Goal: Transaction & Acquisition: Purchase product/service

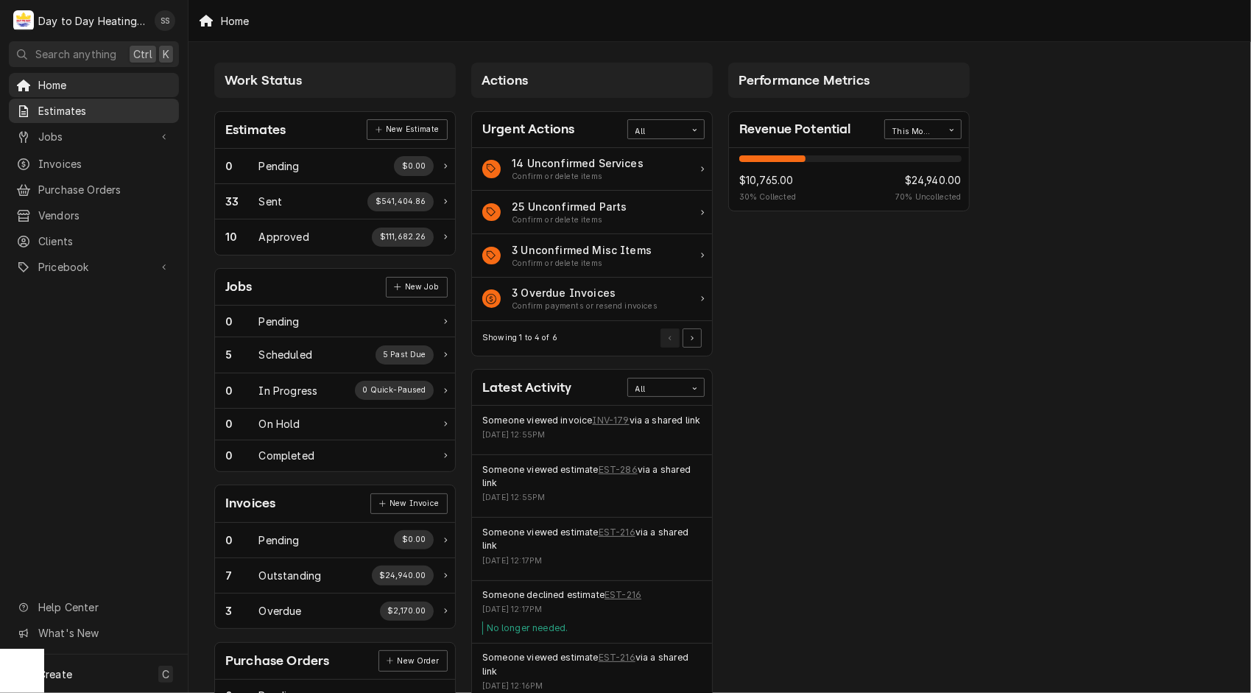
click at [72, 104] on span "Estimates" at bounding box center [104, 110] width 133 height 15
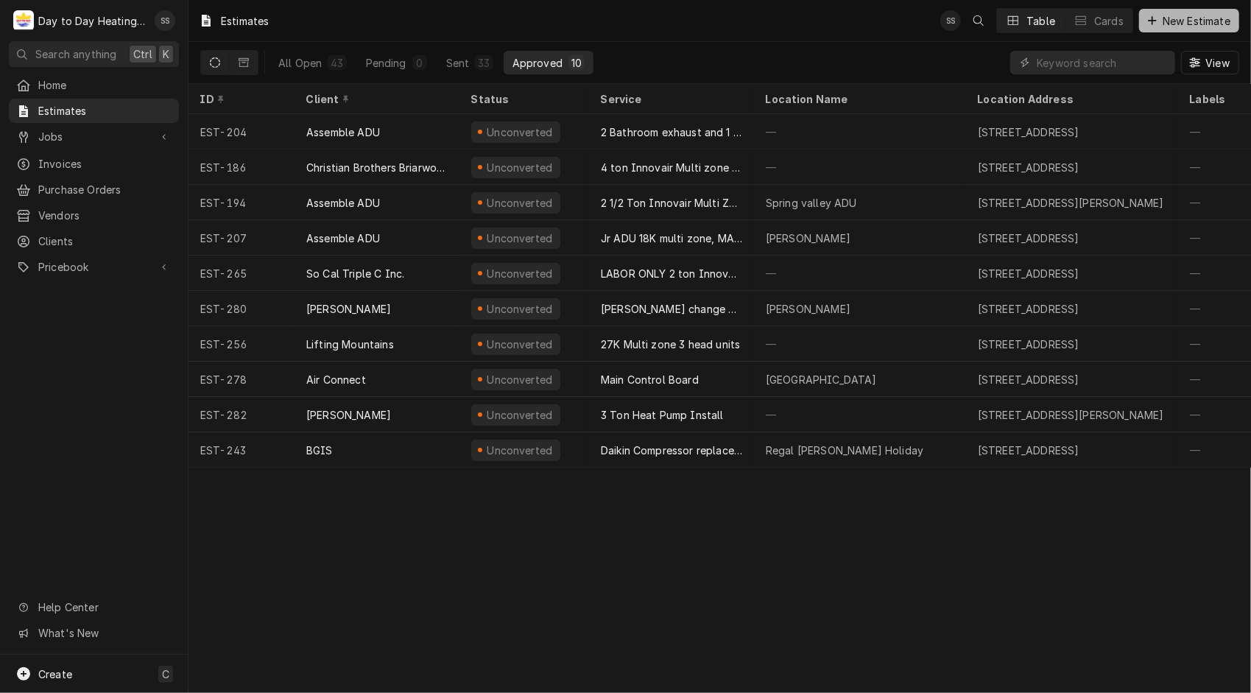
click at [1193, 17] on span "New Estimate" at bounding box center [1196, 20] width 74 height 15
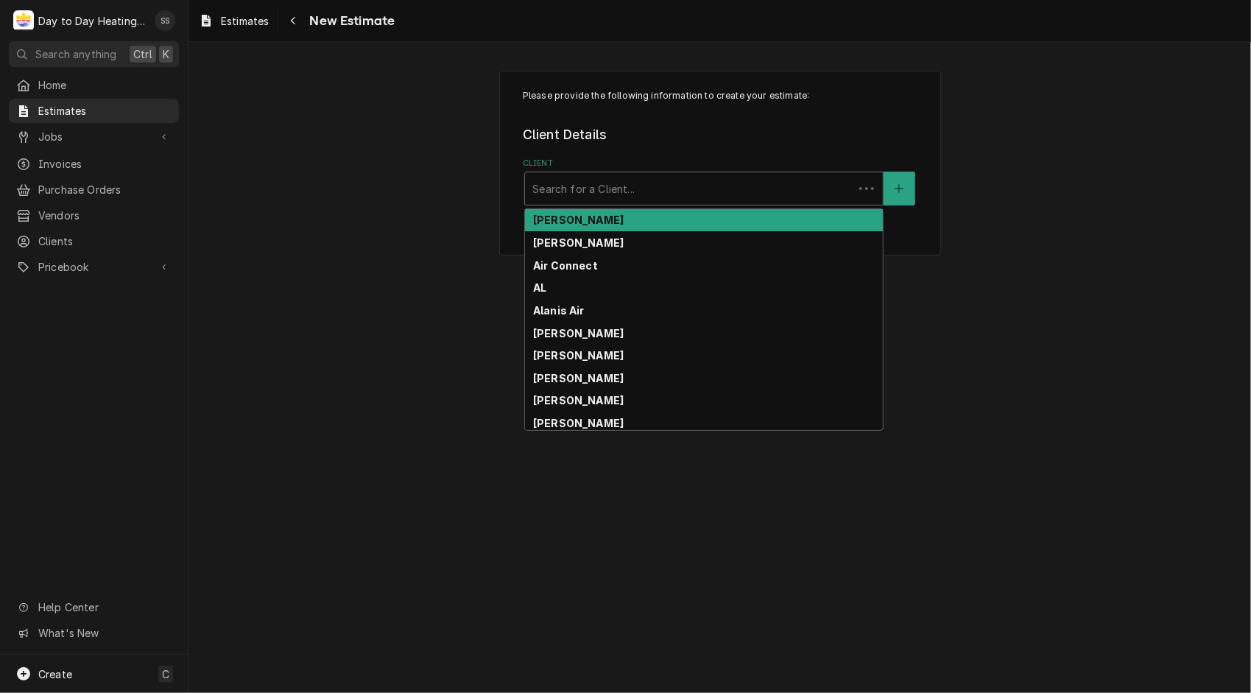
click at [682, 189] on div "Client" at bounding box center [689, 188] width 314 height 27
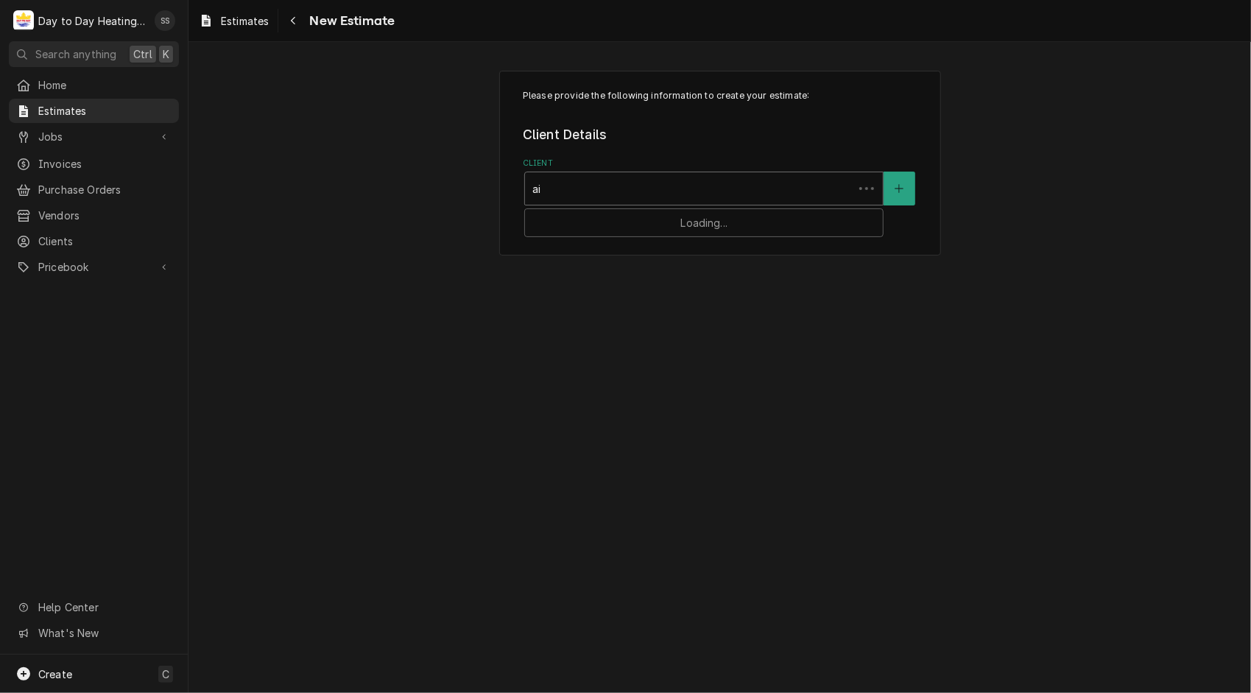
type input "air"
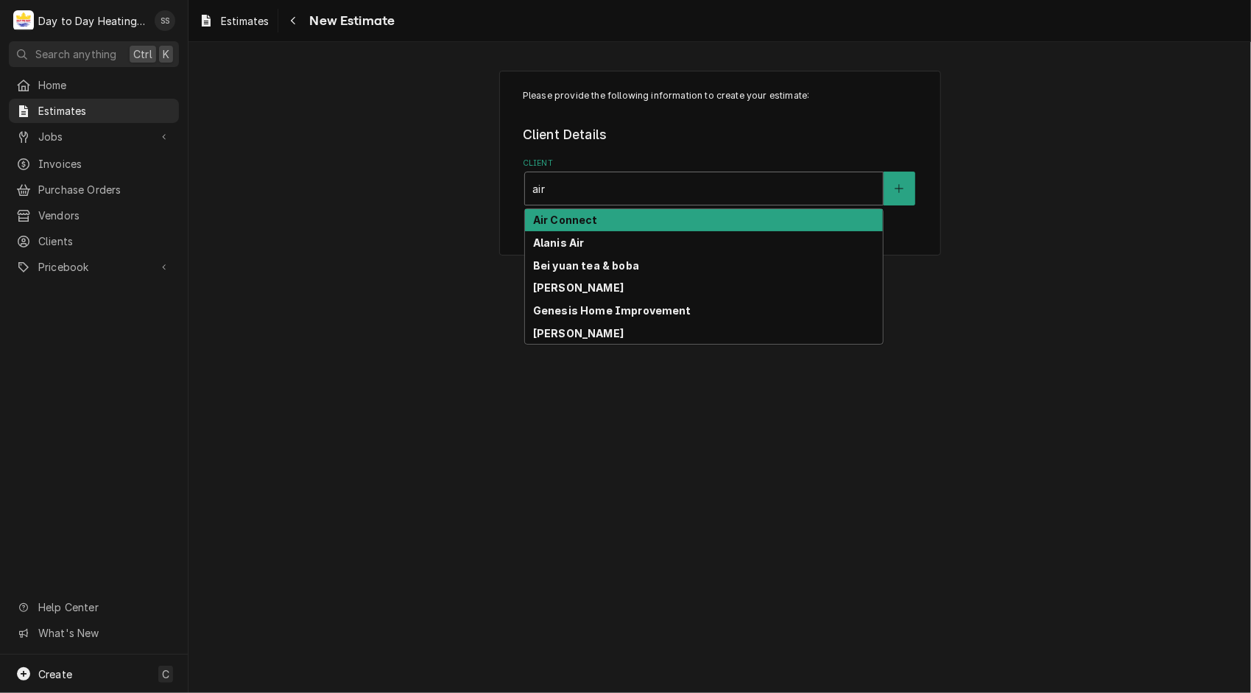
click at [659, 225] on div "Air Connect" at bounding box center [704, 220] width 358 height 23
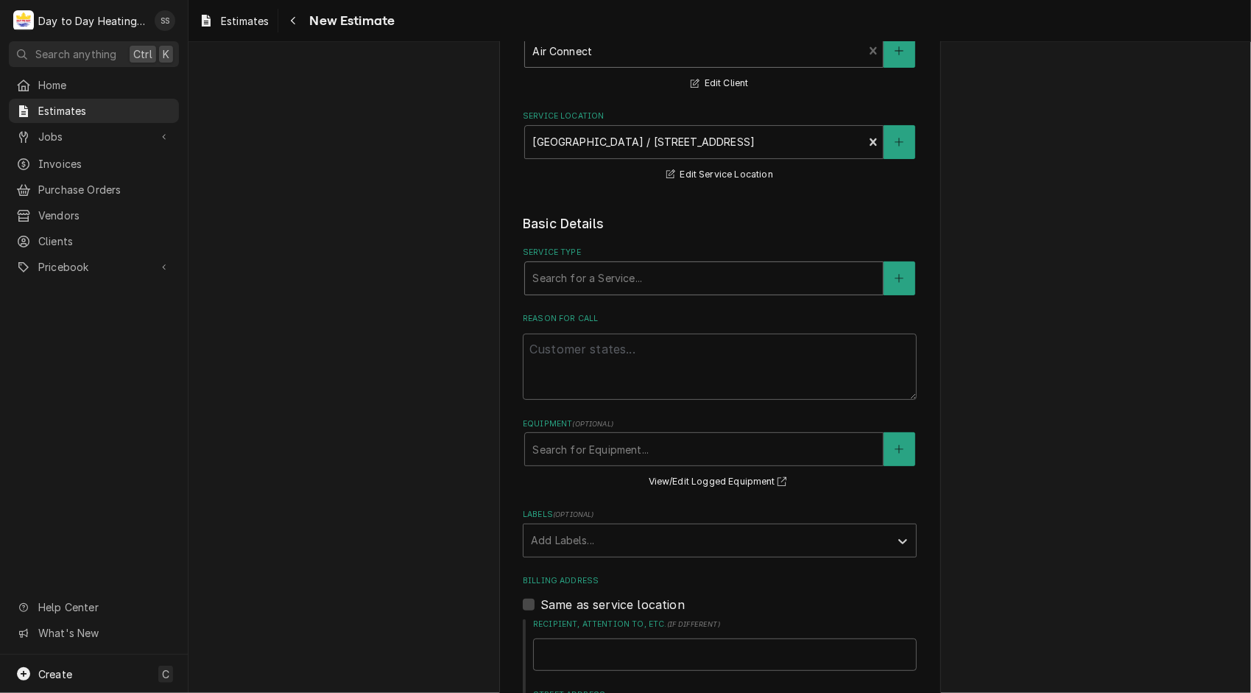
scroll to position [143, 0]
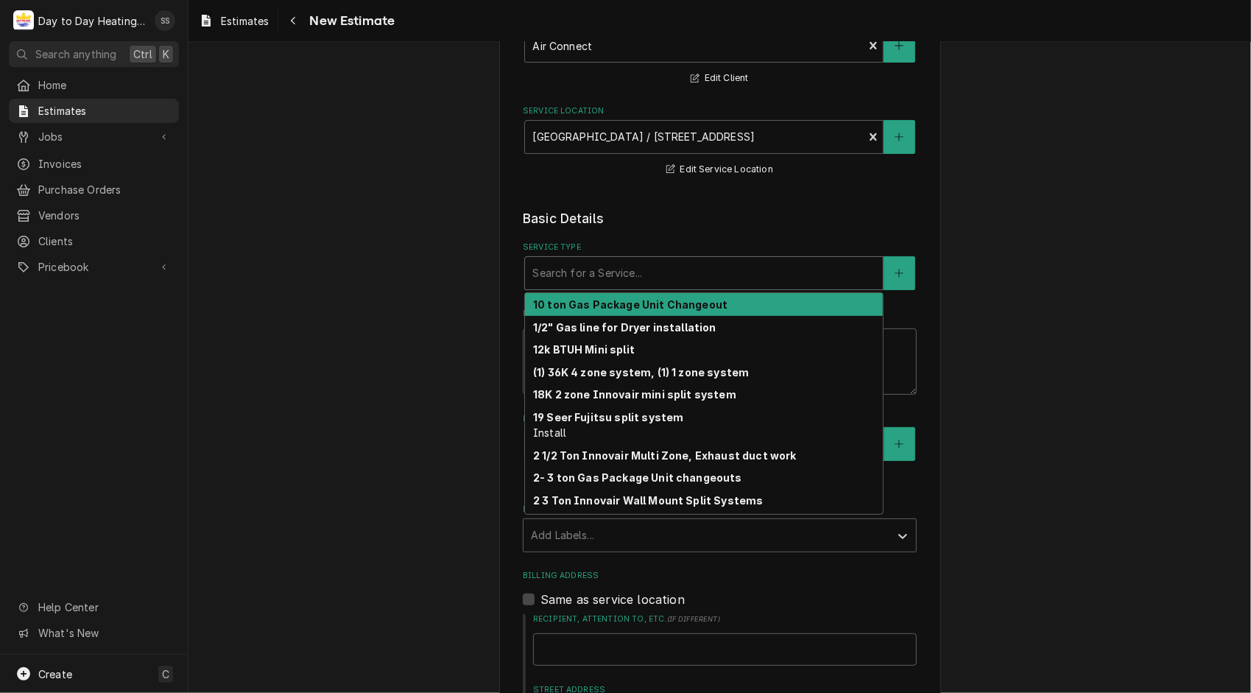
click at [755, 272] on div "Service Type" at bounding box center [703, 273] width 343 height 27
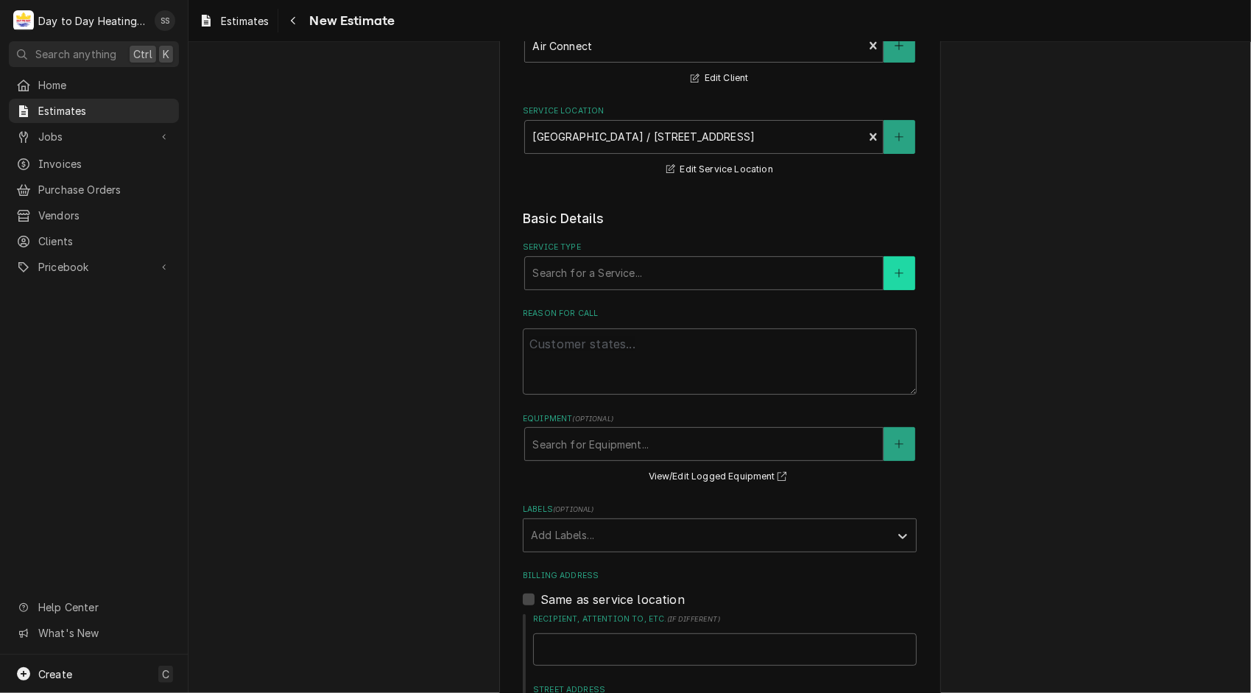
click at [898, 269] on icon "Create New Service" at bounding box center [898, 273] width 9 height 10
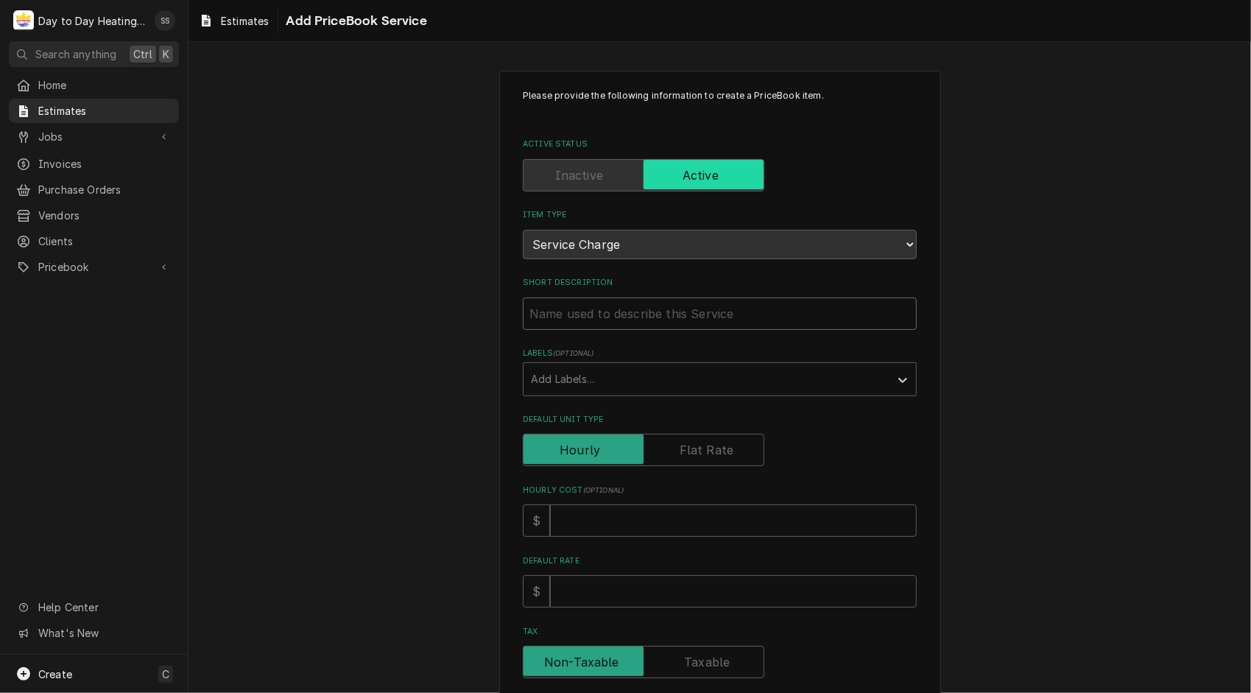
click at [631, 314] on input "Short Description" at bounding box center [720, 313] width 394 height 32
type textarea "x"
type input "B"
type textarea "x"
type input "Bl"
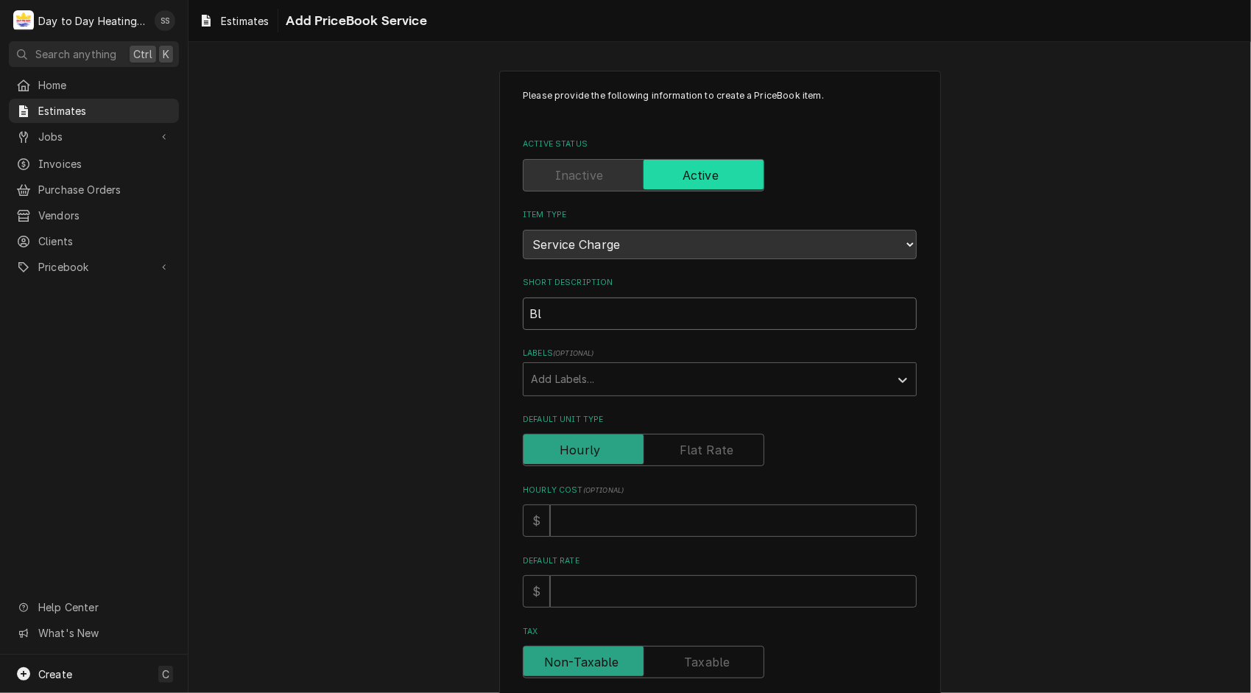
type textarea "x"
type input "Blo"
type textarea "x"
type input "Blow"
type textarea "x"
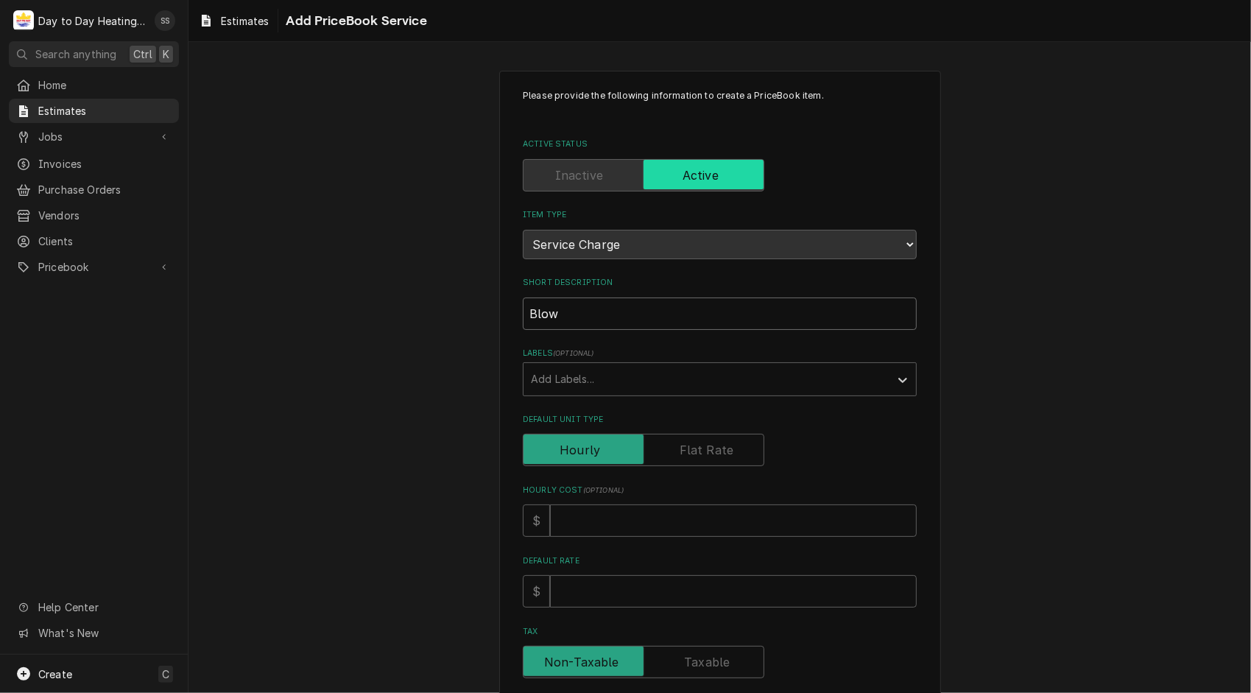
type input "Blowe"
type textarea "x"
type input "Blower"
type textarea "x"
type input "Blower"
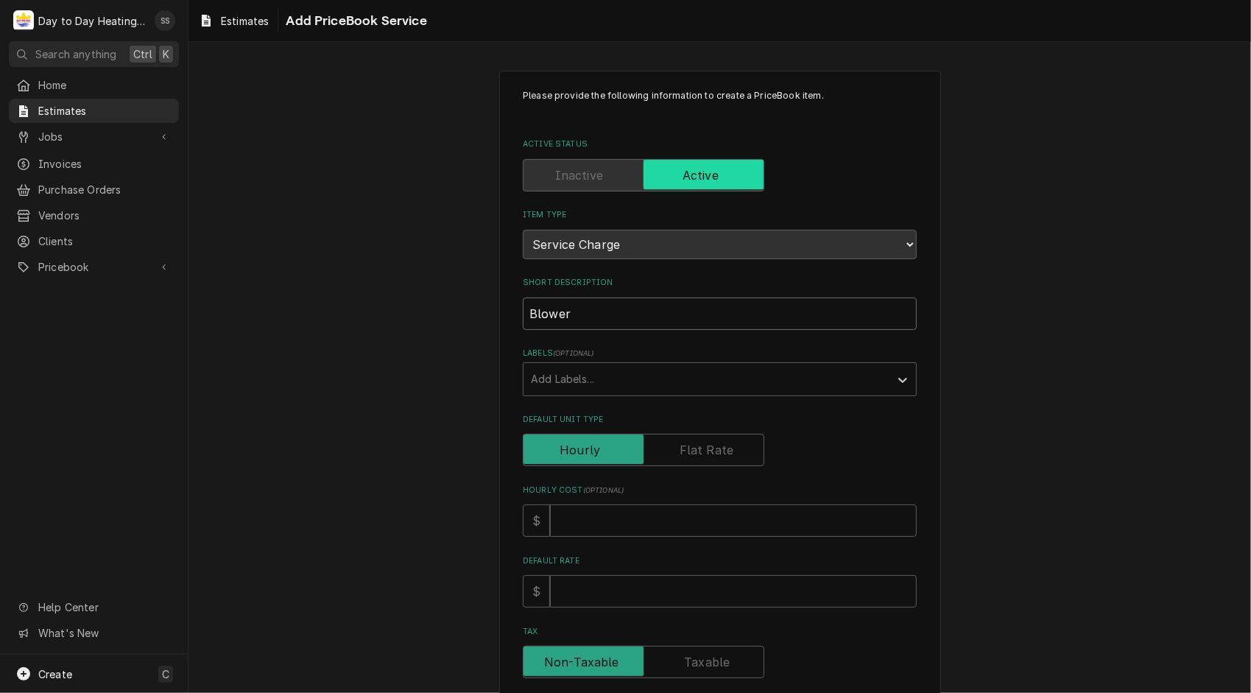
type textarea "x"
type input "Blower m"
type textarea "x"
type input "Blower mo"
type textarea "x"
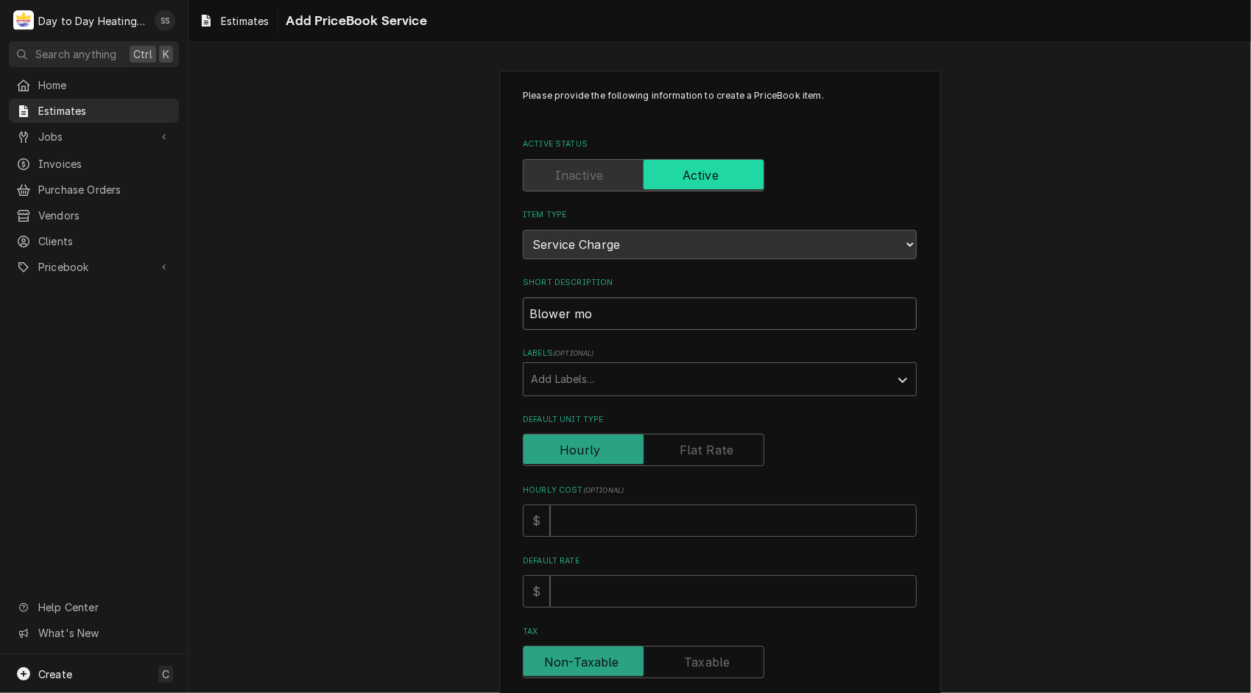
type input "Blower mot"
type textarea "x"
type input "Blower moto"
type textarea "x"
type input "Blower motor"
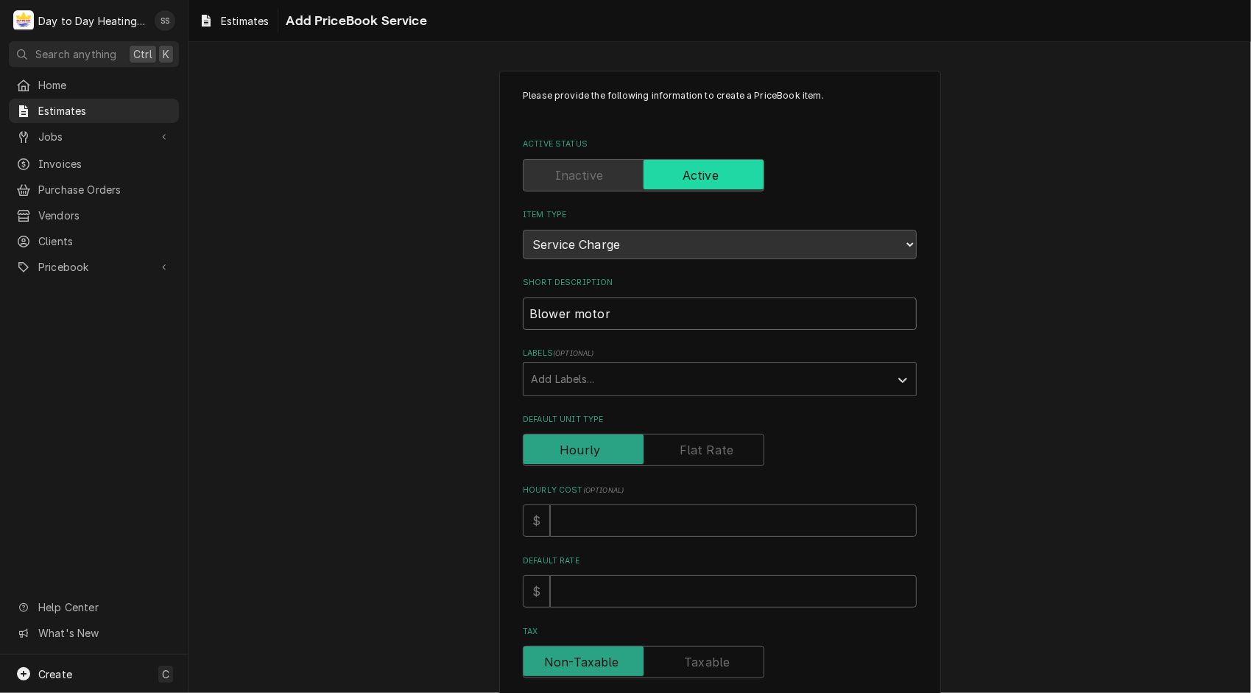
type textarea "x"
type input "Blower motor"
type textarea "x"
type input "Blower motor a"
type textarea "x"
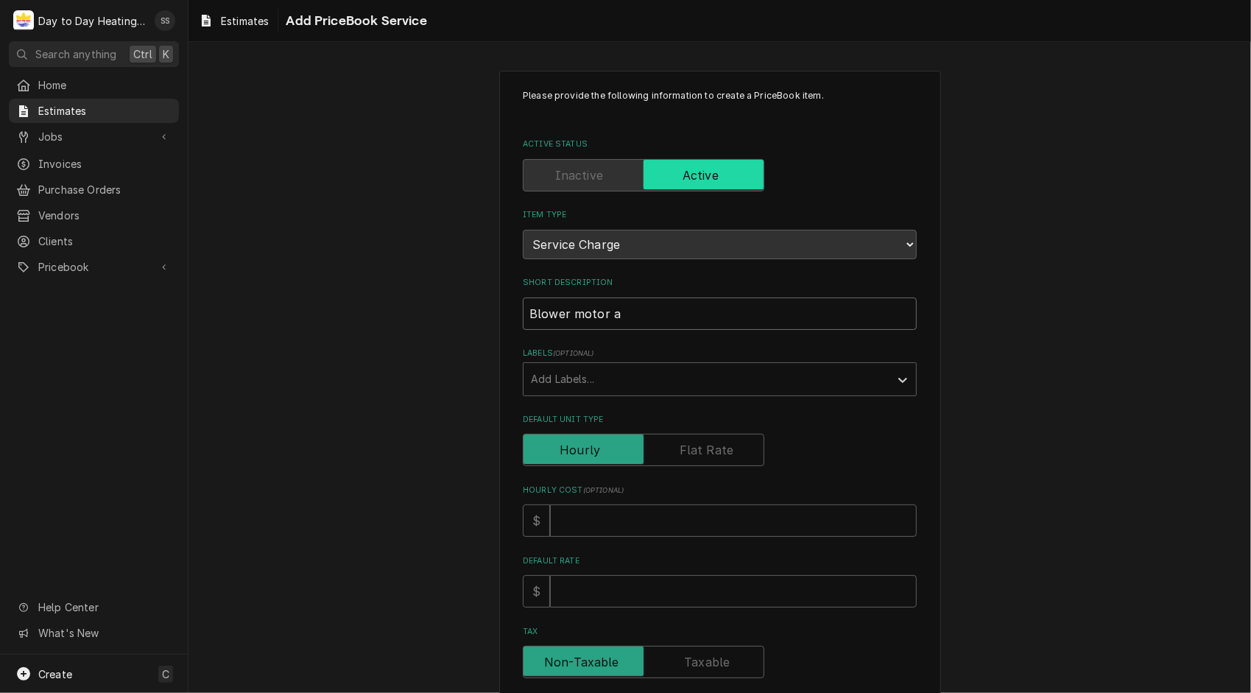
type input "Blower motor an"
type textarea "x"
type input "Blower motor and"
type textarea "x"
type input "Blower motor and"
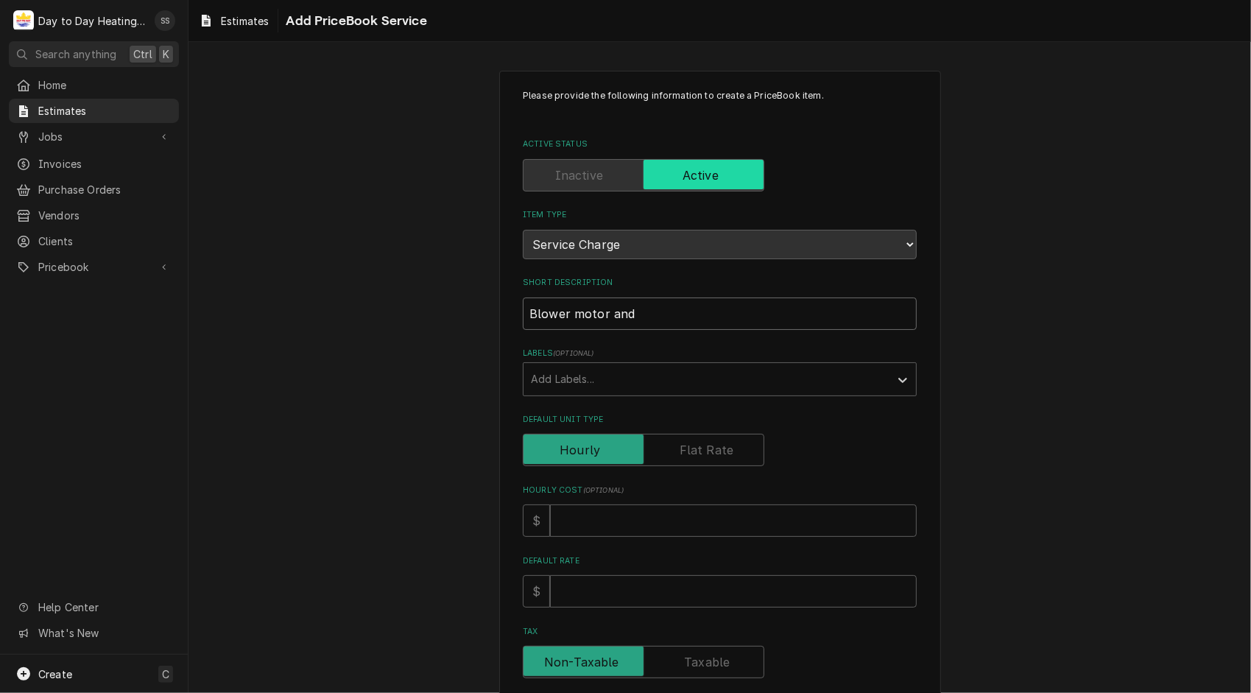
type textarea "x"
type input "Blower motor and W"
type textarea "x"
type input "Blower motor and Wh"
type textarea "x"
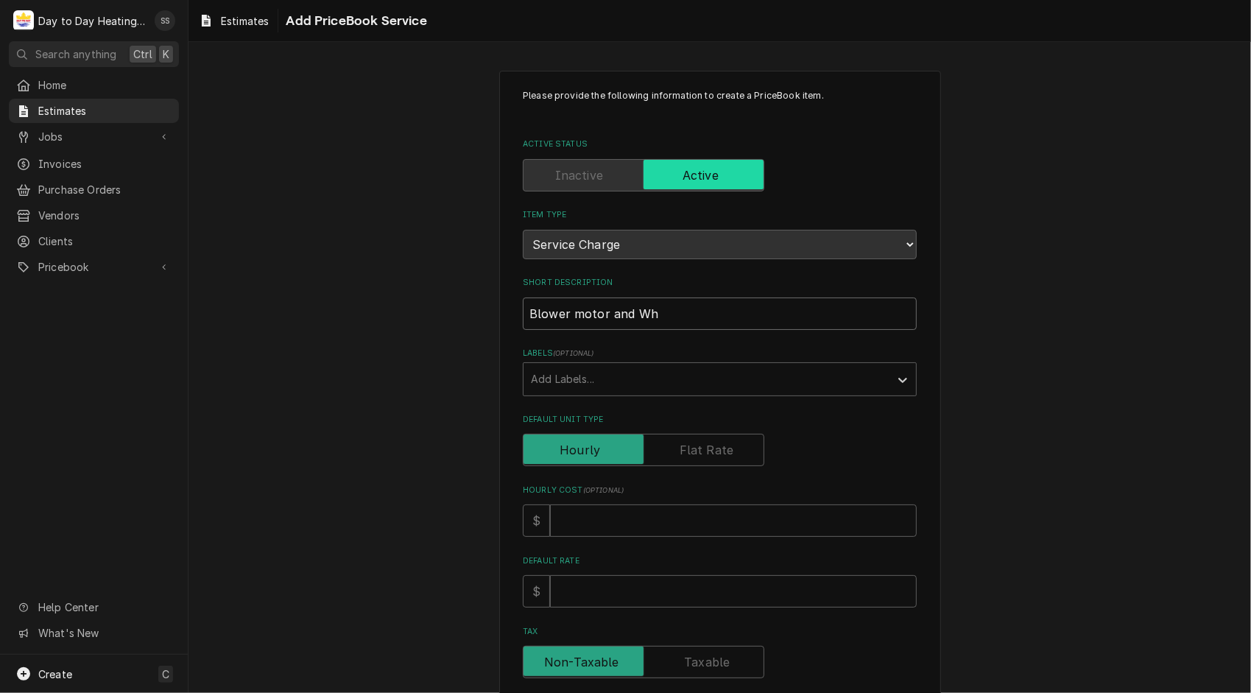
type input "Blower motor and Whe"
type textarea "x"
type input "Blower motor and Whee"
type textarea "x"
type input "Blower motor and Wheel"
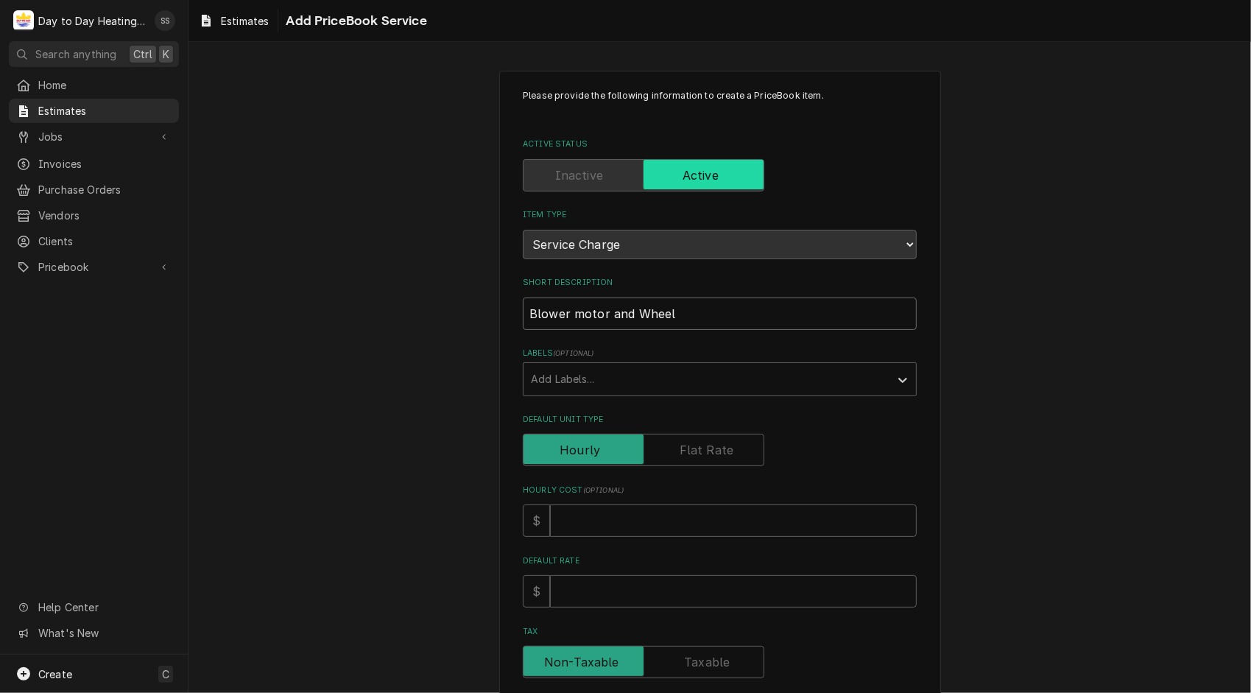
type textarea "x"
type input "Blower motor and Wheel"
type textarea "x"
type input "Blower motor and Wheel r"
type textarea "x"
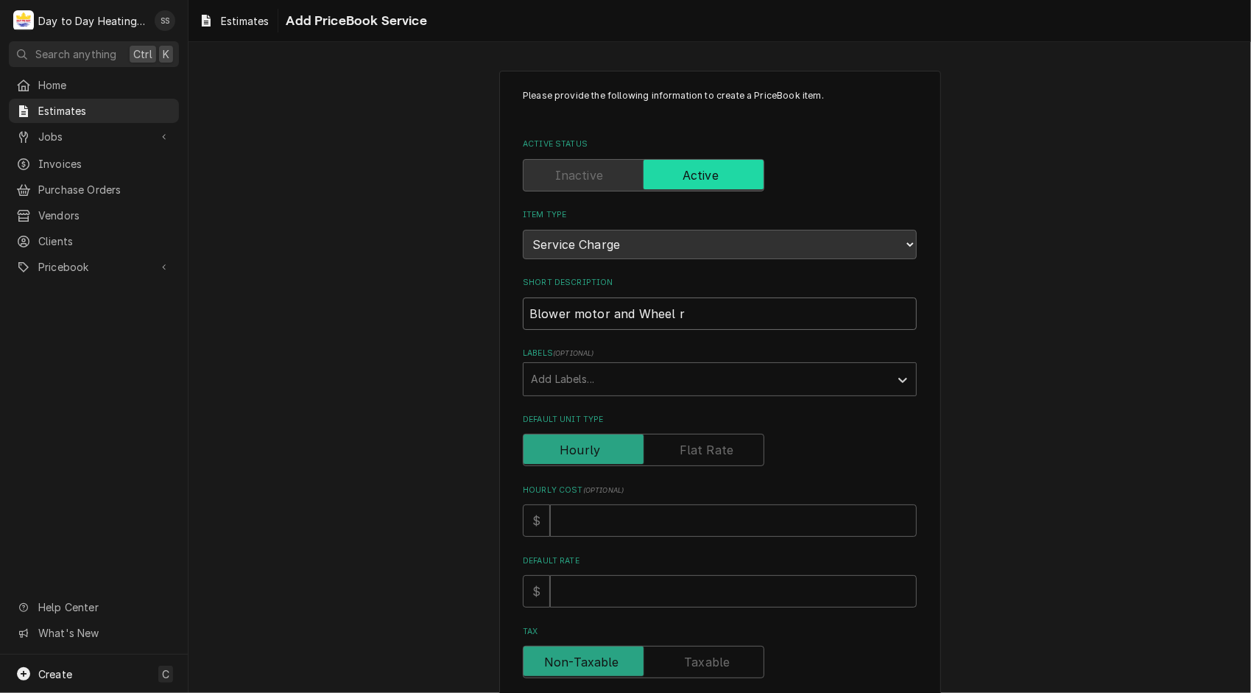
type input "Blower motor and Wheel re"
type textarea "x"
type input "Blower motor and Wheel rep"
type textarea "x"
type input "Blower motor and Wheel repl"
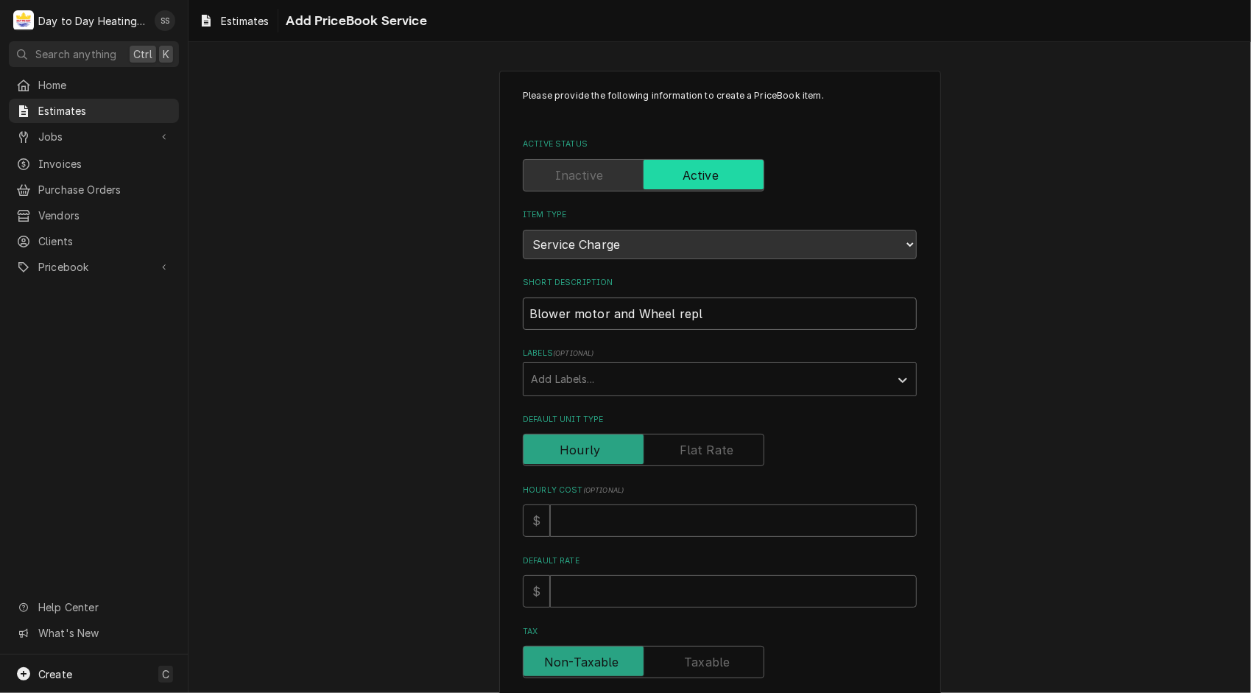
type textarea "x"
type input "Blower motor and Wheel repla"
type textarea "x"
type input "Blower motor and Wheel replac"
type textarea "x"
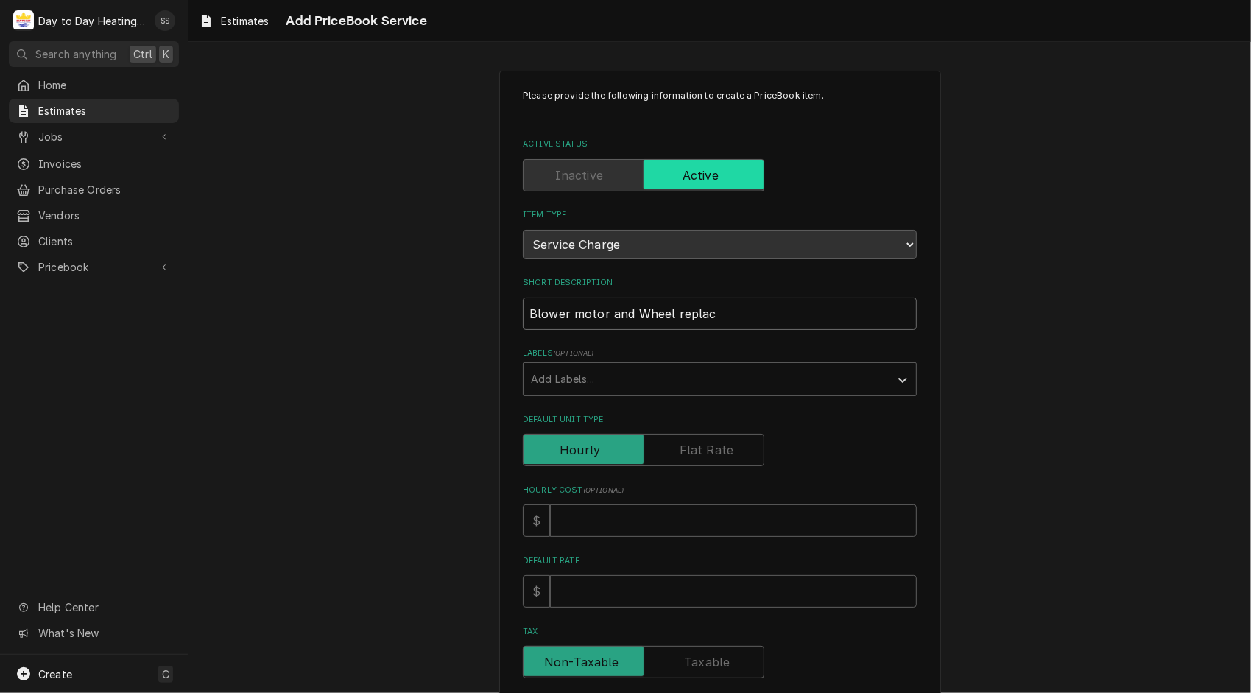
type input "Blower motor and Wheel replace"
type textarea "x"
type input "Blower motor and Wheel replacem"
type textarea "x"
type input "Blower motor and Wheel replaceme"
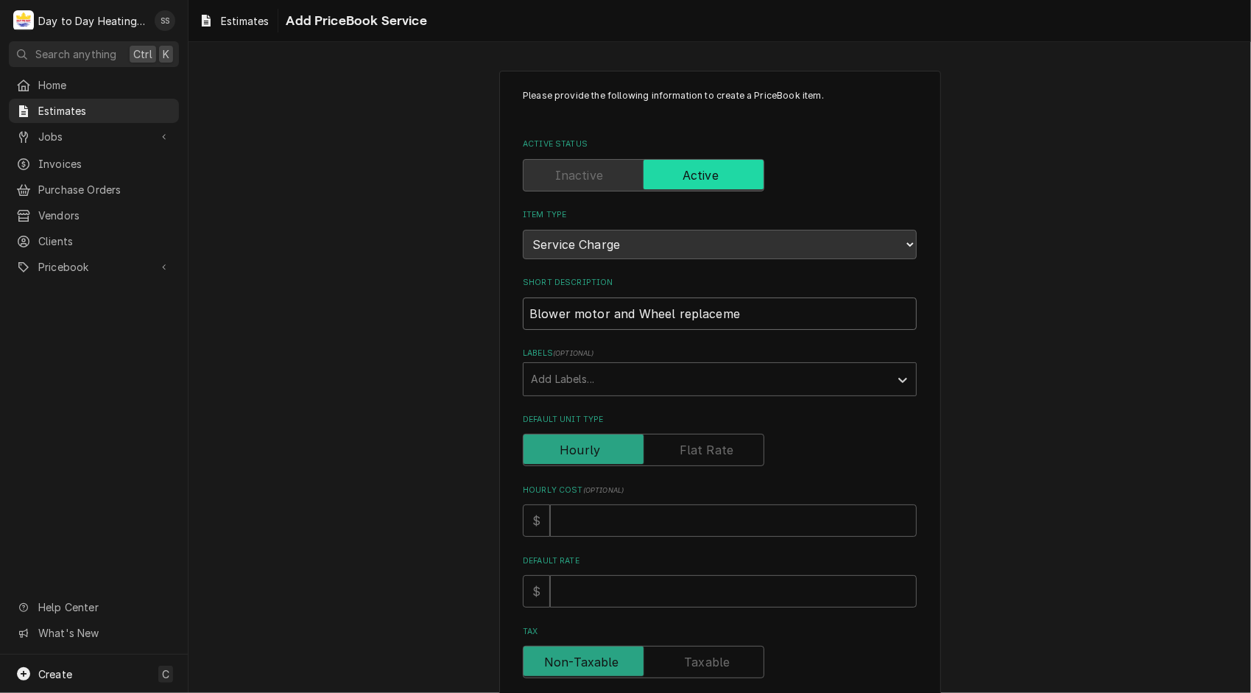
type textarea "x"
type input "Blower motor and Wheel replacemen"
type textarea "x"
type input "Blower motor and Wheel replacement"
type textarea "x"
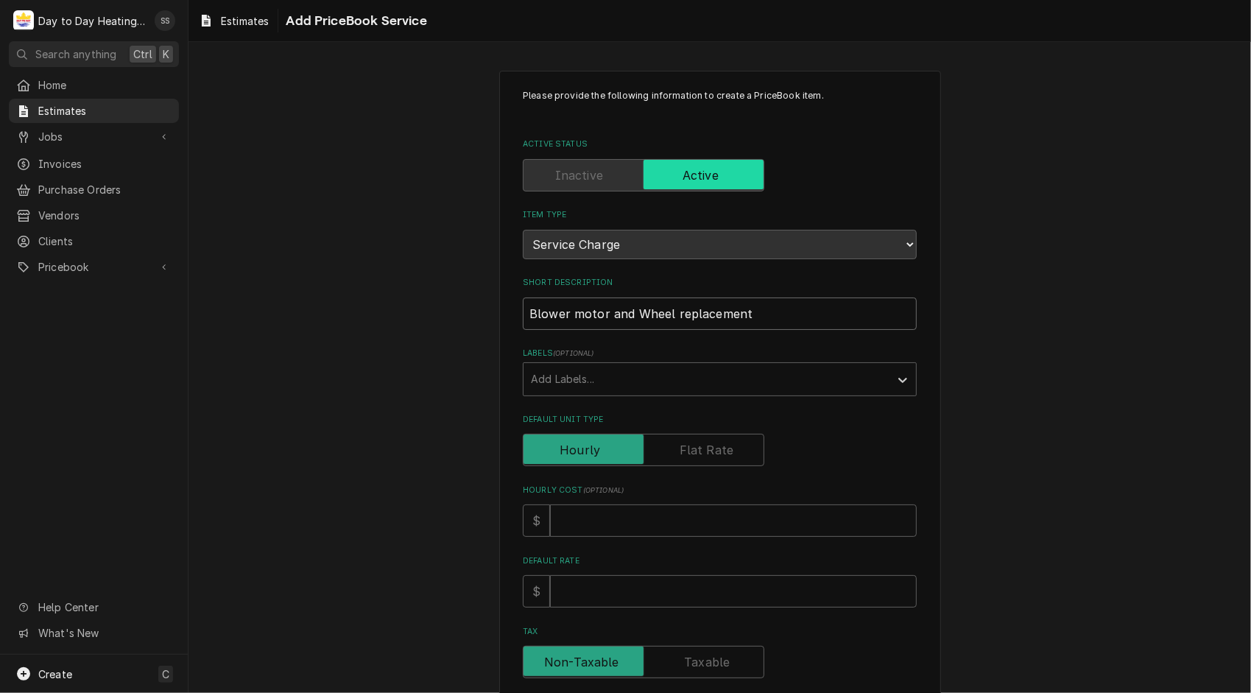
type input "Blower motor and Wheel replacement"
click at [688, 451] on label "Default Unit Type" at bounding box center [643, 450] width 241 height 32
click at [688, 451] on input "Default Unit Type" at bounding box center [643, 450] width 228 height 32
checkbox input "true"
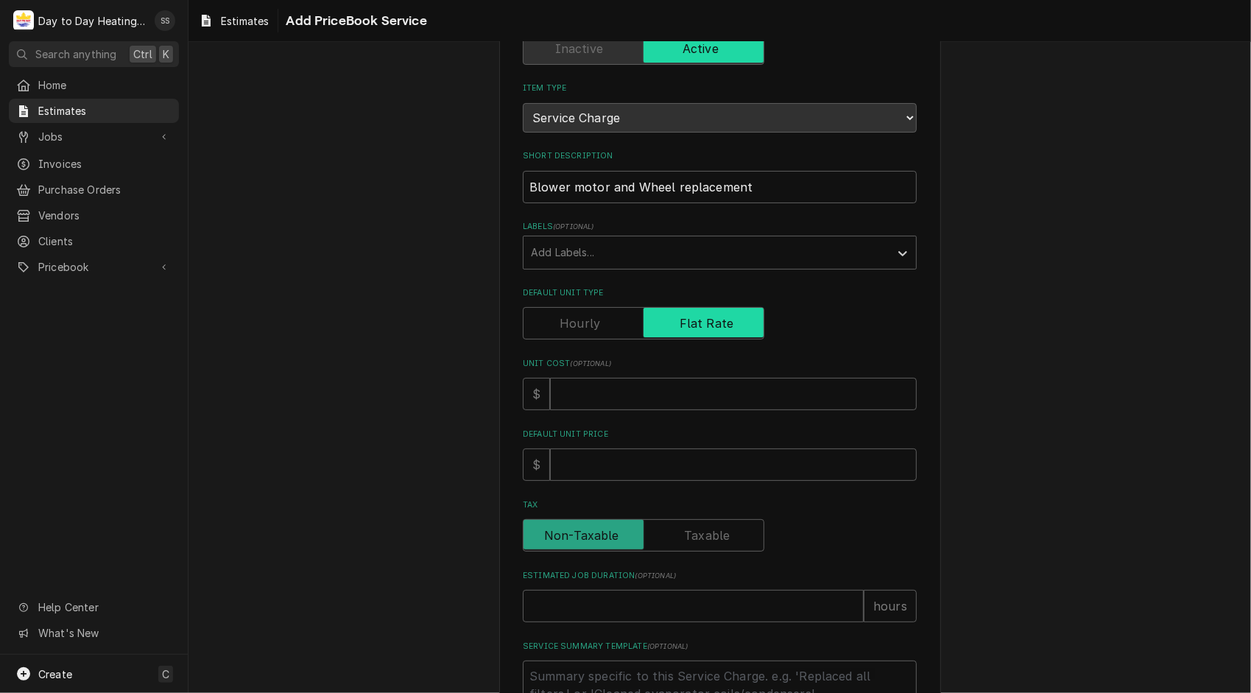
scroll to position [128, 0]
click at [629, 467] on input "Default Unit Price" at bounding box center [733, 463] width 367 height 32
type textarea "x"
type input "2"
type textarea "x"
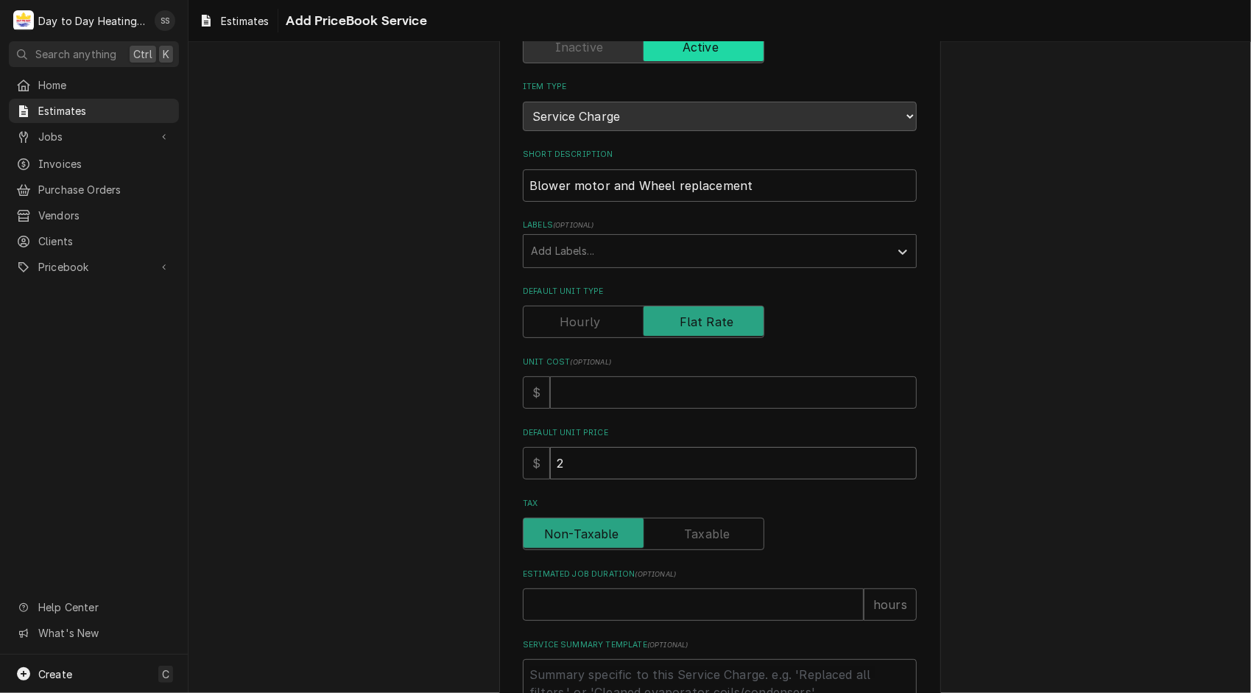
type input "21"
type textarea "x"
type input "211"
type textarea "x"
type input "2110"
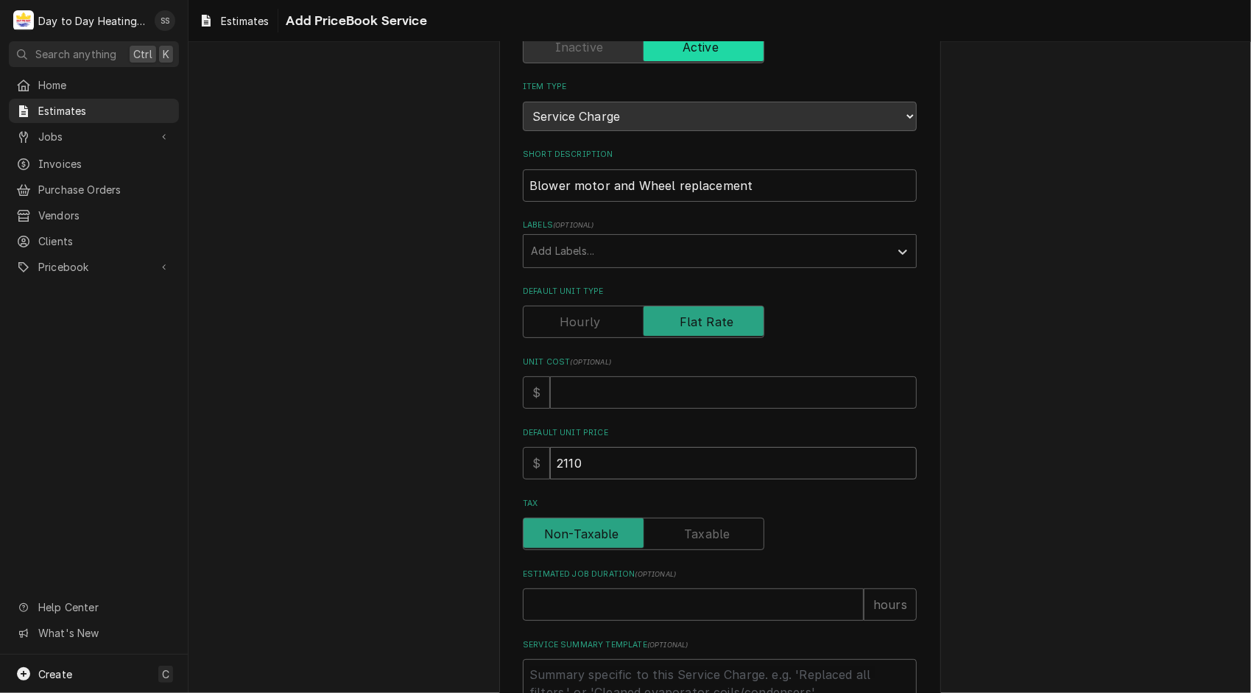
type textarea "x"
type input "2110.0"
type textarea "x"
type input "2110.00"
type textarea "x"
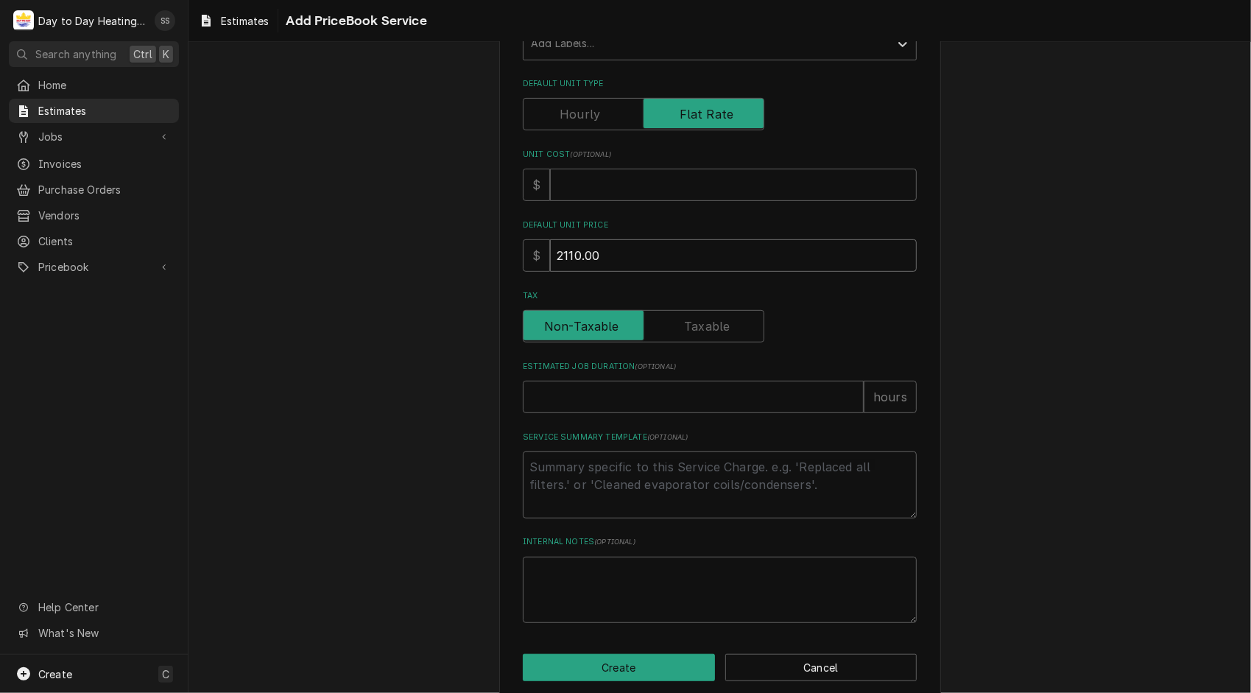
scroll to position [355, 0]
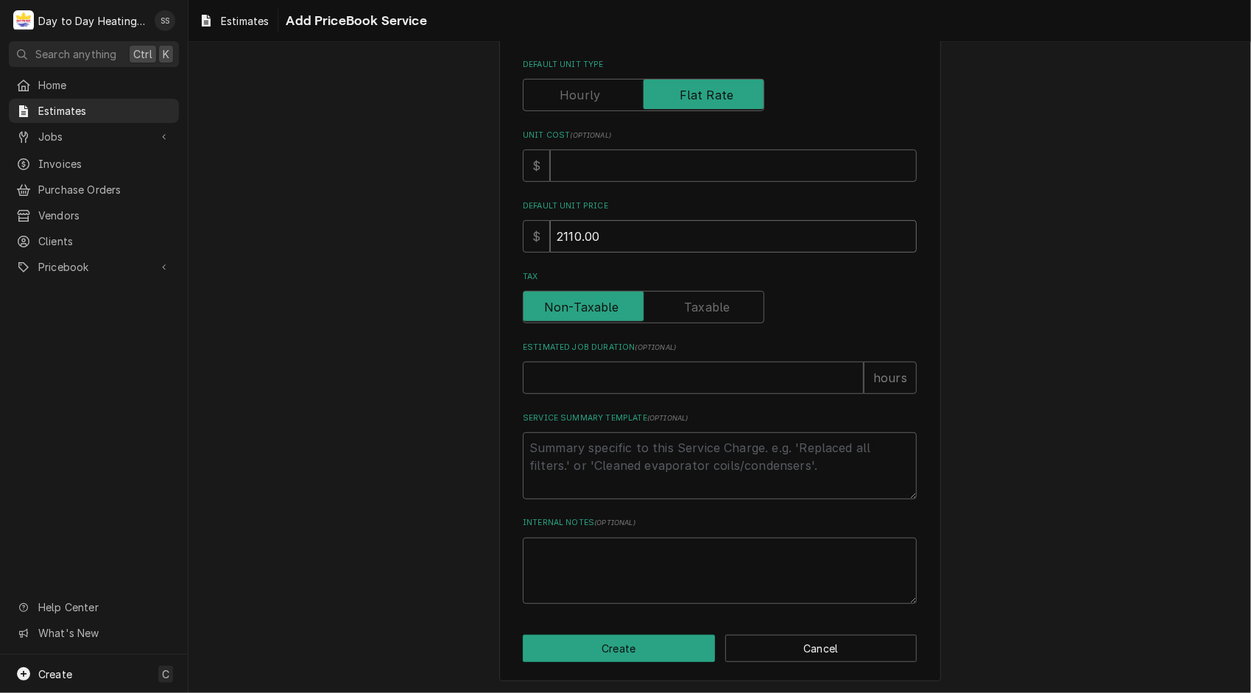
type input "2110.00"
click at [625, 388] on input "Estimated Job Duration ( optional )" at bounding box center [693, 377] width 341 height 32
type textarea "x"
type input "4"
type textarea "x"
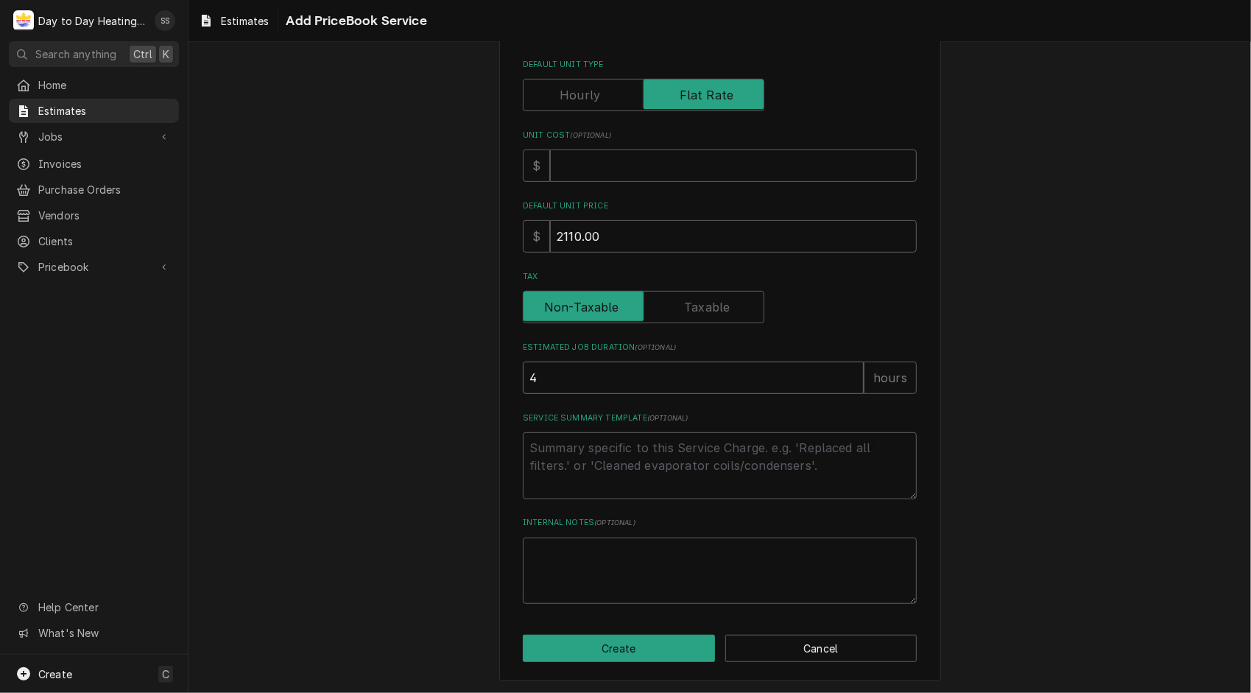
type input "4"
click at [570, 456] on textarea "Service Summary Template ( optional )" at bounding box center [720, 465] width 394 height 67
type textarea "x"
type textarea "-"
type textarea "x"
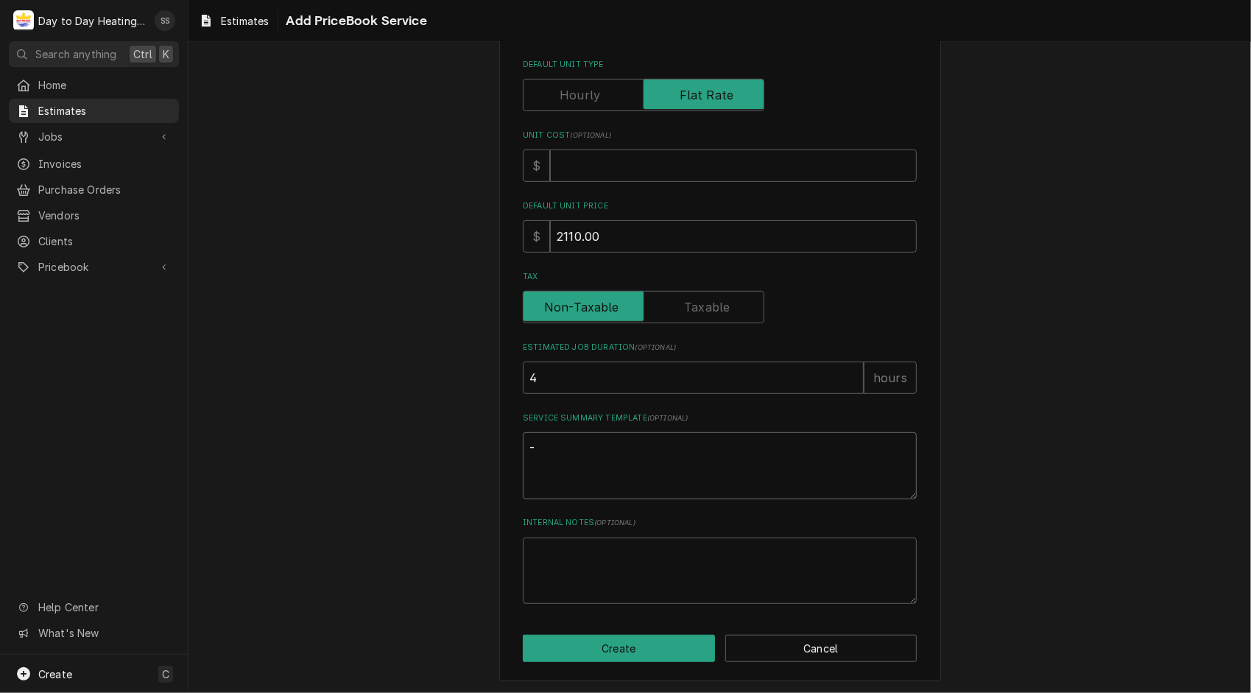
type textarea "-L"
type textarea "x"
type textarea "-Lo"
type textarea "x"
type textarea "-Lot"
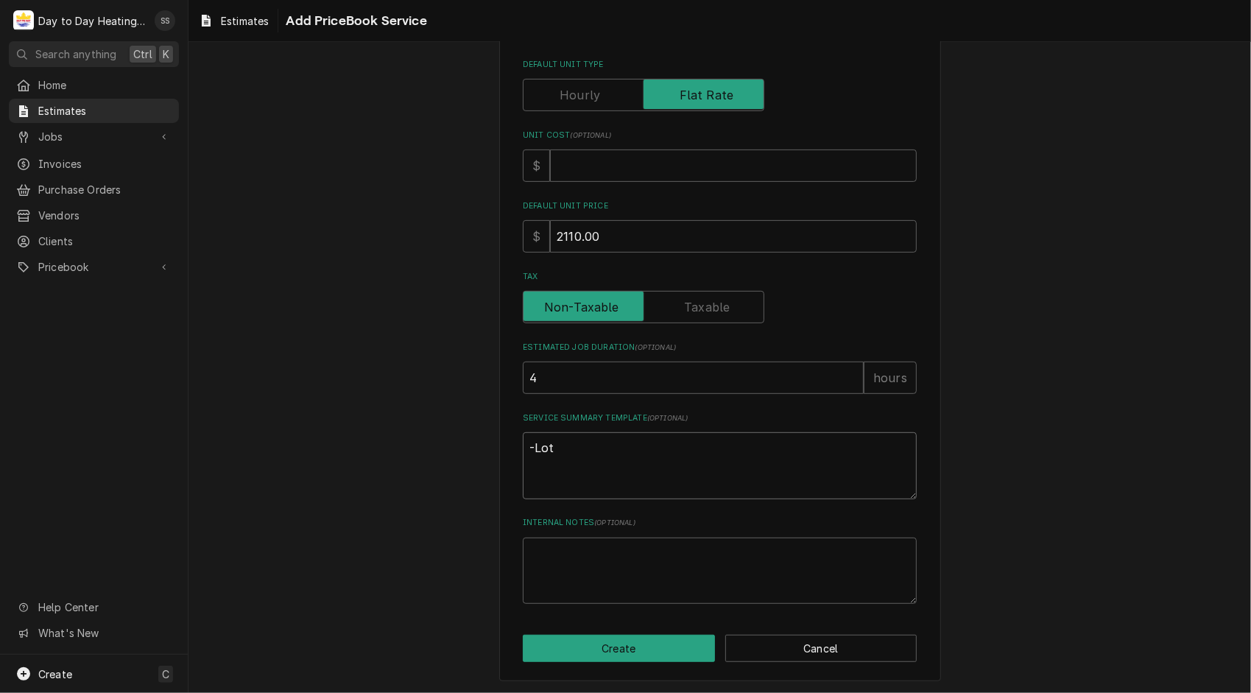
type textarea "x"
type textarea "-Loto"
type textarea "x"
type textarea "-Loto"
type textarea "x"
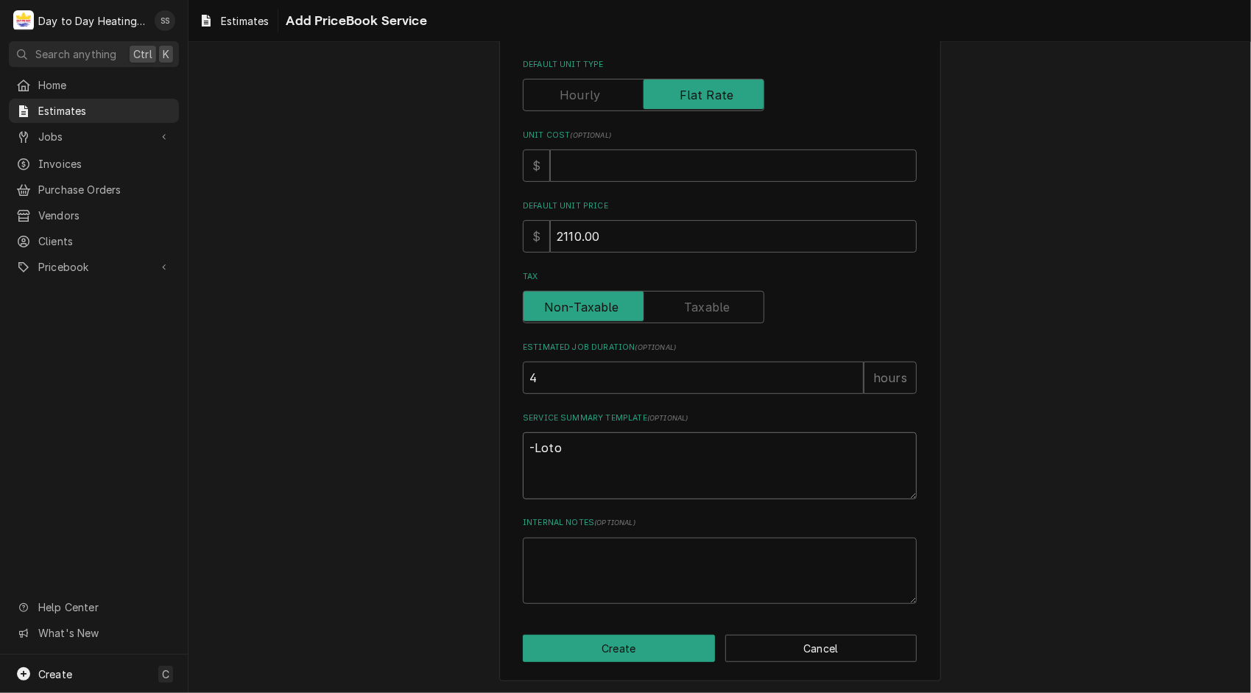
type textarea "-Loto t"
type textarea "x"
type textarea "-Loto th"
type textarea "x"
type textarea "-Loto the"
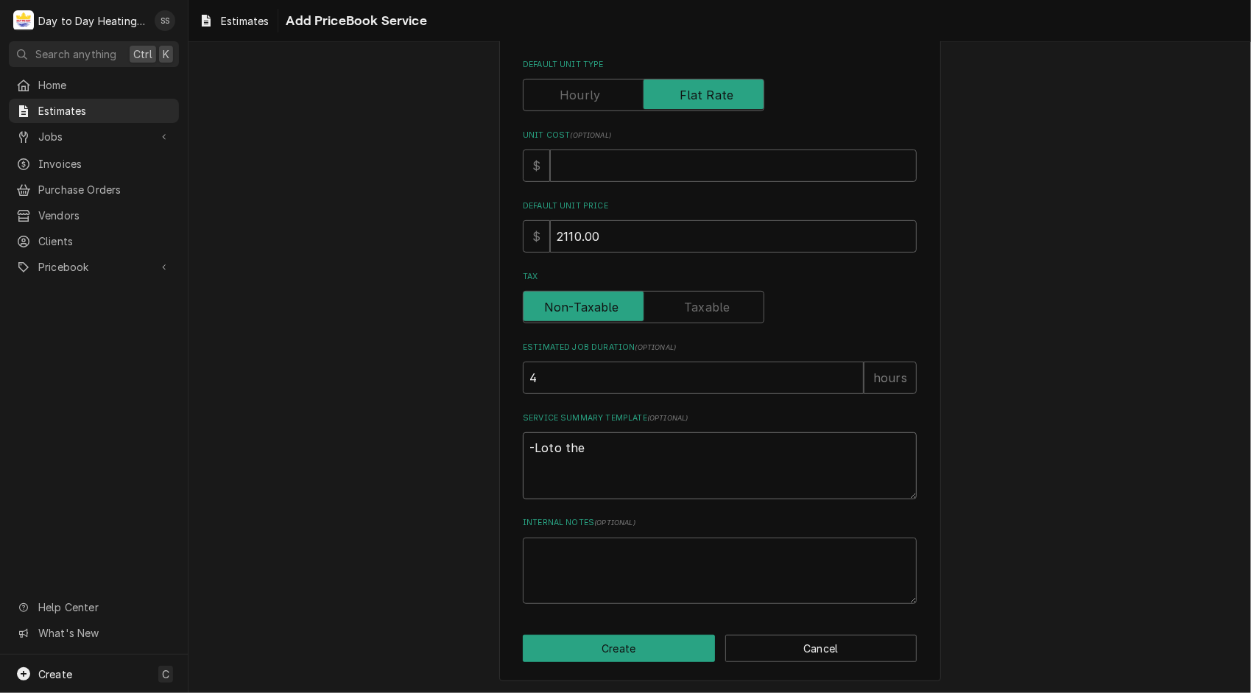
type textarea "x"
type textarea "-Loto the"
type textarea "x"
type textarea "-Loto the f"
type textarea "x"
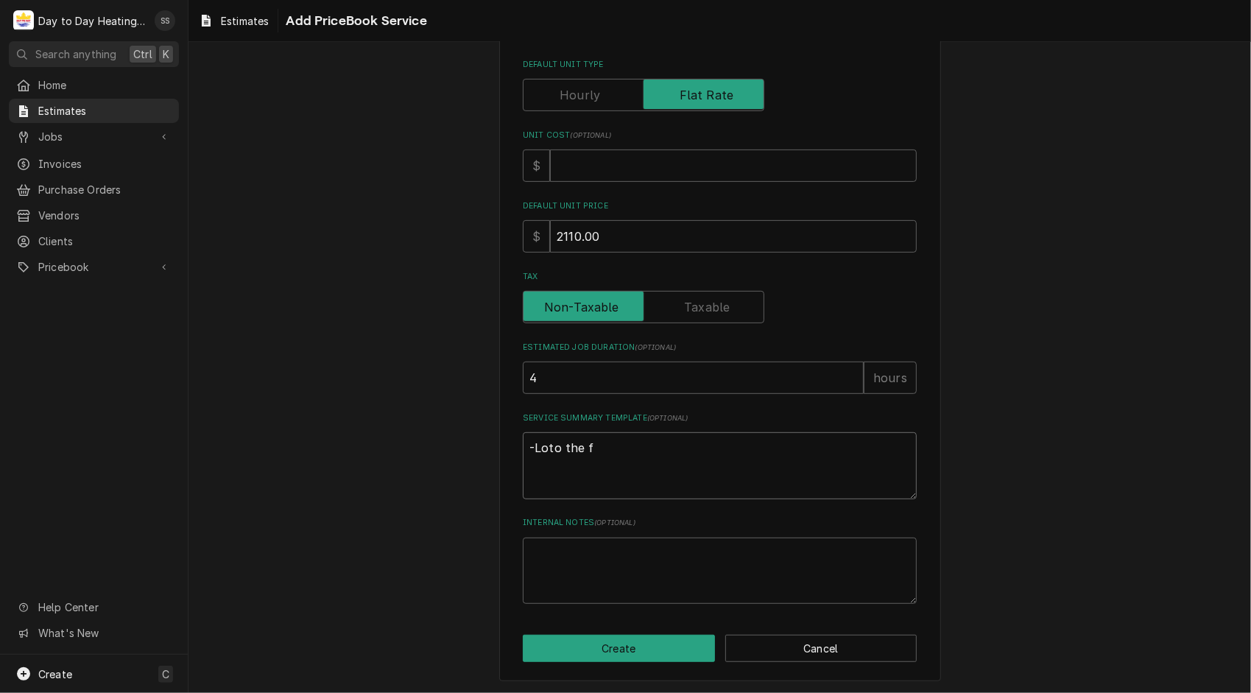
type textarea "-Loto the fu"
type textarea "x"
type textarea "-Loto the fur"
type textarea "x"
type textarea "-Loto the furn"
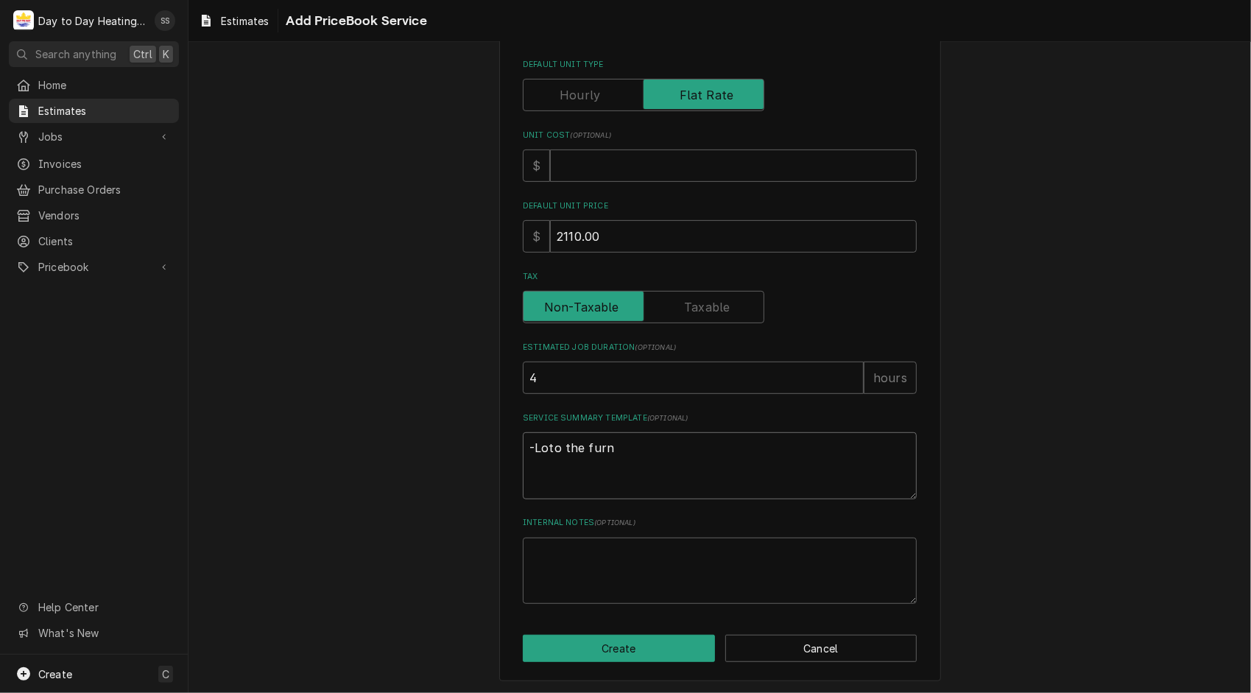
type textarea "x"
type textarea "-Loto the furna"
type textarea "x"
type textarea "-Loto the furnac"
type textarea "x"
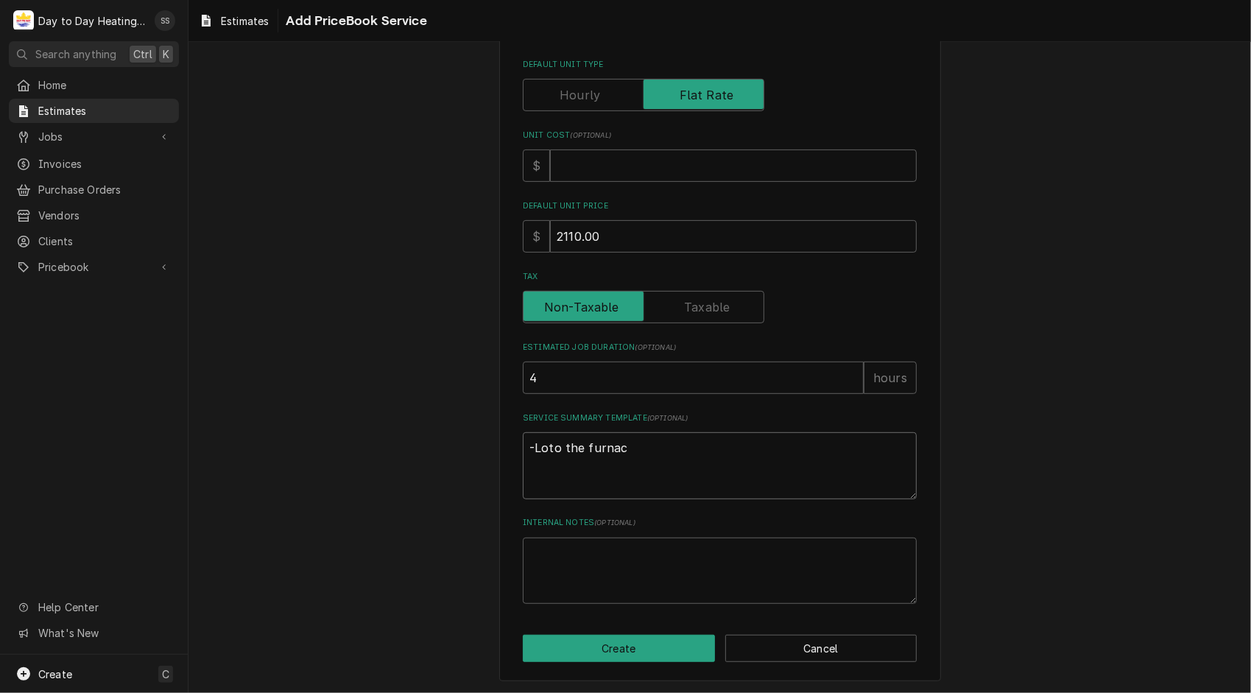
type textarea "-Loto the furnace"
type textarea "x"
type textarea "-Loto the furnace."
type textarea "x"
type textarea "-Loto the furnace."
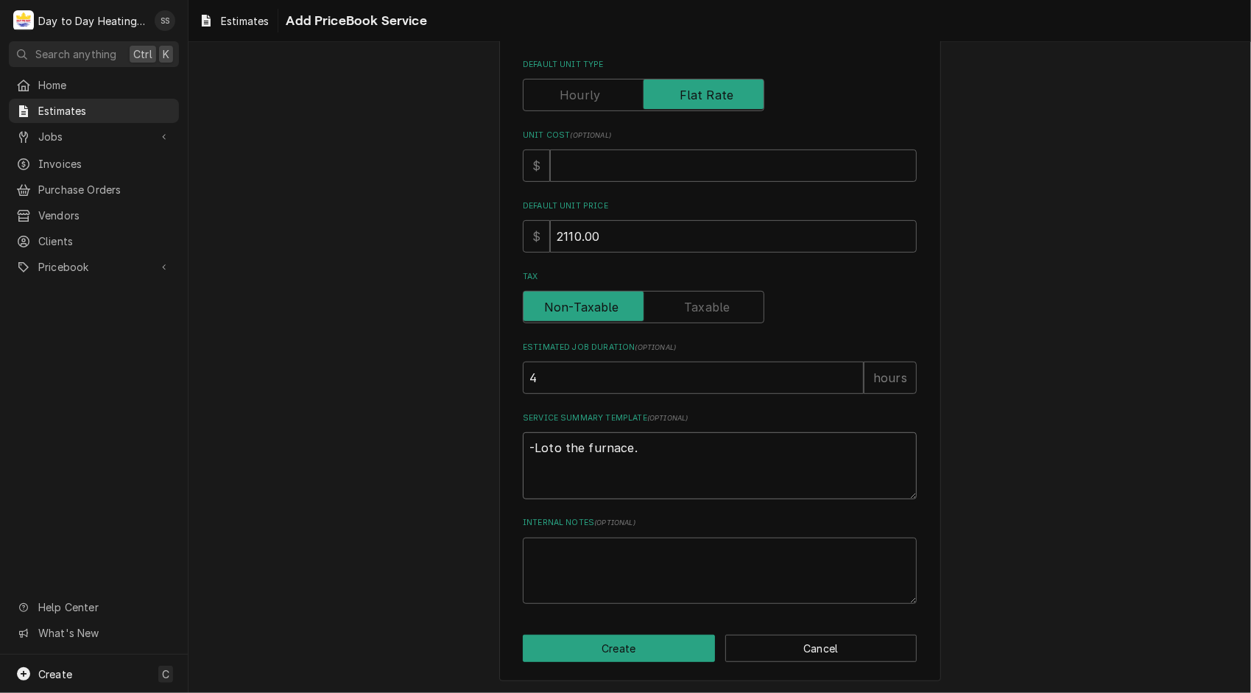
type textarea "x"
type textarea "-Loto the furnace. /"
type textarea "x"
type textarea "-Loto the furnace."
type textarea "x"
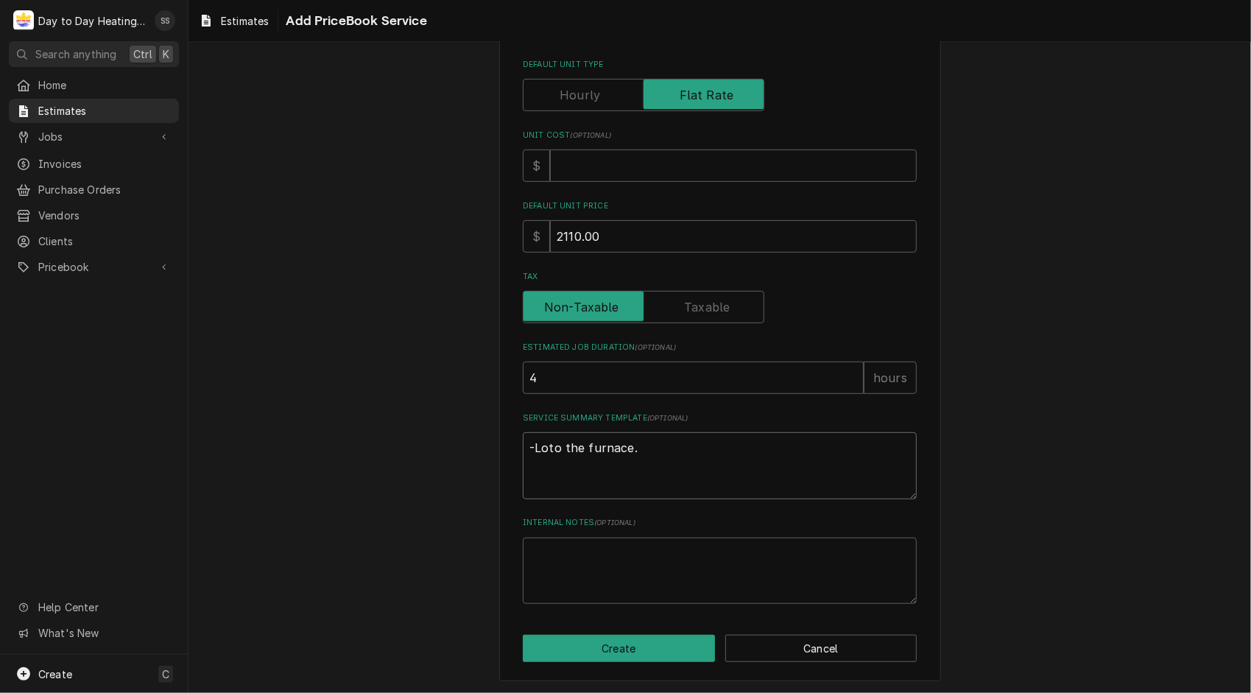
type textarea "-Loto the furnace. -"
type textarea "x"
type textarea "-Loto the furnace. -R"
type textarea "x"
type textarea "-Loto the furnace. -Re"
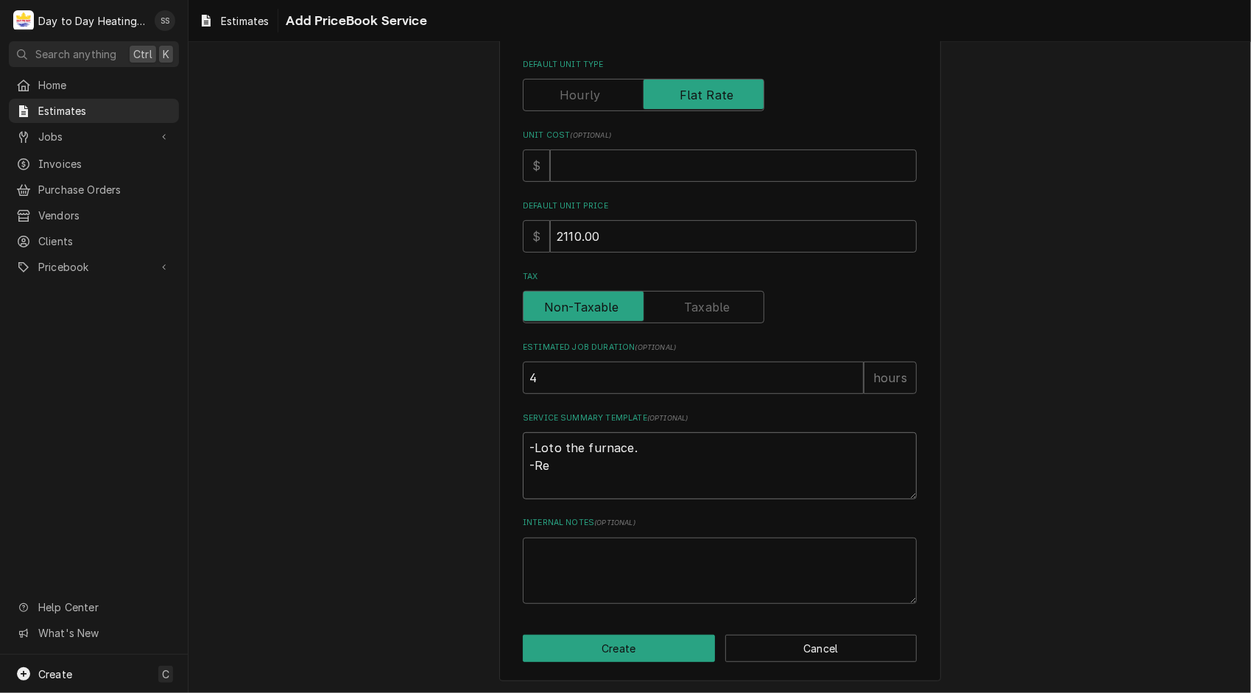
type textarea "x"
type textarea "-Loto the furnace. -Rem"
type textarea "x"
type textarea "-Loto the furnace. -Remo"
type textarea "x"
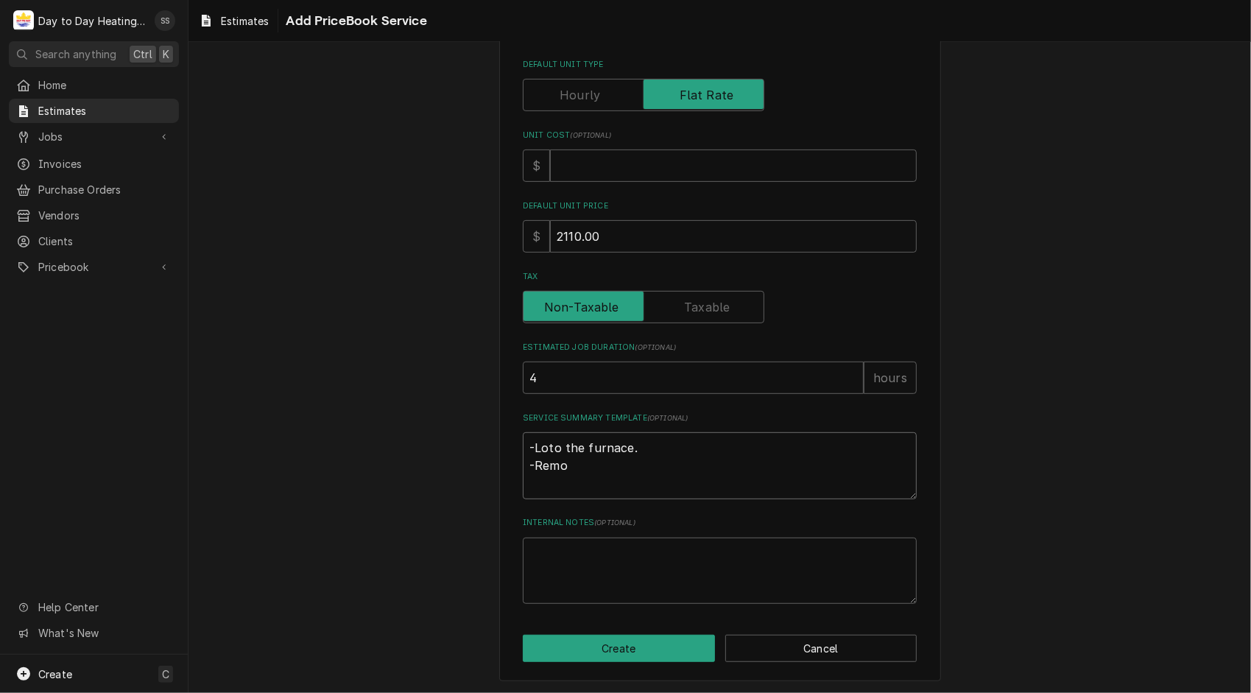
type textarea "-Loto the furnace. -Remov"
type textarea "x"
type textarea "-Loto the furnace. -Remove"
type textarea "x"
type textarea "-Loto the furnace. -Remove"
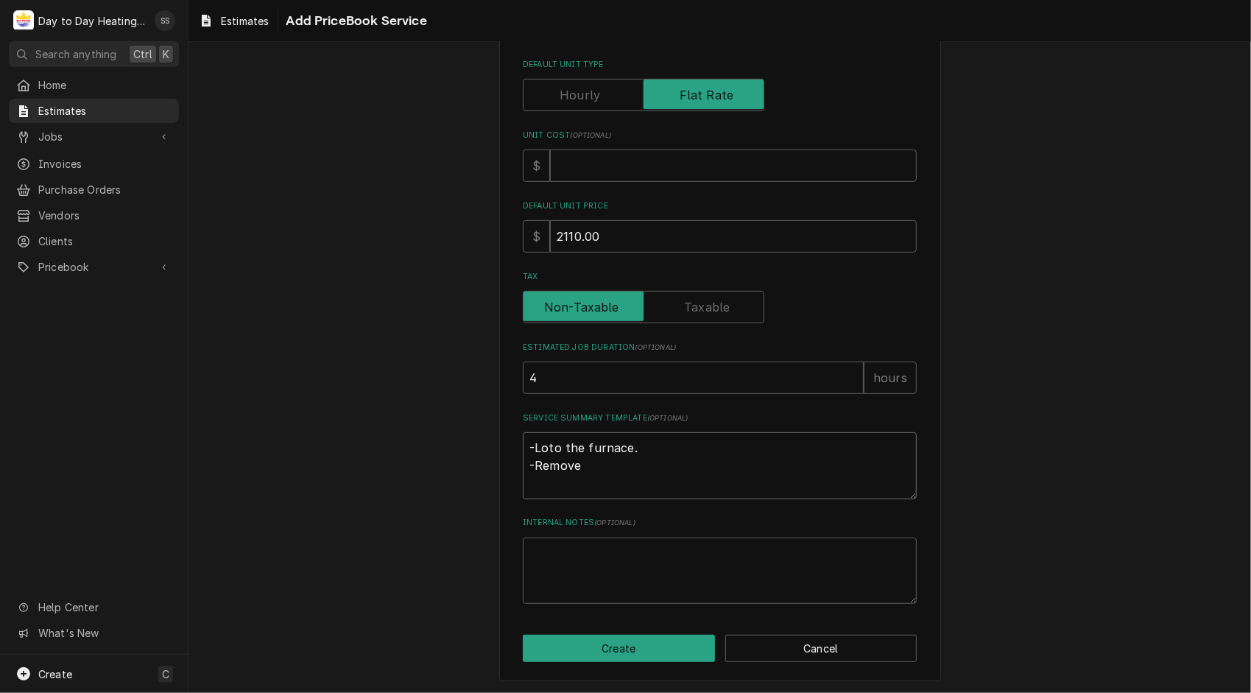
type textarea "x"
type textarea "-Loto the furnace. -Remove t"
type textarea "x"
type textarea "-Loto the furnace. -Remove th"
type textarea "x"
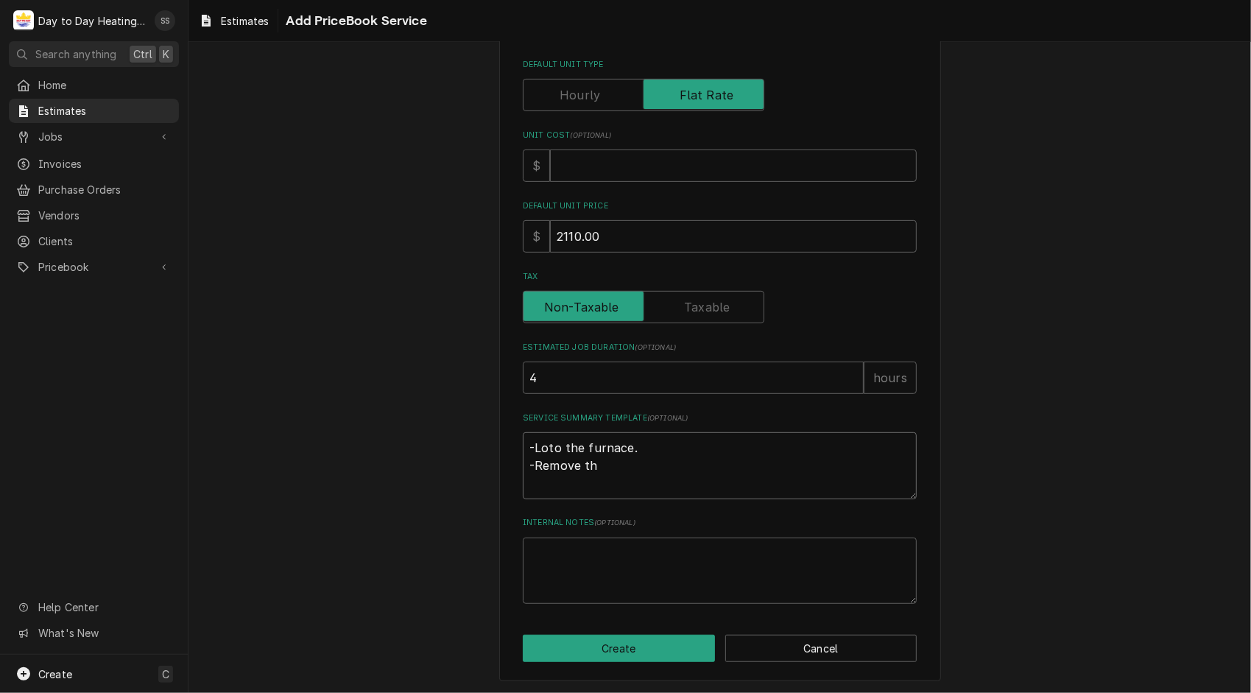
type textarea "-Loto the furnace. -Remove the"
type textarea "x"
type textarea "-Loto the furnace. -Remove the"
type textarea "x"
type textarea "-Loto the furnace. -Remove the b"
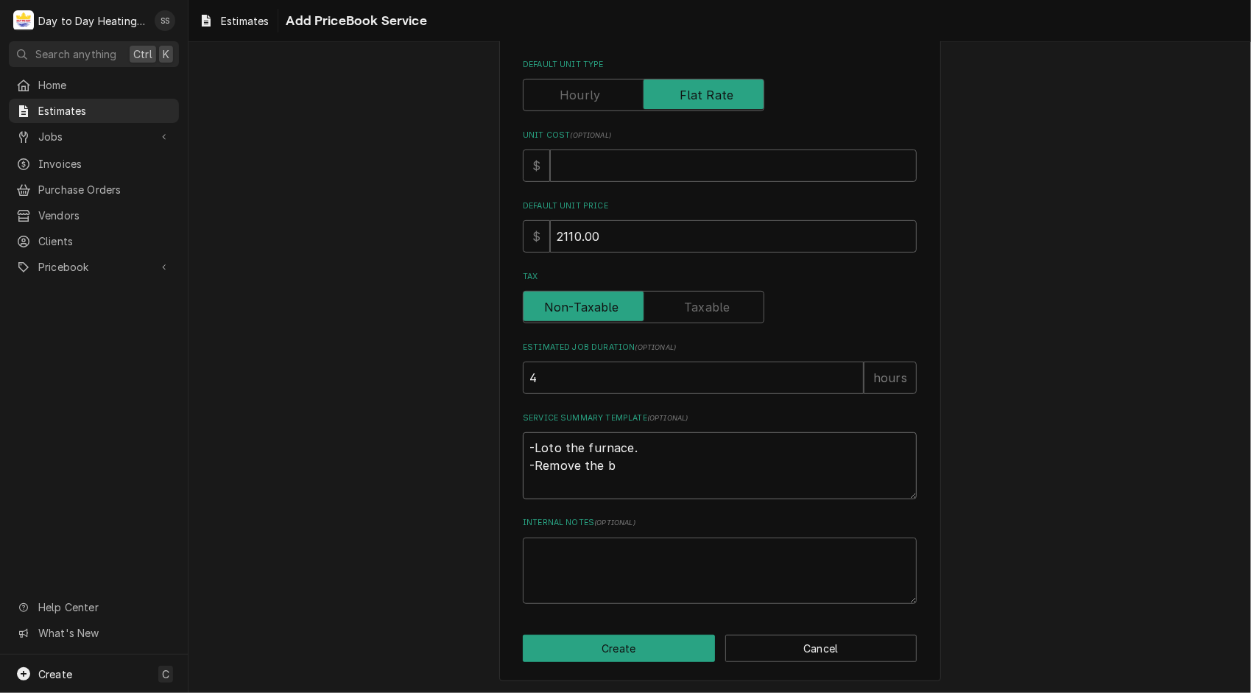
type textarea "x"
type textarea "-Loto the furnace. -Remove the bl"
type textarea "x"
type textarea "-Loto the furnace. -Remove the blo"
type textarea "x"
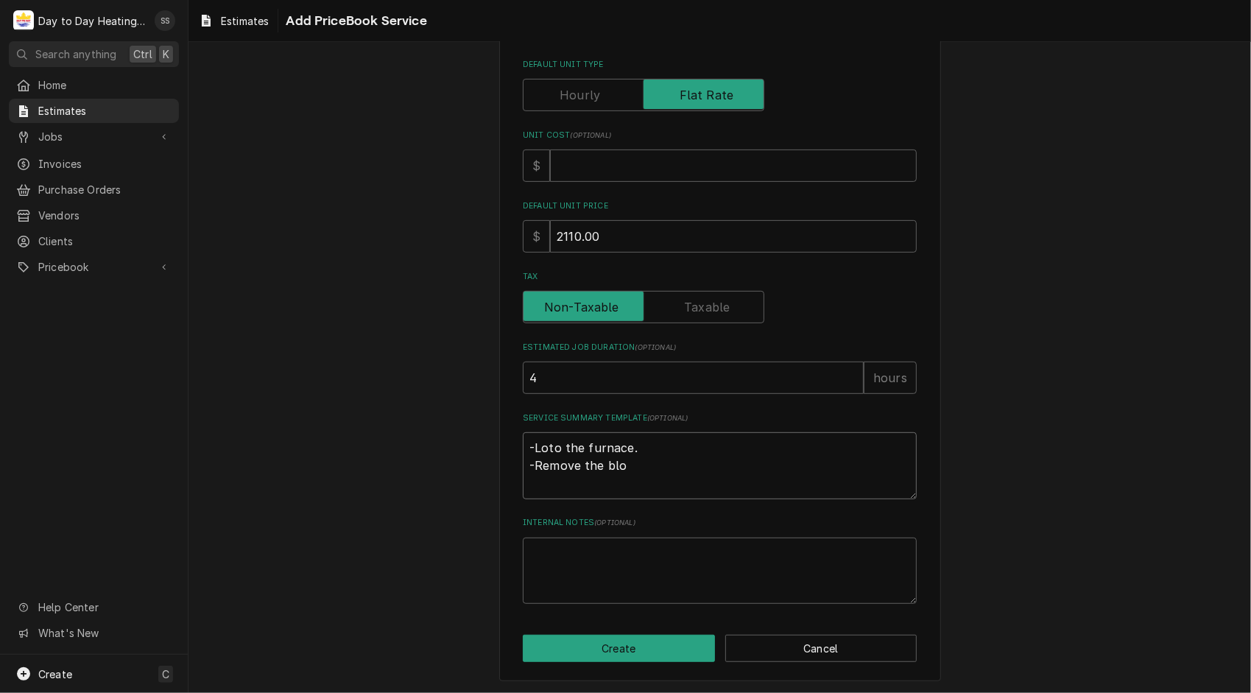
type textarea "-Loto the furnace. -Remove the blow"
type textarea "x"
type textarea "-Loto the furnace. -Remove the blowe"
type textarea "x"
type textarea "-Loto the furnace. -Remove the blower"
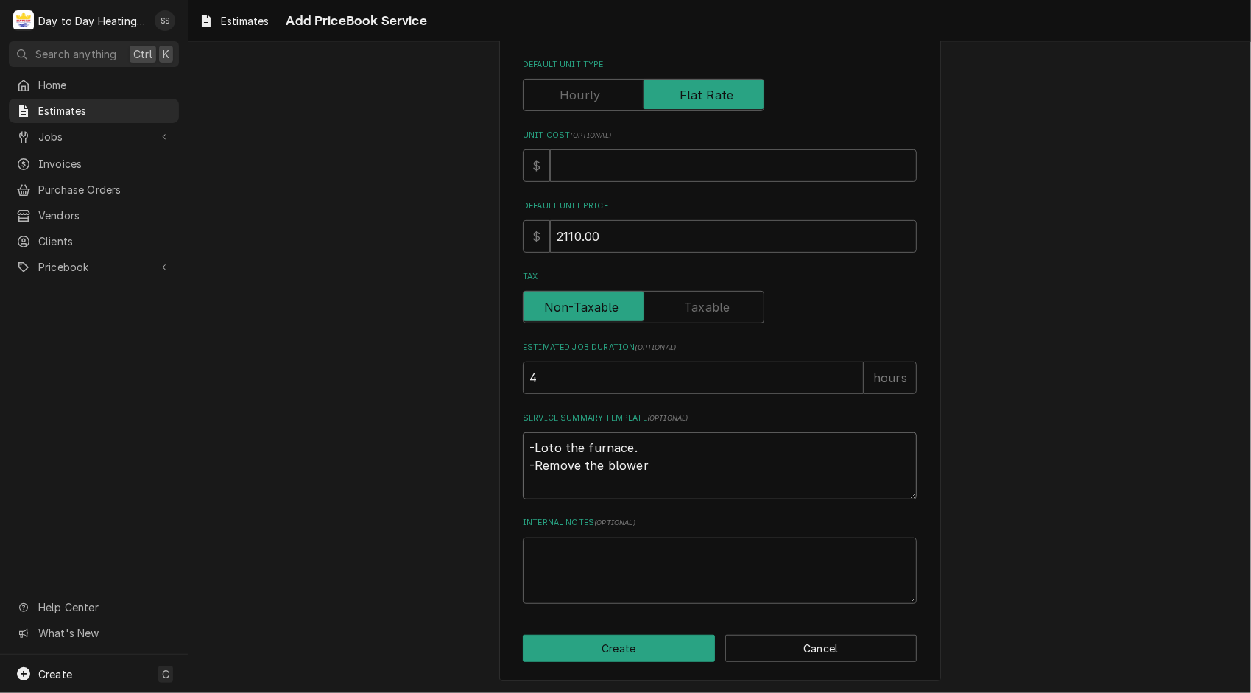
type textarea "x"
type textarea "-Loto the furnace. -Remove the blower"
type textarea "x"
type textarea "-Loto the furnace. -Remove the blower a"
type textarea "x"
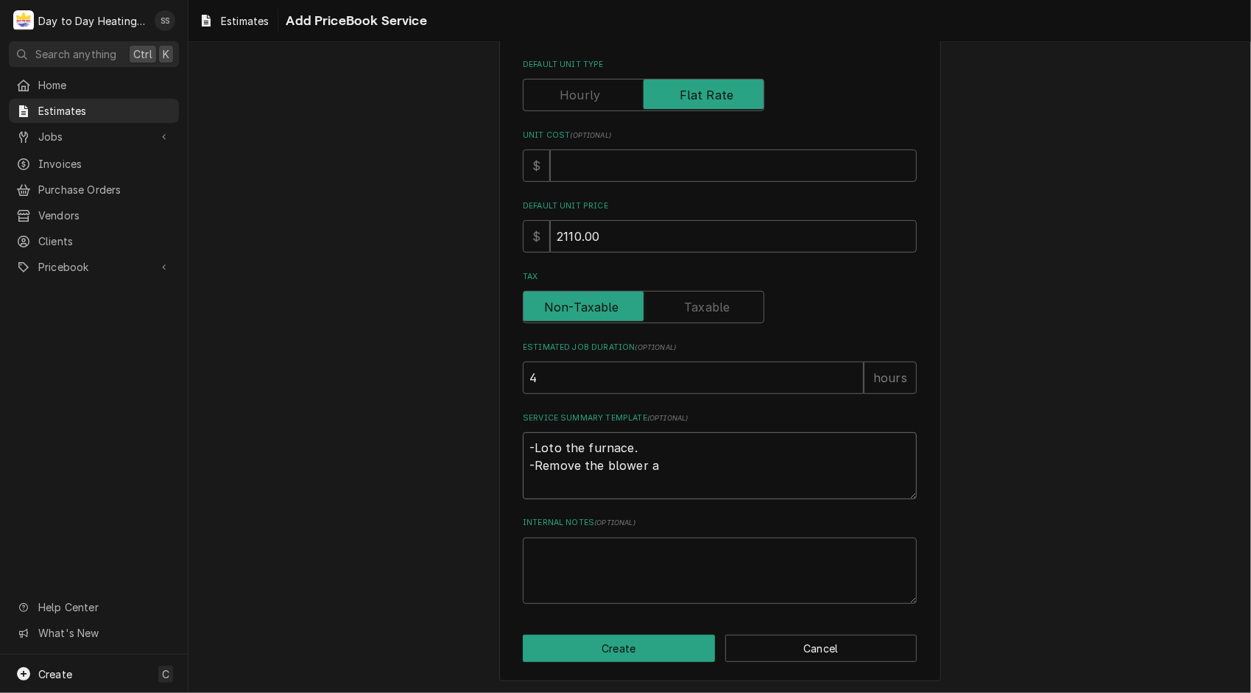
type textarea "-Loto the furnace. -Remove the blower as"
type textarea "x"
type textarea "-Loto the furnace. -Remove the blower ass"
type textarea "x"
type textarea "-Loto the furnace. -Remove the blower asse"
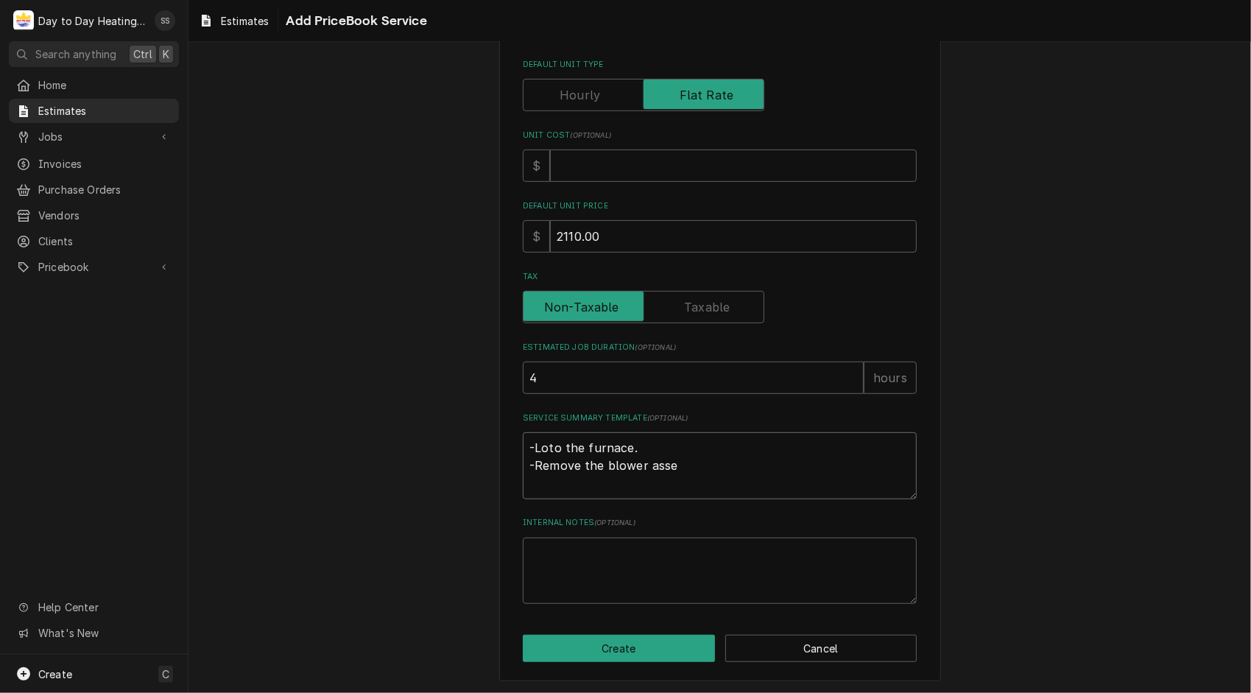
type textarea "x"
type textarea "-Loto the furnace. -Remove the blower assem"
type textarea "x"
type textarea "-Loto the furnace. -Remove the blower assemb"
type textarea "x"
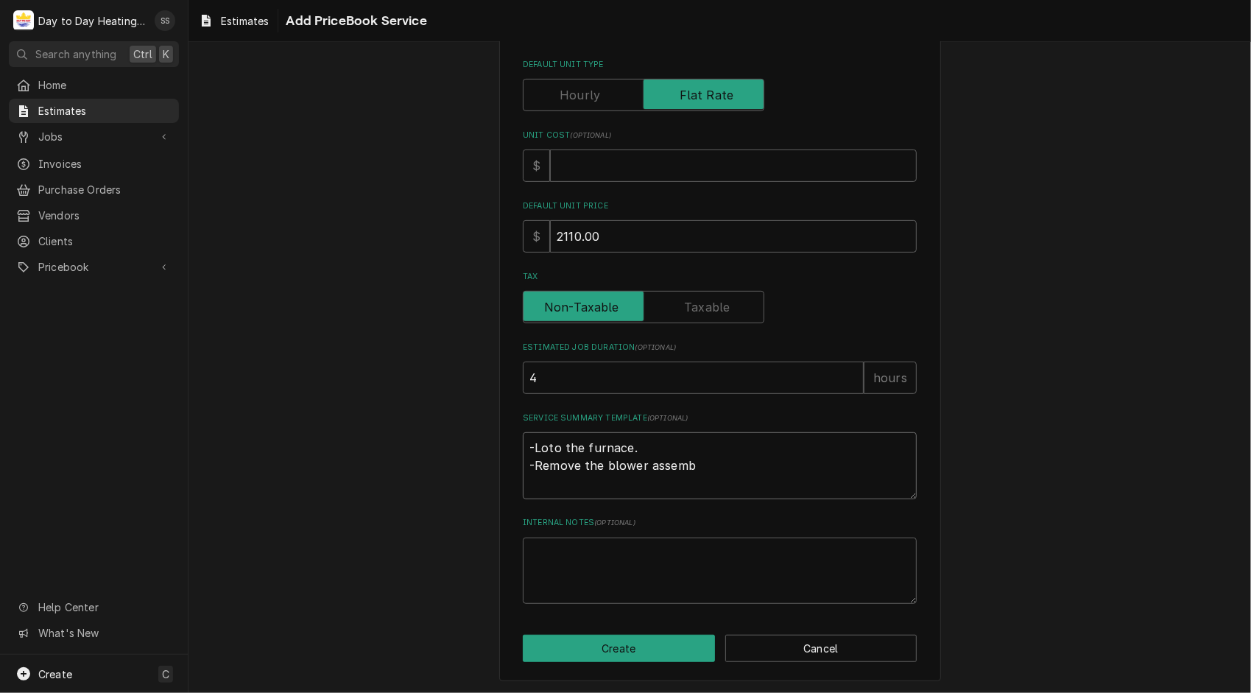
type textarea "-Loto the furnace. -Remove the blower assembl"
type textarea "x"
type textarea "-Loto the furnace. -Remove the blower assemble"
type textarea "x"
type textarea "-Loto the furnace. -Remove the blower assembley"
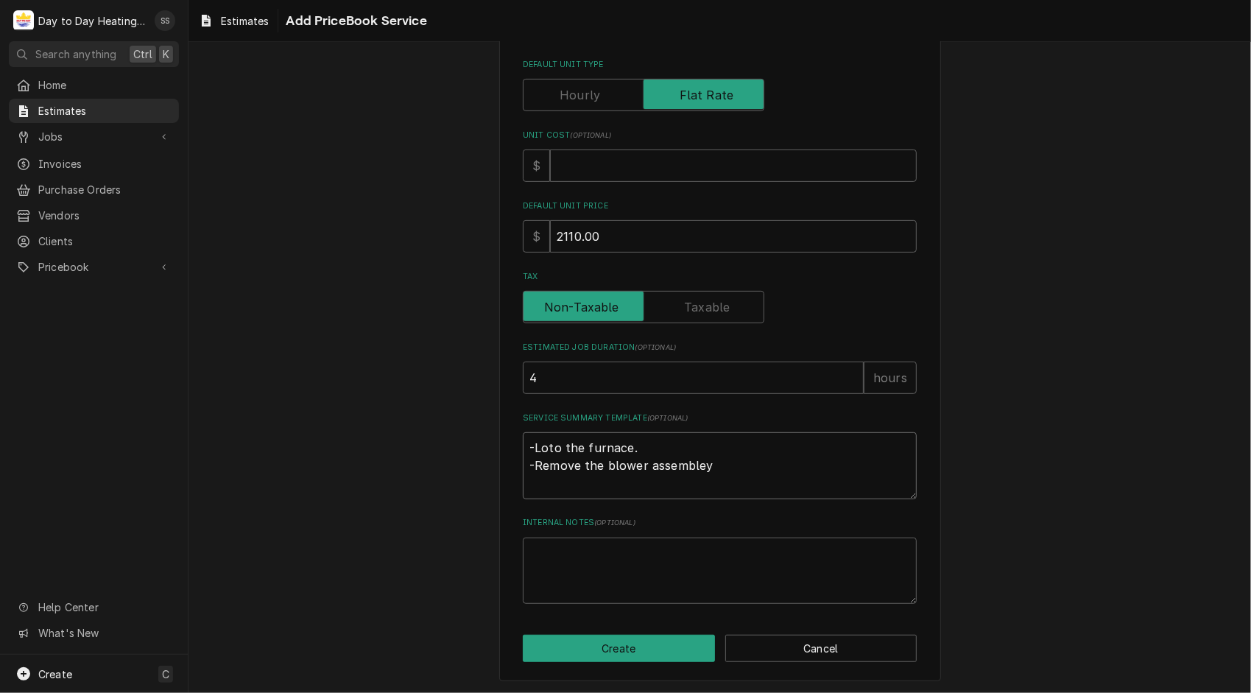
type textarea "x"
type textarea "-Loto the furnace. -Remove the blower assembley-"
type textarea "x"
type textarea "-Loto the furnace. -Remove the blower assembley"
type textarea "x"
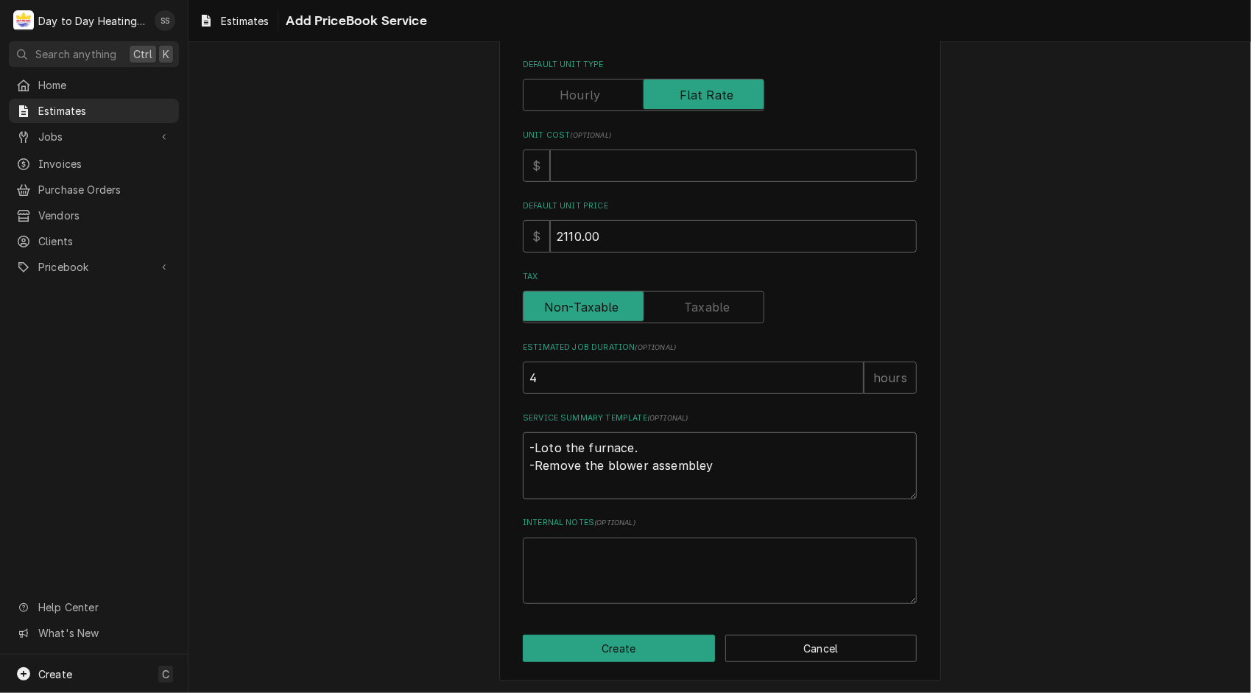
type textarea "-Loto the furnace. -Remove the blower assembley."
type textarea "x"
type textarea "-Loto the furnace. -Remove the blower assembley."
type textarea "x"
type textarea "-Loto the furnace. -Remove the blower assembley. R"
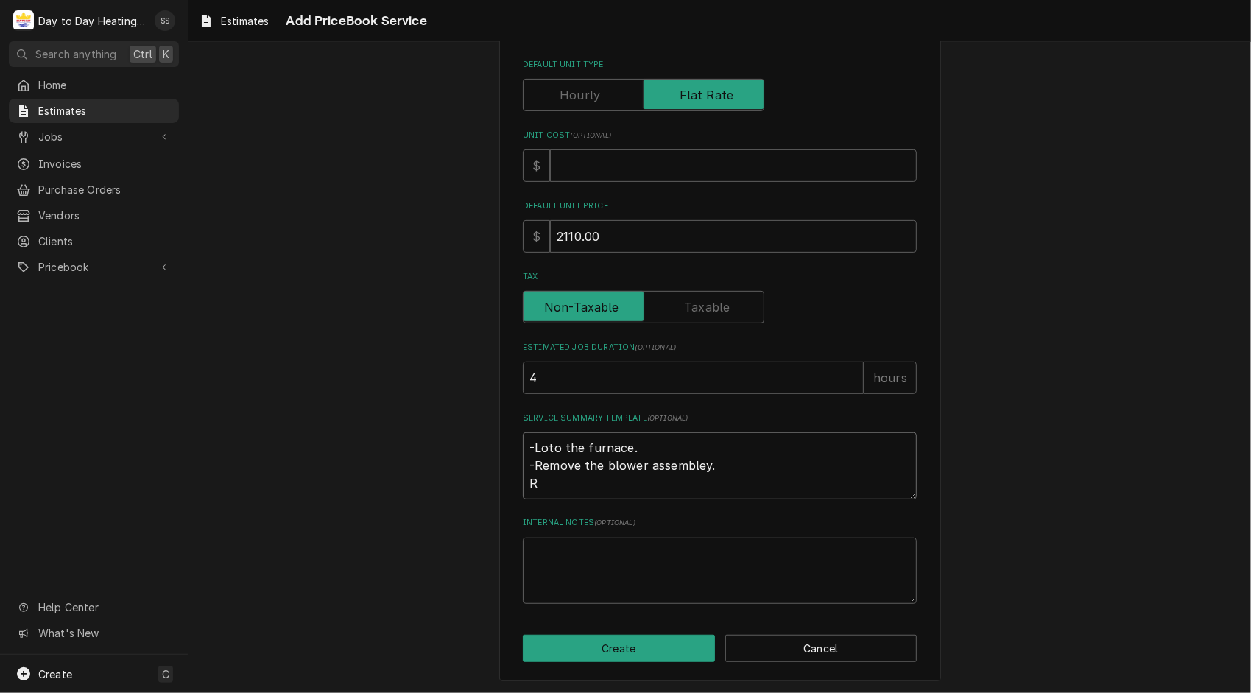
type textarea "x"
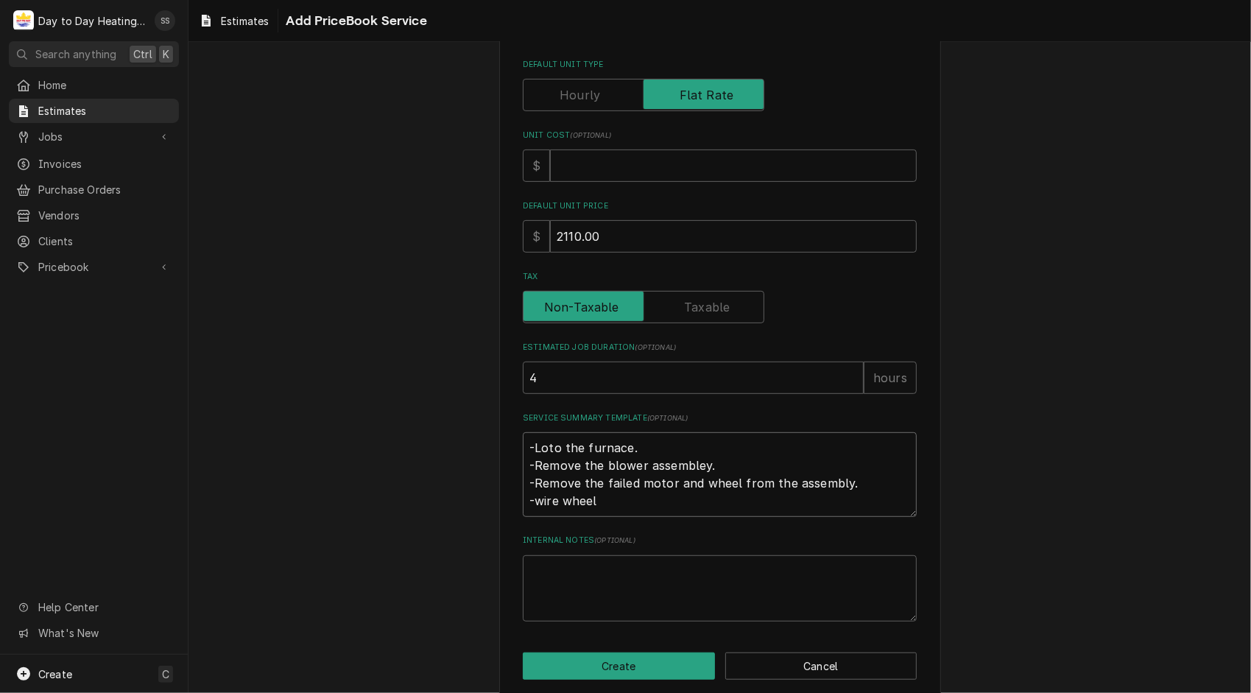
scroll to position [372, 0]
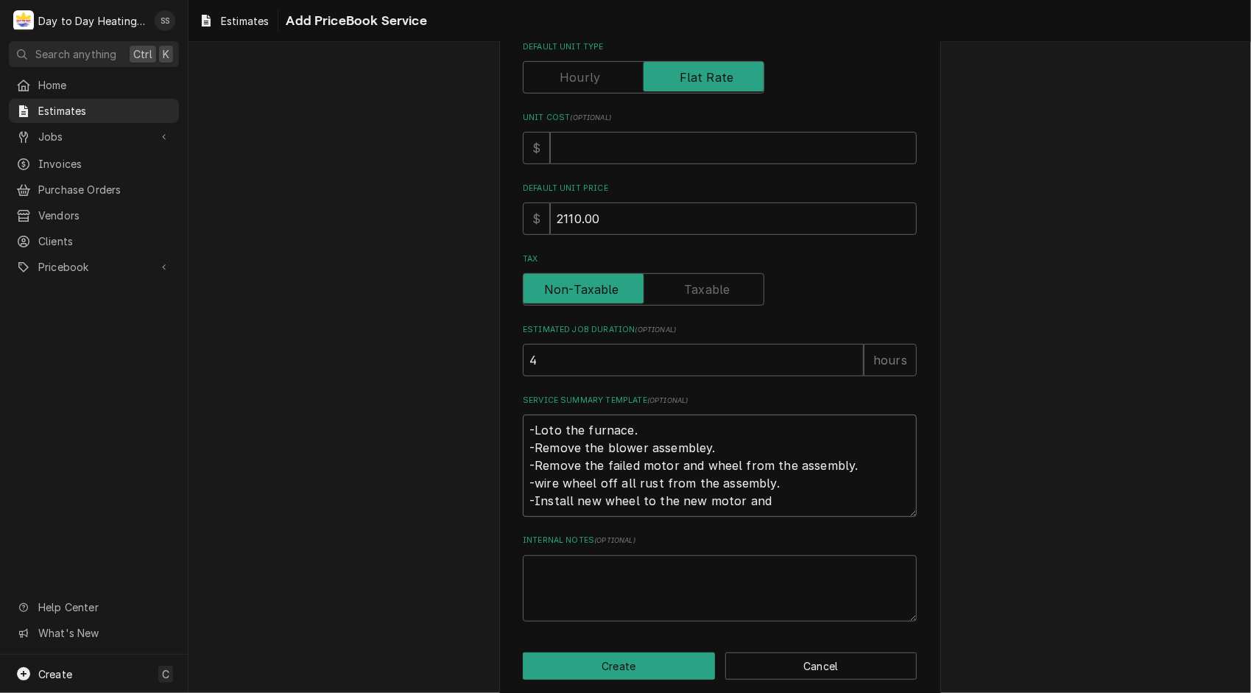
click at [761, 498] on textarea "-Loto the furnace. -Remove the blower assembley. -Remove the failed motor and w…" at bounding box center [720, 465] width 394 height 102
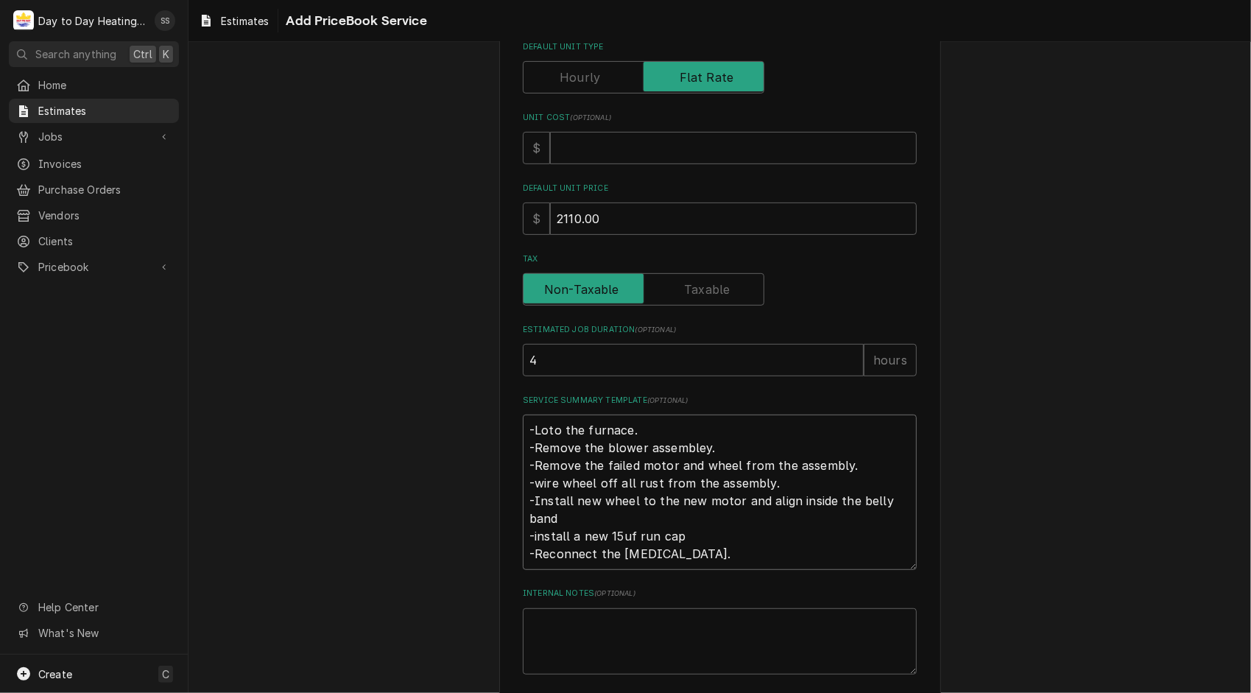
click at [564, 520] on textarea "-Loto the furnace. -Remove the blower assembley. -Remove the failed motor and w…" at bounding box center [720, 491] width 394 height 155
click at [671, 536] on textarea "-Loto the furnace. -Remove the blower assembley. -Remove the failed motor and w…" at bounding box center [720, 491] width 394 height 155
click at [696, 559] on textarea "-Loto the furnace. -Remove the blower assembley. -Remove the failed motor and w…" at bounding box center [720, 491] width 394 height 155
click at [534, 590] on textarea "-Loto the furnace. -Remove the blower assembley. -Remove the failed motor and w…" at bounding box center [720, 509] width 394 height 191
click at [633, 584] on textarea "-Loto the furnace. -Remove the blower assembley. -Remove the failed motor and w…" at bounding box center [720, 509] width 394 height 191
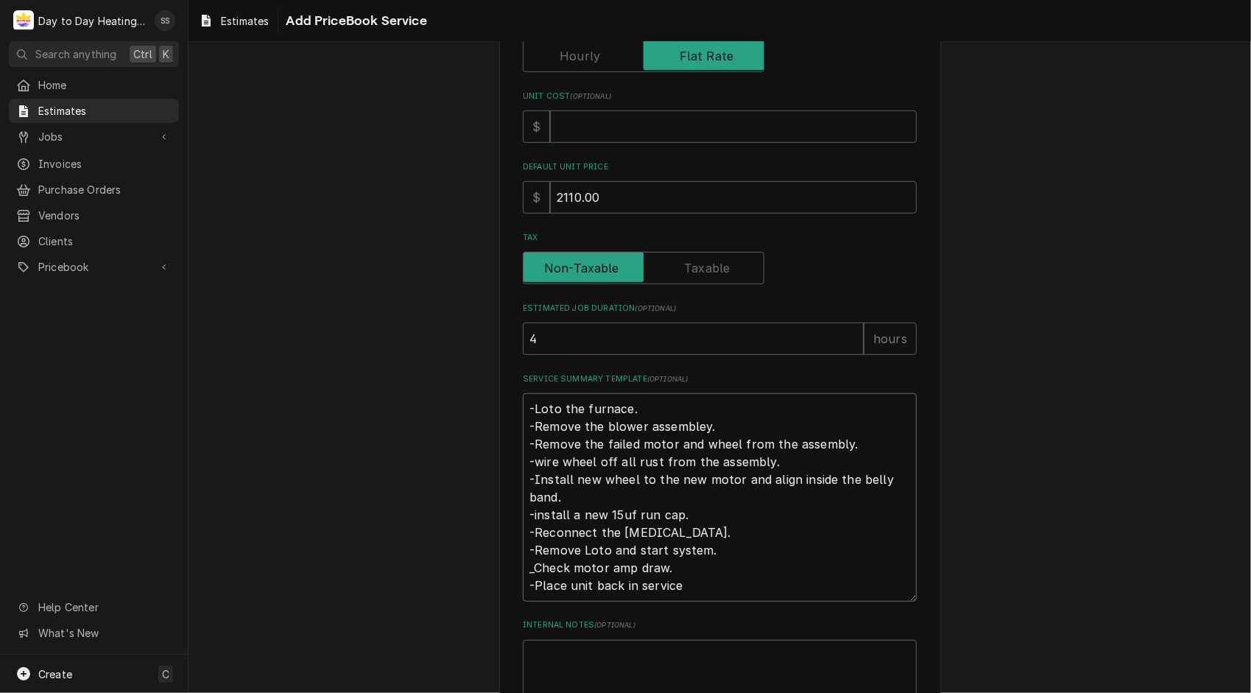
scroll to position [496, 0]
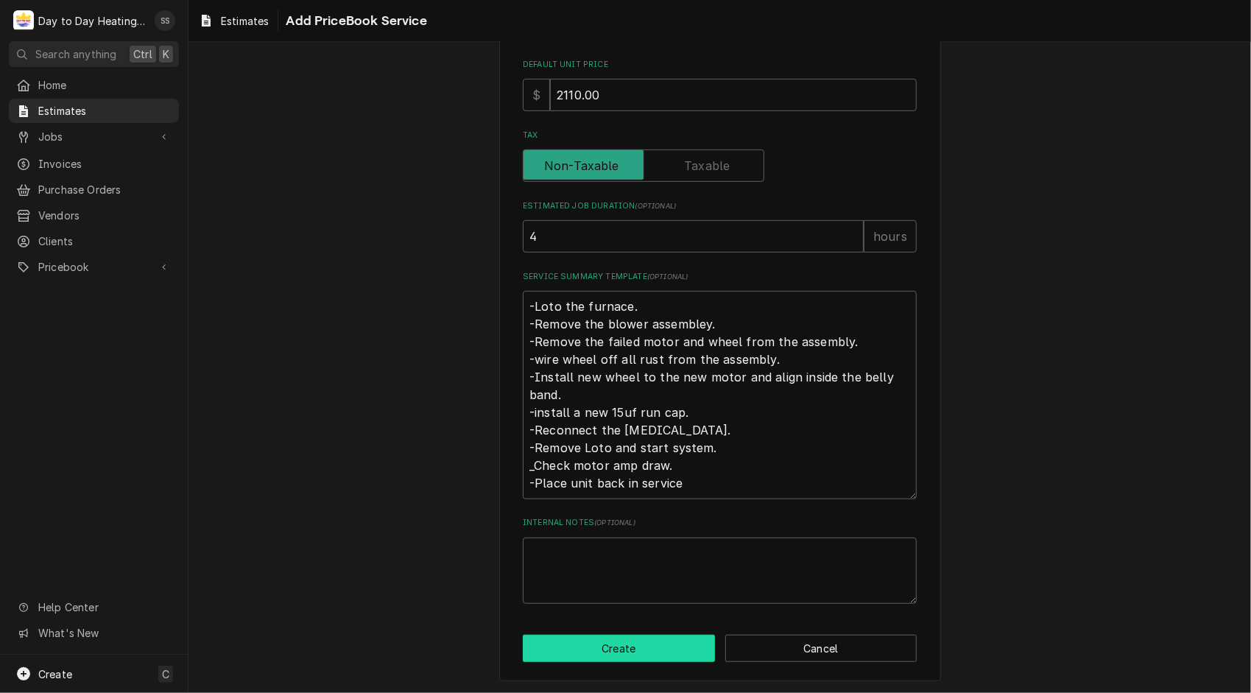
click at [596, 643] on button "Create" at bounding box center [619, 648] width 192 height 27
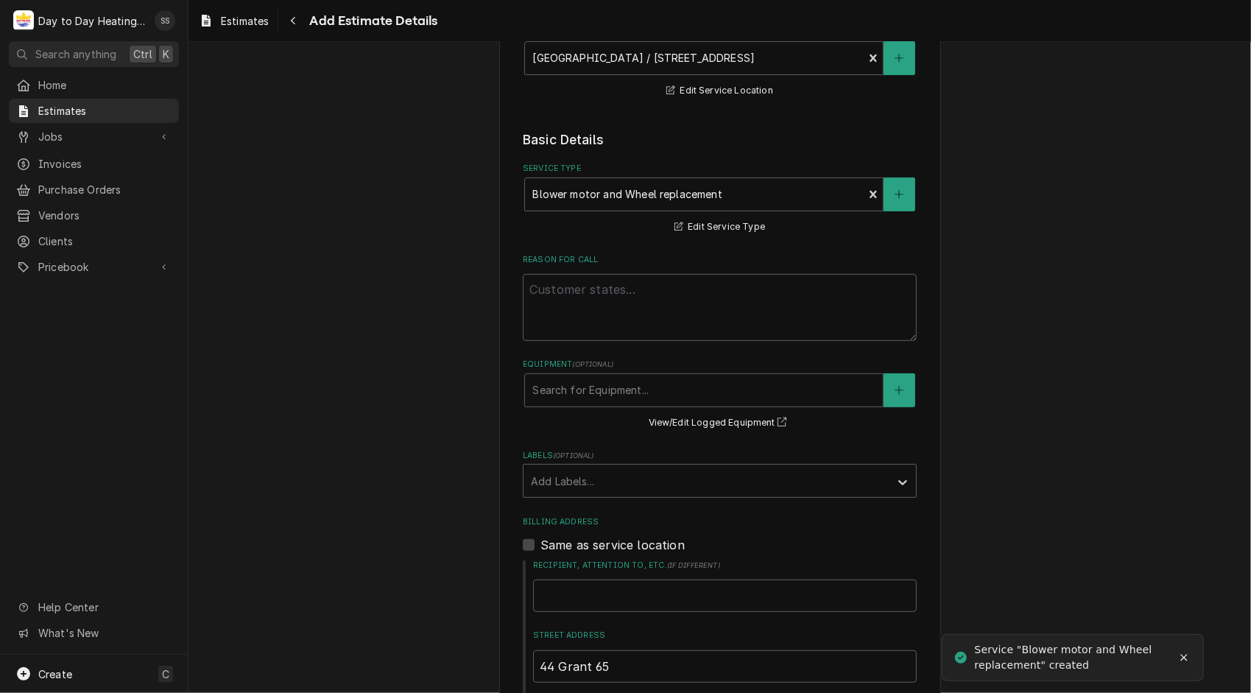
scroll to position [249, 0]
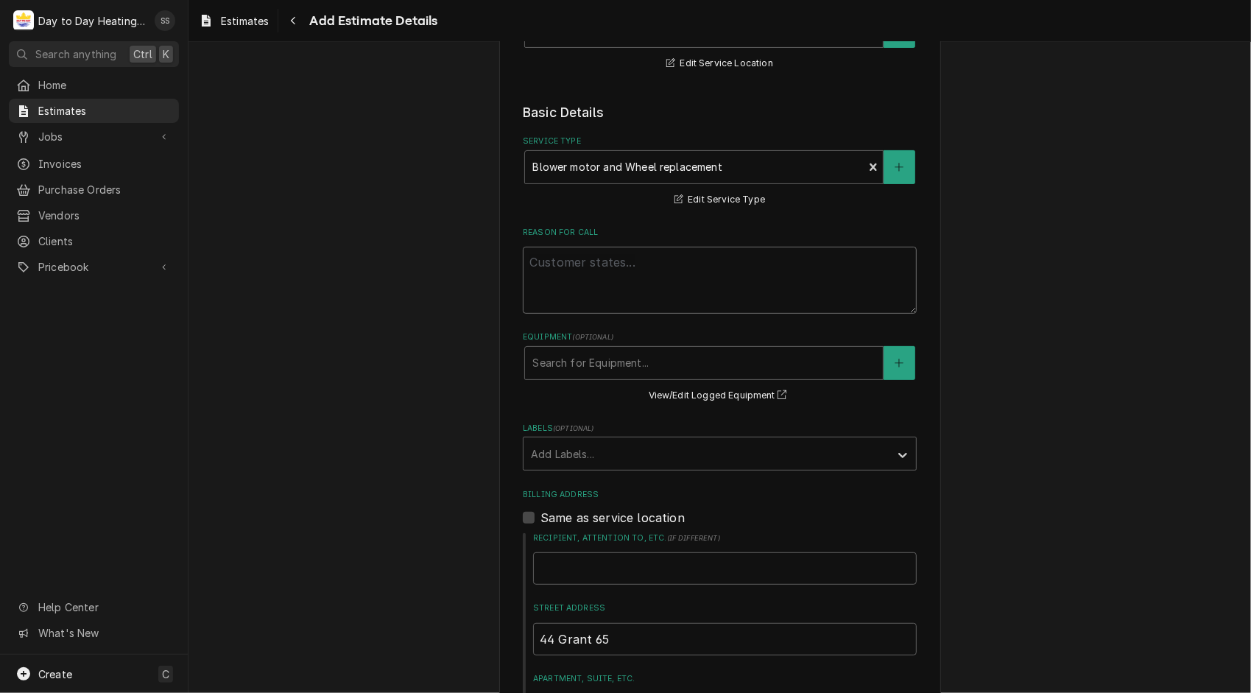
click at [700, 292] on textarea "Reason For Call" at bounding box center [720, 280] width 394 height 67
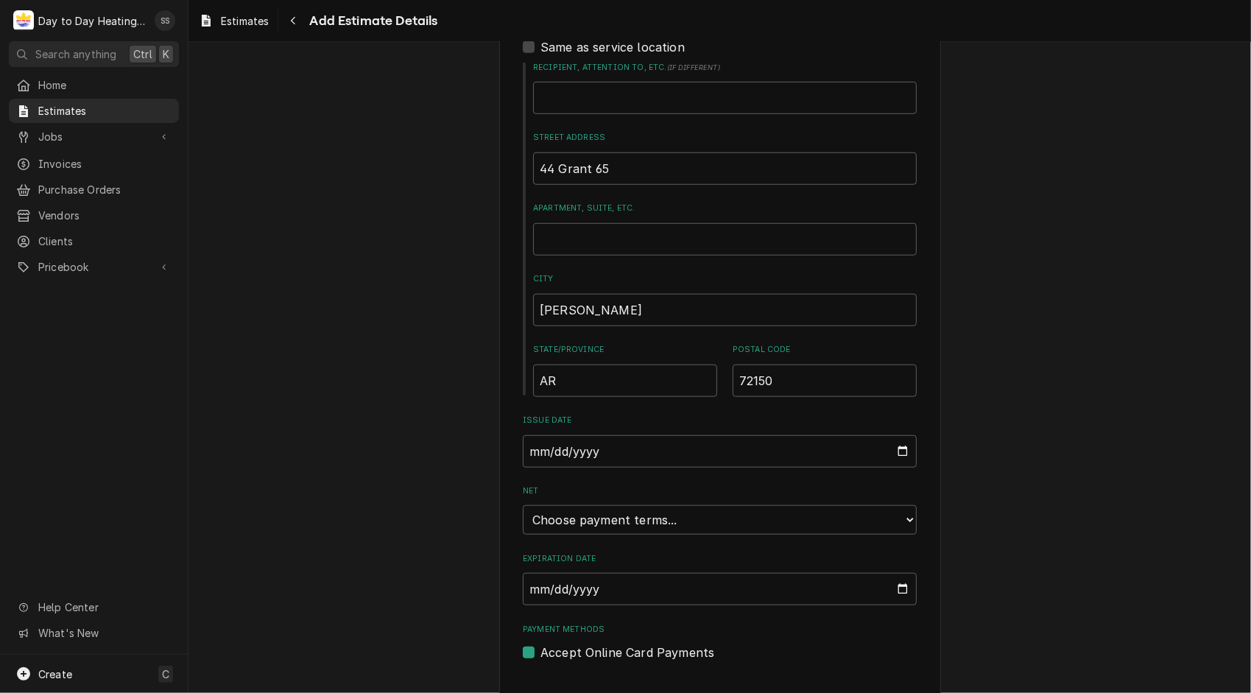
scroll to position [751, 0]
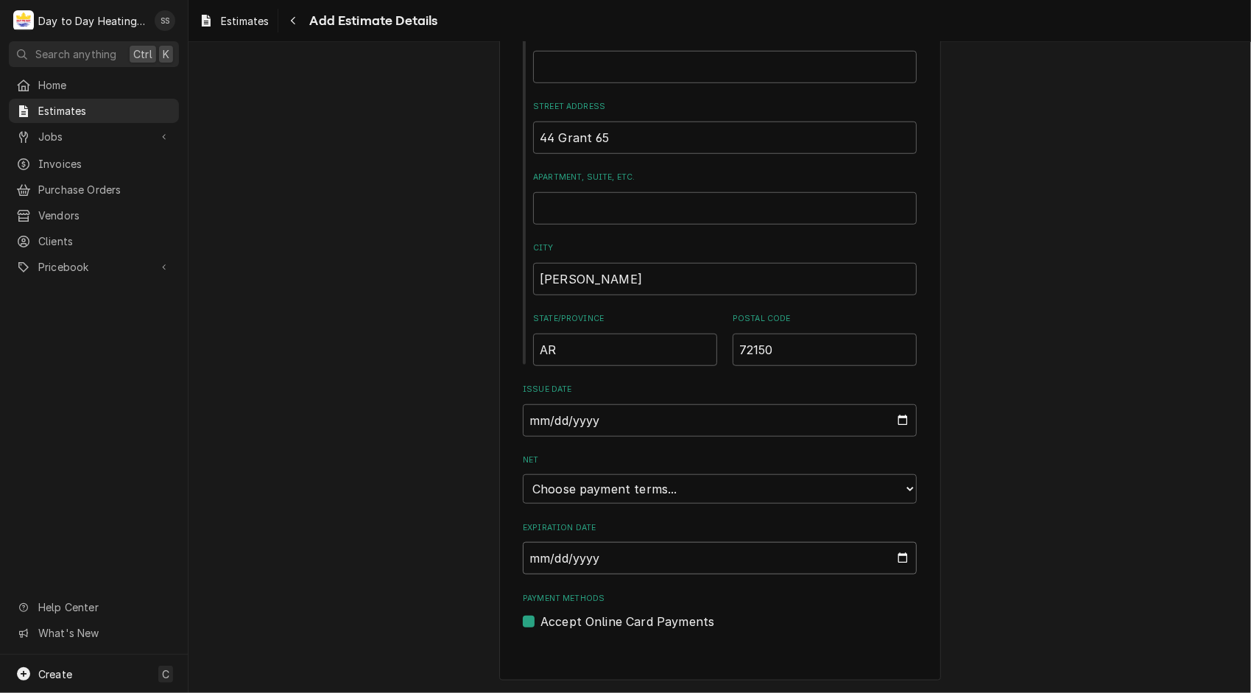
click at [880, 561] on input "Expiration Date" at bounding box center [720, 558] width 394 height 32
click at [902, 555] on input "Expiration Date" at bounding box center [720, 558] width 394 height 32
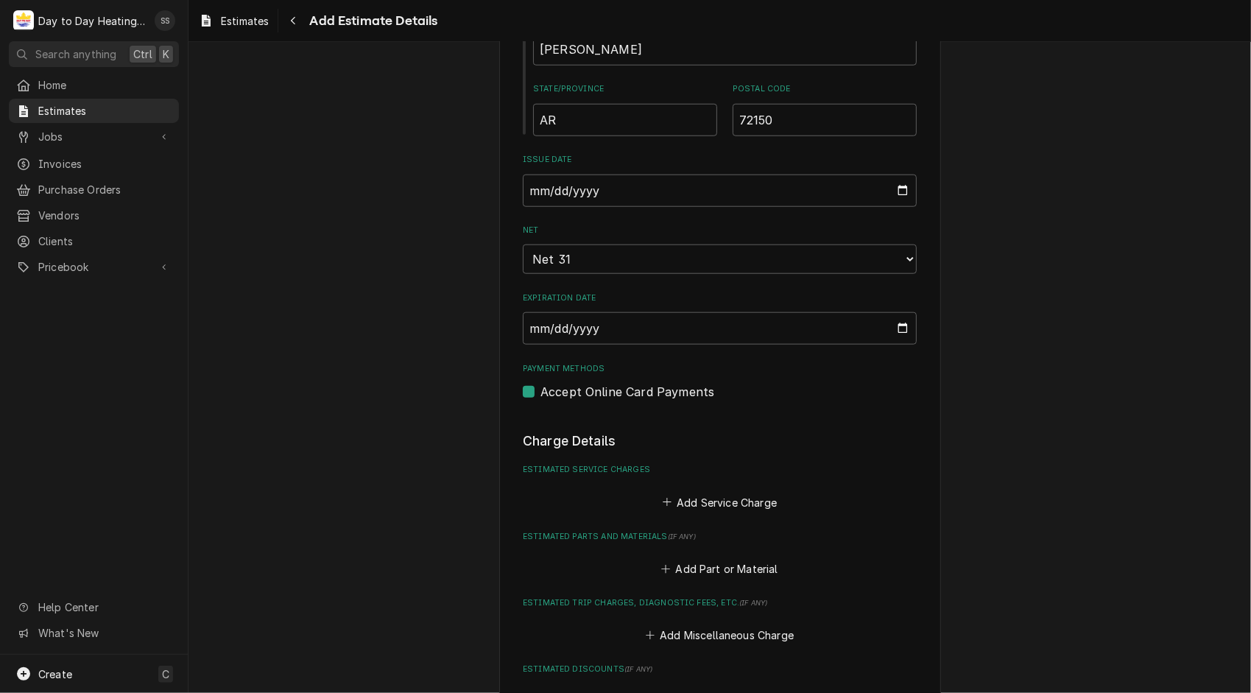
scroll to position [993, 0]
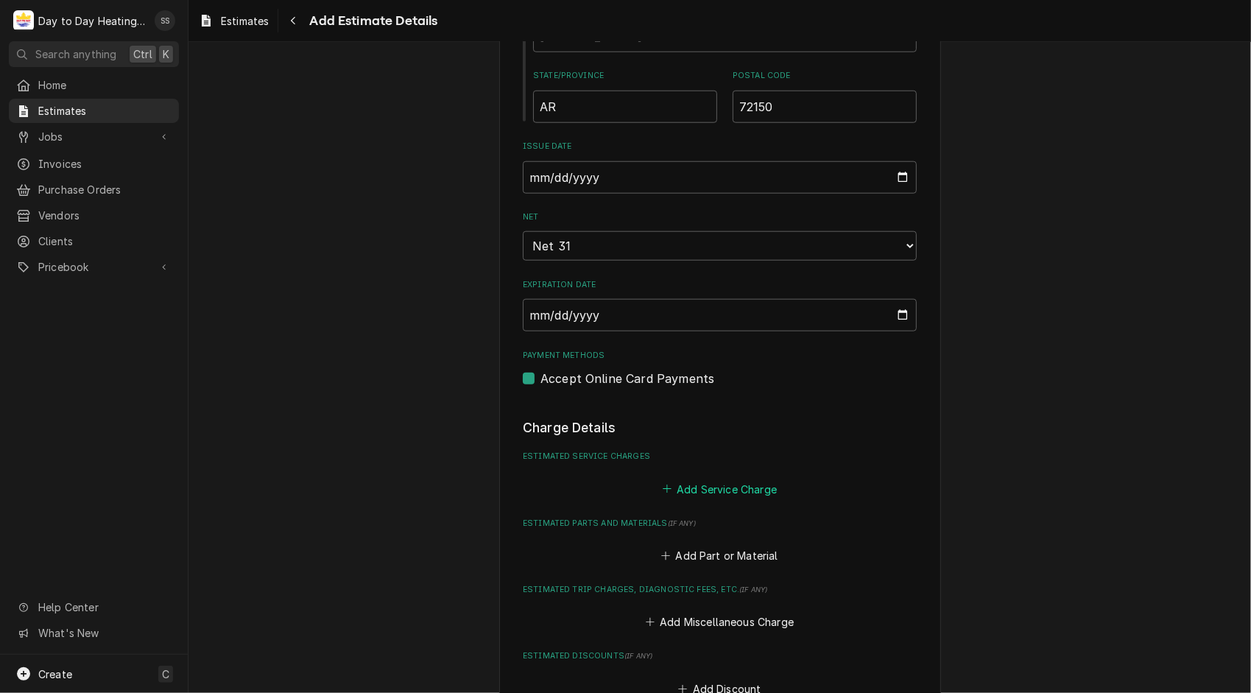
click at [718, 487] on button "Add Service Charge" at bounding box center [719, 488] width 119 height 21
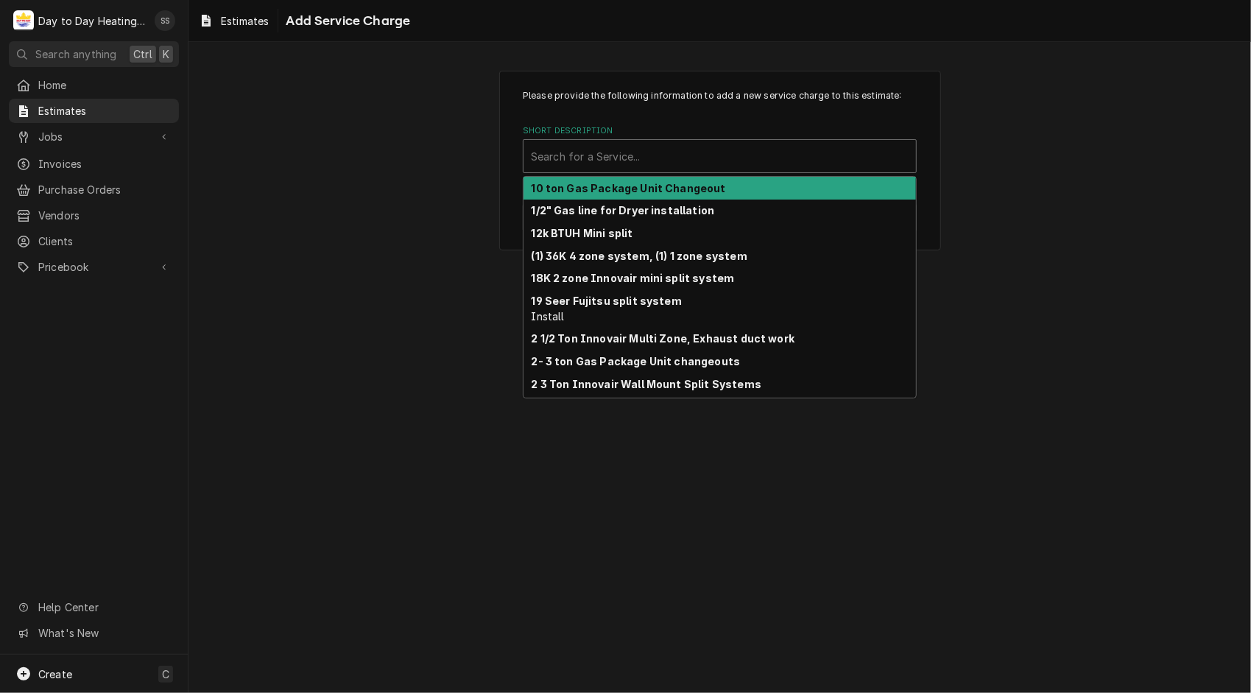
click at [635, 162] on div "Short Description" at bounding box center [720, 156] width 378 height 27
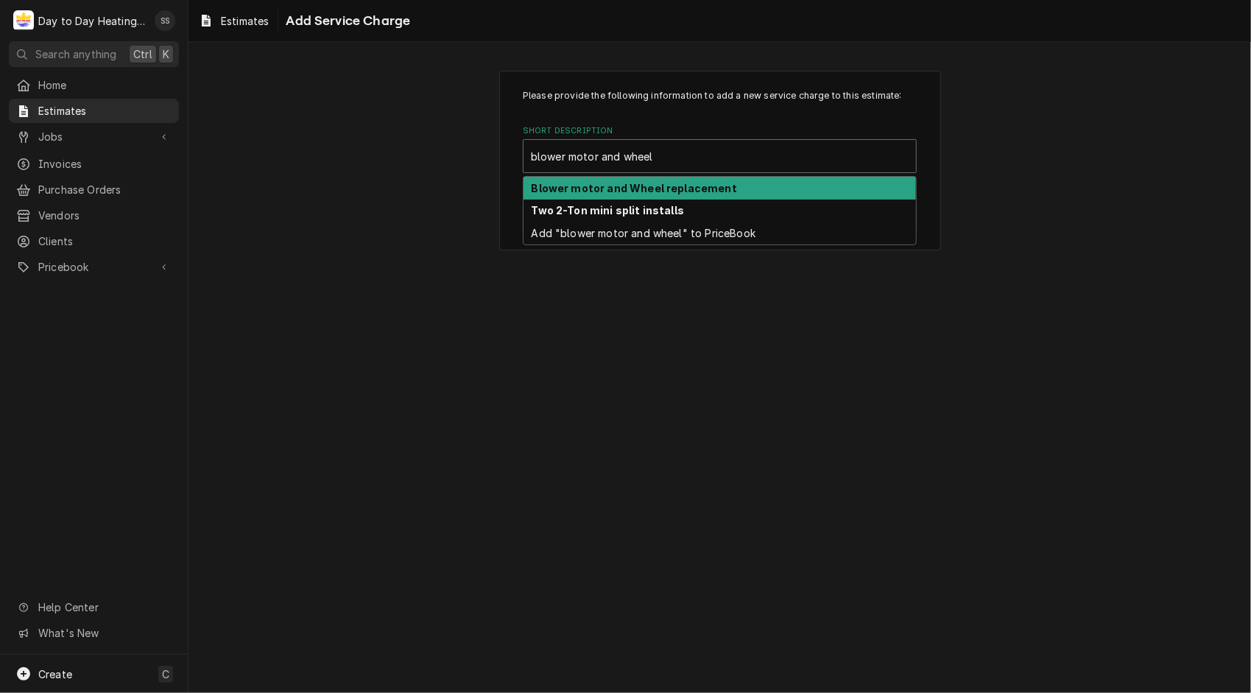
click at [651, 186] on strong "Blower motor and Wheel replacement" at bounding box center [633, 188] width 205 height 13
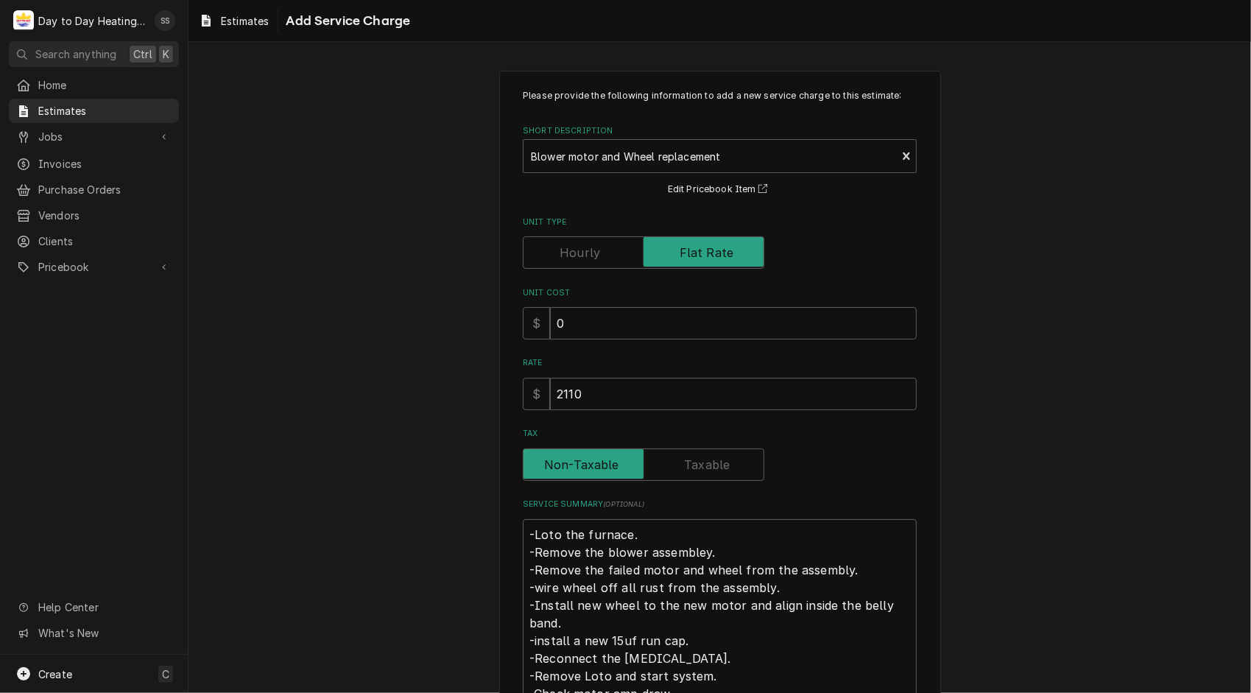
scroll to position [124, 0]
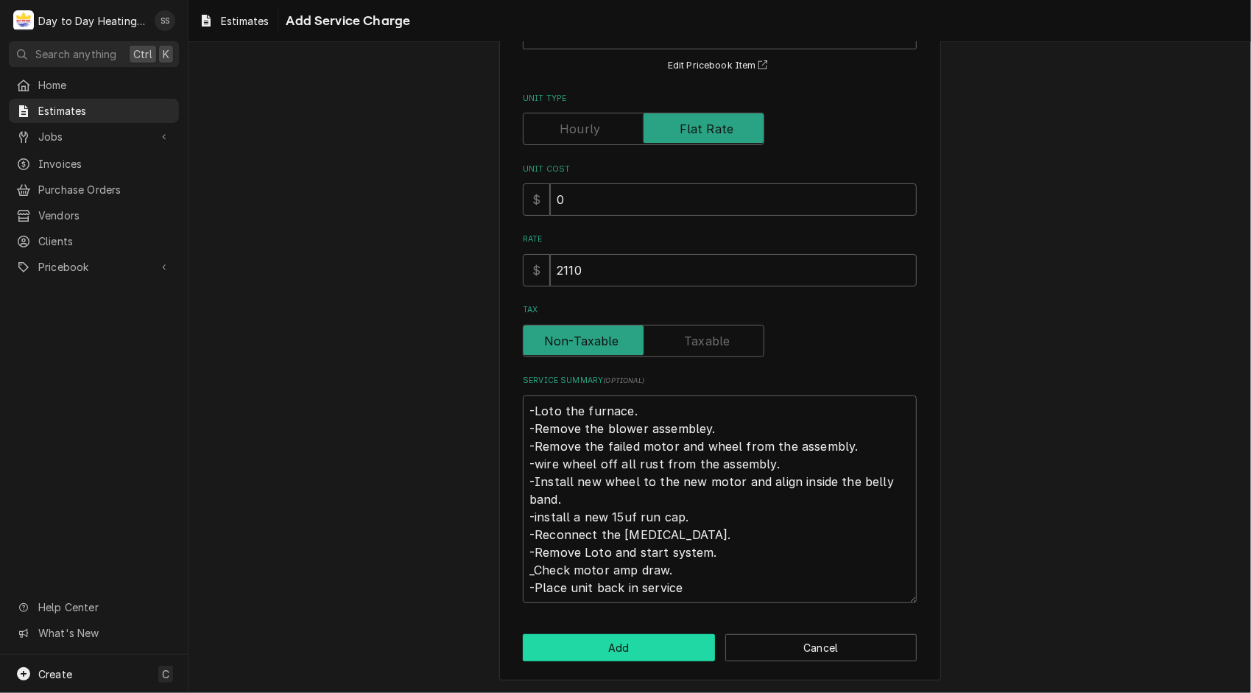
click at [604, 640] on button "Add" at bounding box center [619, 647] width 192 height 27
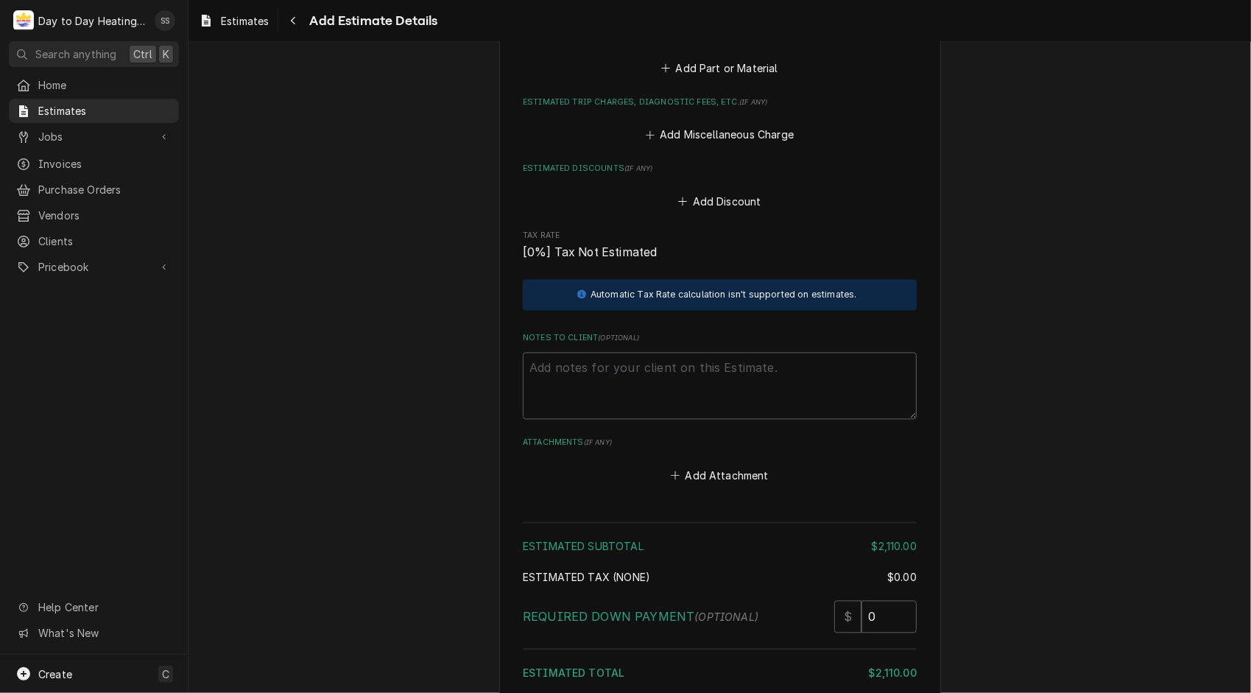
scroll to position [1862, 0]
click at [591, 388] on textarea "Notes to Client ( optional )" at bounding box center [720, 388] width 394 height 67
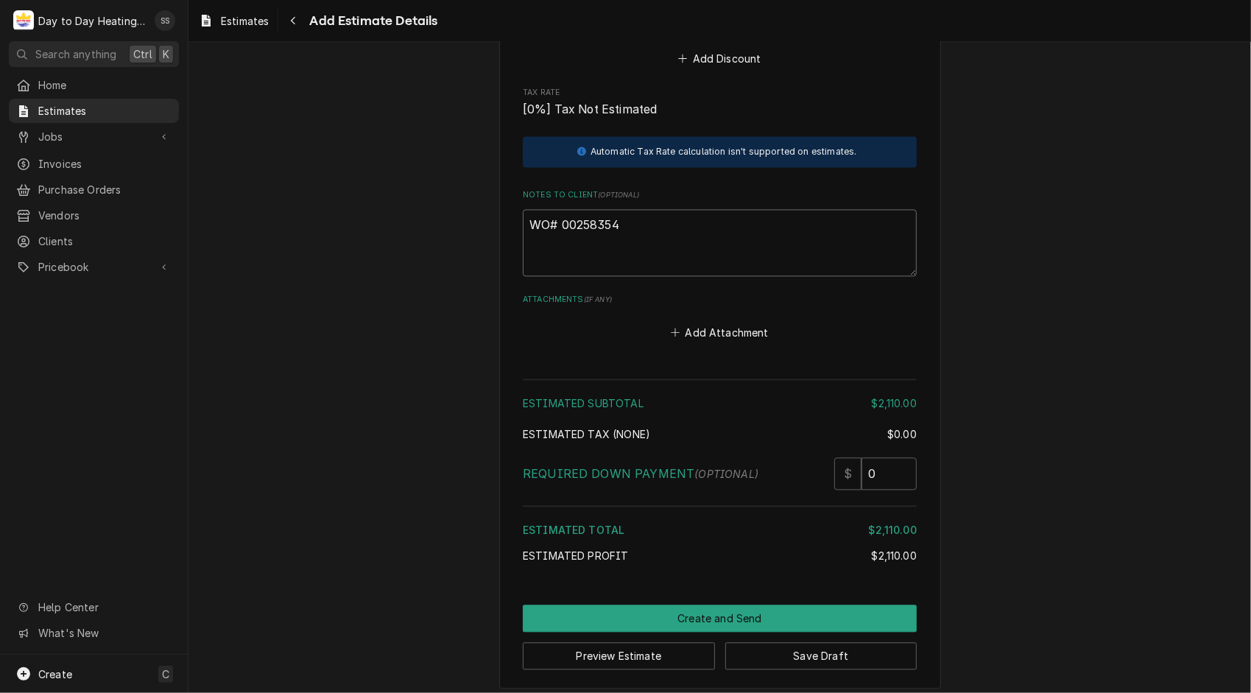
scroll to position [2018, 0]
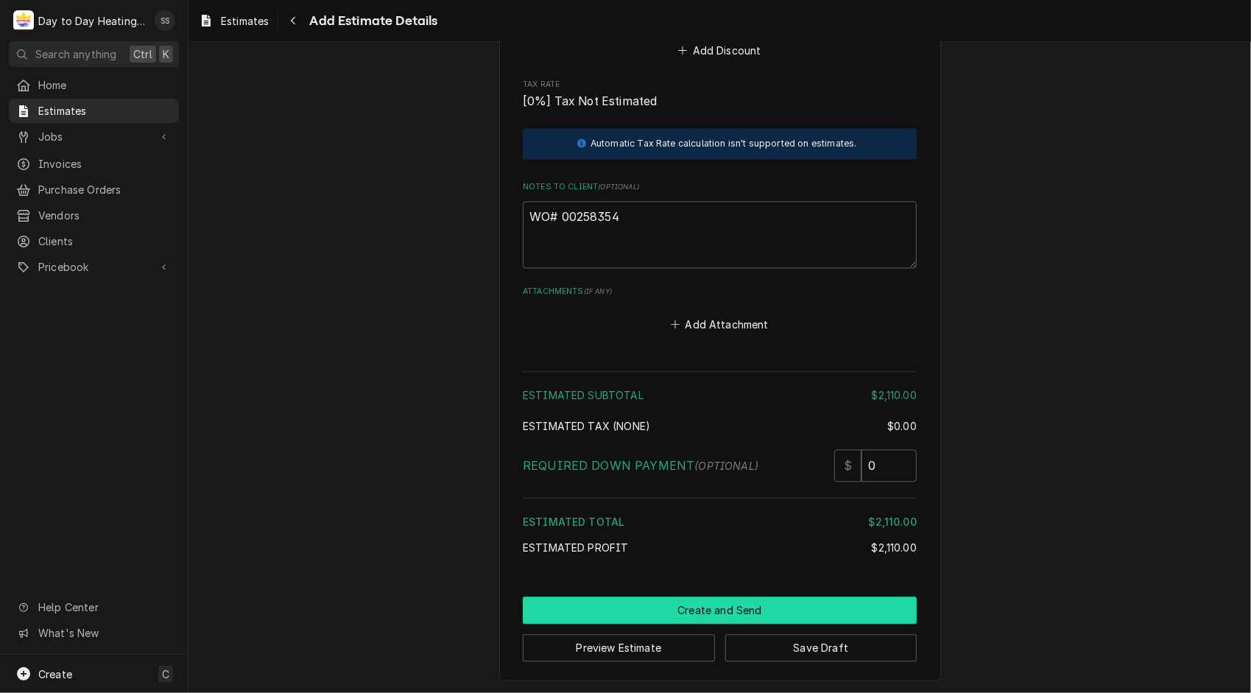
click at [786, 607] on button "Create and Send" at bounding box center [720, 609] width 394 height 27
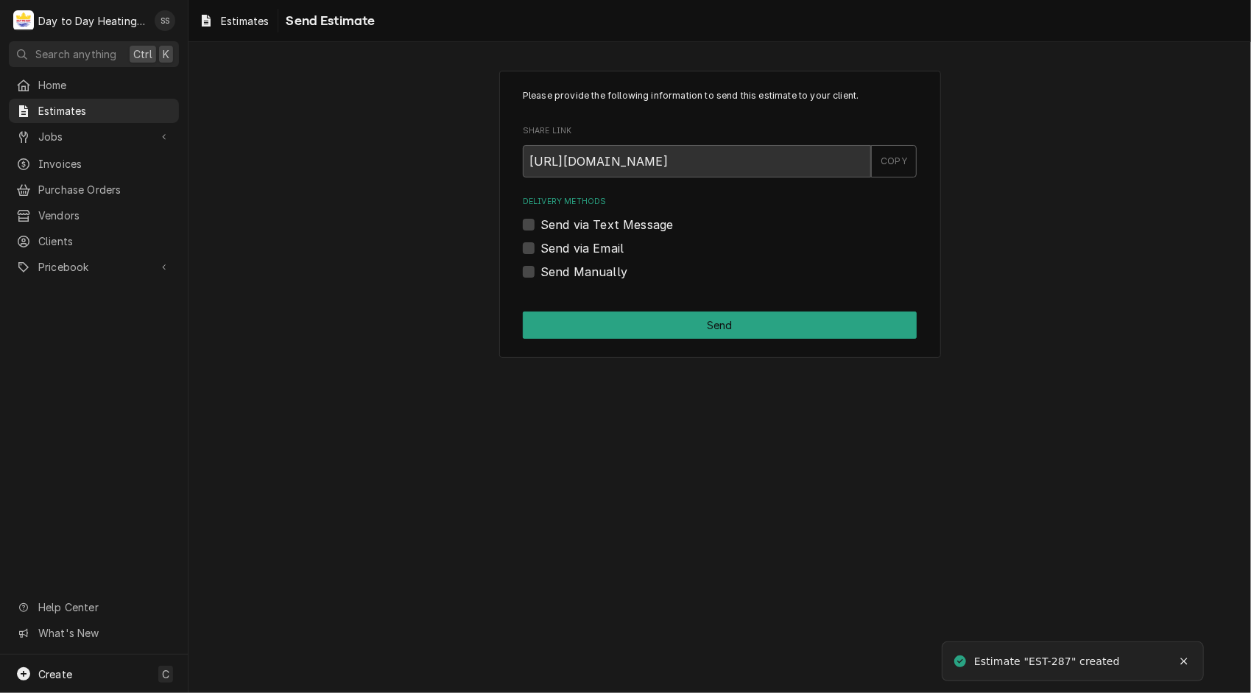
click at [540, 247] on label "Send via Email" at bounding box center [581, 248] width 83 height 18
click at [540, 247] on input "Send via Email" at bounding box center [737, 255] width 394 height 32
checkbox input "true"
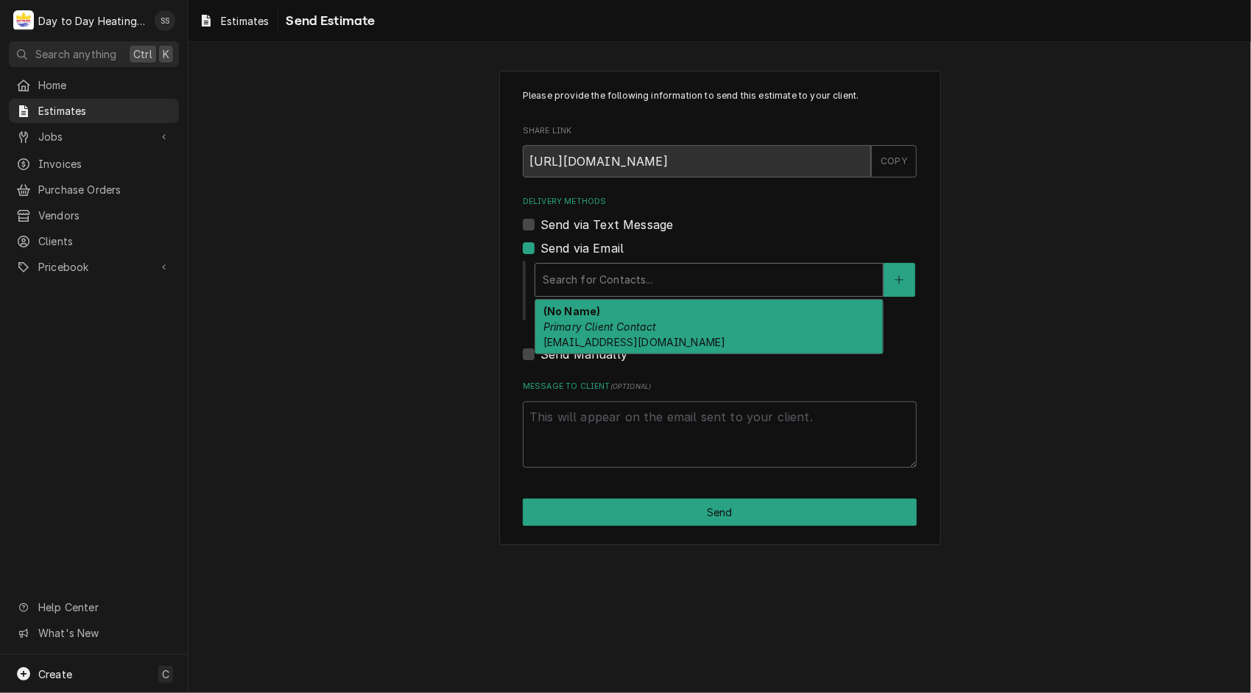
click at [632, 286] on div "Delivery Methods" at bounding box center [709, 279] width 333 height 27
click at [695, 327] on div "(No Name) Primary Client Contact airconnect_service@airconnectusa.com" at bounding box center [708, 327] width 347 height 54
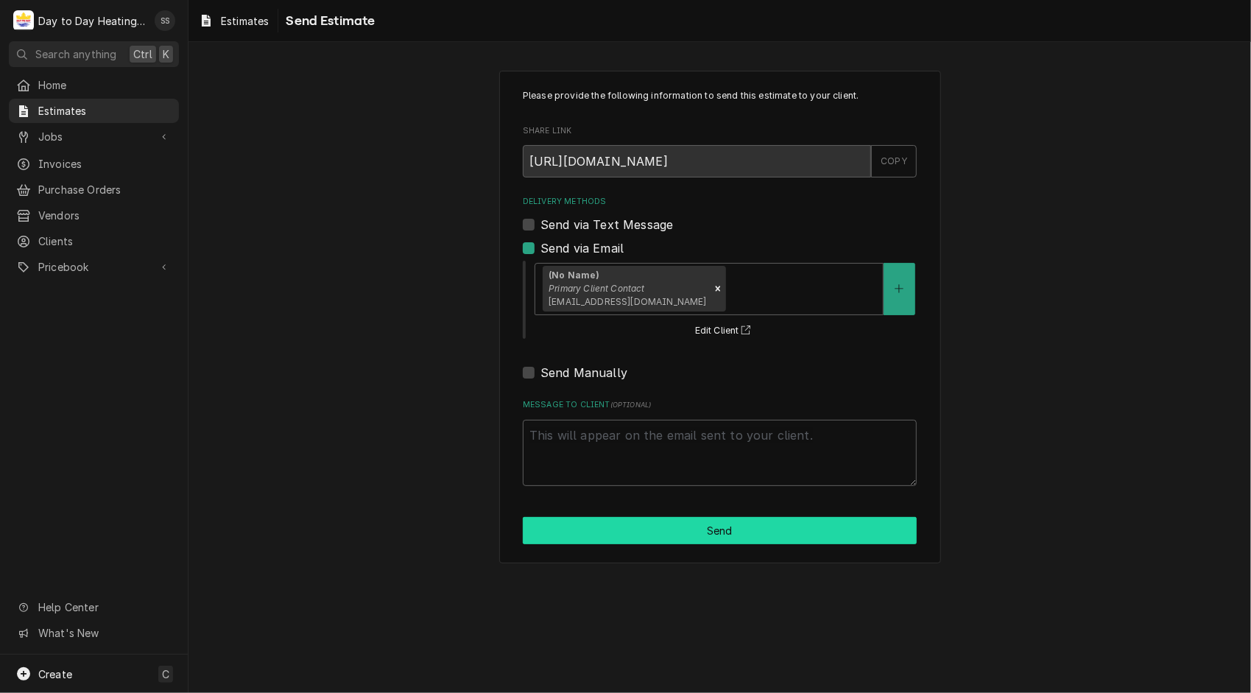
click at [704, 522] on button "Send" at bounding box center [720, 530] width 394 height 27
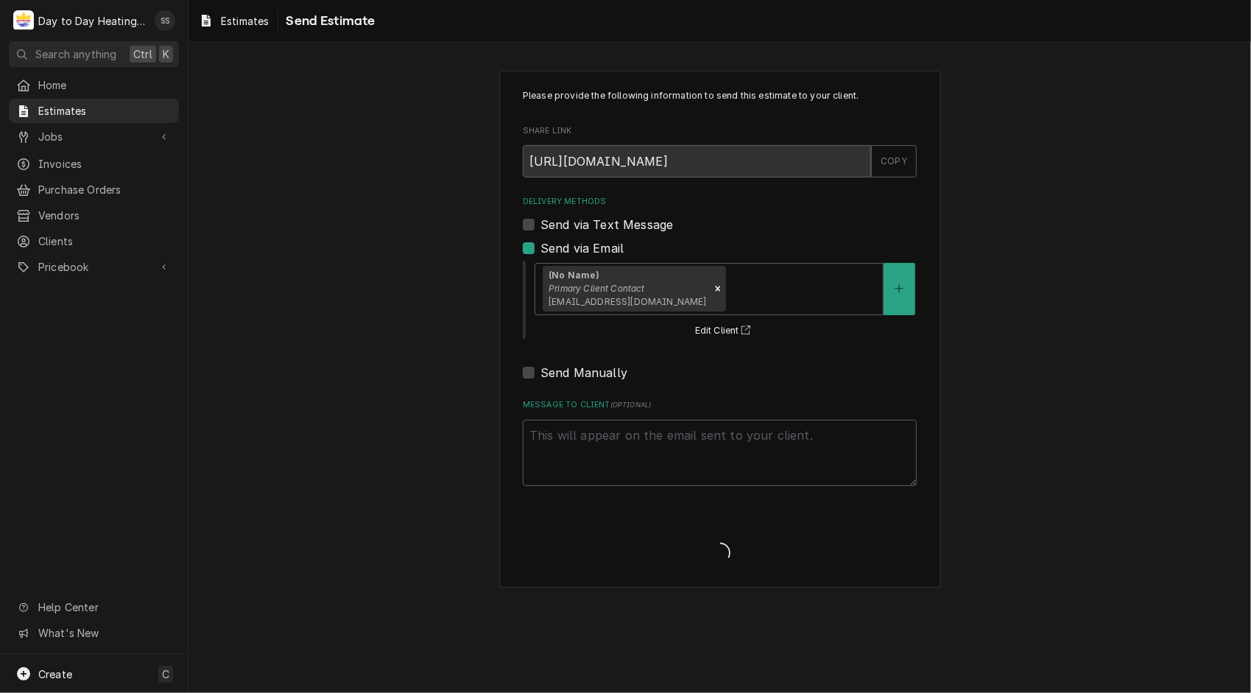
type textarea "x"
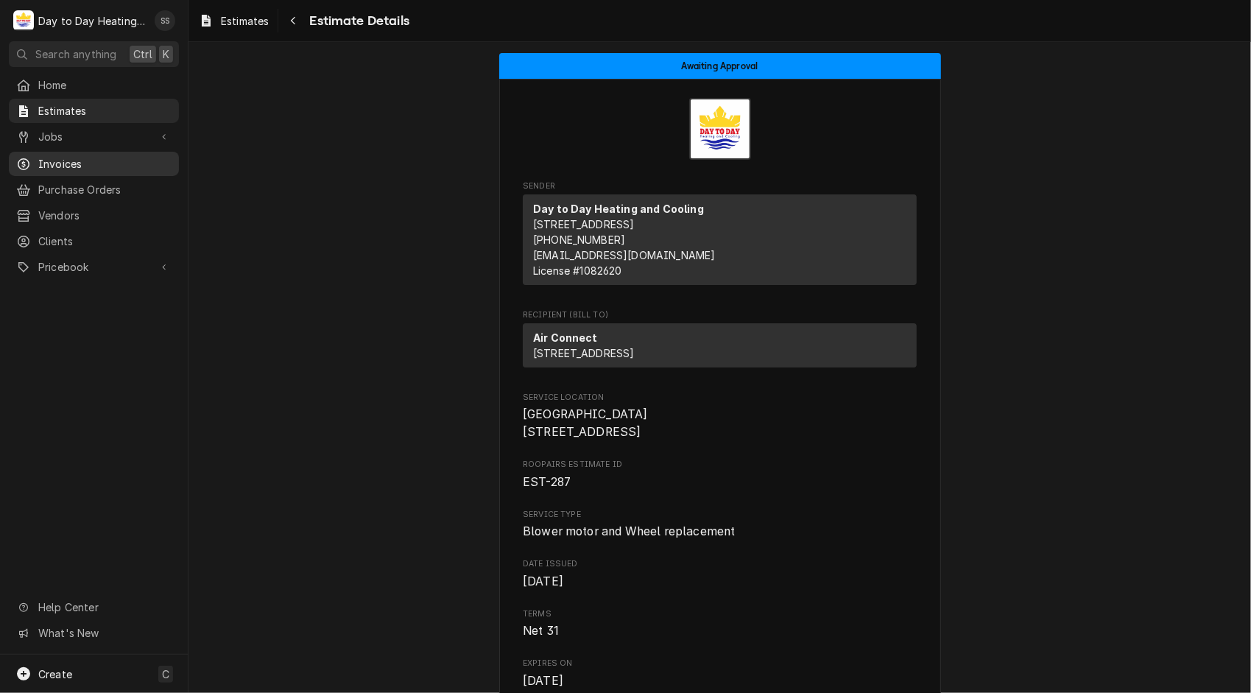
click at [75, 156] on span "Invoices" at bounding box center [104, 163] width 133 height 15
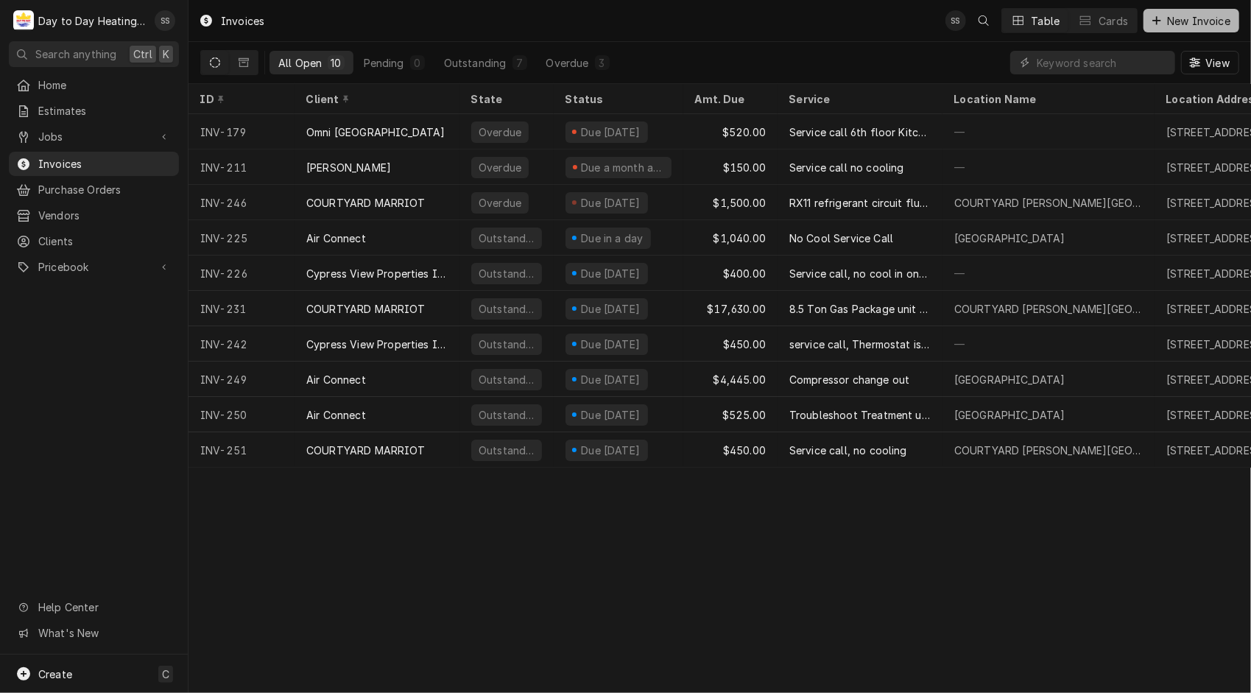
click at [1222, 16] on span "New Invoice" at bounding box center [1198, 20] width 69 height 15
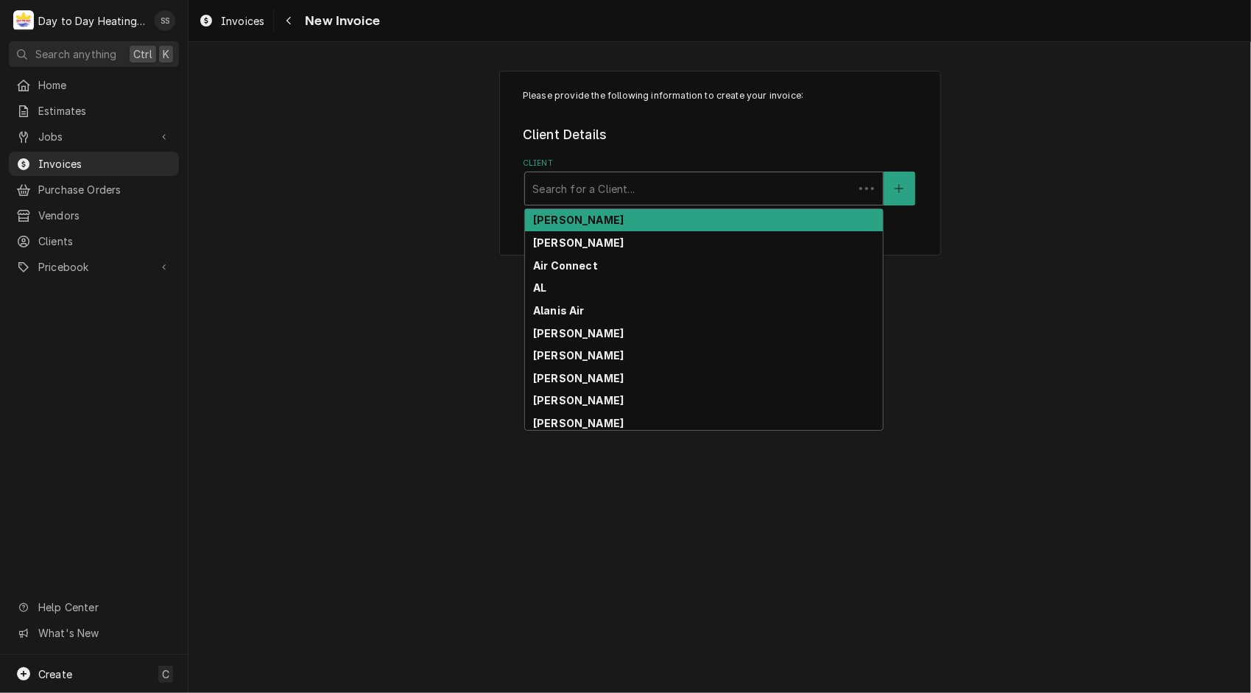
click at [730, 200] on div "Client" at bounding box center [689, 188] width 314 height 27
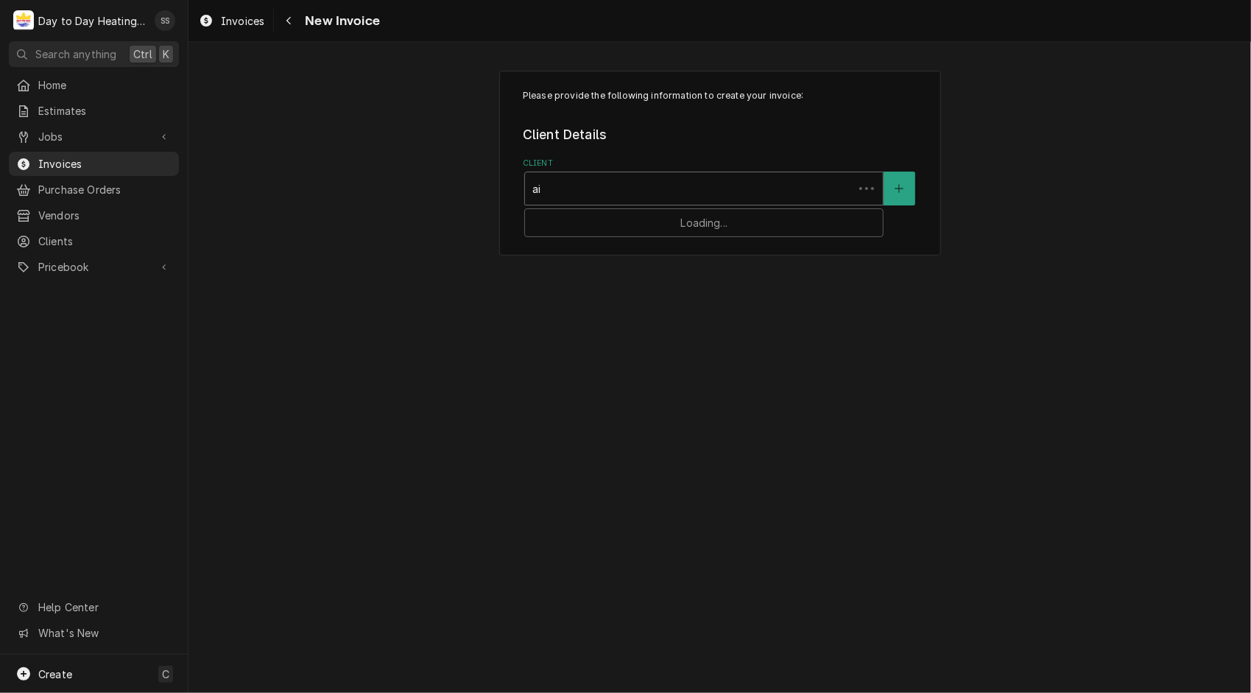
type input "air"
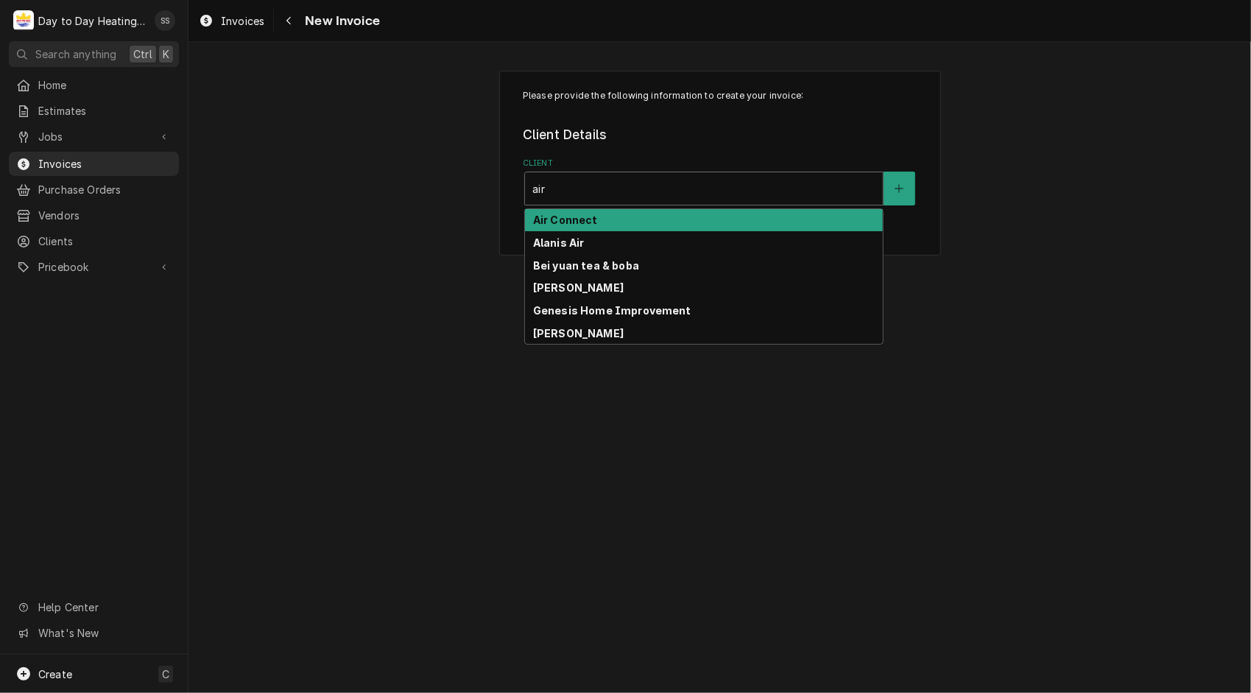
click at [715, 222] on div "Air Connect" at bounding box center [704, 220] width 358 height 23
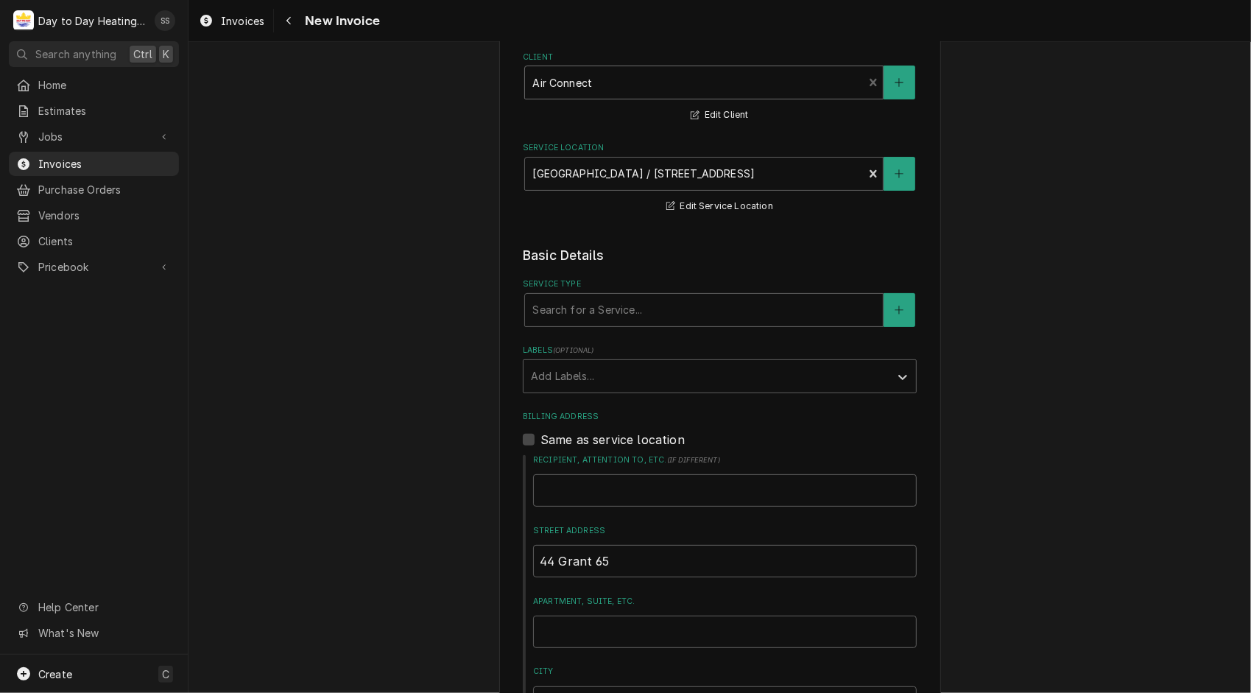
scroll to position [100, 0]
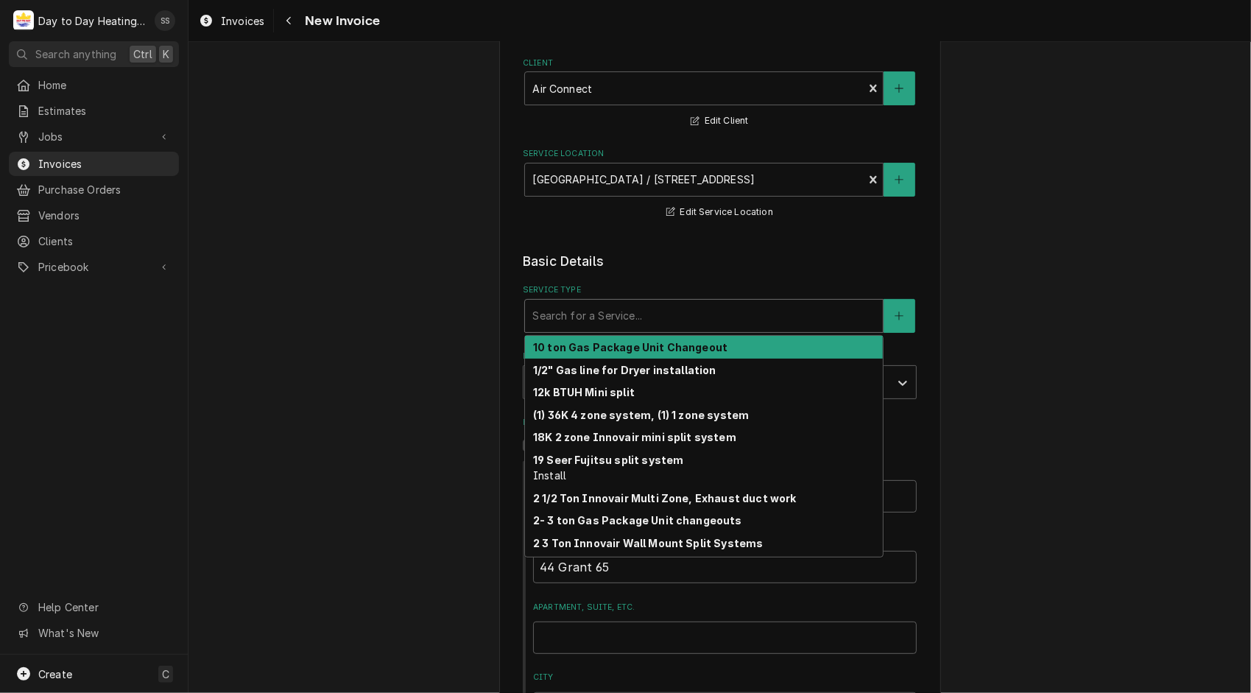
click at [725, 304] on div "Service Type" at bounding box center [703, 316] width 343 height 27
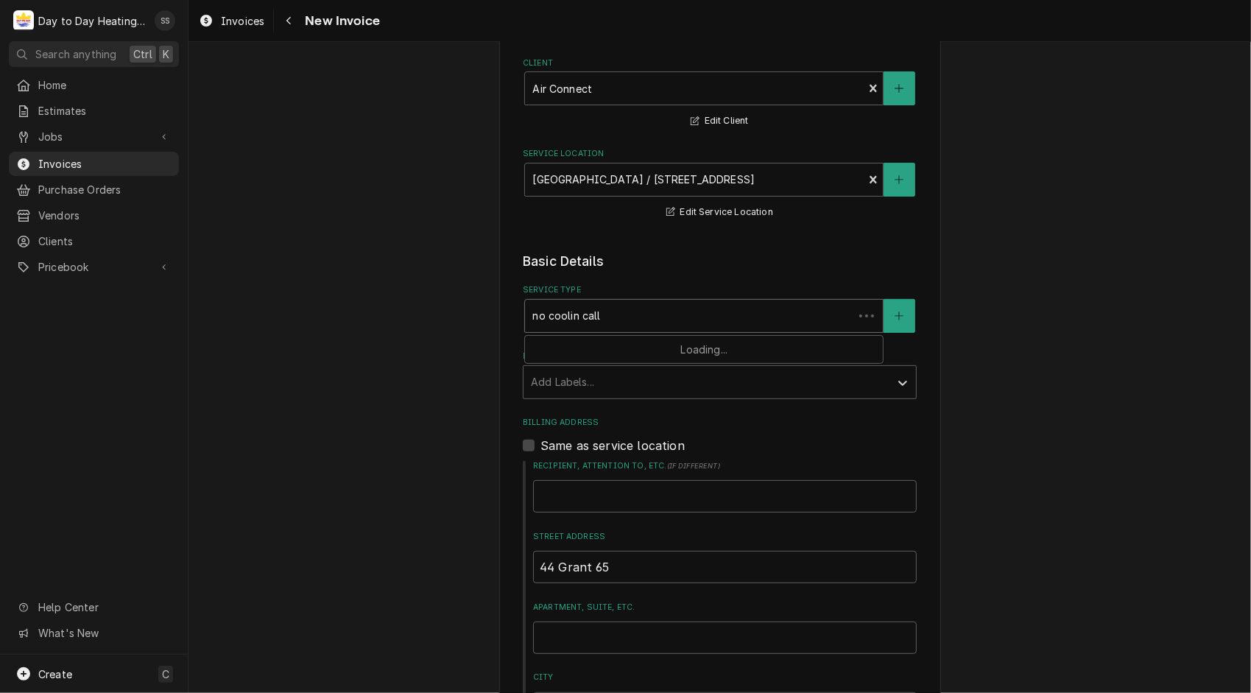
type input "no cooling call"
click at [693, 311] on div "Service Type" at bounding box center [703, 316] width 343 height 27
click at [894, 314] on icon "Create New Service" at bounding box center [898, 316] width 9 height 10
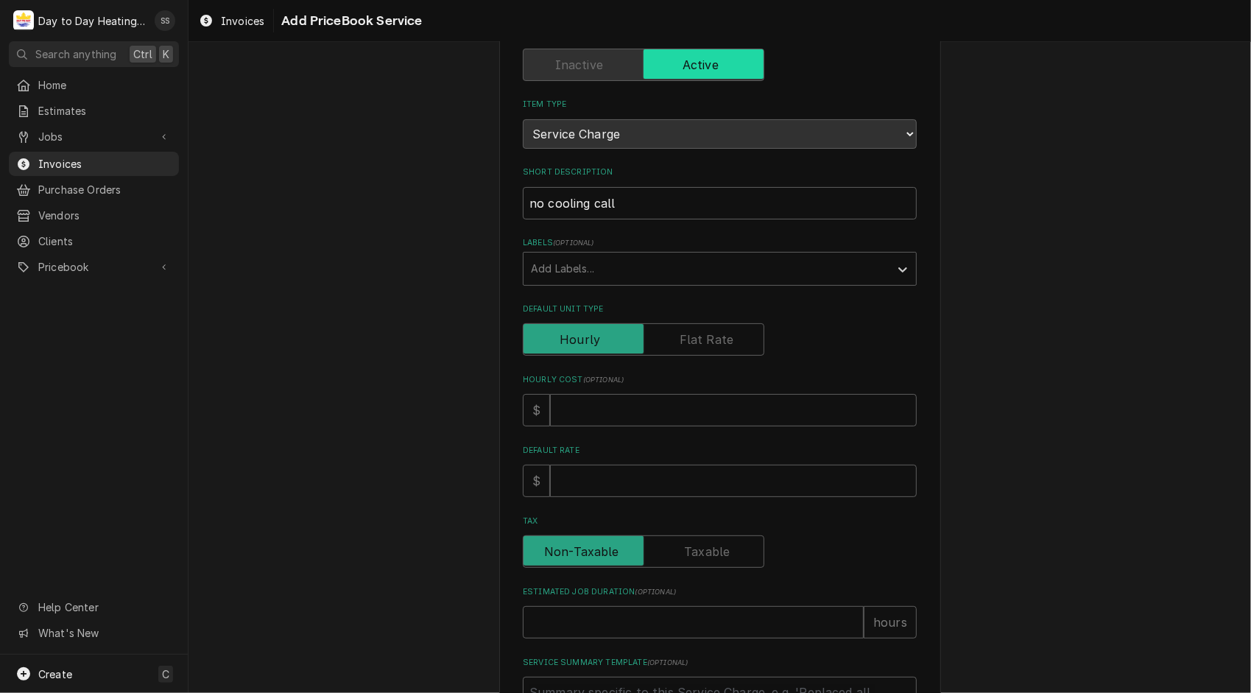
scroll to position [111, 0]
click at [587, 412] on input "Hourly Cost ( optional )" at bounding box center [733, 409] width 367 height 32
type textarea "x"
type input "1"
type textarea "x"
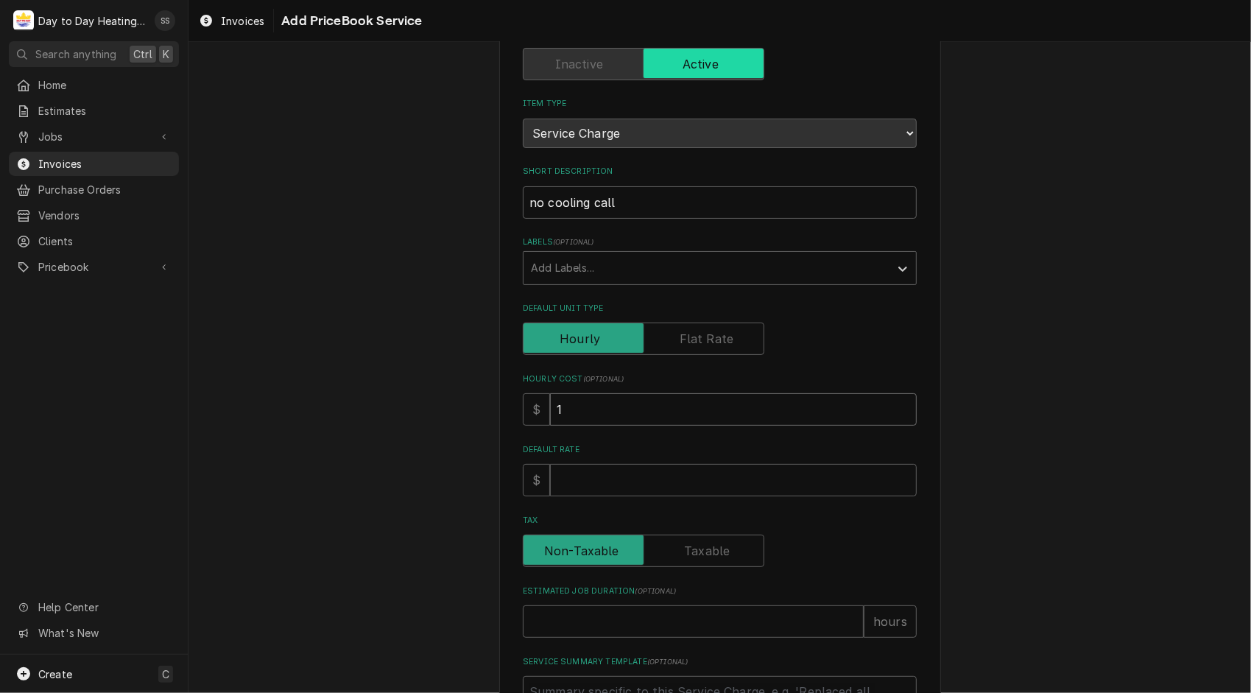
type input "14"
type textarea "x"
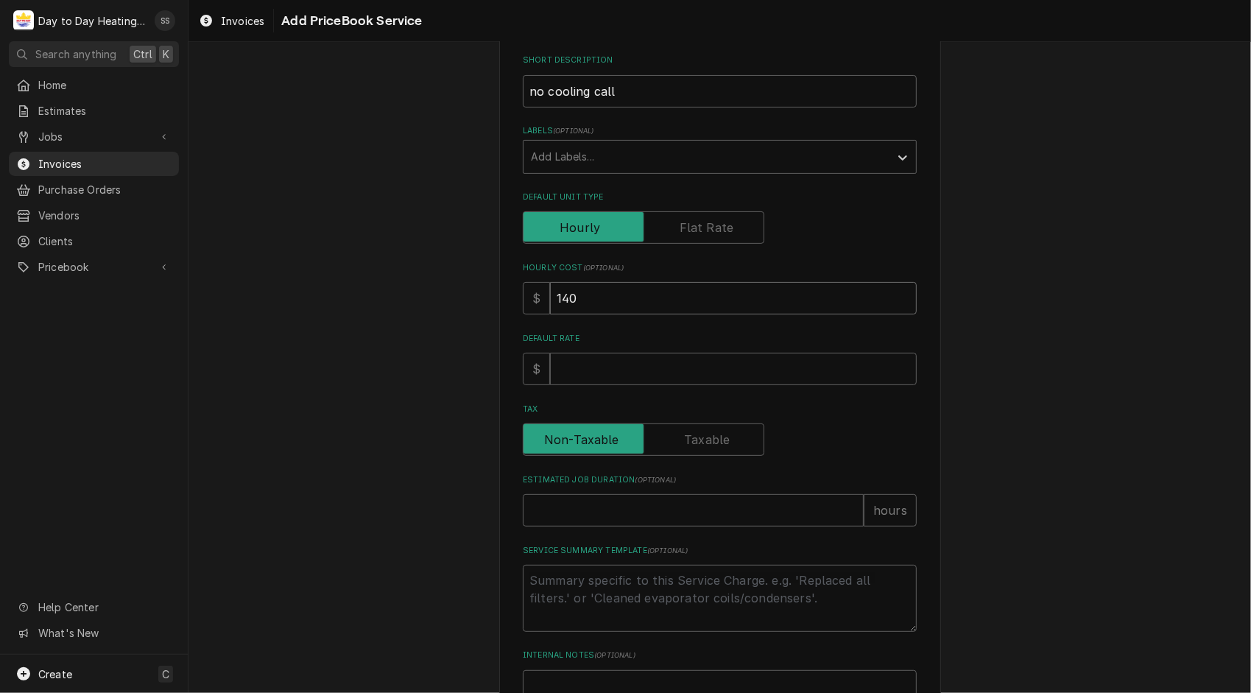
scroll to position [233, 0]
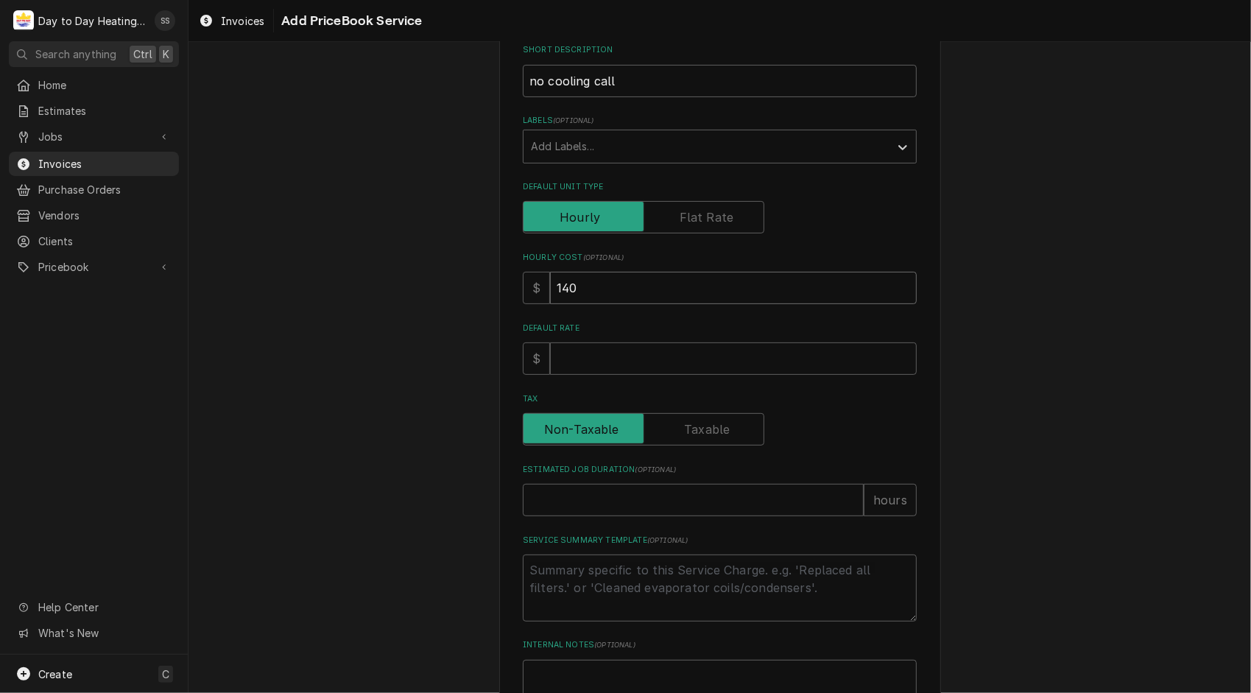
type input "140"
click at [625, 504] on input "Estimated Job Duration ( optional )" at bounding box center [693, 500] width 341 height 32
type textarea "x"
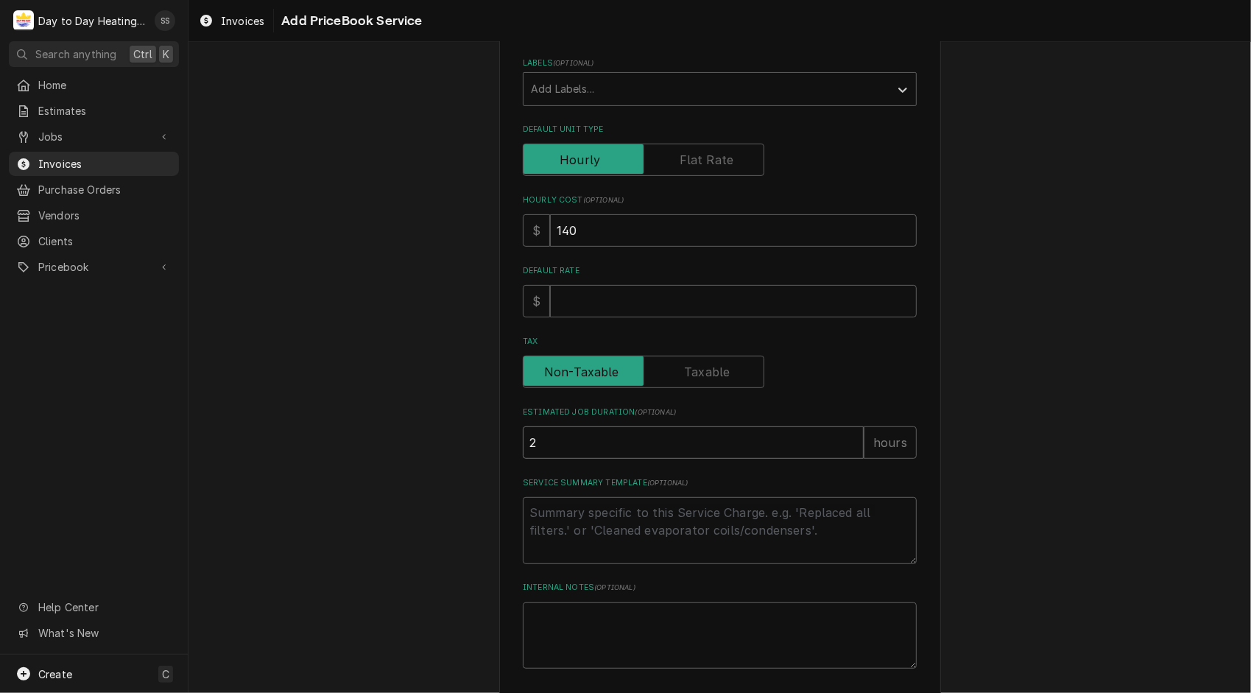
scroll to position [305, 0]
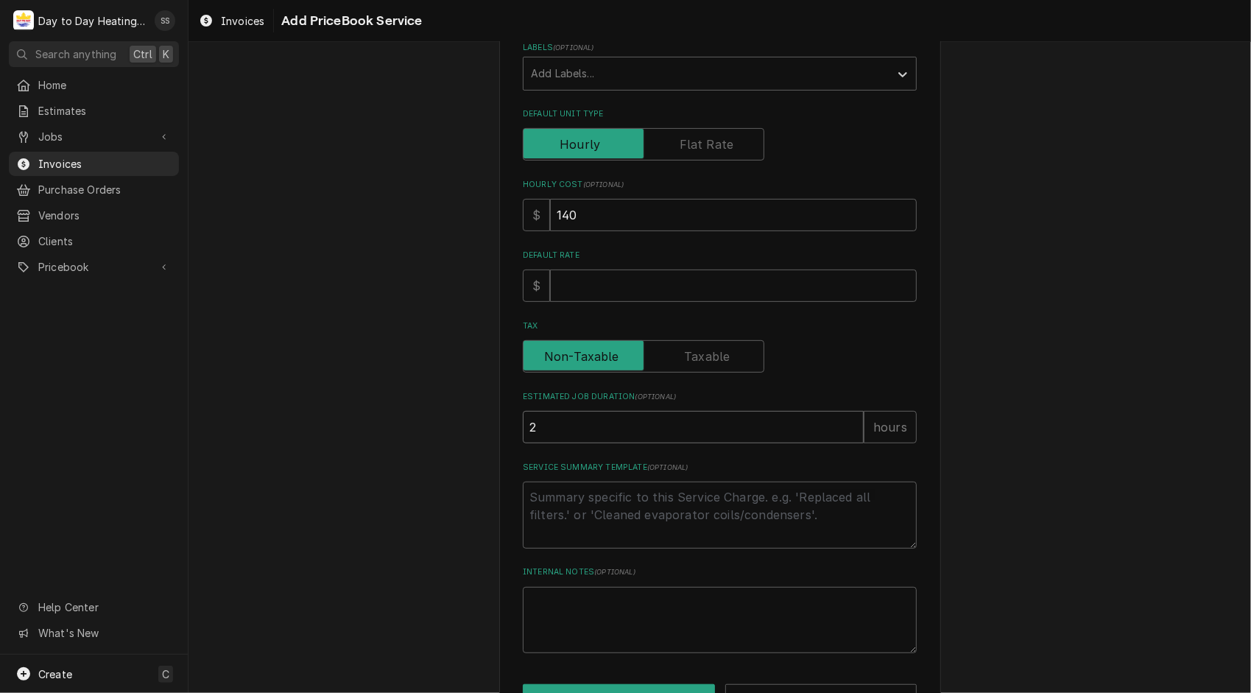
type input "2"
click at [567, 503] on textarea "Service Summary Template ( optional )" at bounding box center [720, 514] width 394 height 67
type textarea "T"
type textarea "x"
type textarea "Tr"
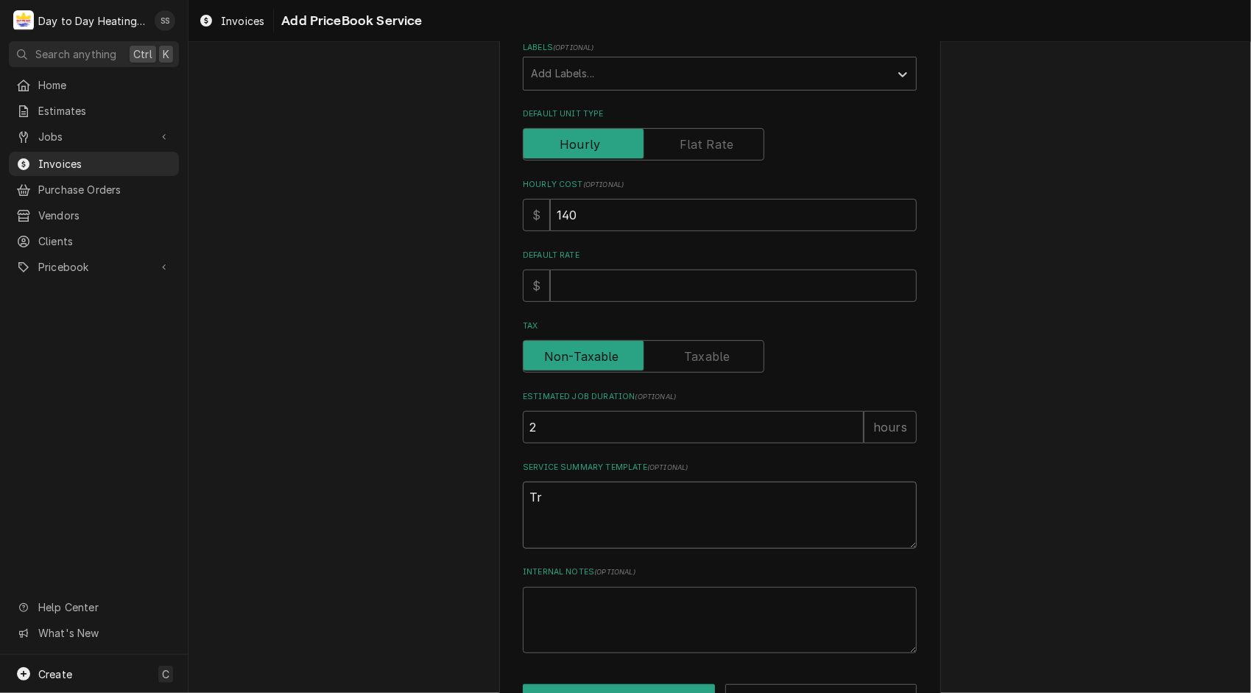
type textarea "x"
type textarea "Tro"
type textarea "x"
type textarea "Trou"
type textarea "x"
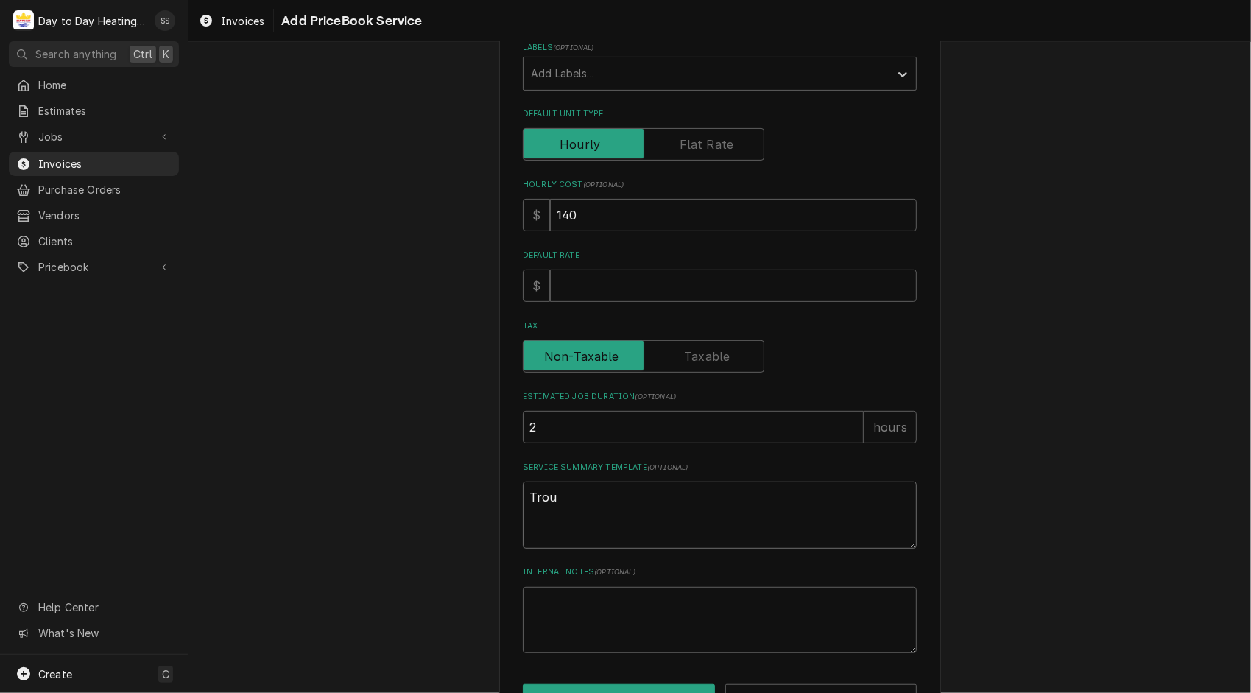
type textarea "Troub"
type textarea "x"
type textarea "Troubl"
type textarea "x"
type textarea "Trouble"
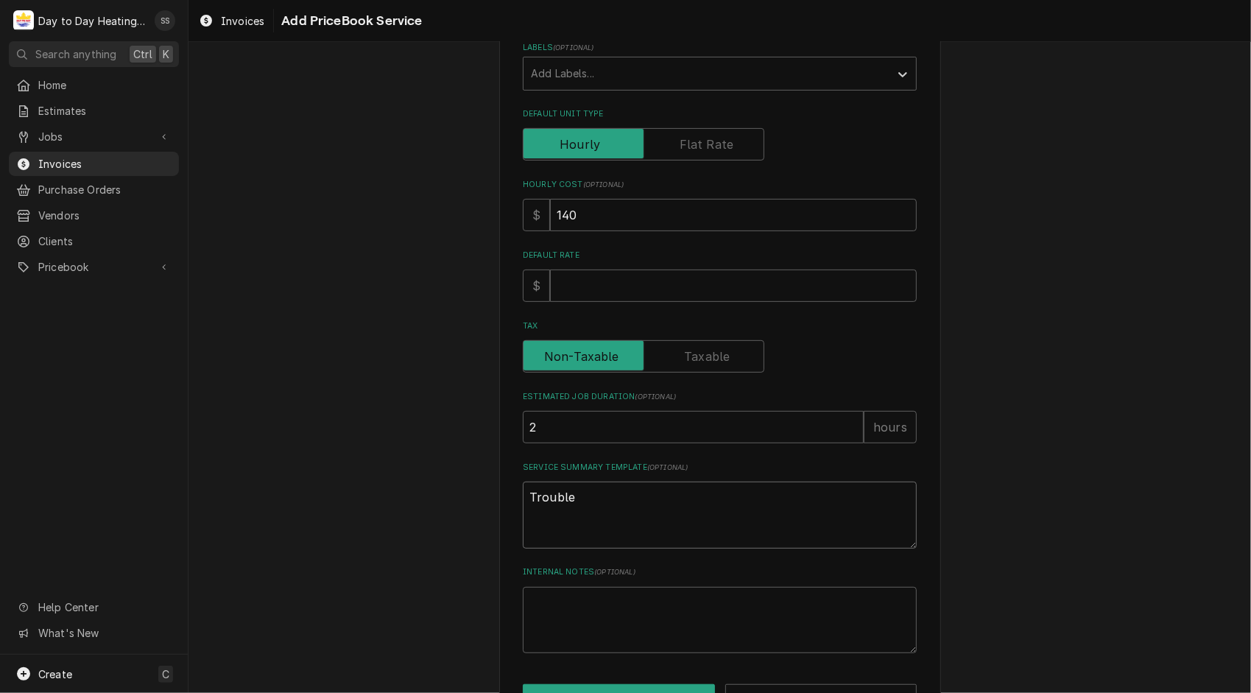
type textarea "x"
type textarea "Troubles"
type textarea "x"
type textarea "Troublesh"
type textarea "x"
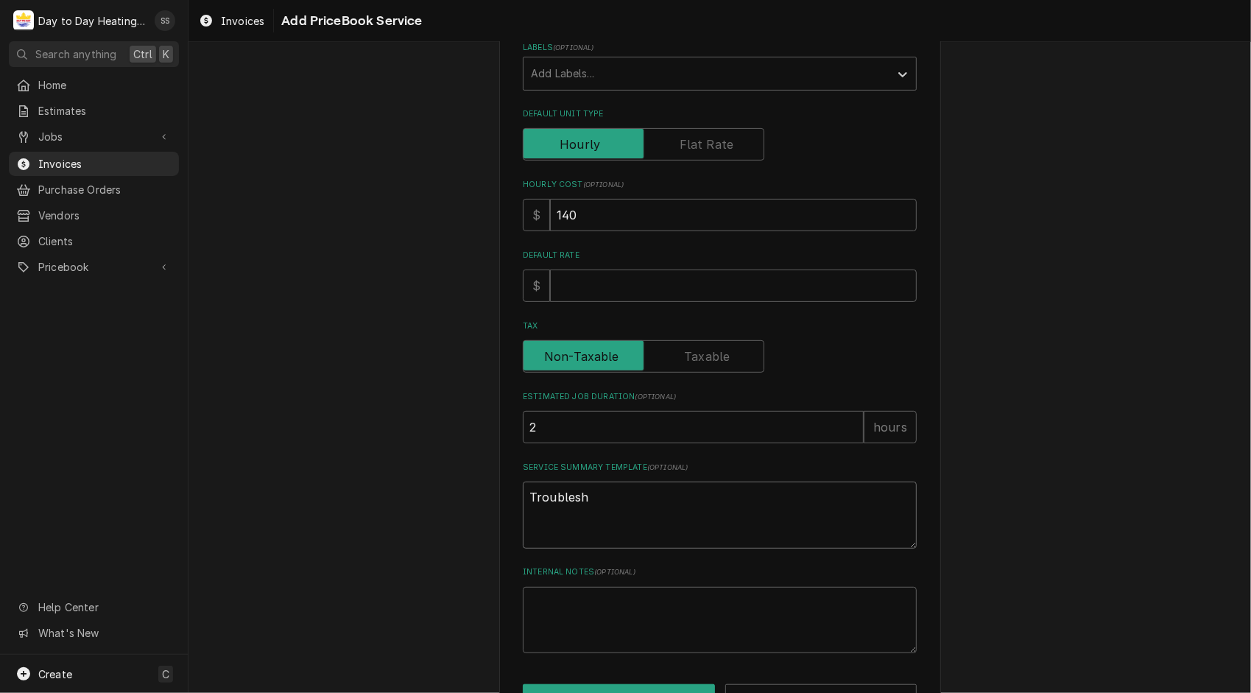
type textarea "Troublesho"
type textarea "x"
type textarea "Troubleshoo"
type textarea "x"
type textarea "Troubleshoot"
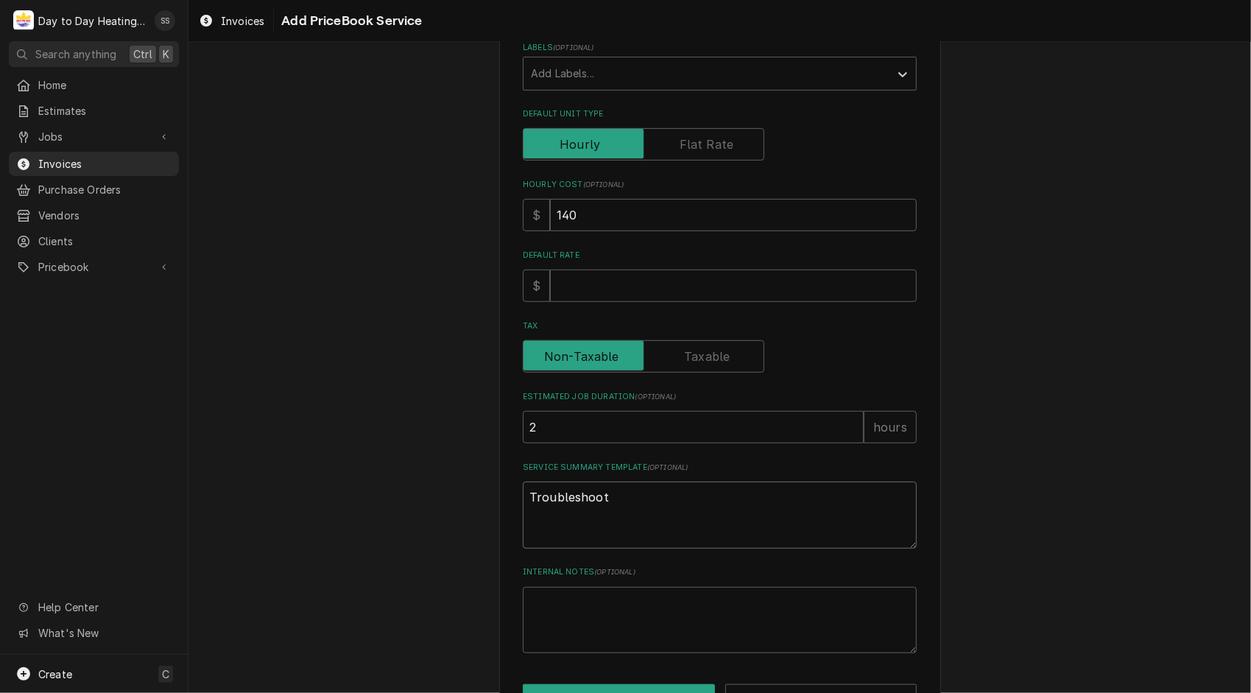
type textarea "x"
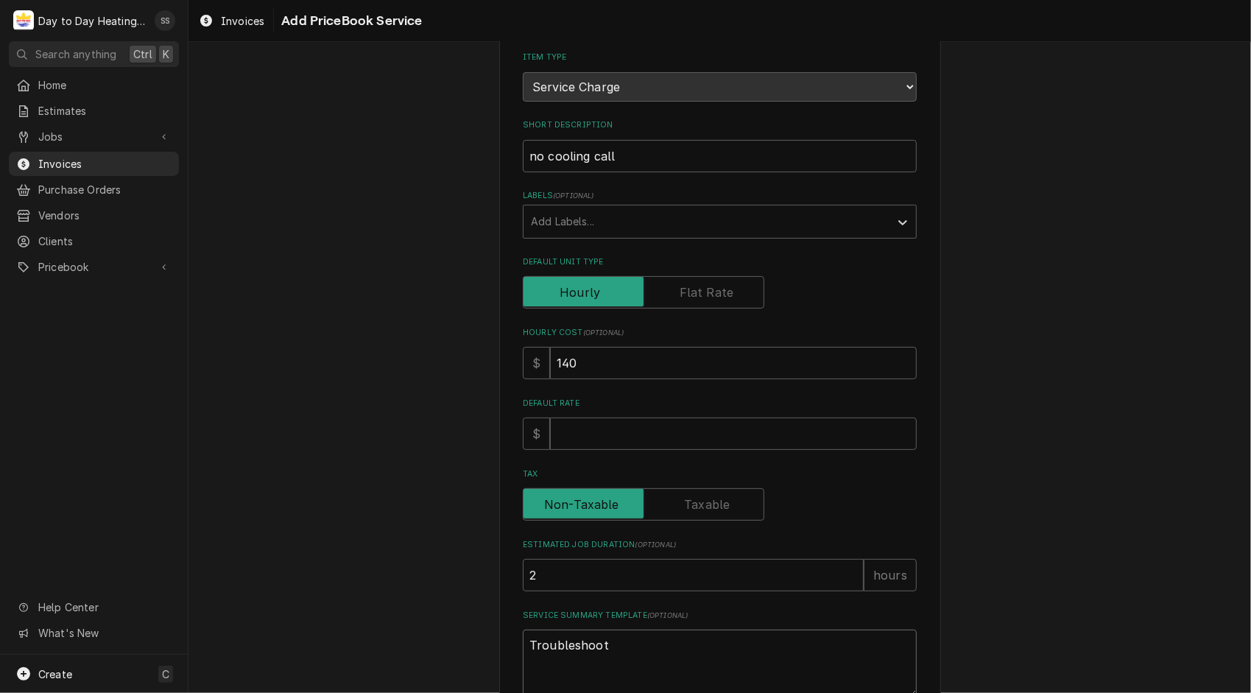
scroll to position [157, 0]
type textarea "Troubleshoot"
click at [628, 147] on input "no cooling call" at bounding box center [720, 157] width 394 height 32
type textarea "x"
type input "no cooling cal"
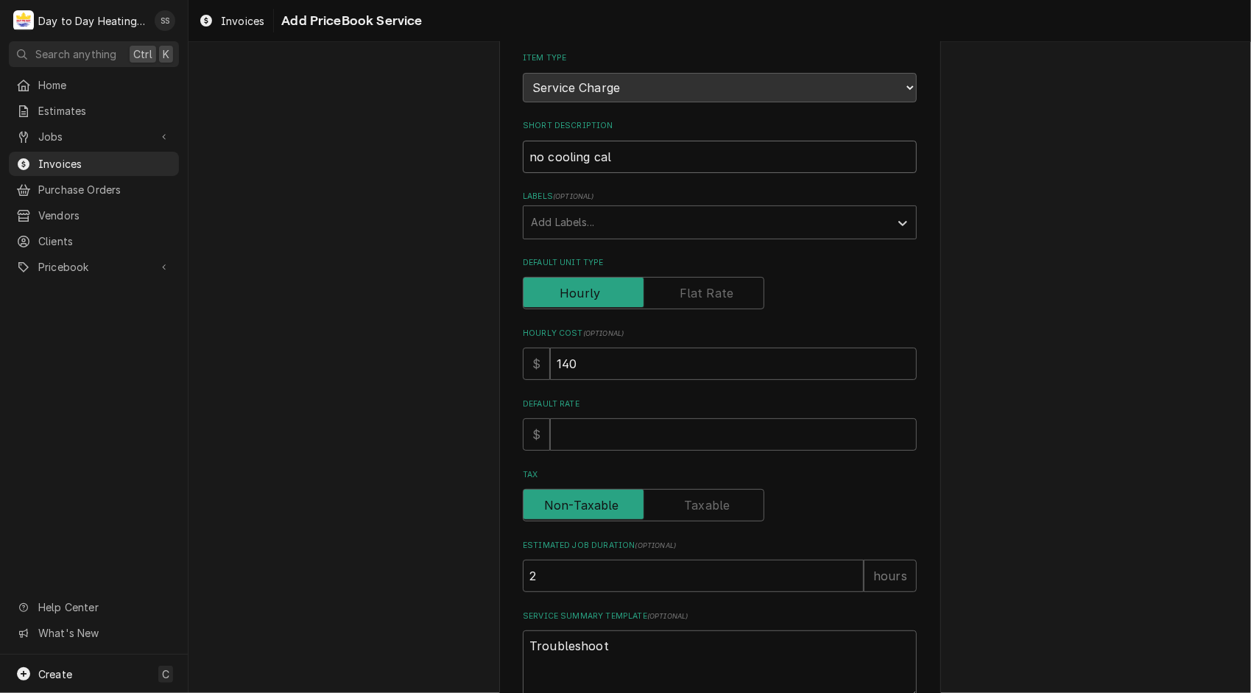
type textarea "x"
type input "no cooling ca"
type textarea "x"
type input "no cooling c"
type textarea "x"
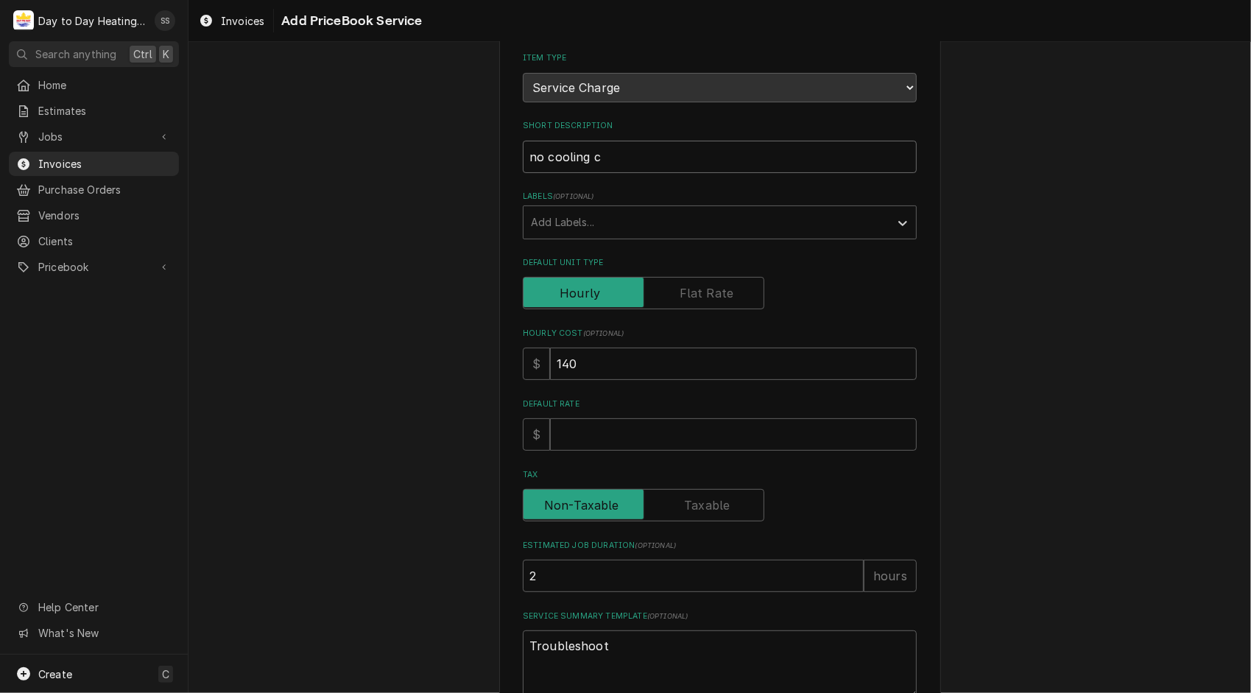
type input "no cooling"
type textarea "x"
type input "no cooling"
type textarea "x"
type input "no coolin"
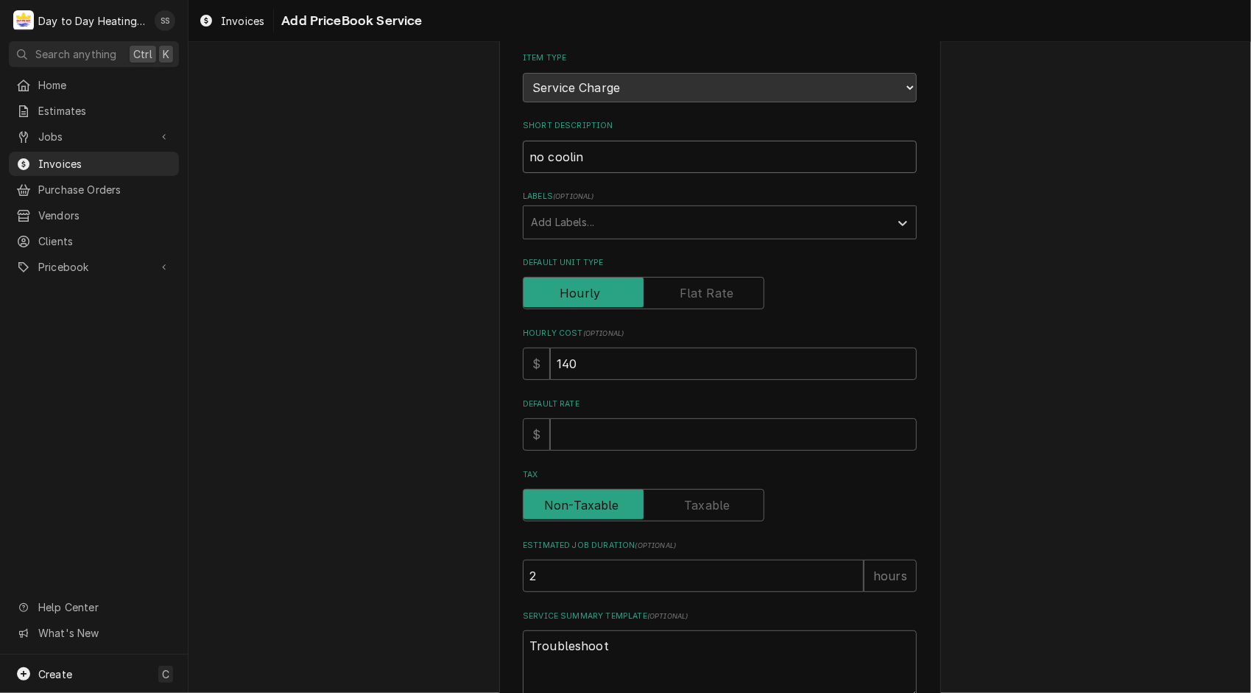
type textarea "x"
type input "no cooli"
type textarea "x"
type input "no cool"
type textarea "x"
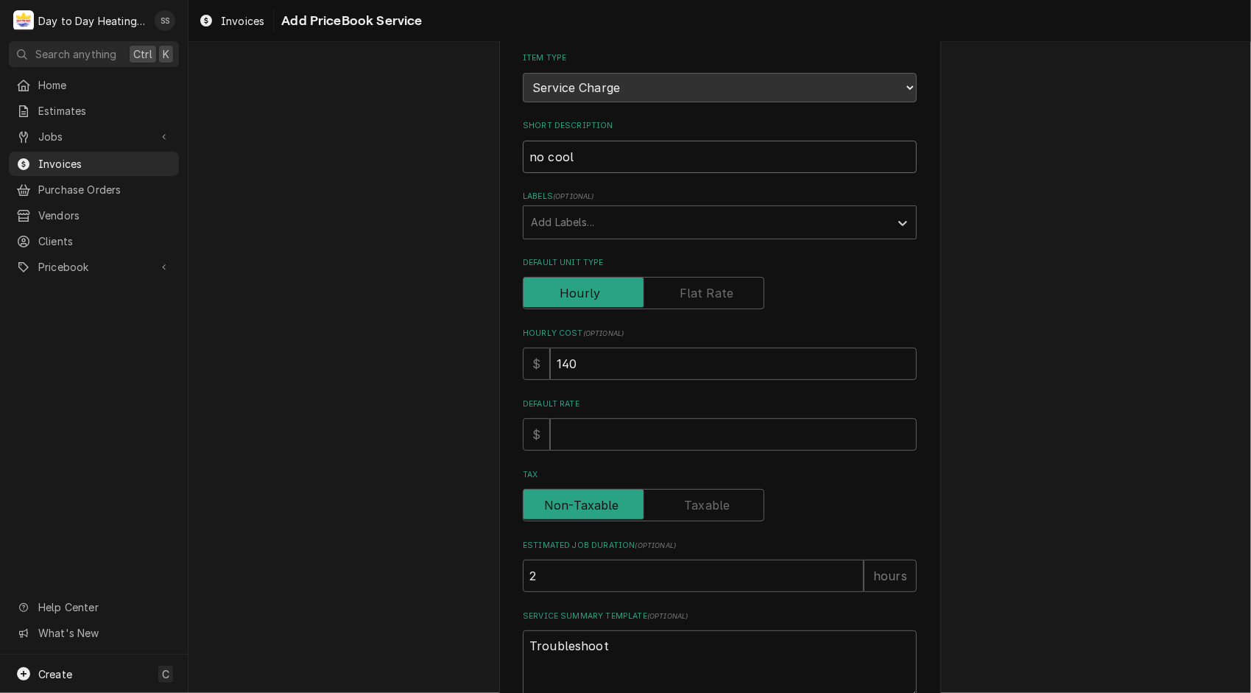
type input "no coo"
type textarea "x"
type input "no co"
type textarea "x"
type input "no c"
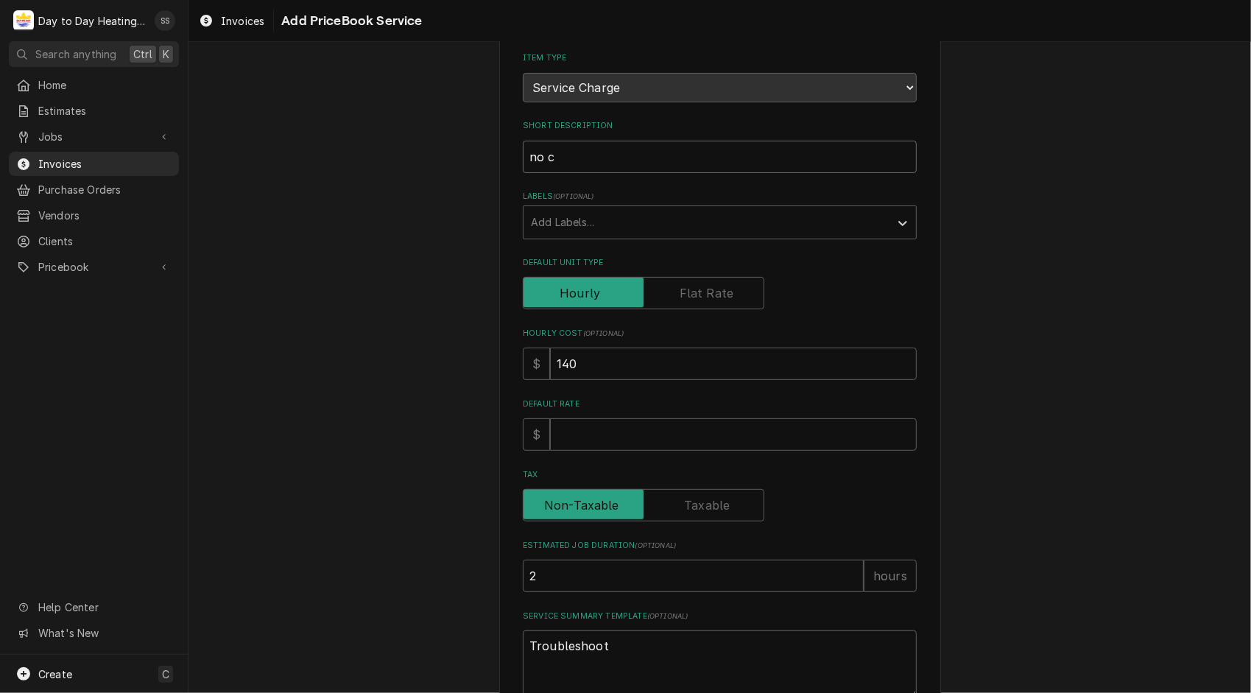
type textarea "x"
type input "no"
type textarea "x"
type input "no"
type textarea "x"
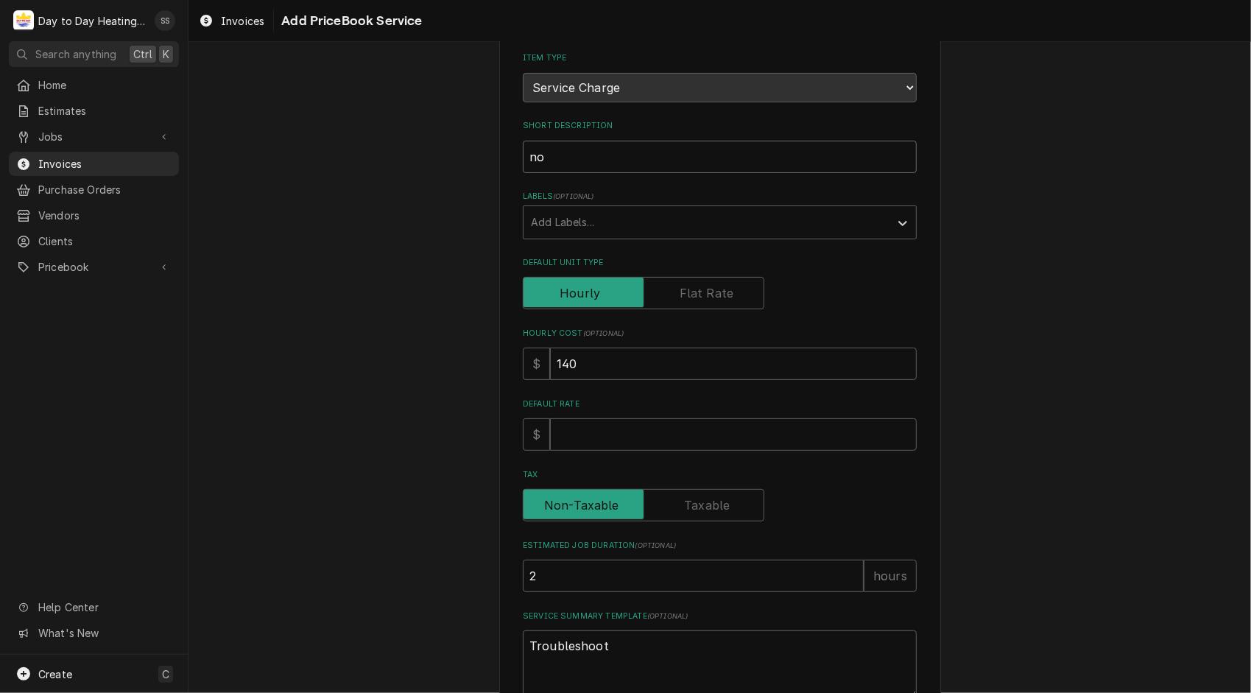
type input "n"
type textarea "x"
type input "L"
type textarea "x"
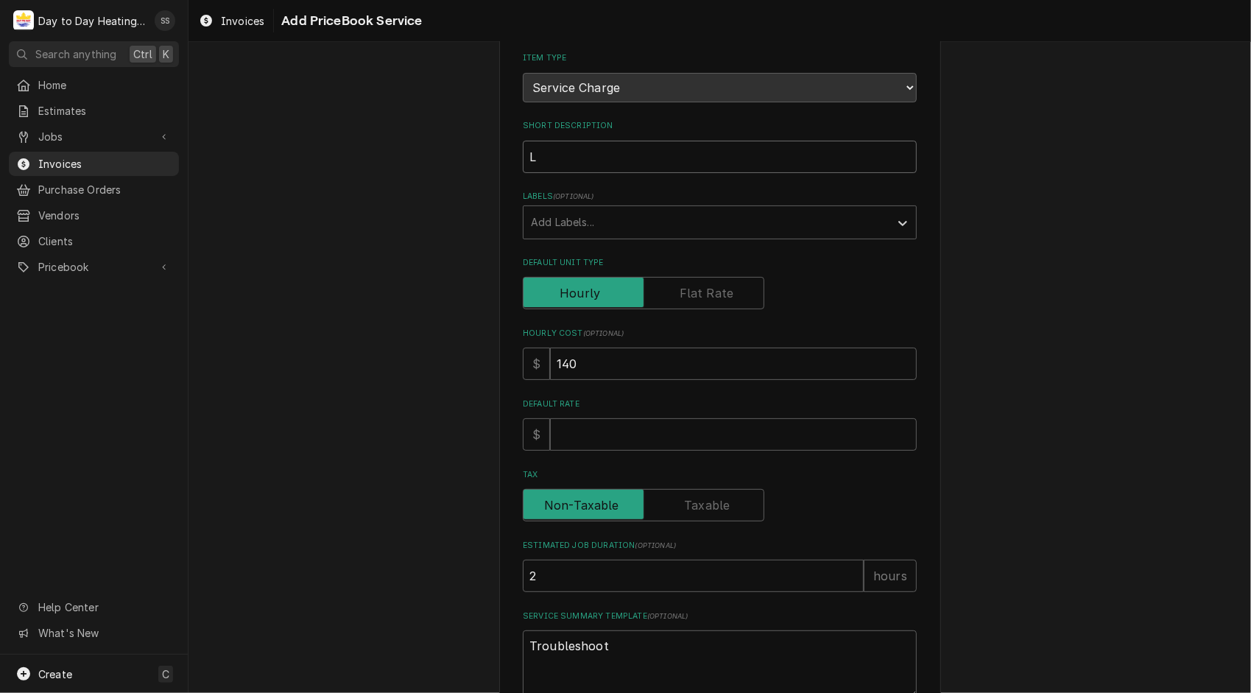
type input "Lo"
type textarea "x"
type input "Lou"
type textarea "x"
type input "Loud"
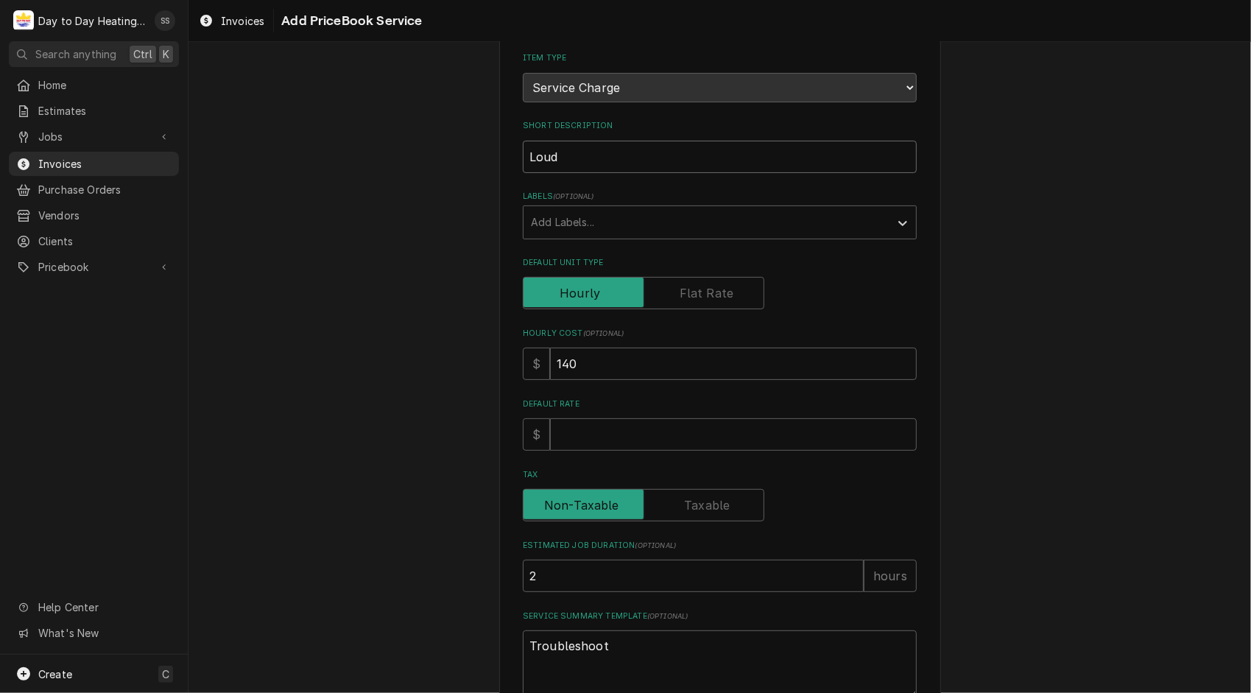
type textarea "x"
type input "Loud"
type textarea "x"
type input "Loud n"
type textarea "x"
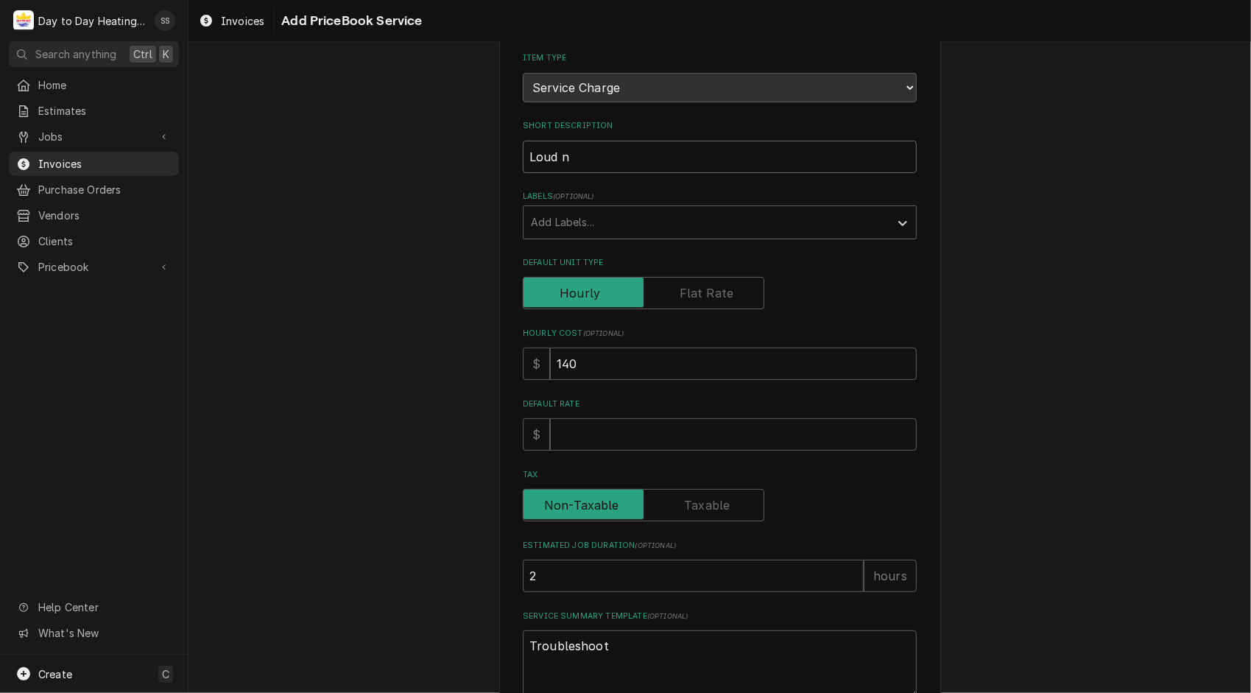
type input "Loud no"
type textarea "x"
type input "Loud noi"
type textarea "x"
type input "Loud nois"
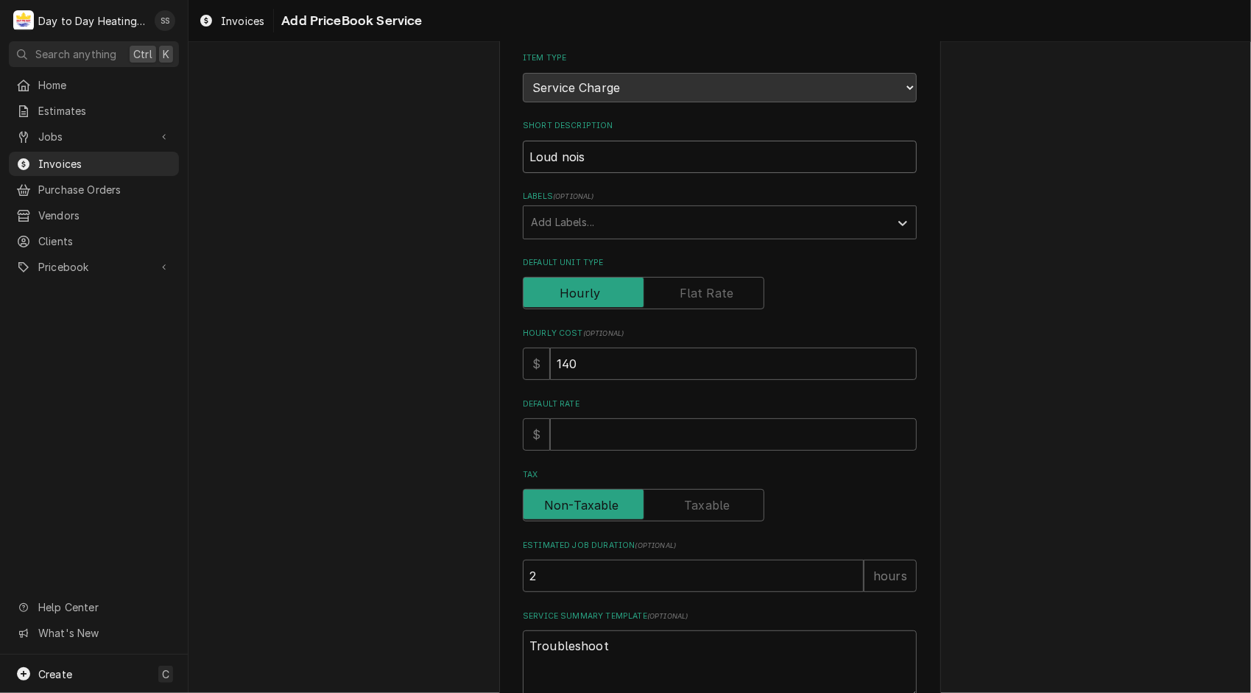
type textarea "x"
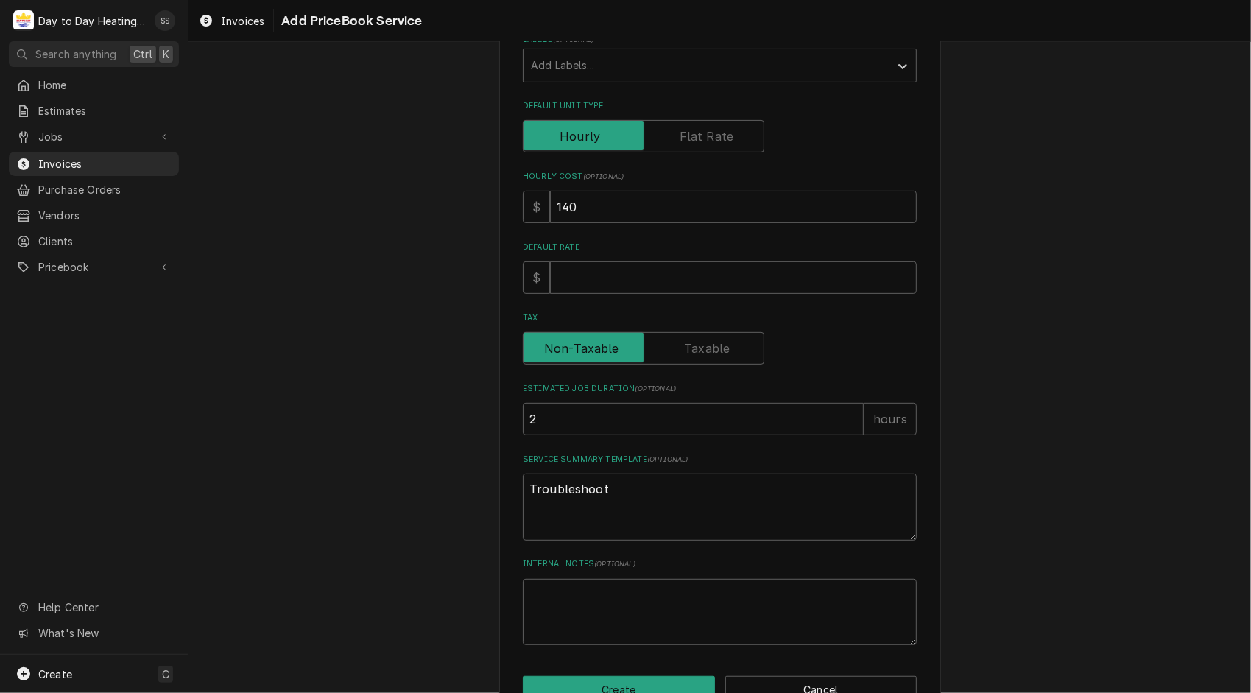
scroll to position [317, 0]
type input "Loud noise"
drag, startPoint x: 628, startPoint y: 147, endPoint x: 646, endPoint y: 473, distance: 325.9
click at [646, 473] on div "Please provide the following information to create a PriceBook item. Active Sta…" at bounding box center [720, 206] width 394 height 869
click at [646, 473] on textarea "Troubleshoot" at bounding box center [720, 503] width 394 height 67
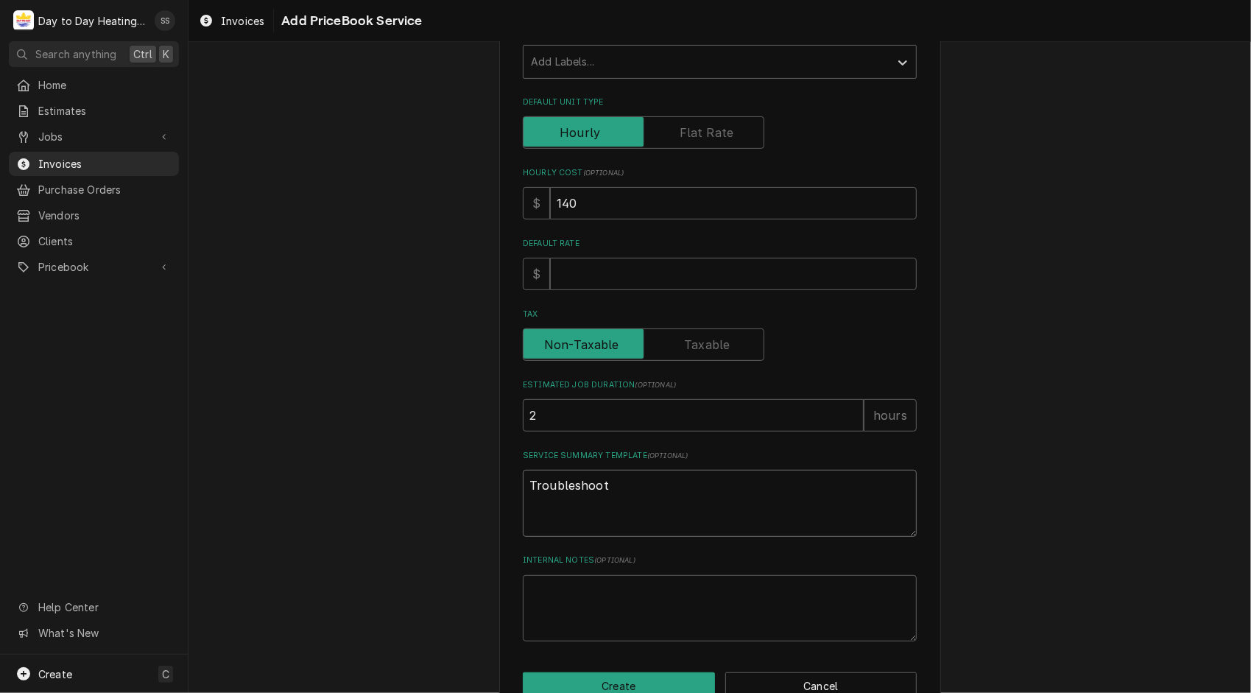
type textarea "x"
type textarea "Troubleshoot L"
type textarea "x"
type textarea "Troubleshoot Lo"
type textarea "x"
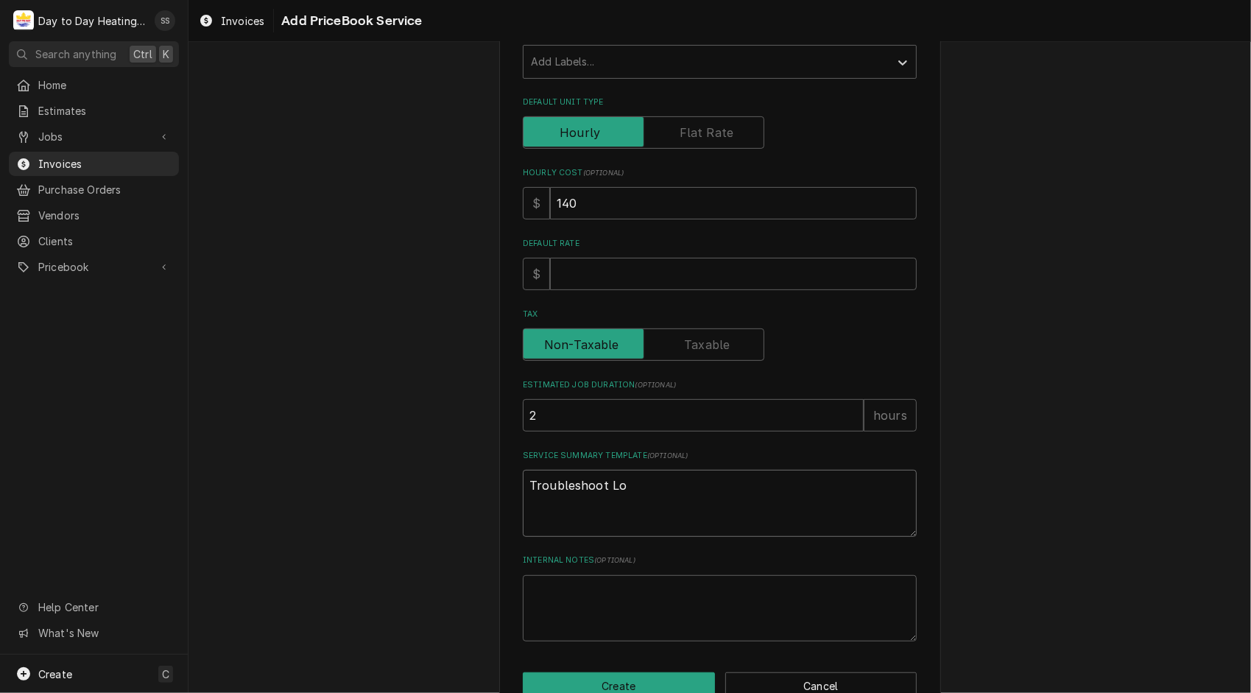
type textarea "Troubleshoot Lou"
type textarea "x"
type textarea "Troubleshoot Loud"
type textarea "x"
type textarea "Troubleshoot Loud"
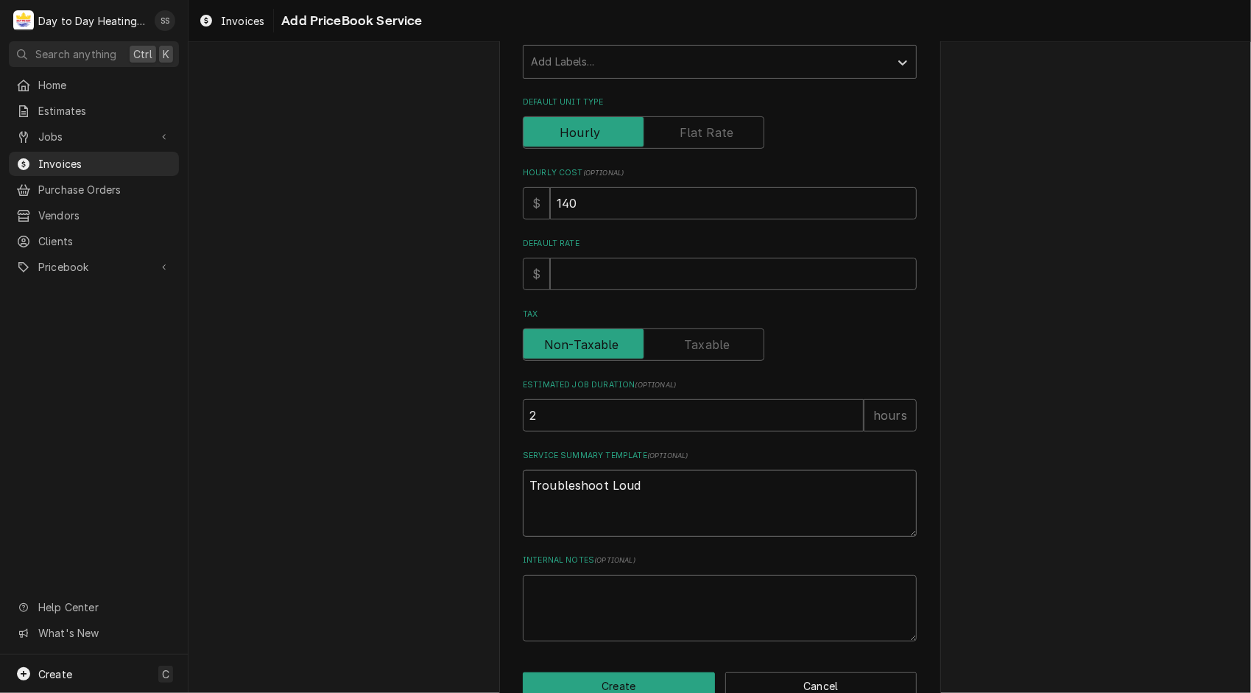
type textarea "x"
type textarea "Troubleshoot Loud n"
type textarea "x"
type textarea "Troubleshoot Loud no"
type textarea "x"
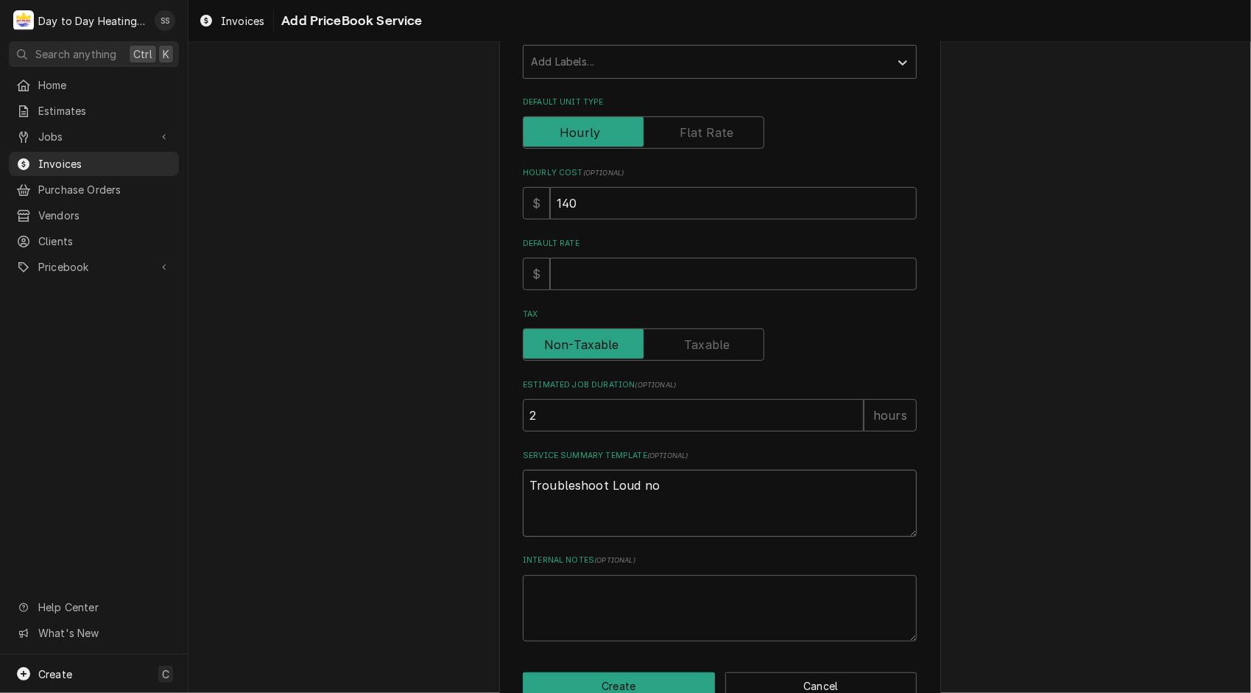
type textarea "Troubleshoot Loud noi"
type textarea "x"
type textarea "Troubleshoot Loud nois"
type textarea "x"
type textarea "Troubleshoot Loud noise"
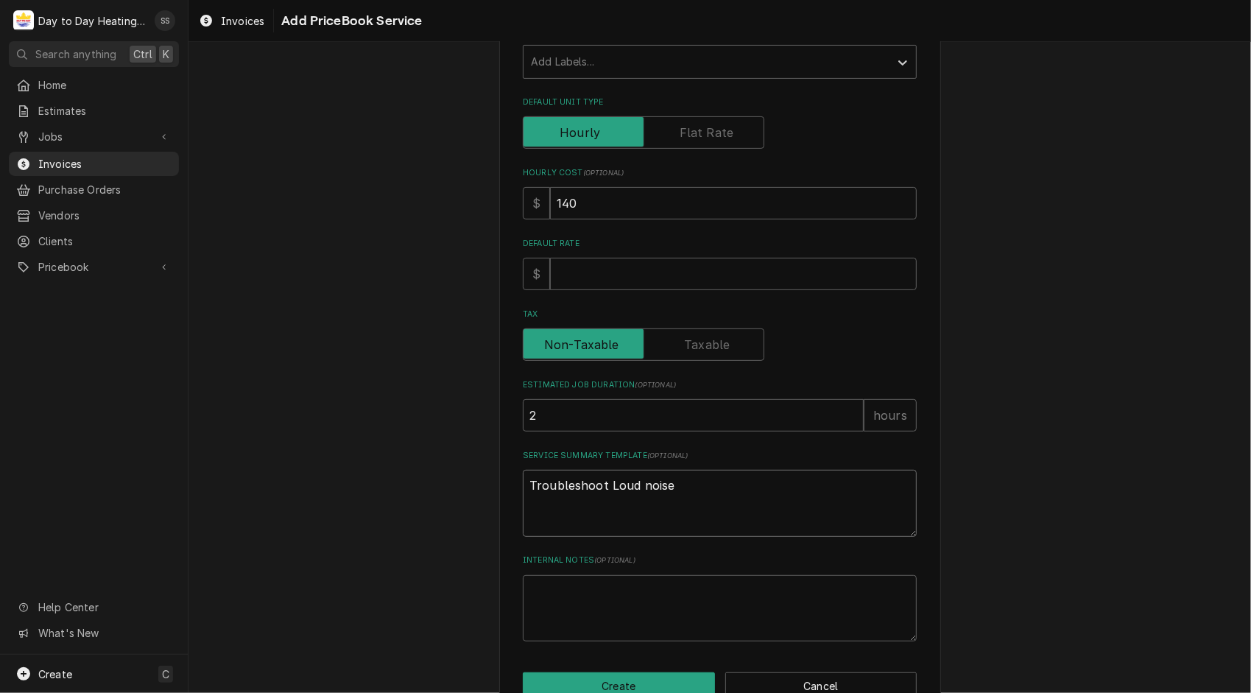
type textarea "x"
type textarea "Troubleshoot Loud noise"
type textarea "x"
type textarea "Troubleshoot Loud noise f"
type textarea "x"
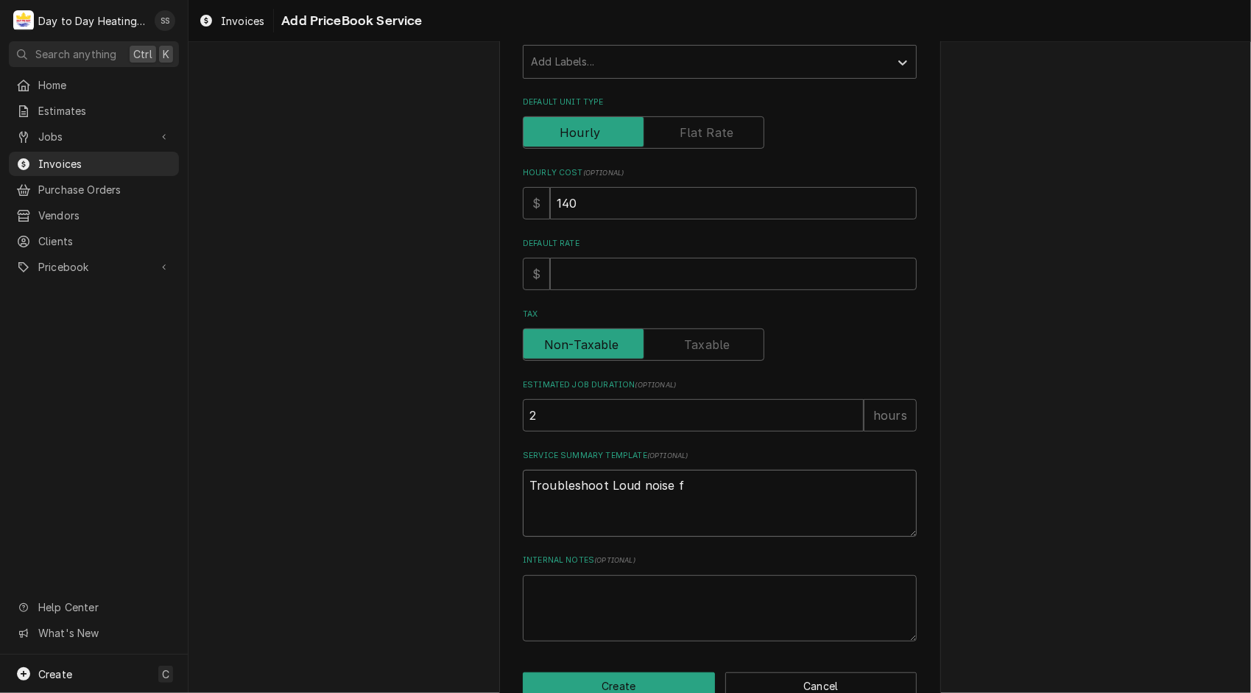
type textarea "Troubleshoot Loud noise fr"
type textarea "x"
type textarea "Troubleshoot Loud noise fro"
type textarea "x"
type textarea "Troubleshoot Loud noise from"
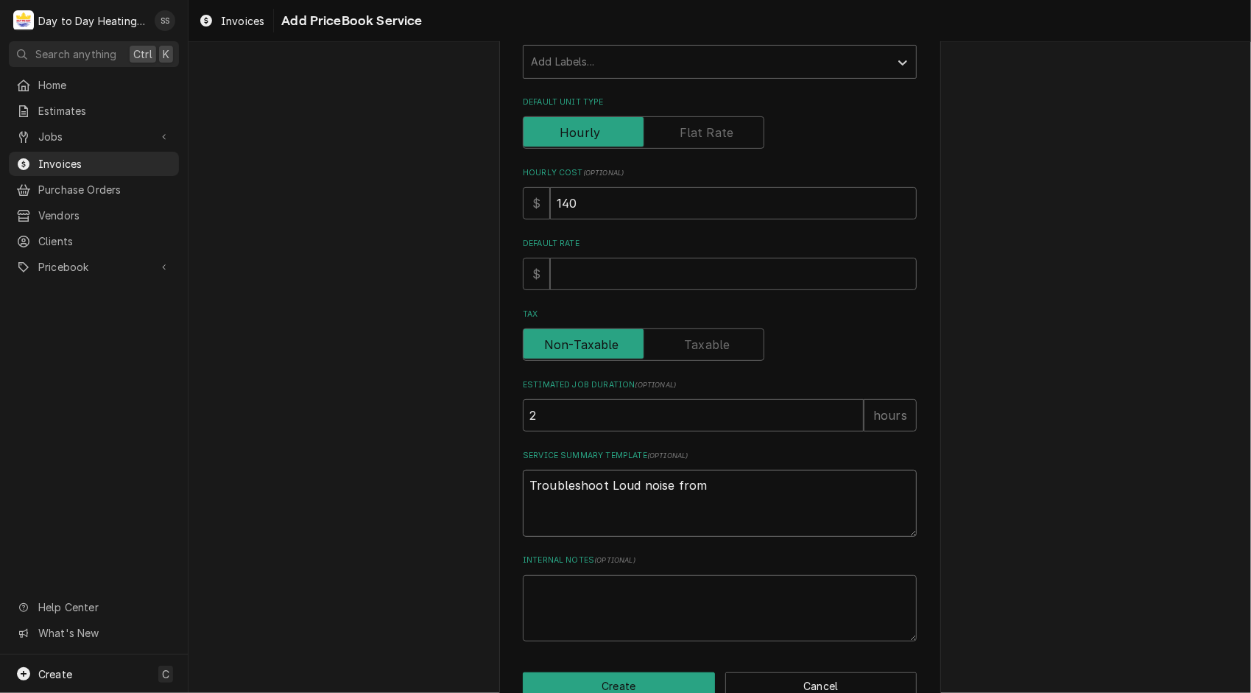
type textarea "x"
type textarea "Troubleshoot Loud noise from"
type textarea "x"
type textarea "Troubleshoot Loud noise from t"
type textarea "x"
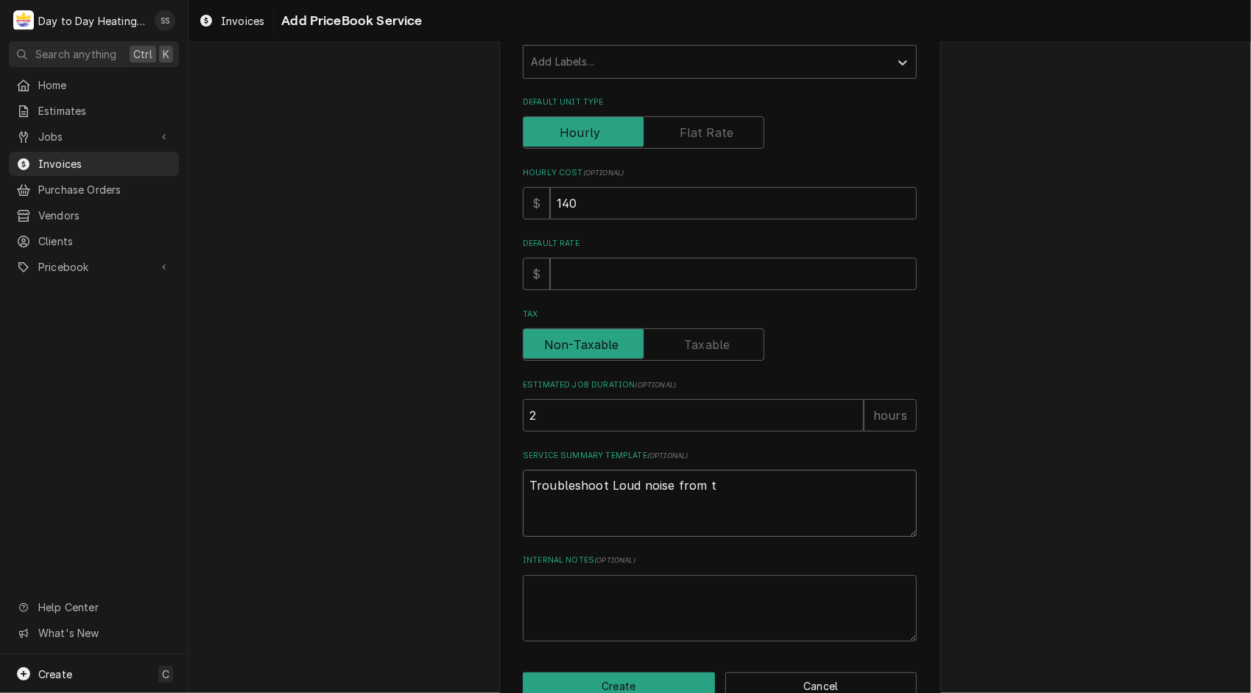
type textarea "Troubleshoot Loud noise from th"
type textarea "x"
type textarea "Troubleshoot Loud noise from the"
type textarea "x"
type textarea "Troubleshoot Loud noise from the"
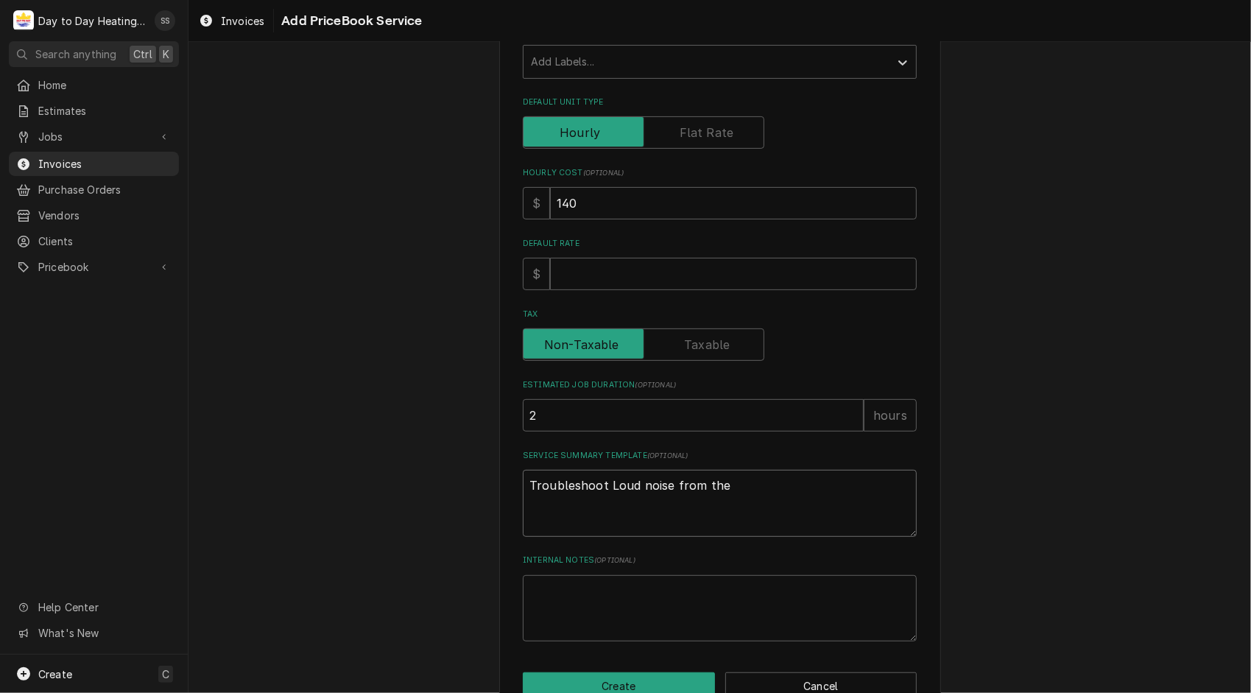
type textarea "x"
type textarea "Troubleshoot Loud noise from the L"
type textarea "x"
type textarea "Troubleshoot Loud noise from the"
type textarea "x"
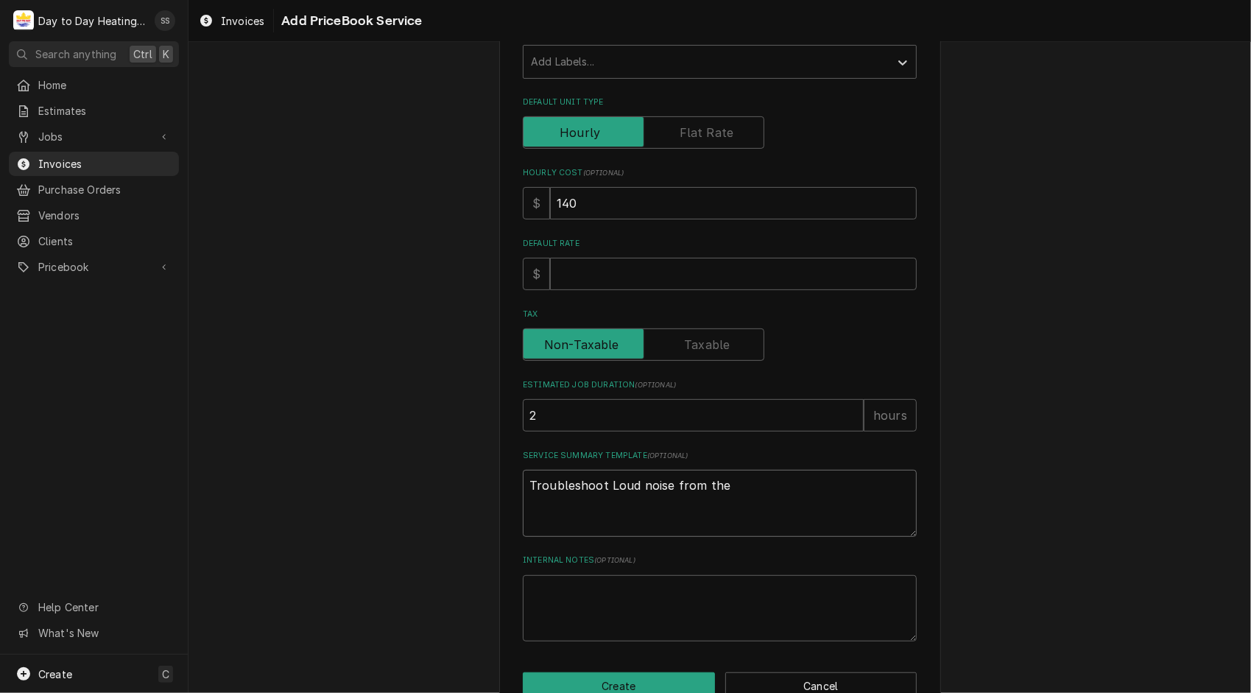
type textarea "Troubleshoot Loud noise from the R"
type textarea "x"
type textarea "Troubleshoot Loud noise from the Re"
type textarea "x"
type textarea "Troubleshoot Loud noise from the Rec"
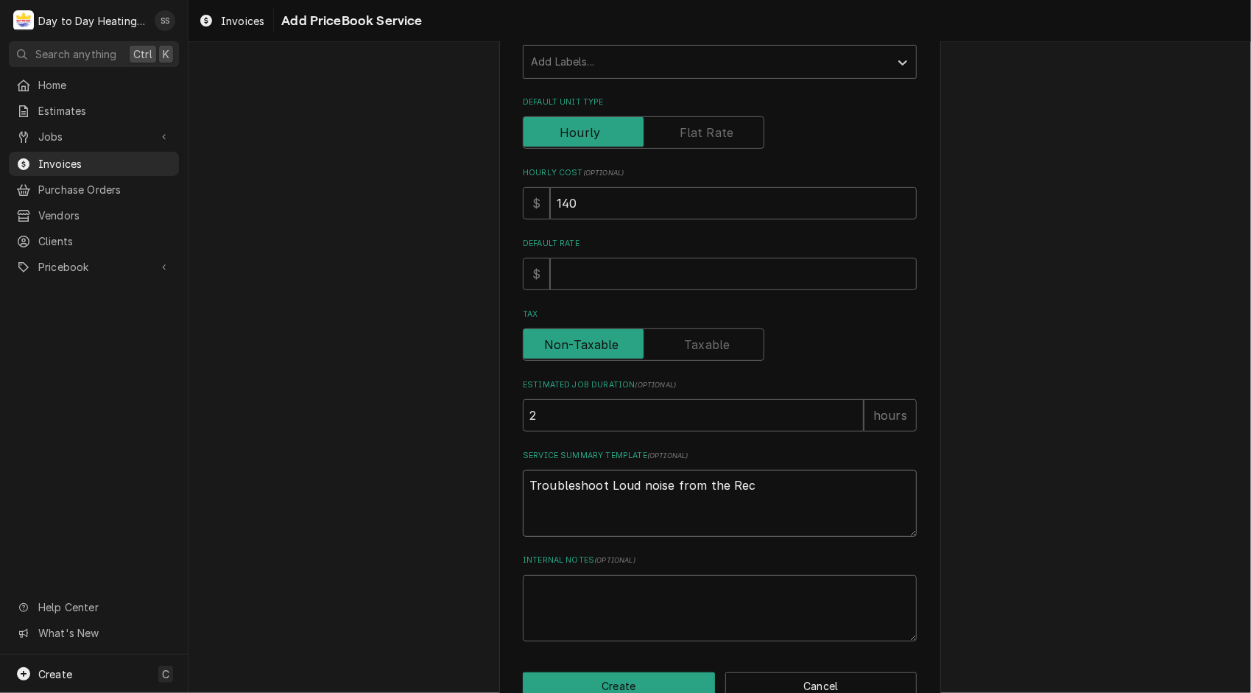
type textarea "x"
type textarea "Troubleshoot Loud noise from the Rece"
type textarea "x"
type textarea "Troubleshoot Loud noise from the Recep"
type textarea "x"
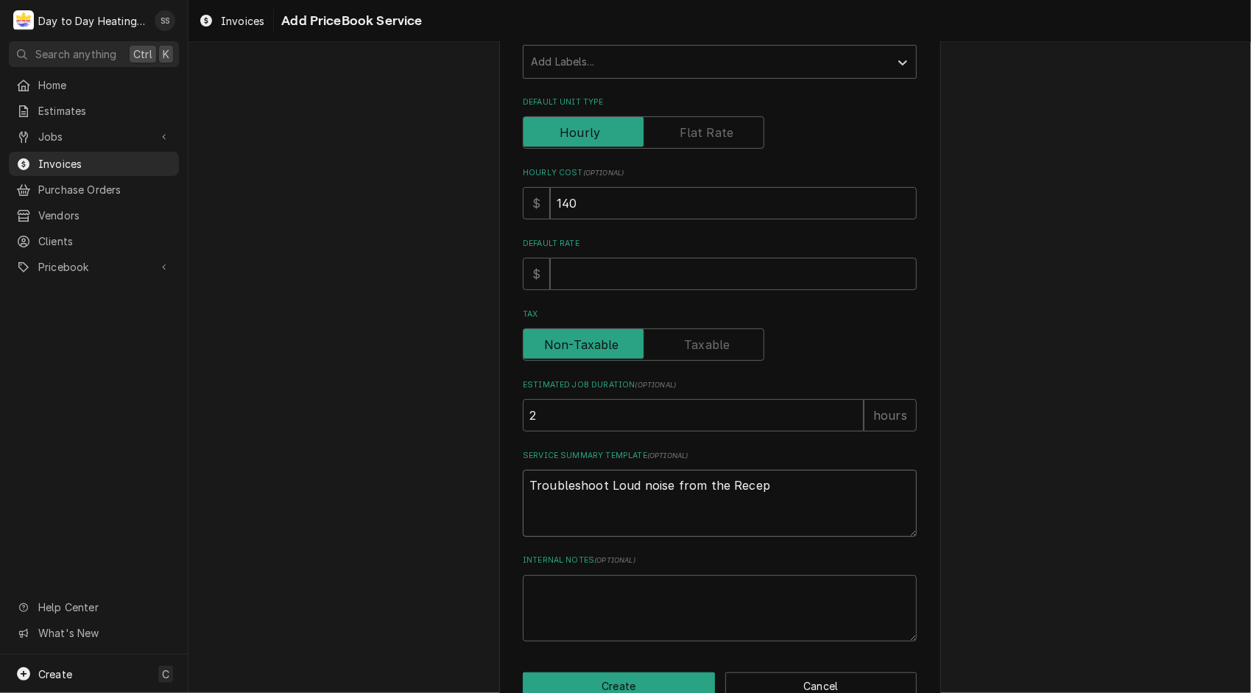
type textarea "Troubleshoot Loud noise from the Recept"
type textarea "x"
type textarea "Troubleshoot Loud noise from the Recepti"
type textarea "x"
type textarea "Troubleshoot Loud noise from the Receptio"
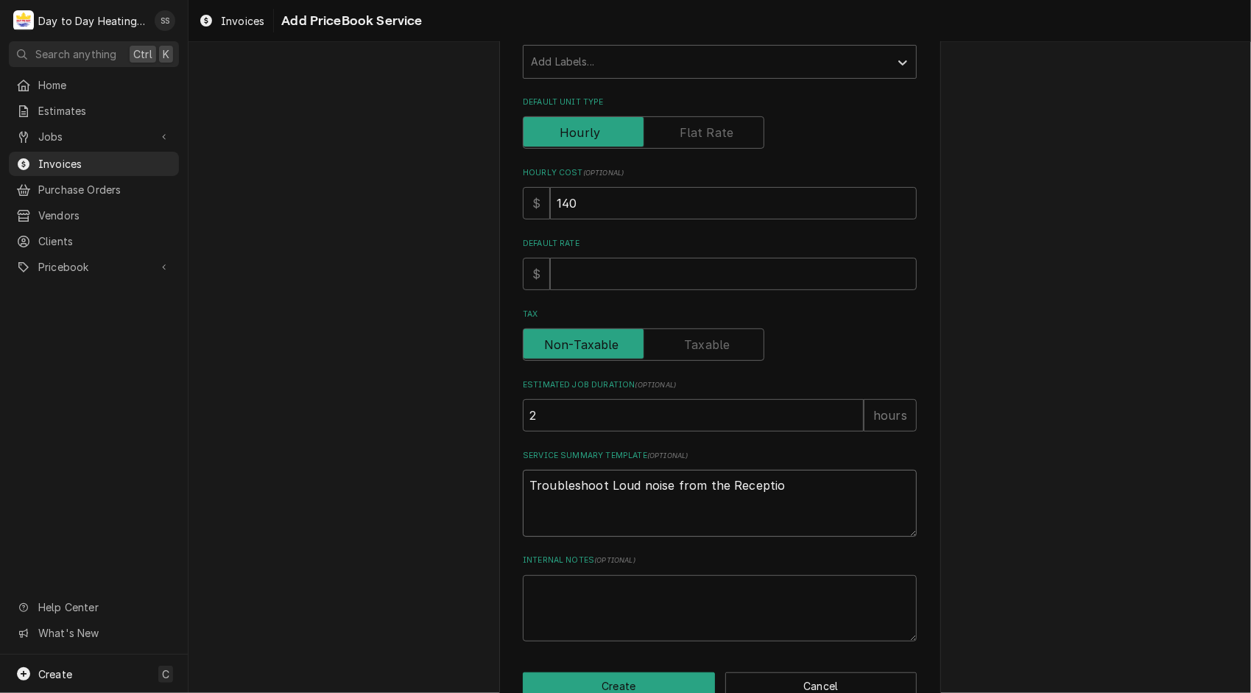
type textarea "x"
type textarea "Troubleshoot Loud noise from the Reception"
type textarea "x"
type textarea "Troubleshoot Loud noise from the Reception"
type textarea "x"
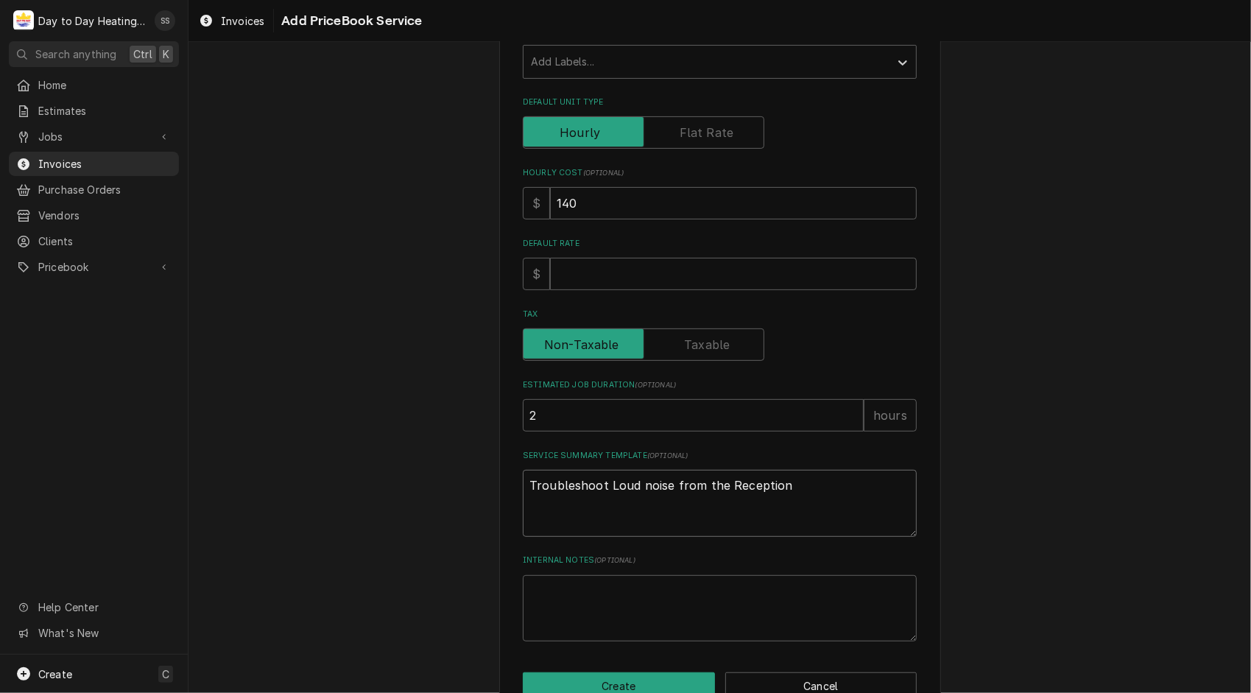
type textarea "Troubleshoot Loud noise from the Reception a"
type textarea "x"
type textarea "Troubleshoot Loud noise from the Reception ar"
type textarea "x"
type textarea "Troubleshoot Loud noise from the Reception are"
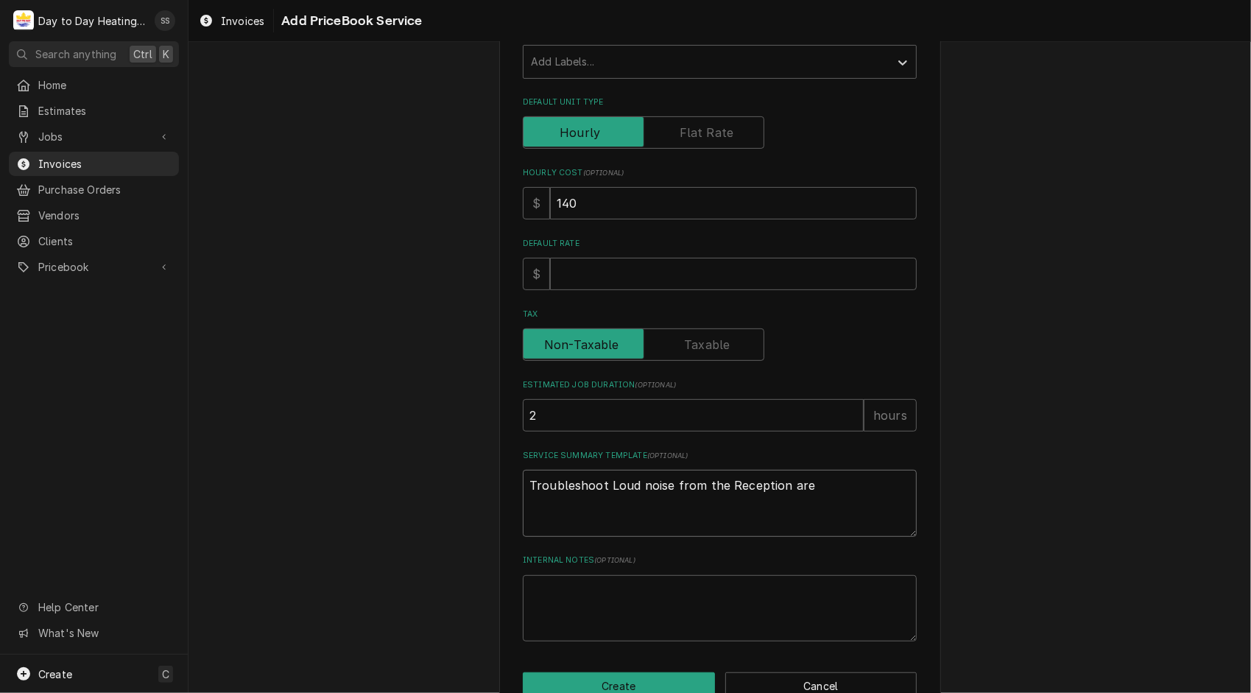
type textarea "x"
type textarea "Troubleshoot Loud noise from the Reception area"
type textarea "x"
type textarea "Troubleshoot Loud noise from the Reception area"
type textarea "x"
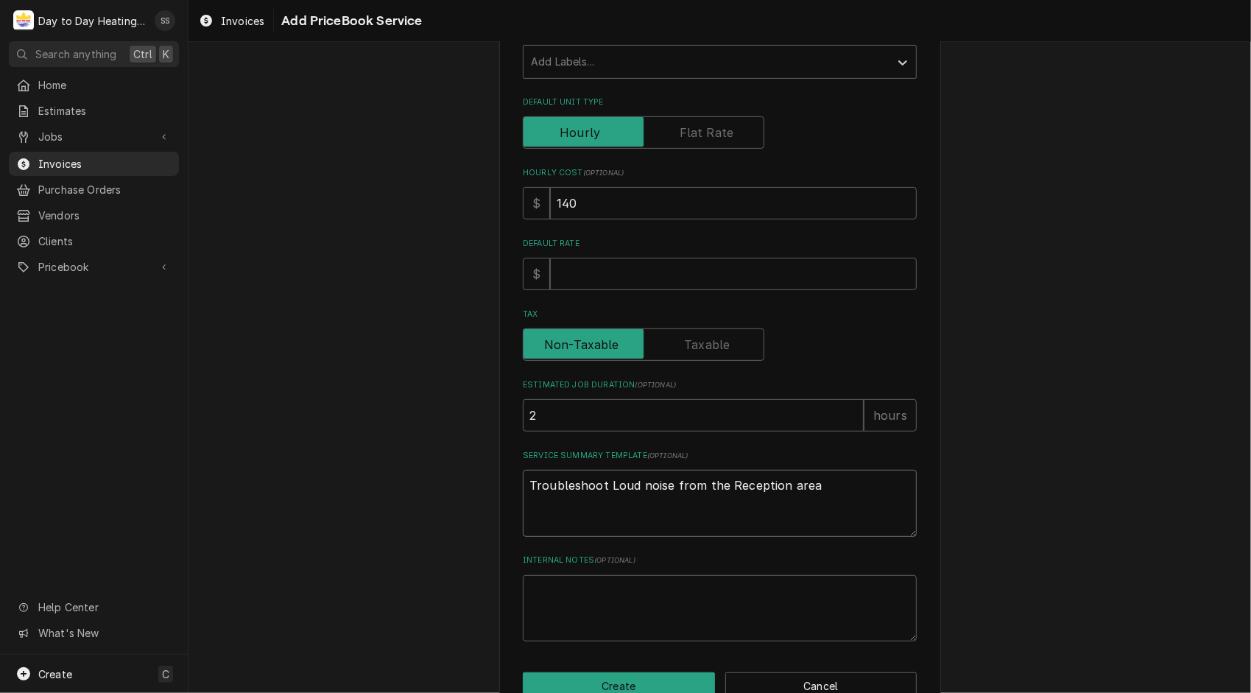
type textarea "Troubleshoot Loud noise from the Reception area a"
type textarea "x"
type textarea "Troubleshoot Loud noise from the Reception area ai"
type textarea "x"
type textarea "Troubleshoot Loud noise from the Reception area air"
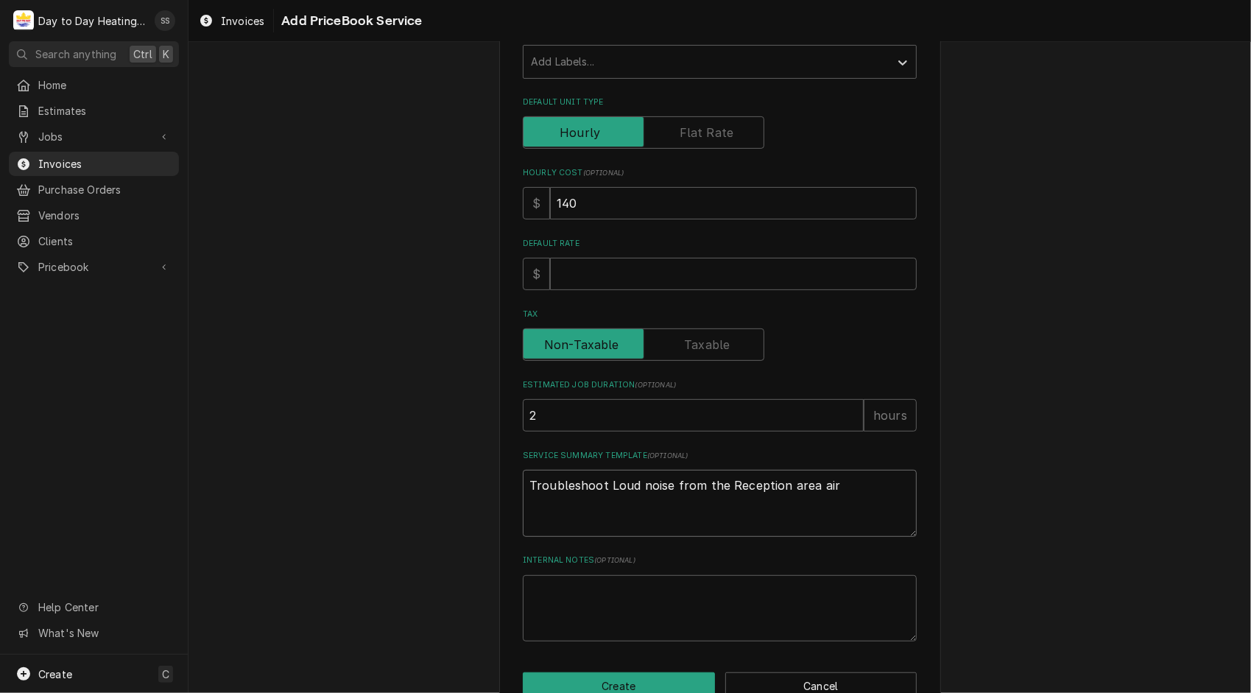
type textarea "x"
type textarea "Troubleshoot Loud noise from the Reception area airh"
type textarea "x"
type textarea "Troubleshoot Loud noise from the Reception area airha"
type textarea "x"
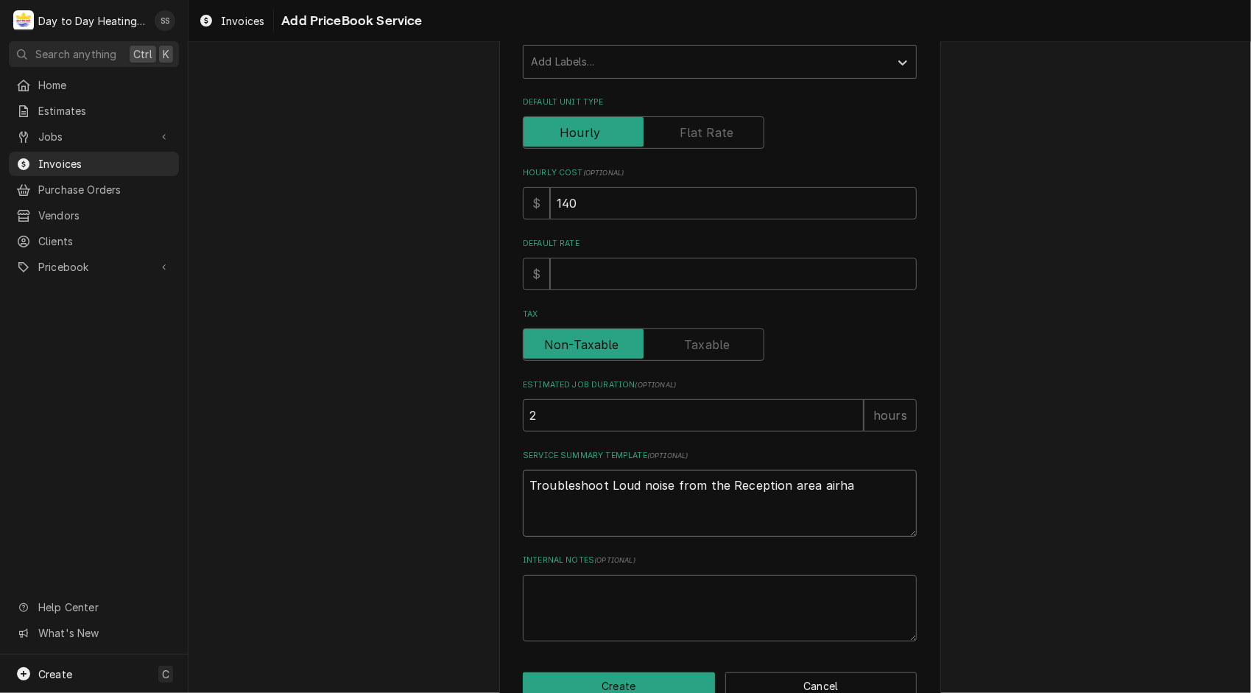
type textarea "Troubleshoot Loud noise from the Reception area airhan"
type textarea "x"
type textarea "Troubleshoot Loud noise from the Reception area airhand"
type textarea "x"
type textarea "Troubleshoot Loud noise from the Reception area airhandl"
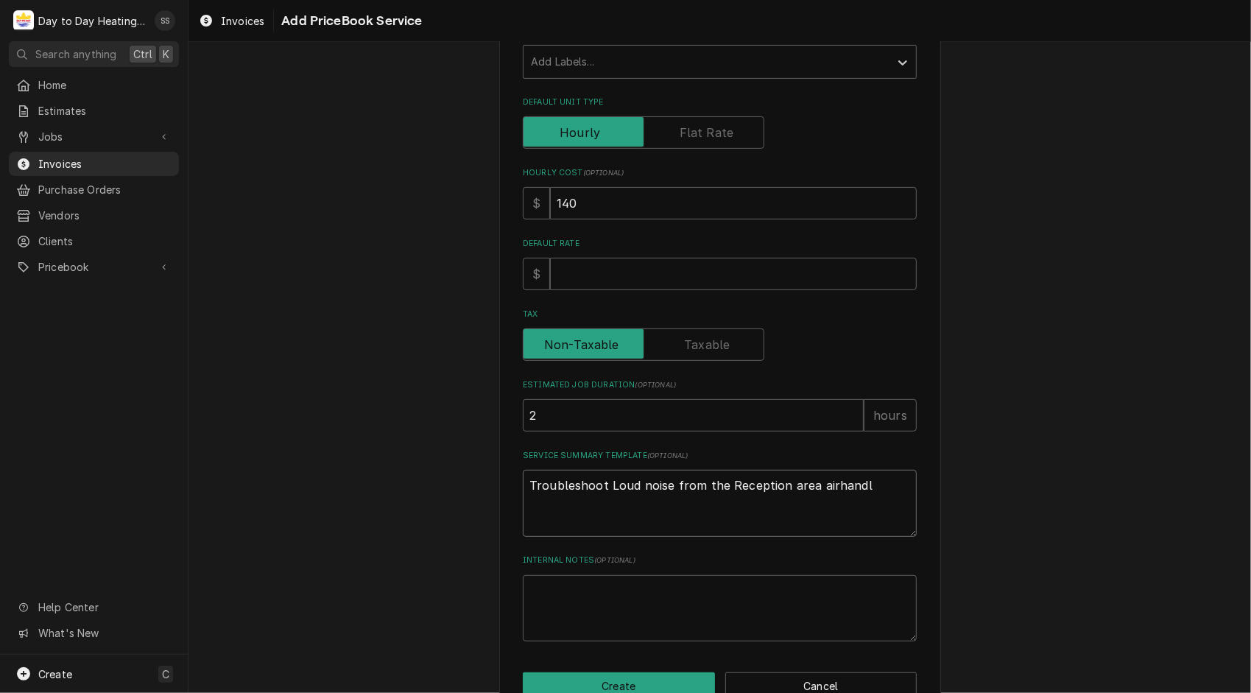
type textarea "x"
type textarea "Troubleshoot Loud noise from the Reception area airhandle"
type textarea "x"
type textarea "Troubleshoot Loud noise from the Reception area airhandler"
type textarea "x"
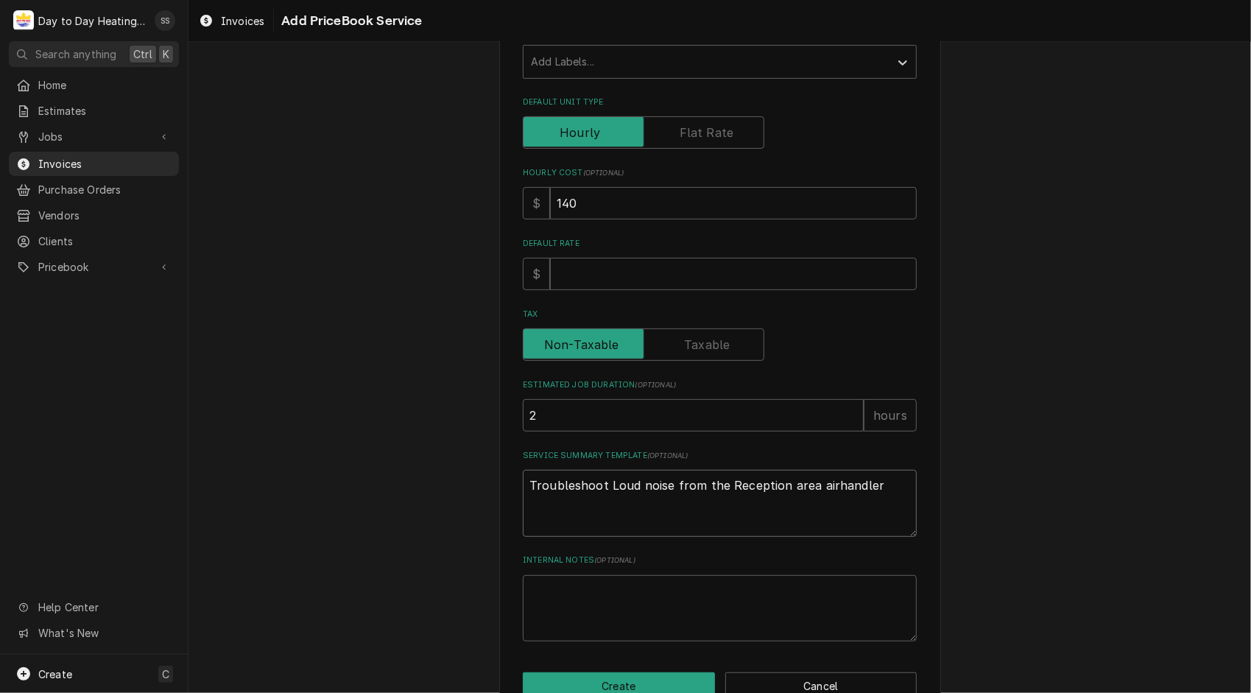
type textarea "Troubleshoot Loud noise from the Reception area airhandler."
type textarea "x"
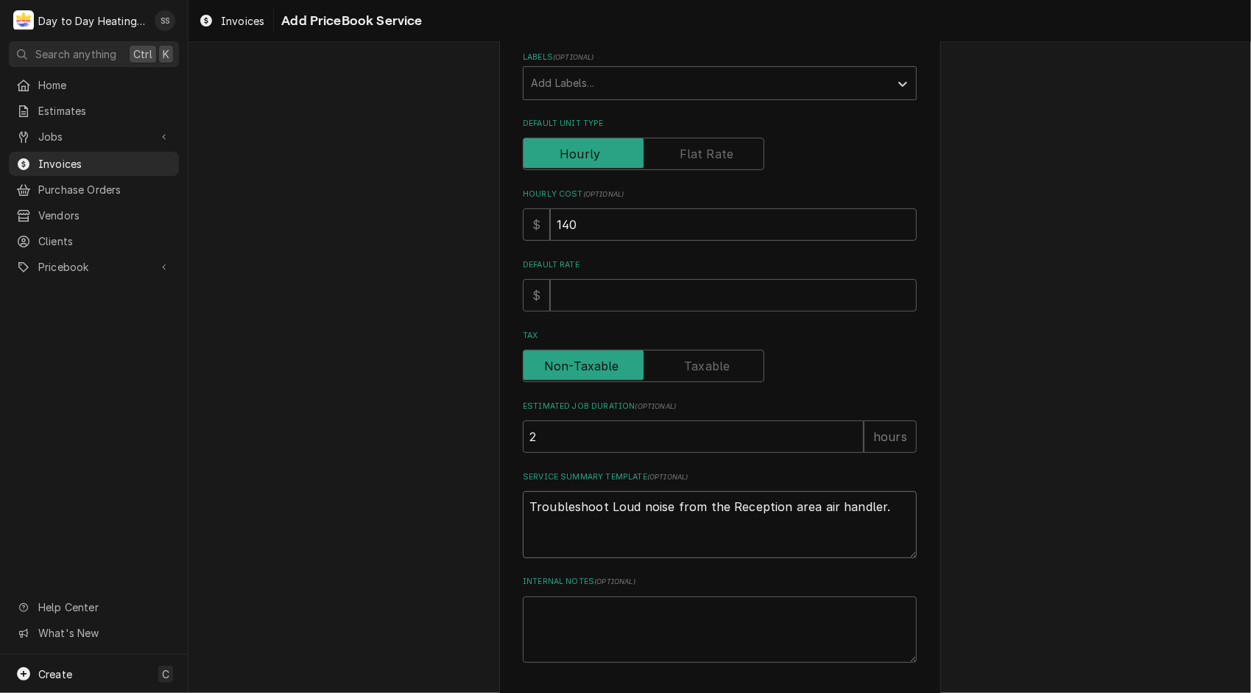
scroll to position [355, 0]
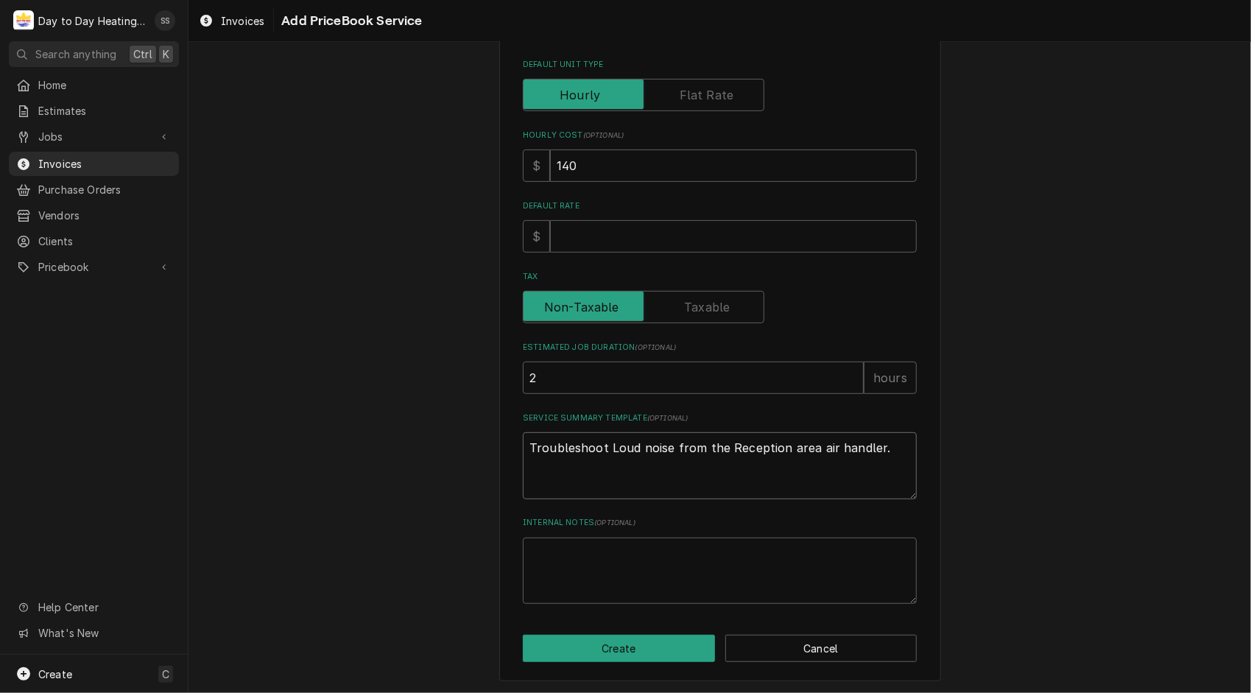
type textarea "Troubleshoot Loud noise from the Reception area air handler."
click at [739, 88] on input "Default Unit Type" at bounding box center [643, 95] width 228 height 32
checkbox input "true"
click at [659, 171] on input "140" at bounding box center [733, 165] width 367 height 32
type textarea "x"
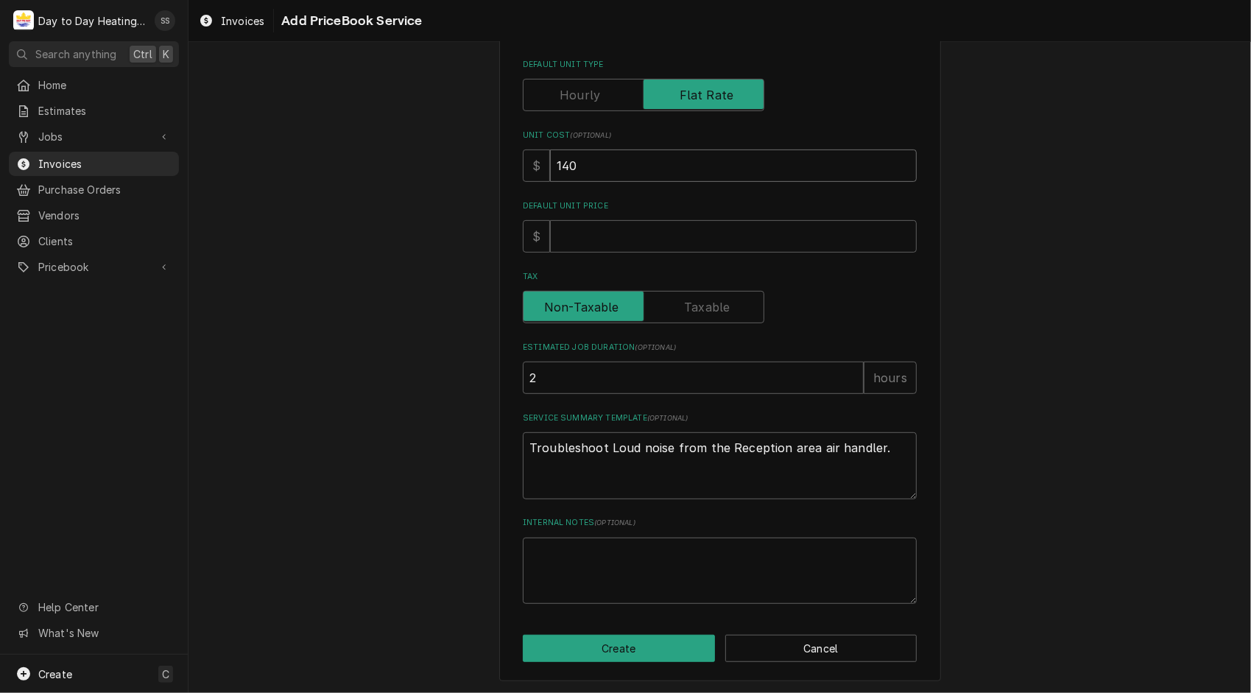
type input "14"
type textarea "x"
type input "1"
type textarea "x"
click at [572, 234] on input "Default Unit Price" at bounding box center [733, 236] width 367 height 32
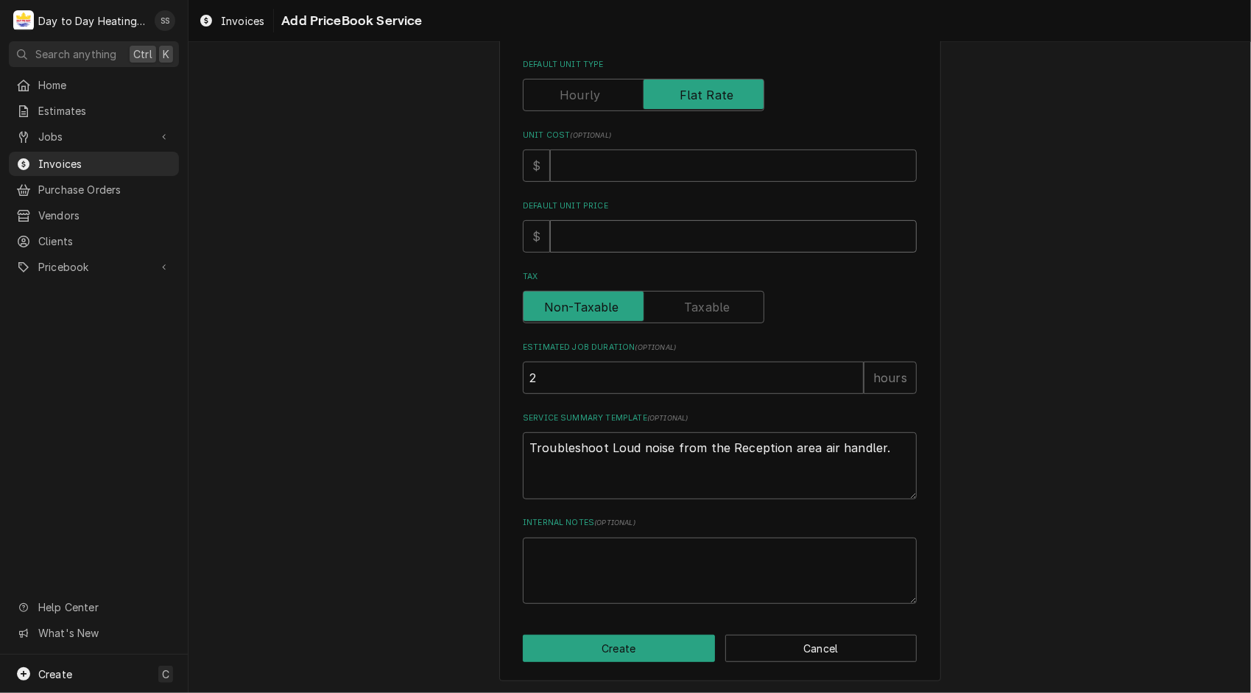
type textarea "x"
type input "3"
type textarea "x"
type input "38"
type textarea "x"
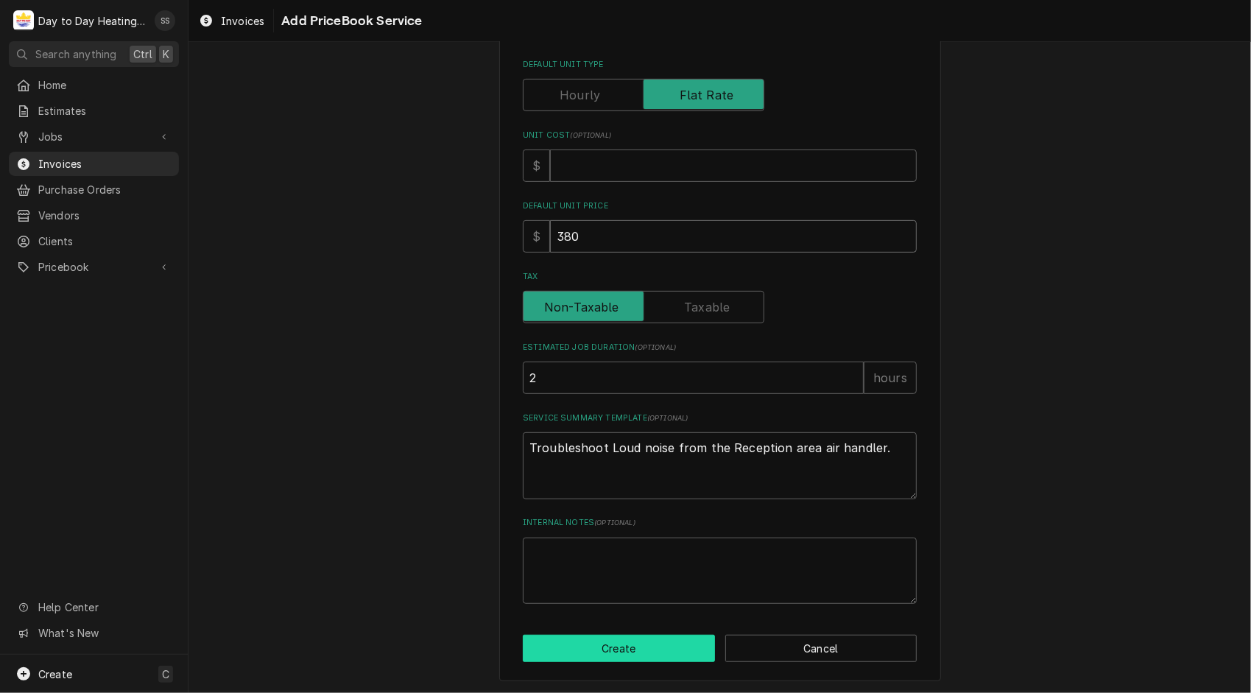
type input "380"
click at [605, 647] on button "Create" at bounding box center [619, 648] width 192 height 27
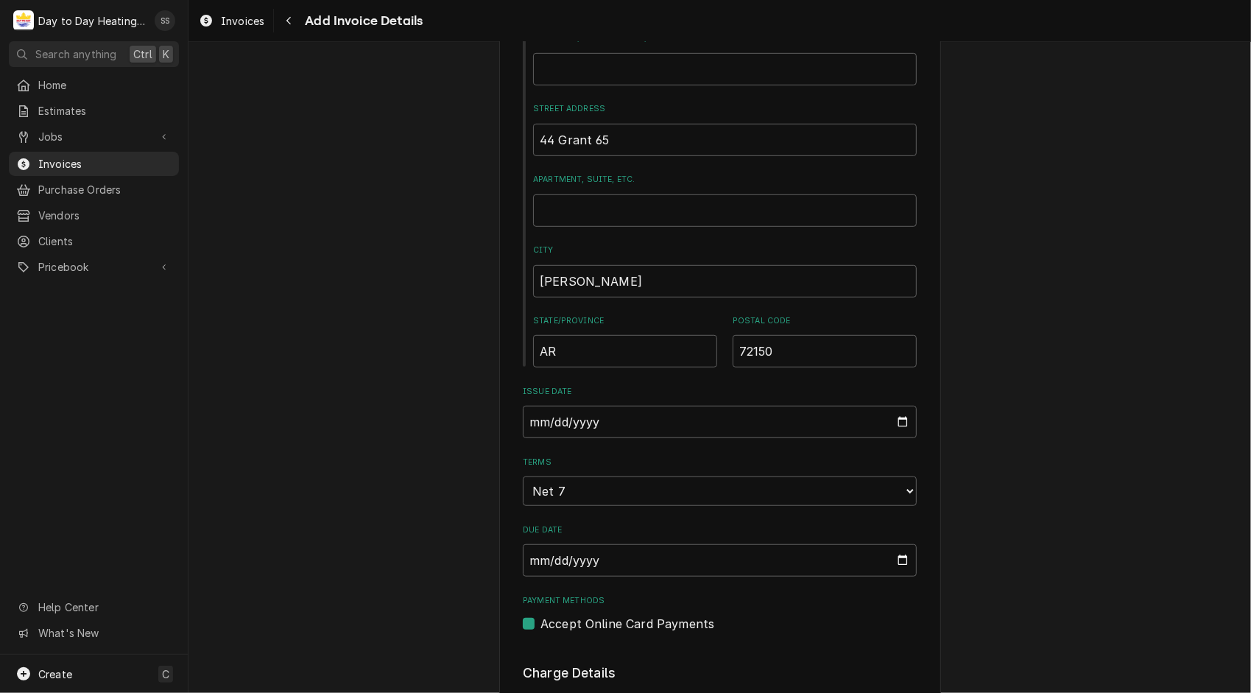
scroll to position [552, 0]
click at [900, 501] on select "Choose payment terms... Same Day Net 7 Net 14 Net 21 Net 30 Net 45 Net 60 Net 90" at bounding box center [720, 490] width 394 height 29
type textarea "x"
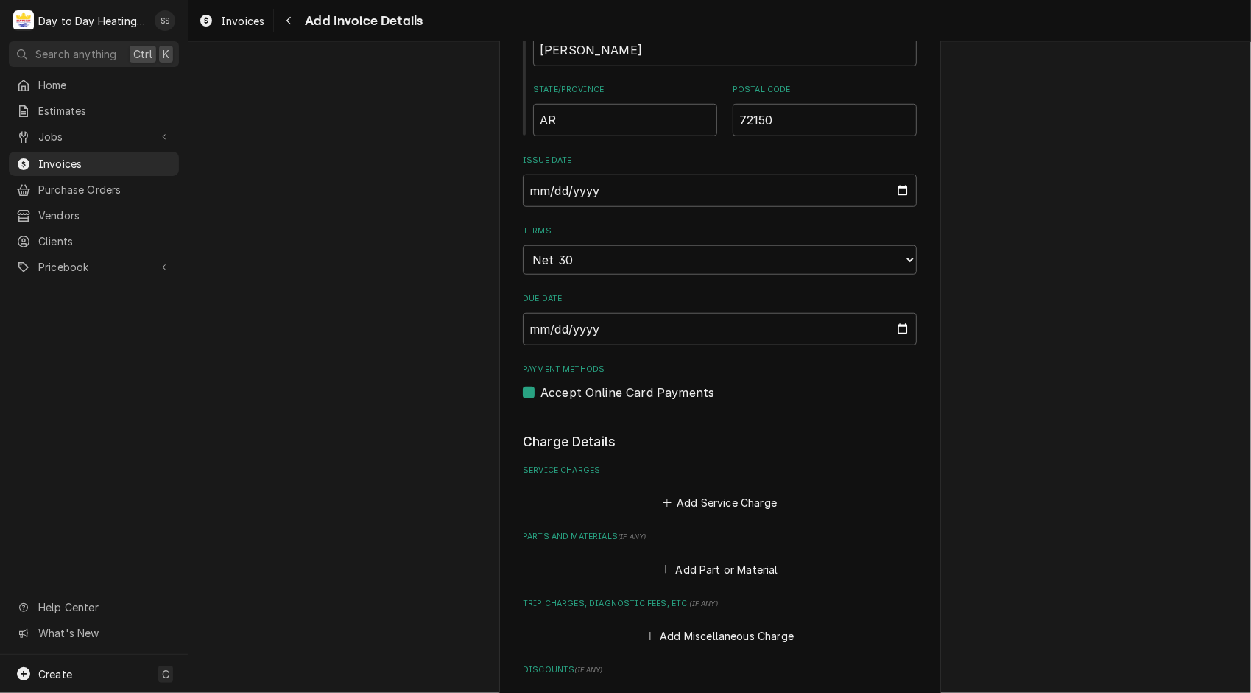
scroll to position [836, 0]
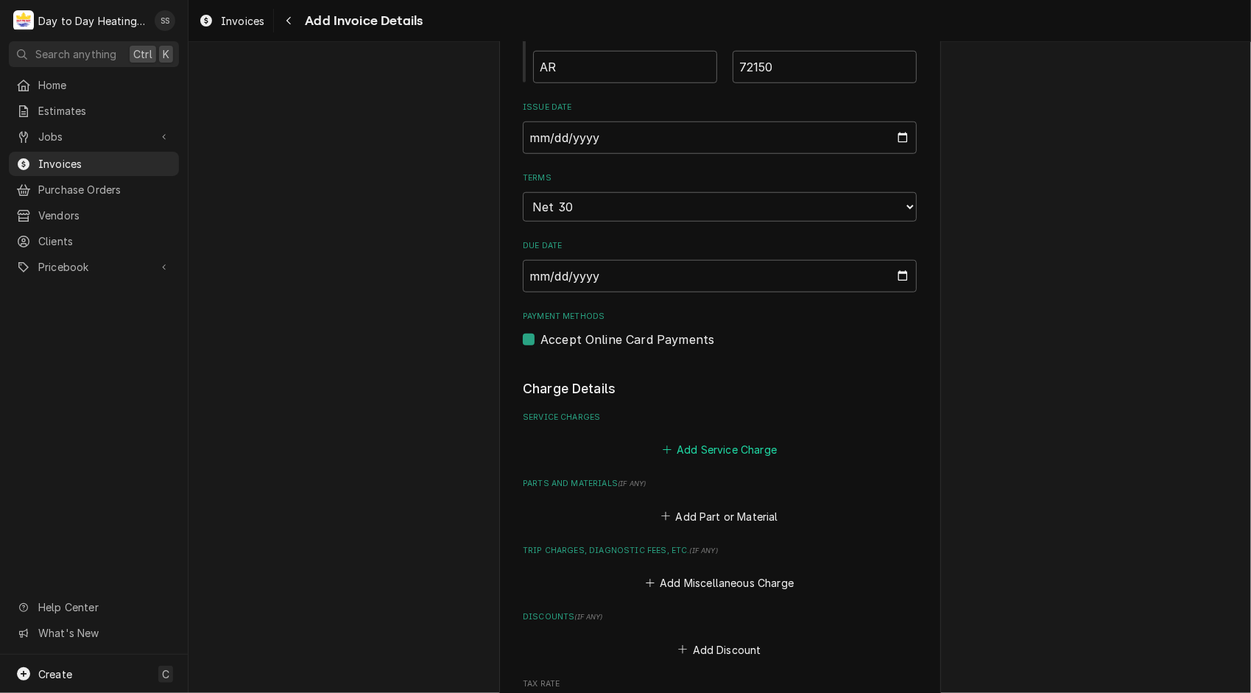
click at [700, 444] on button "Add Service Charge" at bounding box center [719, 449] width 119 height 21
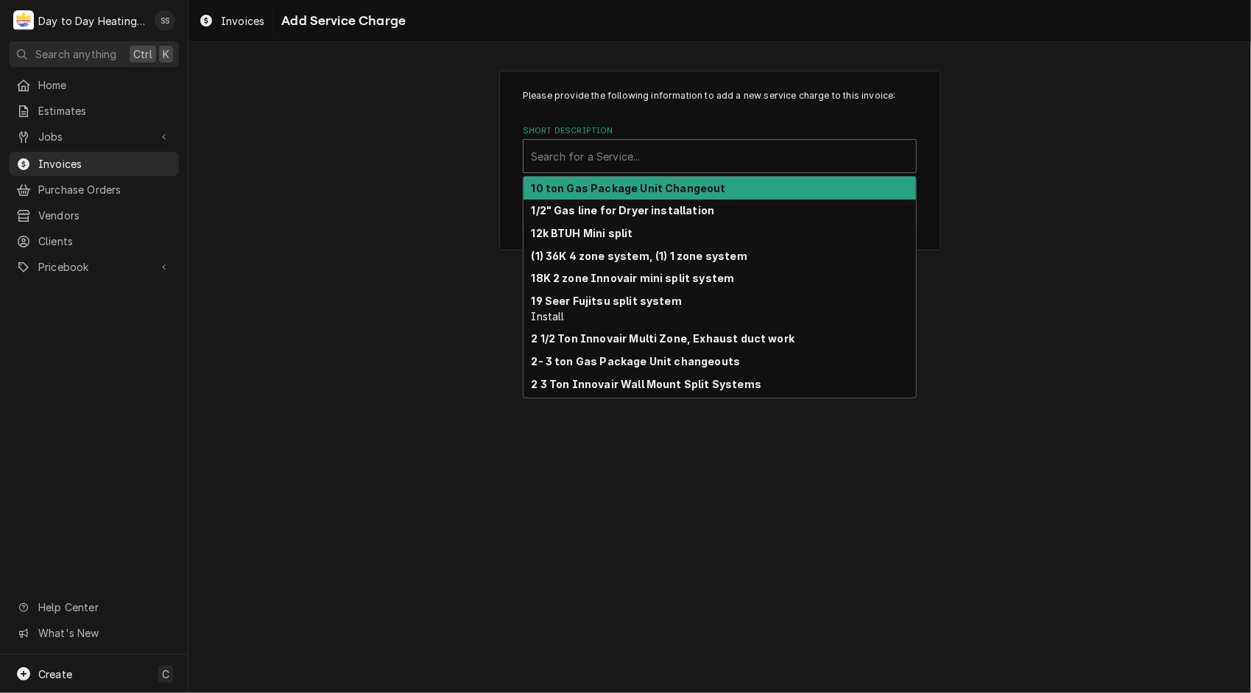
click at [668, 164] on div "Short Description" at bounding box center [720, 156] width 378 height 27
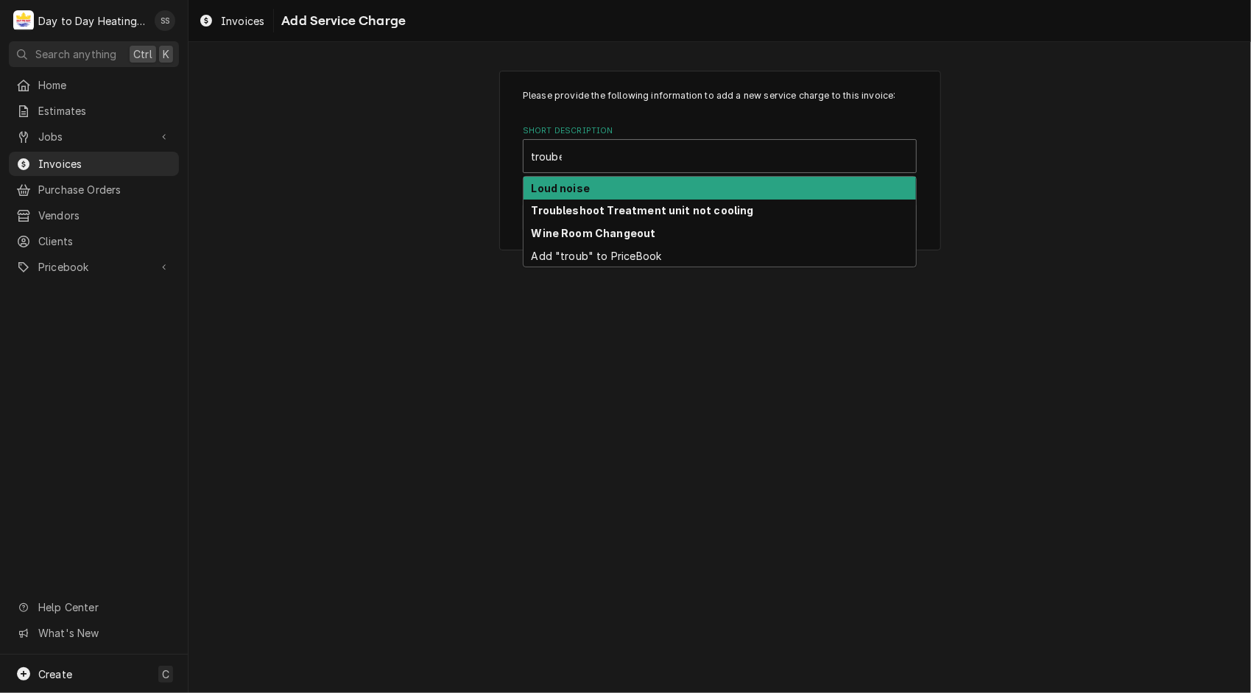
type input "troub"
click at [611, 183] on div "Loud noise" at bounding box center [719, 188] width 392 height 23
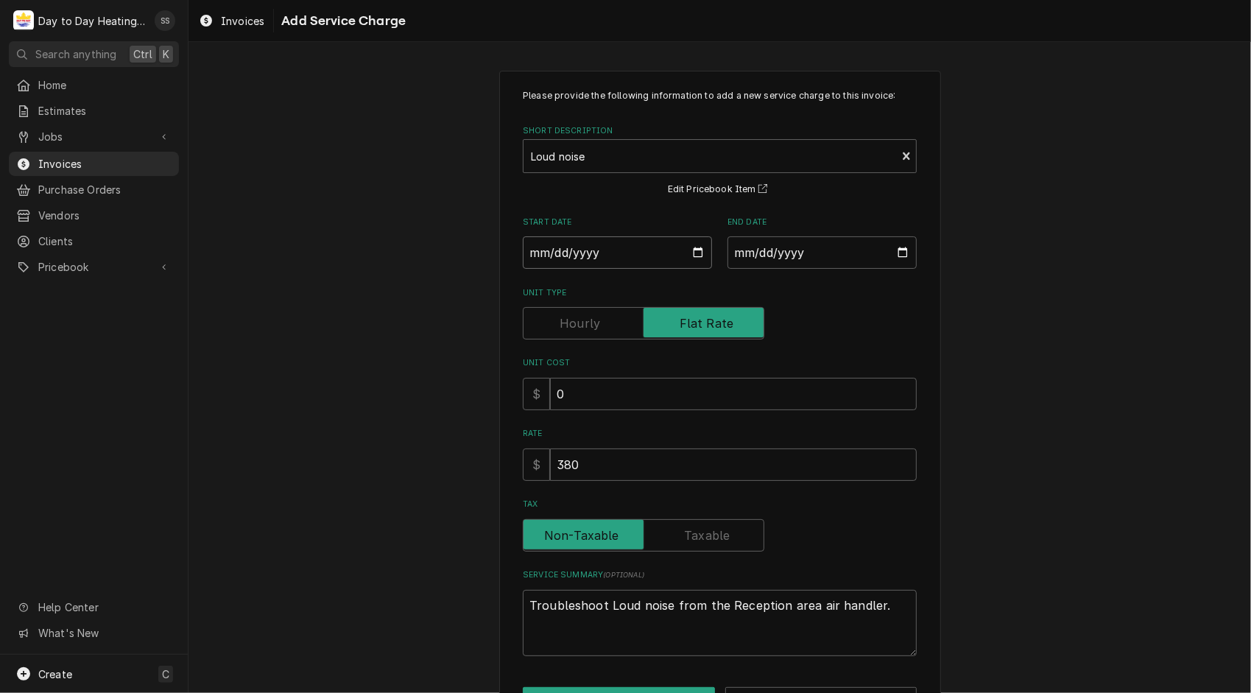
click at [696, 244] on input "Start Date" at bounding box center [617, 252] width 189 height 32
click at [688, 248] on input "Start Date" at bounding box center [617, 252] width 189 height 32
click at [896, 248] on input "End Date" at bounding box center [821, 252] width 189 height 32
click at [601, 462] on input "380" at bounding box center [733, 464] width 367 height 32
click at [559, 325] on label "Unit Type" at bounding box center [643, 323] width 241 height 32
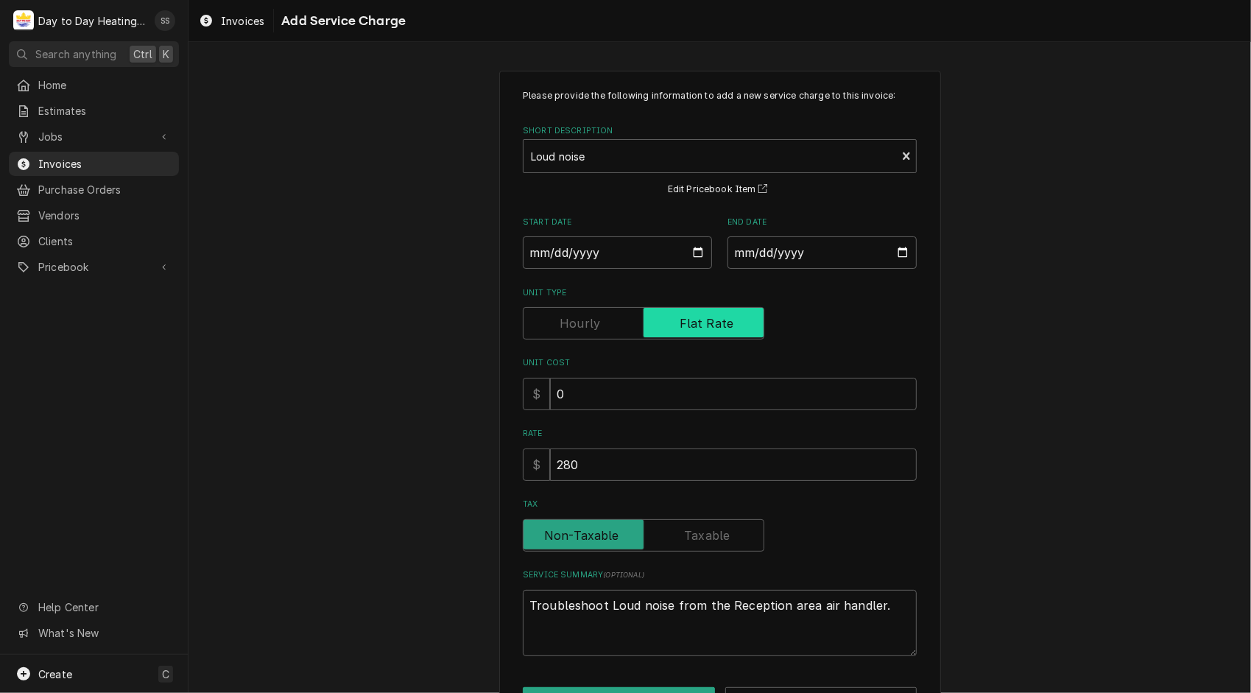
click at [559, 325] on input "Unit Type" at bounding box center [643, 323] width 228 height 32
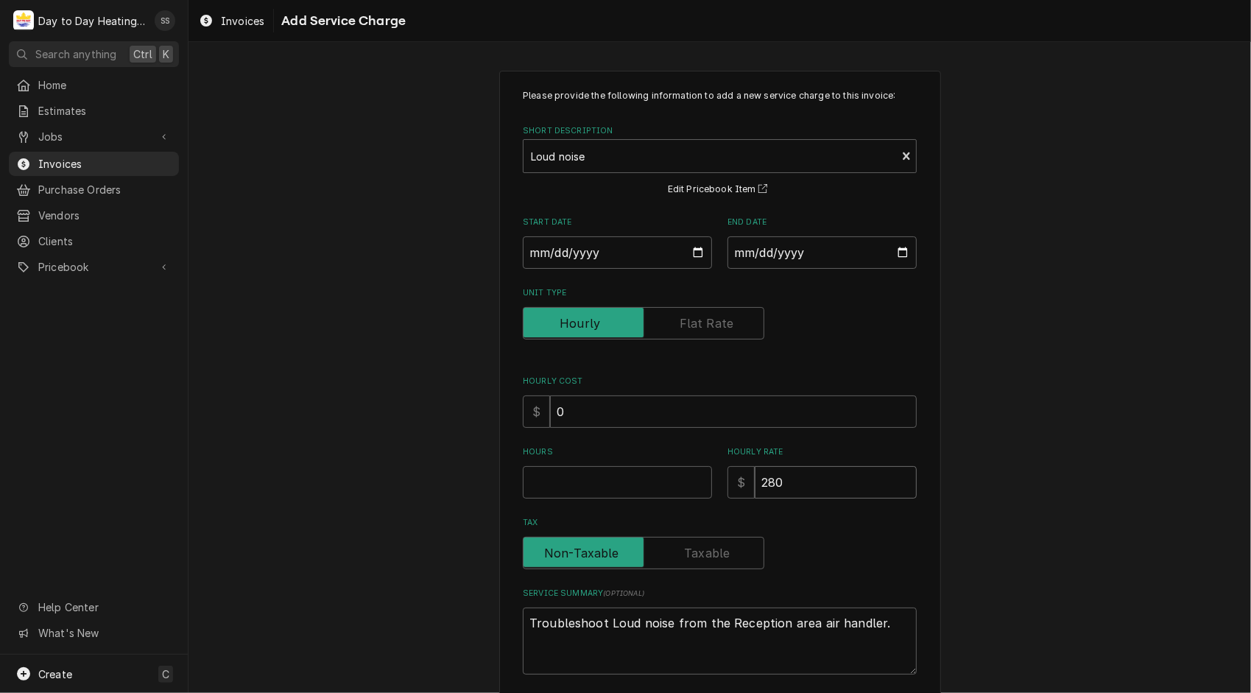
click at [789, 486] on input "280" at bounding box center [836, 482] width 162 height 32
click at [606, 487] on input "Hours" at bounding box center [617, 482] width 189 height 32
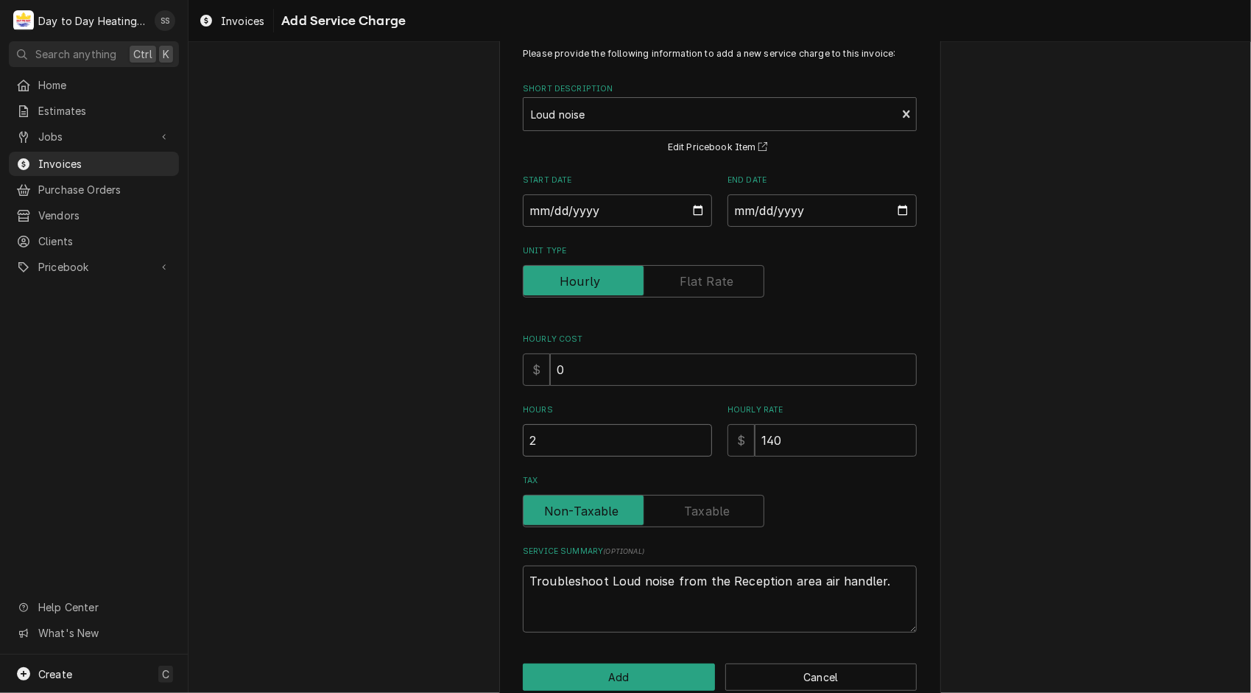
scroll to position [71, 0]
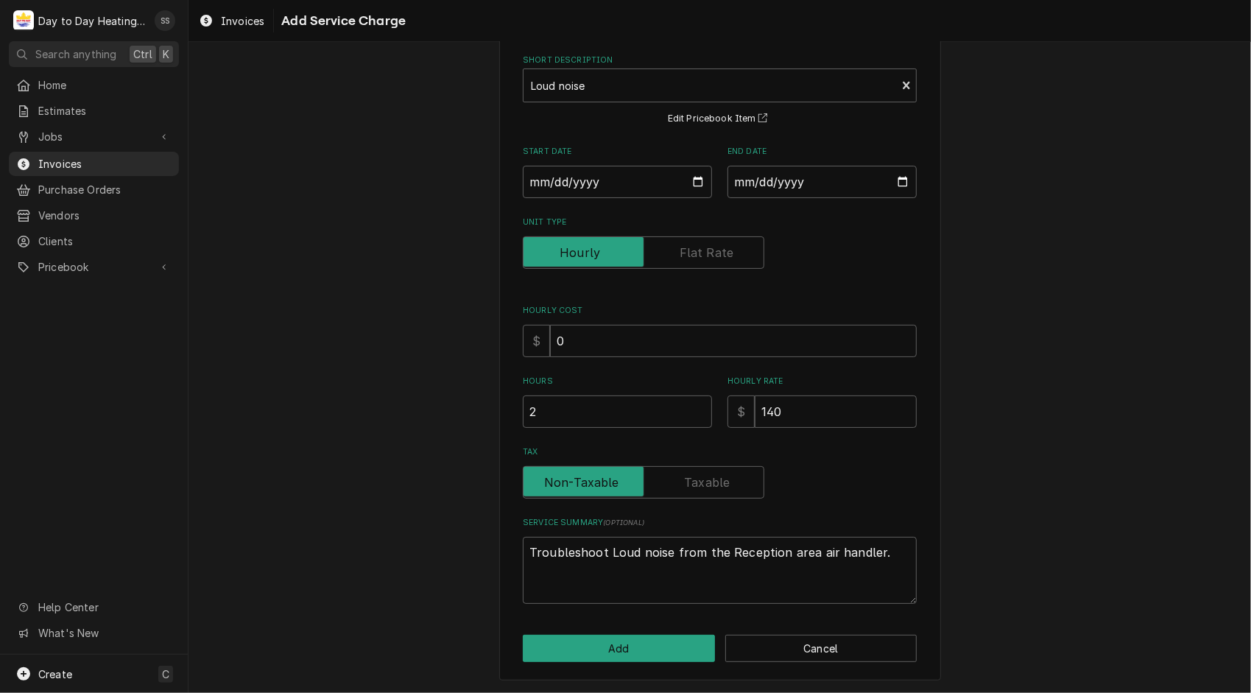
click at [1169, 464] on div "Please provide the following information to add a new service charge to this in…" at bounding box center [719, 340] width 1062 height 707
click at [631, 645] on button "Add" at bounding box center [619, 648] width 192 height 27
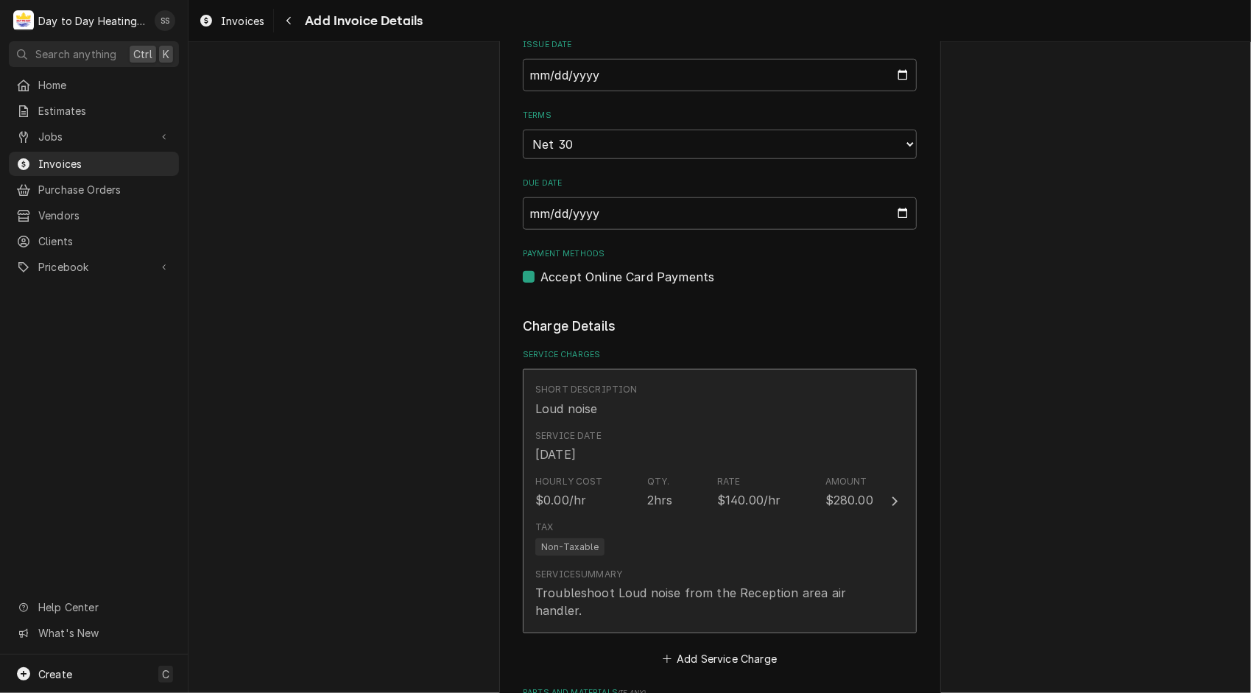
scroll to position [900, 0]
click at [581, 498] on div "Hourly Cost $0.00/hr" at bounding box center [569, 491] width 68 height 34
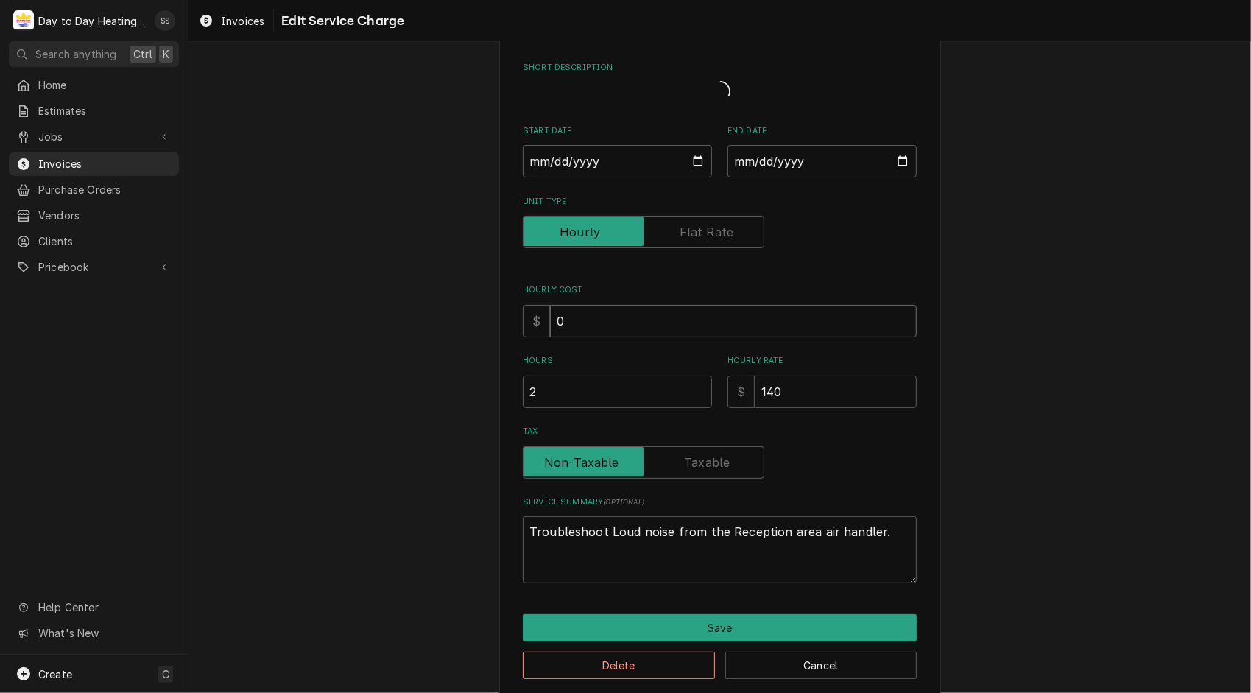
click at [608, 323] on input "0" at bounding box center [733, 321] width 367 height 32
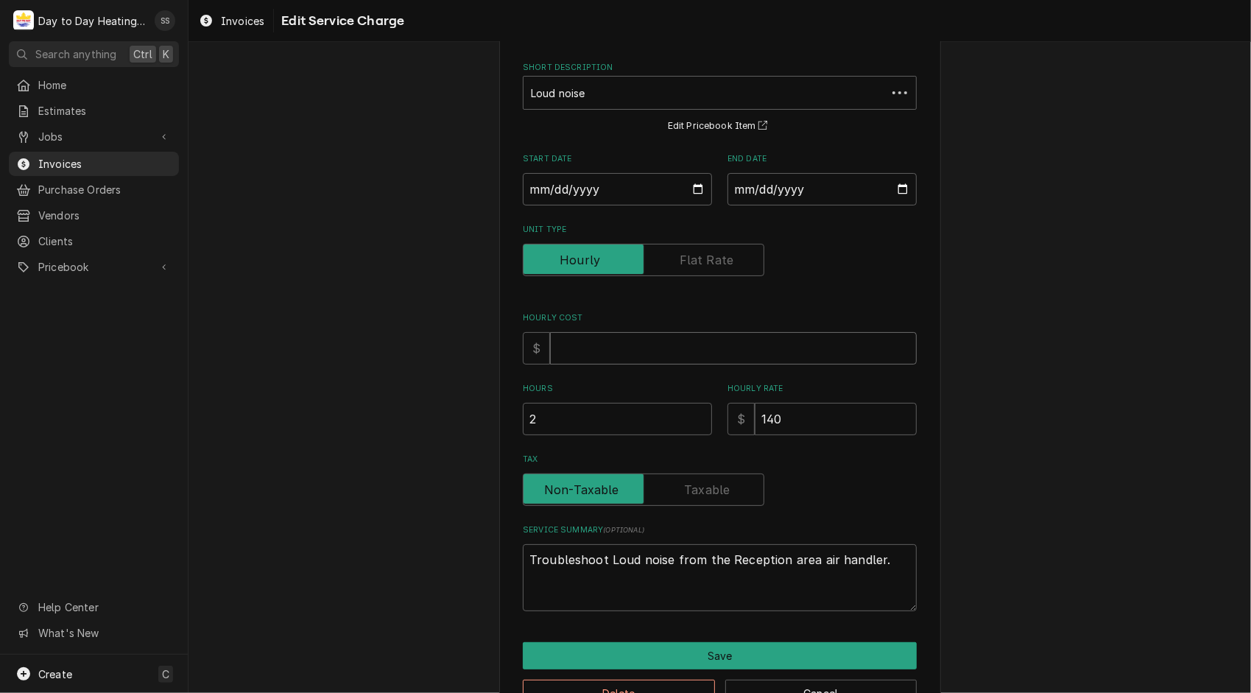
scroll to position [0, 0]
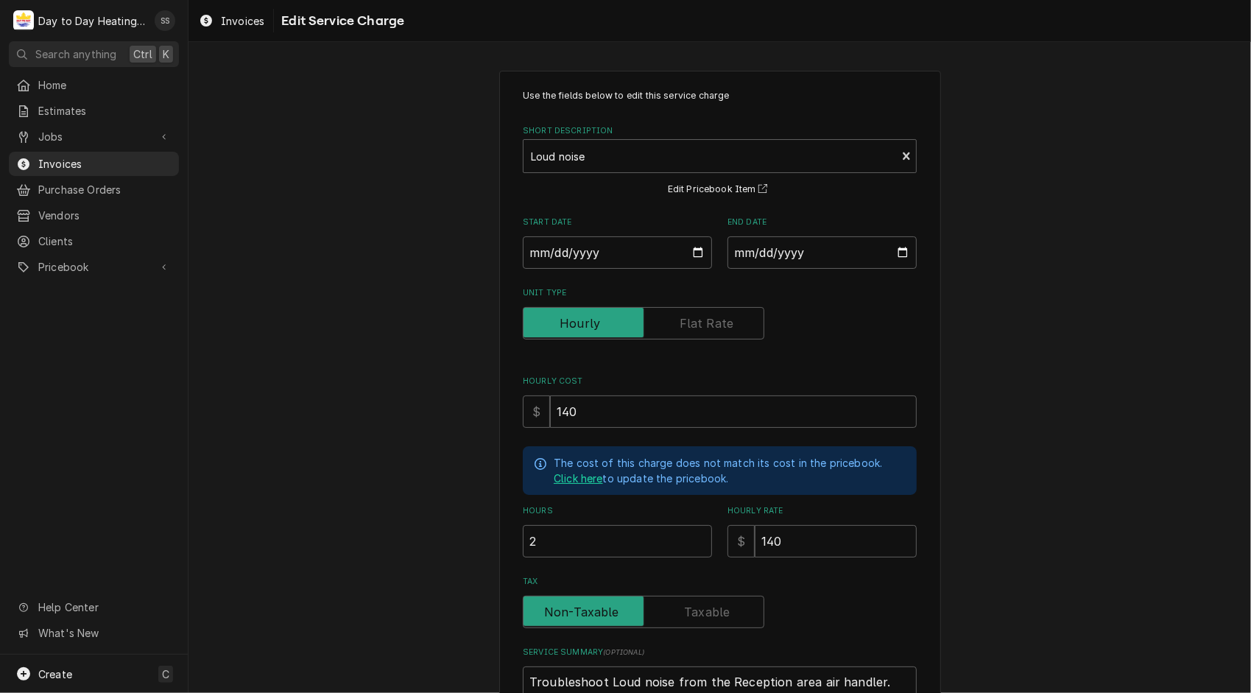
click at [583, 478] on link "Click here" at bounding box center [578, 477] width 49 height 15
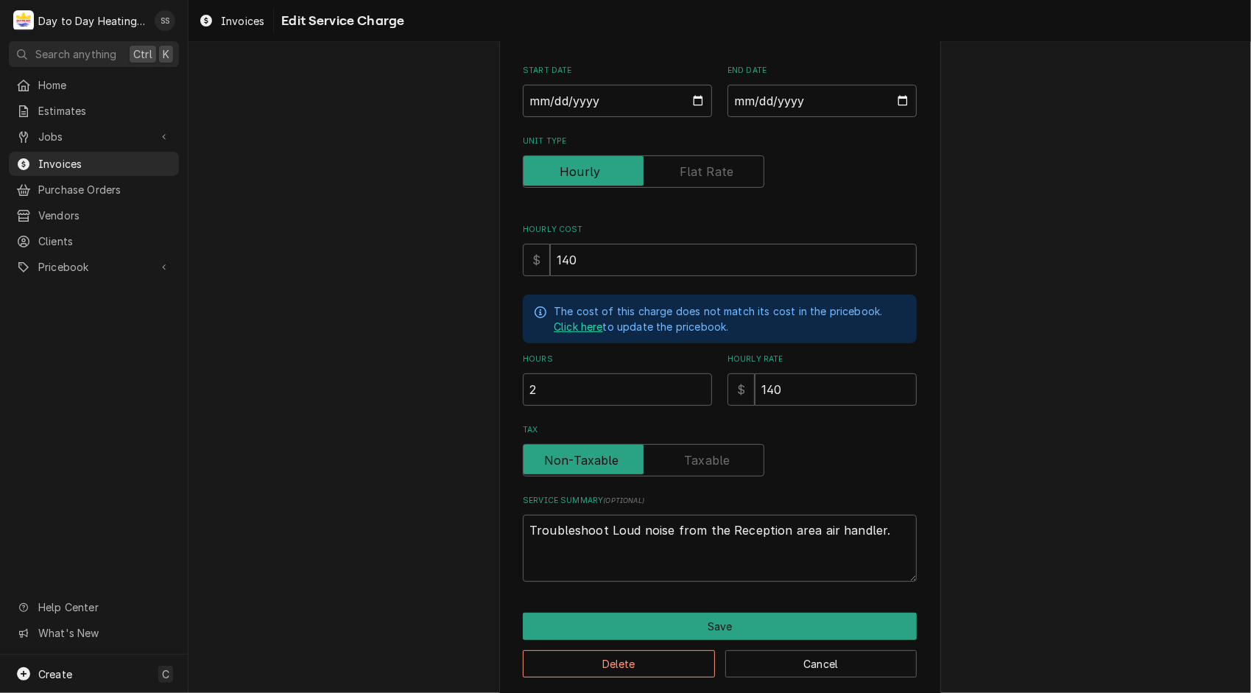
scroll to position [166, 0]
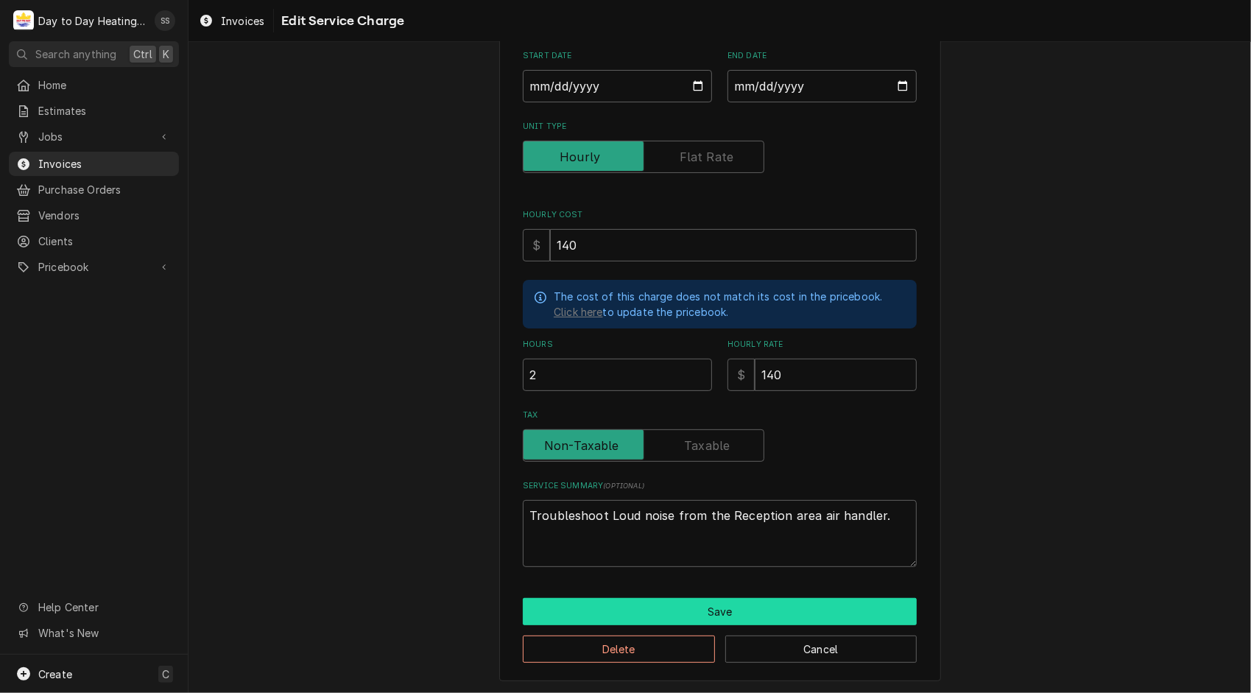
click at [832, 604] on button "Save" at bounding box center [720, 611] width 394 height 27
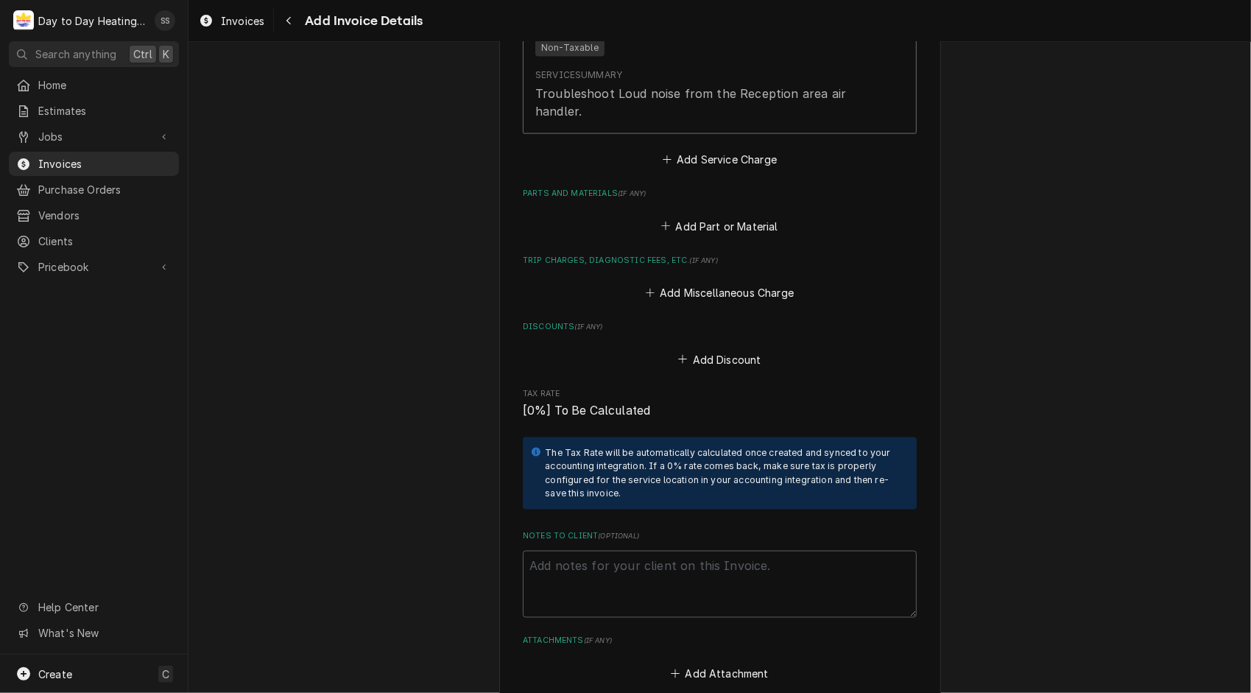
scroll to position [1397, 0]
click at [711, 299] on button "Add Miscellaneous Charge" at bounding box center [719, 293] width 153 height 21
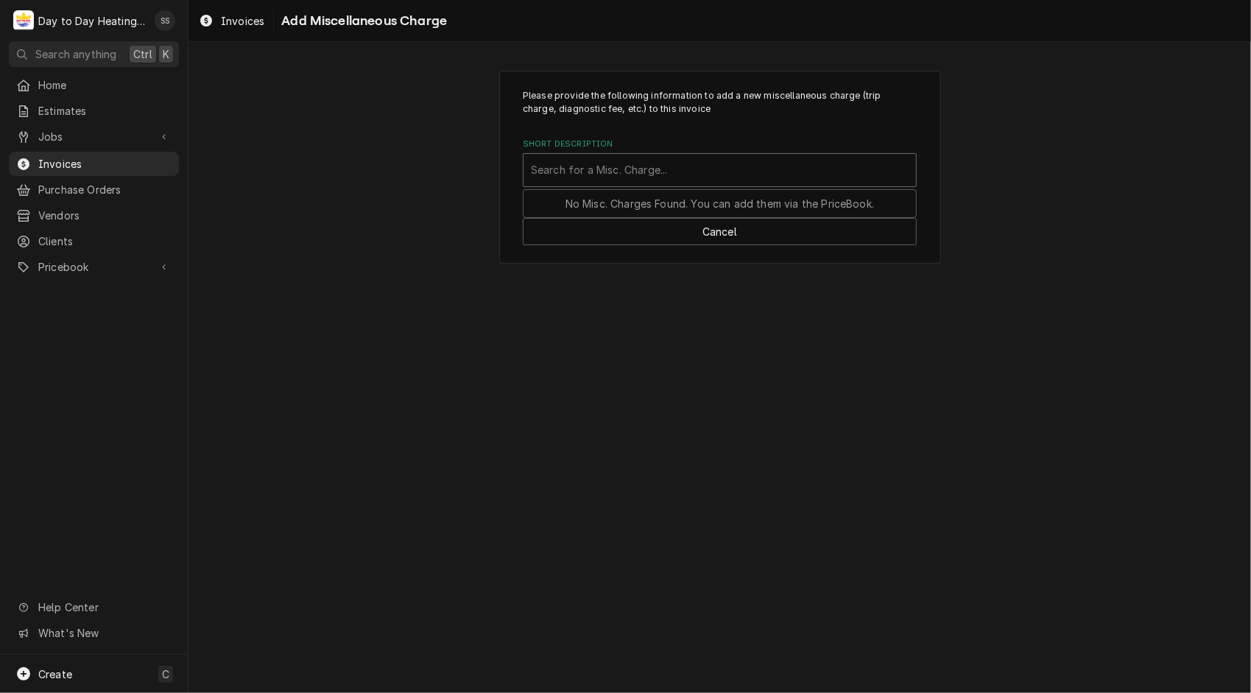
click at [646, 166] on div "Short Description" at bounding box center [720, 170] width 378 height 27
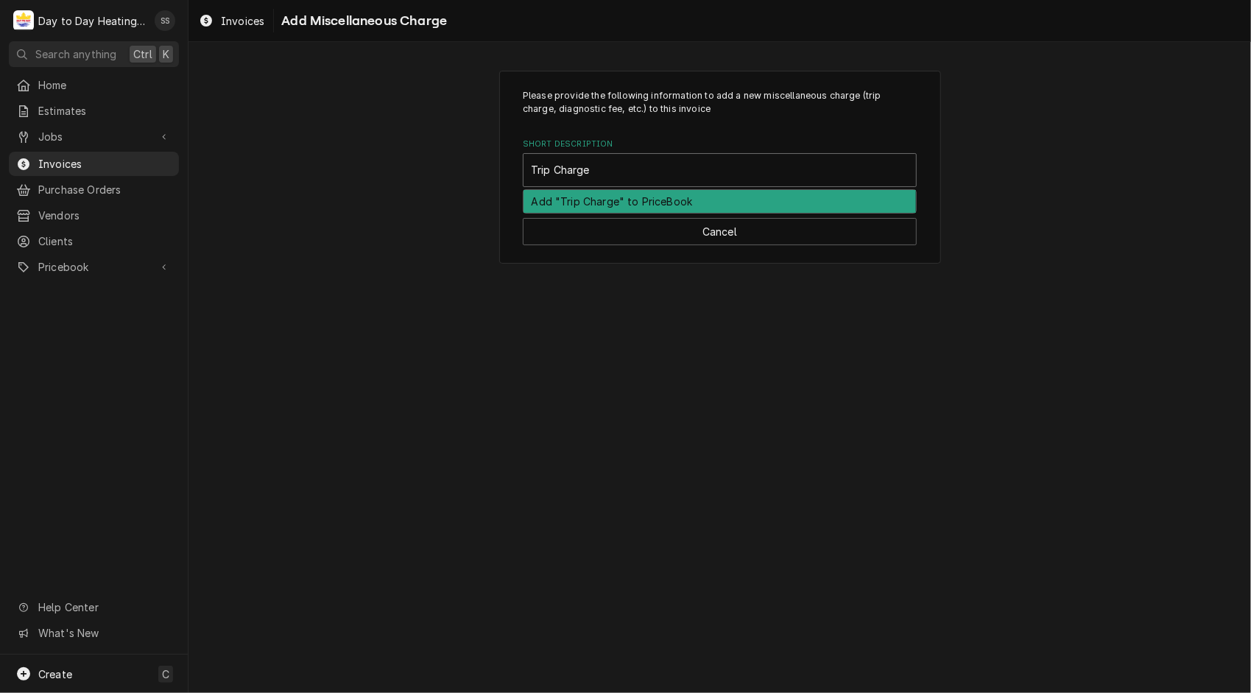
click at [611, 198] on div "Add "Trip Charge" to PriceBook" at bounding box center [719, 201] width 392 height 23
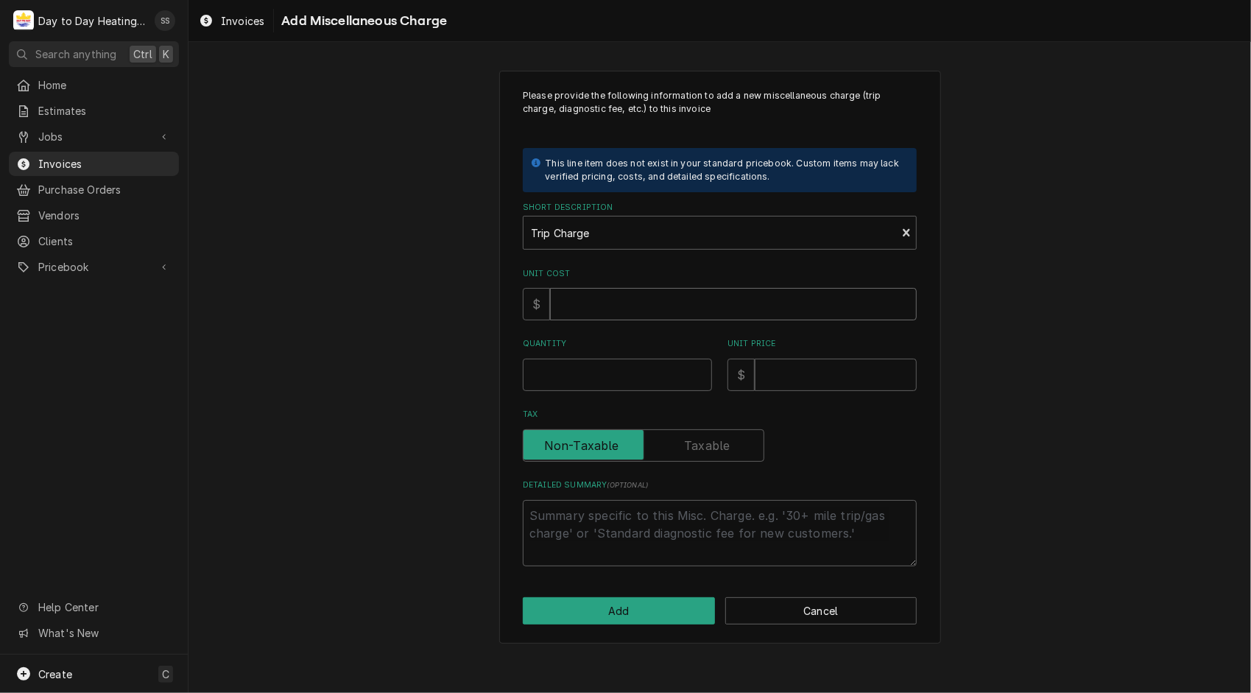
click at [615, 303] on input "Unit Cost" at bounding box center [733, 304] width 367 height 32
click at [617, 380] on input "Quantity" at bounding box center [617, 374] width 189 height 32
click at [798, 380] on input "Unit Price" at bounding box center [836, 374] width 162 height 32
click at [626, 312] on input "100" at bounding box center [733, 304] width 367 height 32
click at [618, 615] on button "Add" at bounding box center [619, 610] width 192 height 27
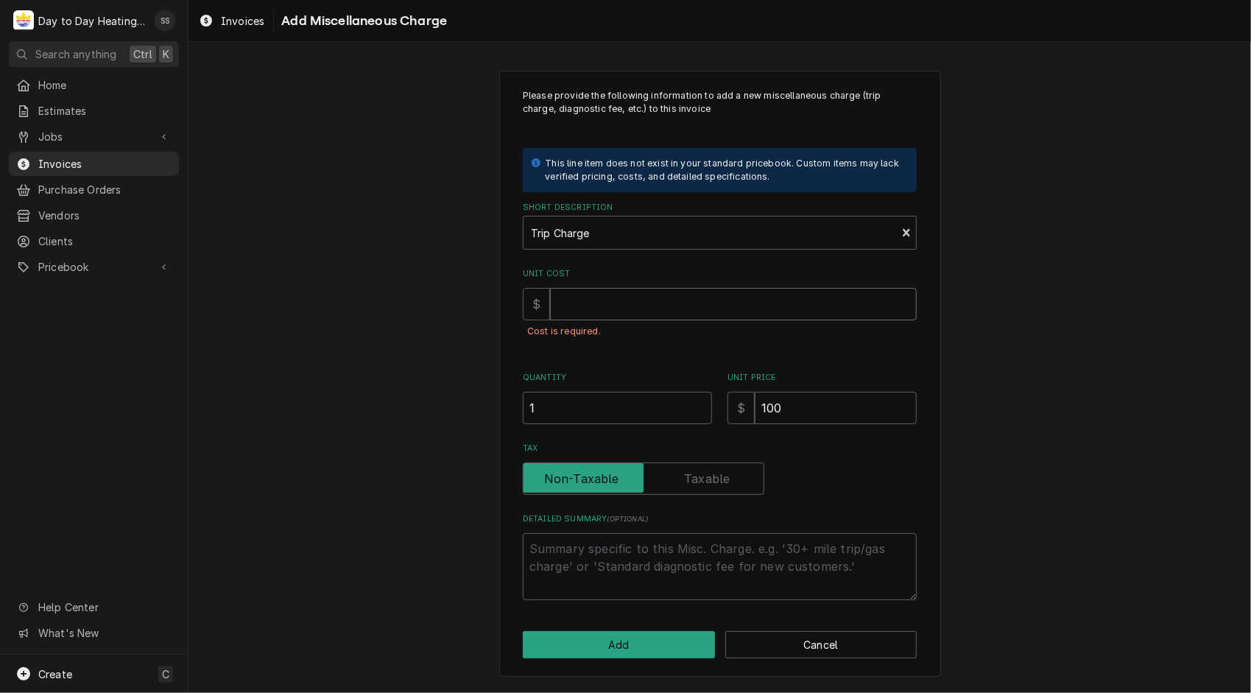
click at [605, 302] on input "Unit Cost" at bounding box center [733, 304] width 367 height 32
click at [607, 649] on button "Add" at bounding box center [619, 644] width 192 height 27
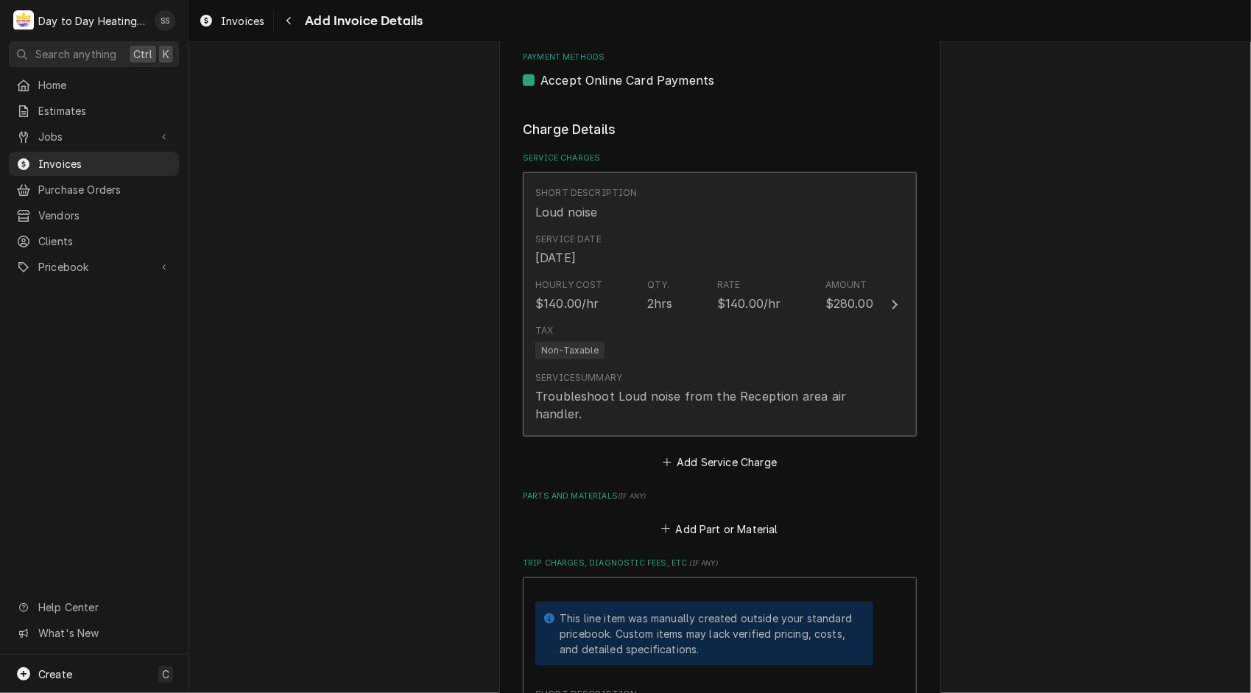
scroll to position [1092, 0]
click at [694, 309] on div "Hourly Cost $140.00/hr Qty. 2hrs Rate $140.00/hr Amount $280.00" at bounding box center [704, 298] width 338 height 46
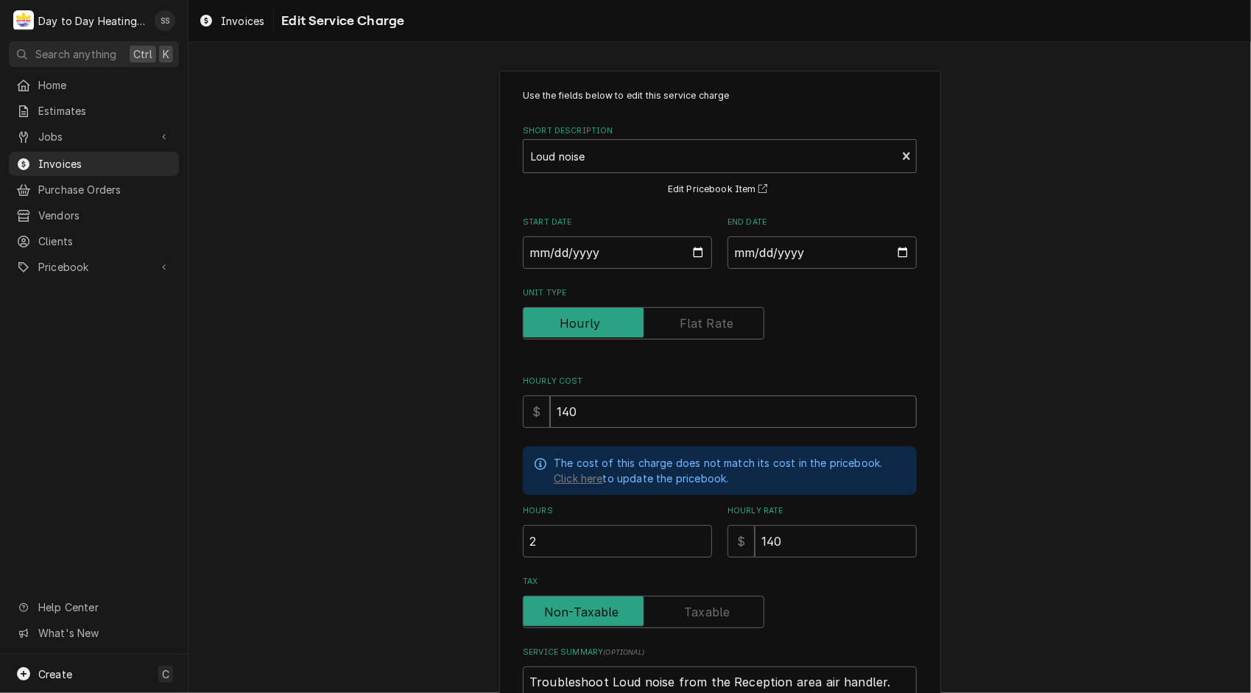
click at [608, 407] on input "140" at bounding box center [733, 411] width 367 height 32
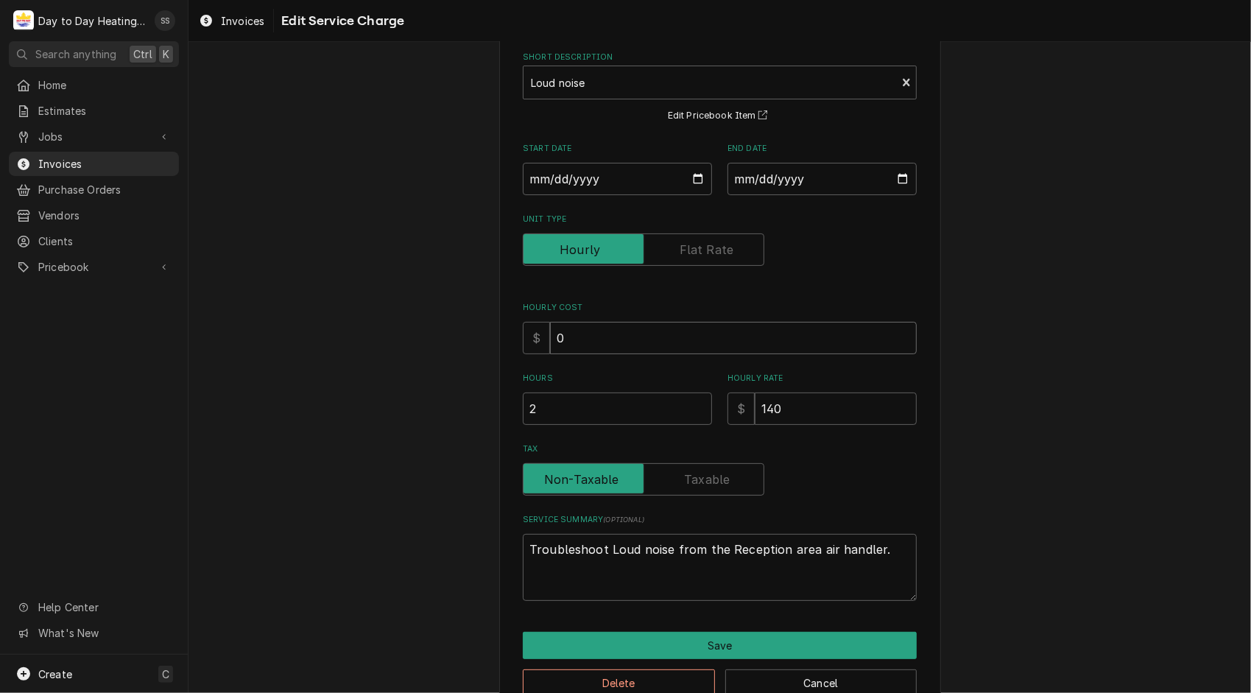
scroll to position [109, 0]
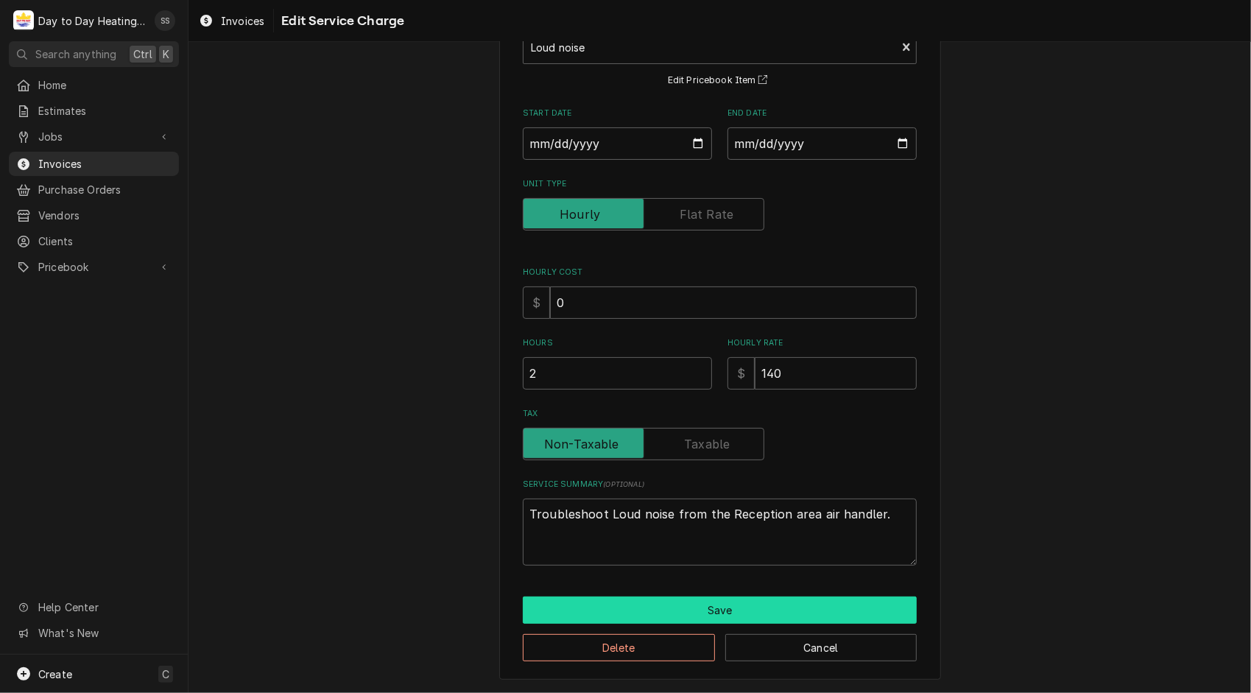
click at [712, 615] on button "Save" at bounding box center [720, 609] width 394 height 27
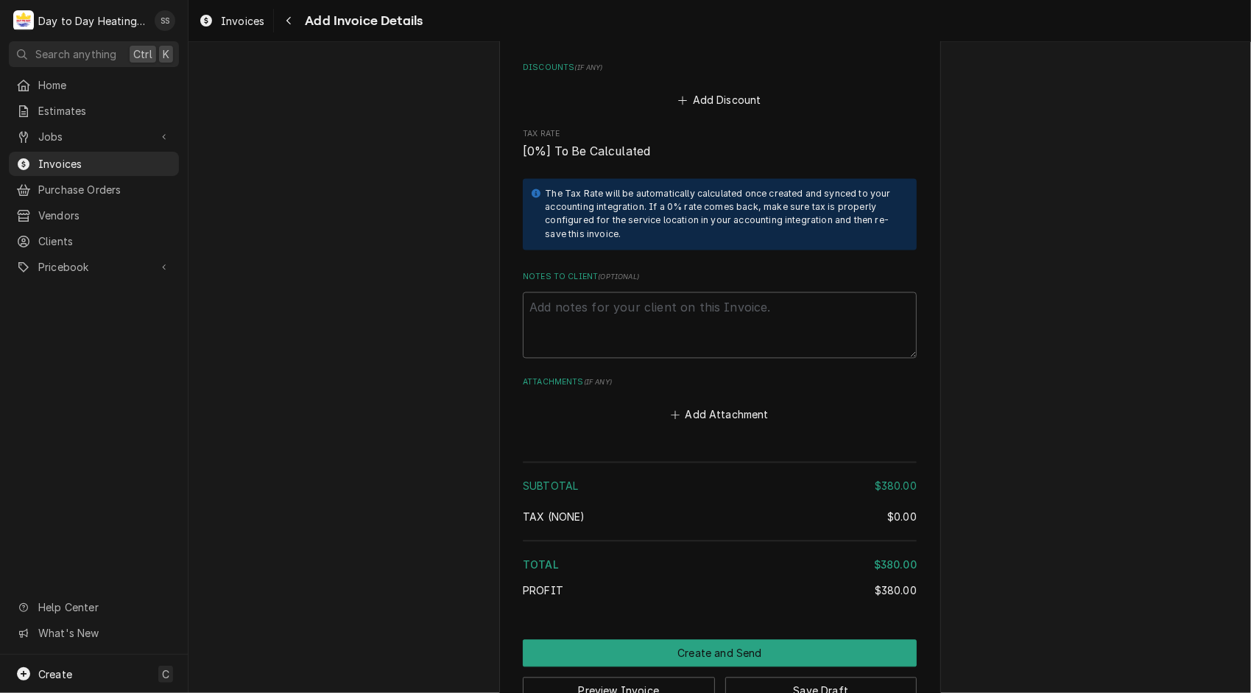
scroll to position [1898, 0]
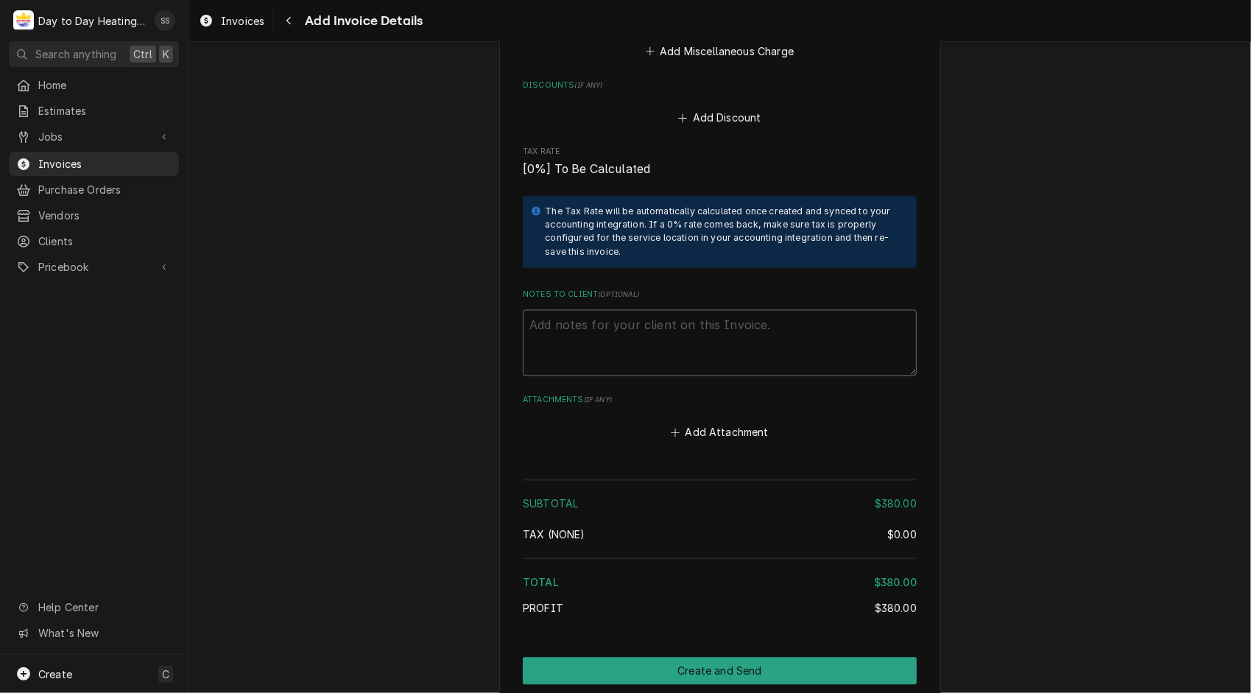
click at [649, 333] on textarea "Notes to Client ( optional )" at bounding box center [720, 343] width 394 height 67
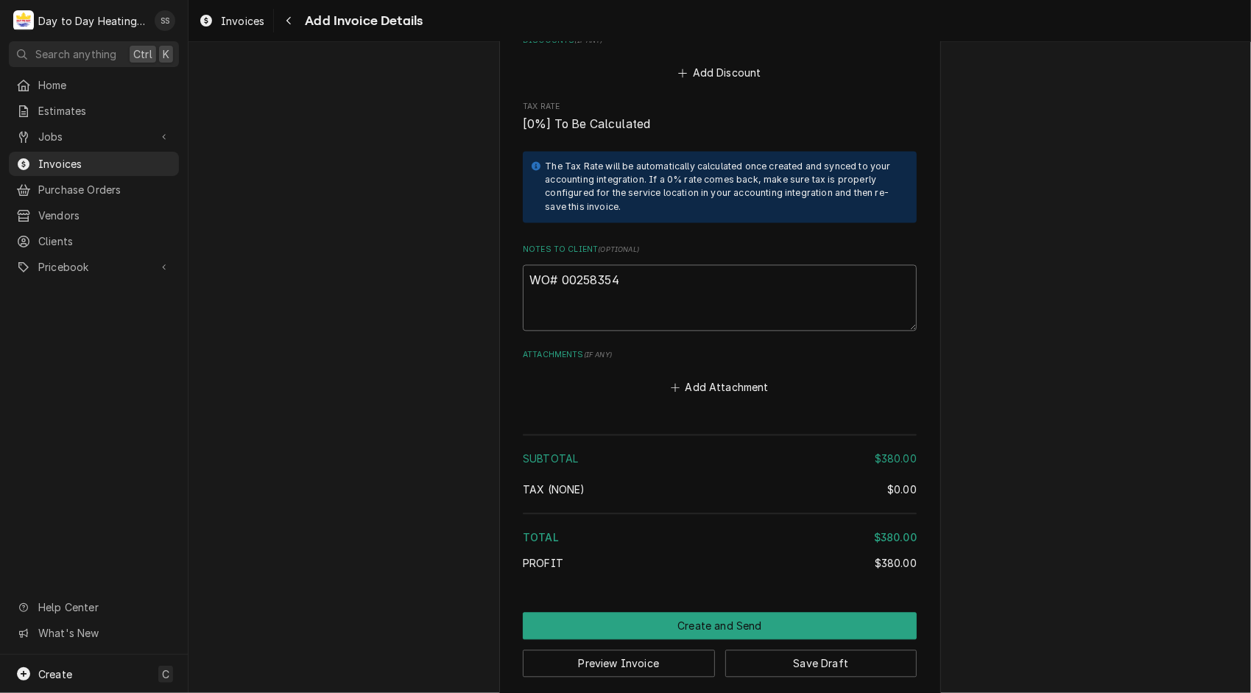
scroll to position [1960, 0]
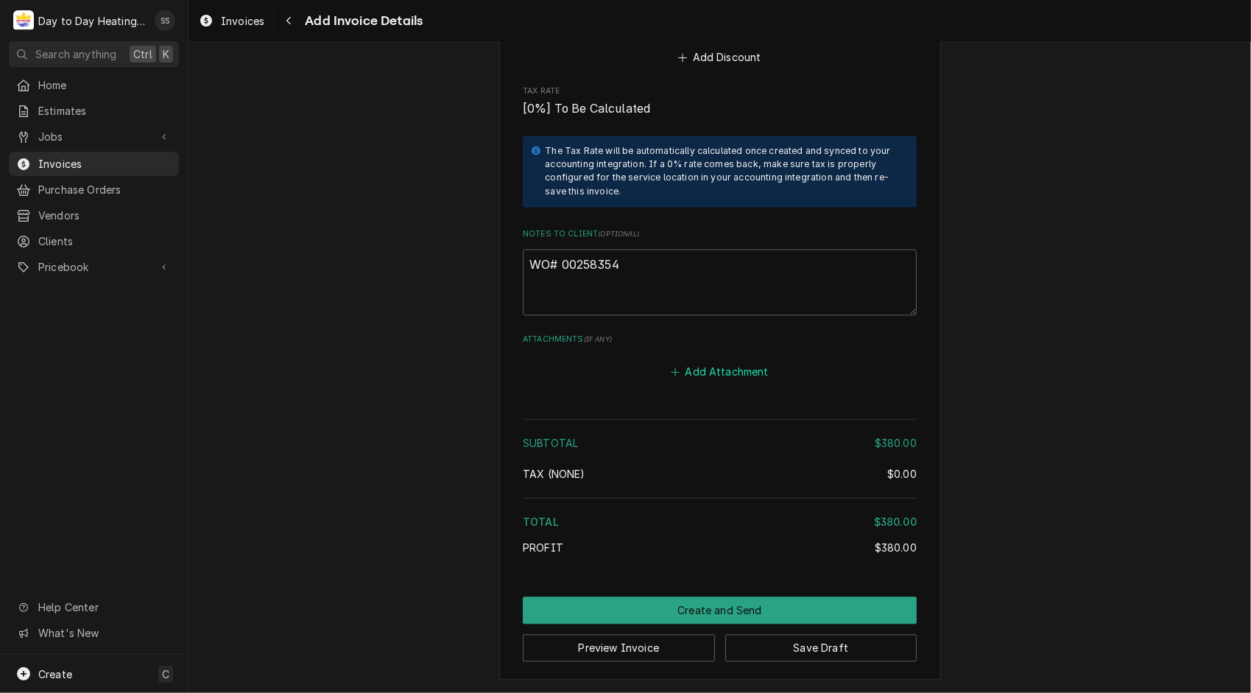
click at [704, 370] on button "Add Attachment" at bounding box center [719, 371] width 103 height 21
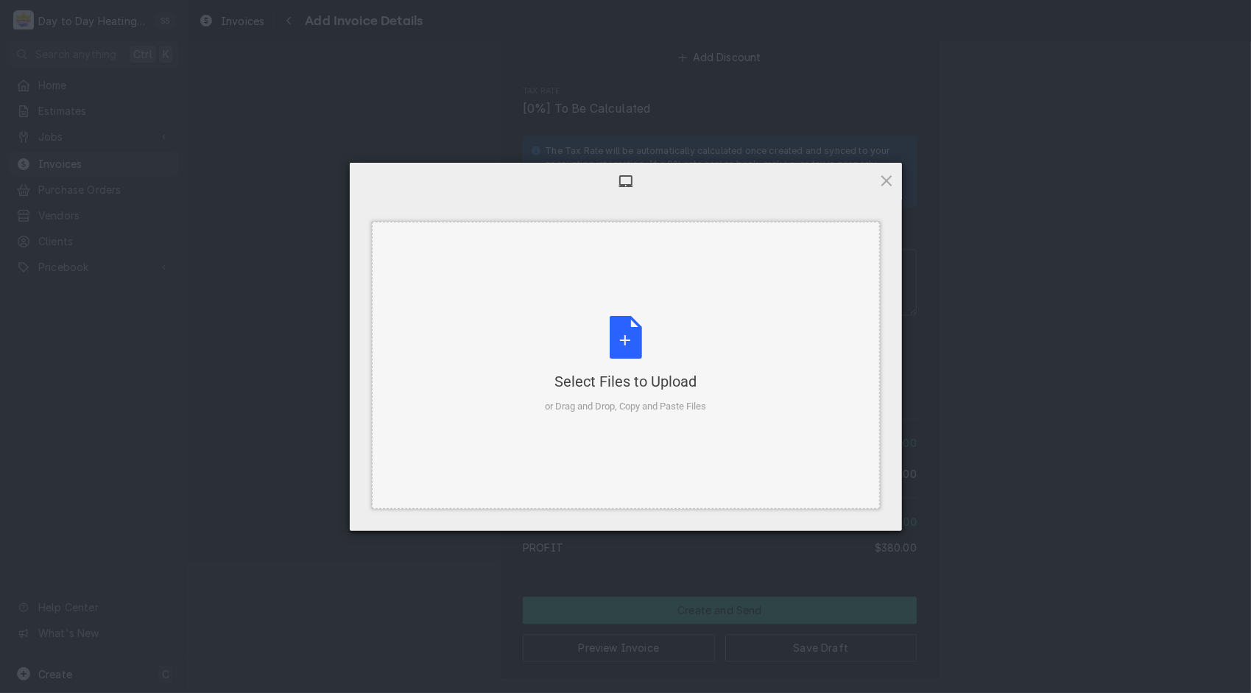
click at [626, 330] on div "Select Files to Upload or Drag and Drop, Copy and Paste Files" at bounding box center [625, 365] width 161 height 98
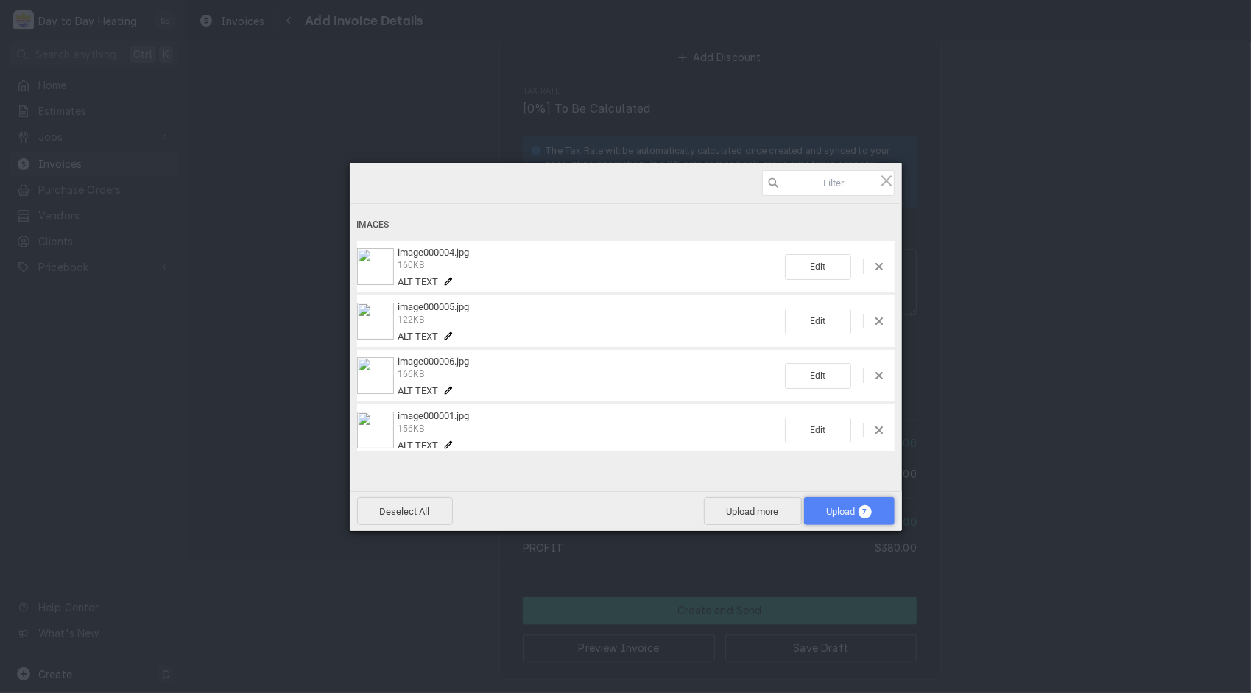
click at [852, 515] on span "Upload 7" at bounding box center [849, 511] width 45 height 11
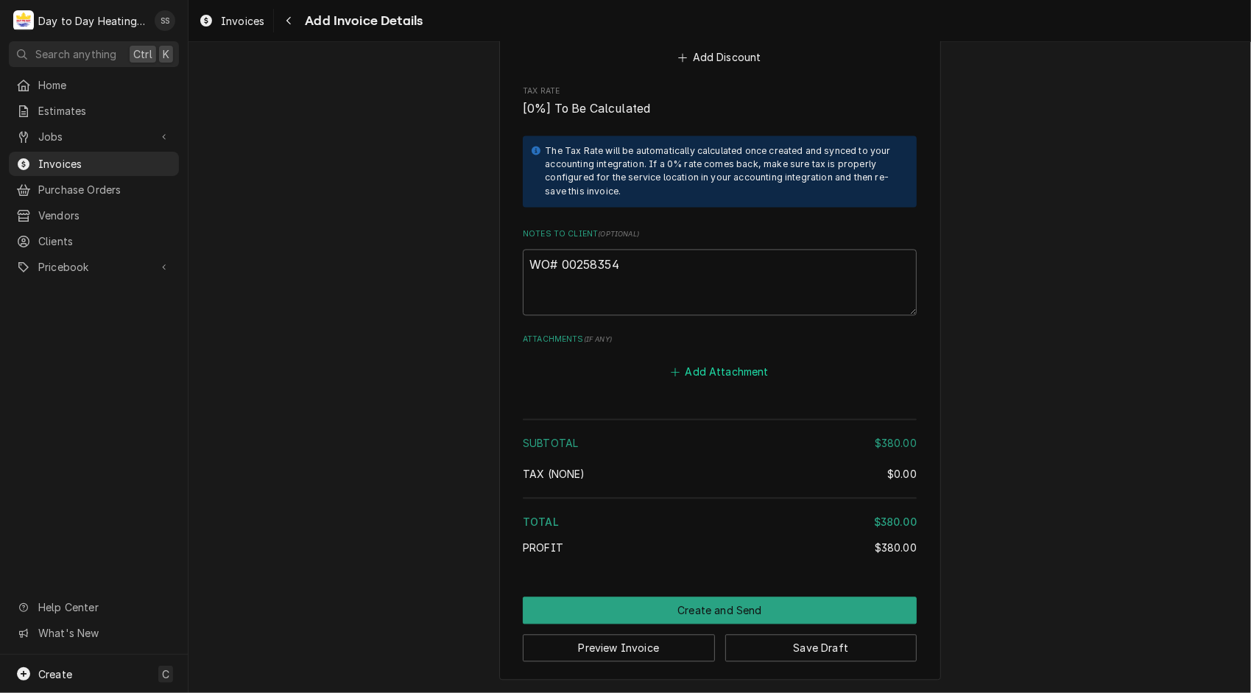
click at [684, 378] on button "Add Attachment" at bounding box center [719, 371] width 103 height 21
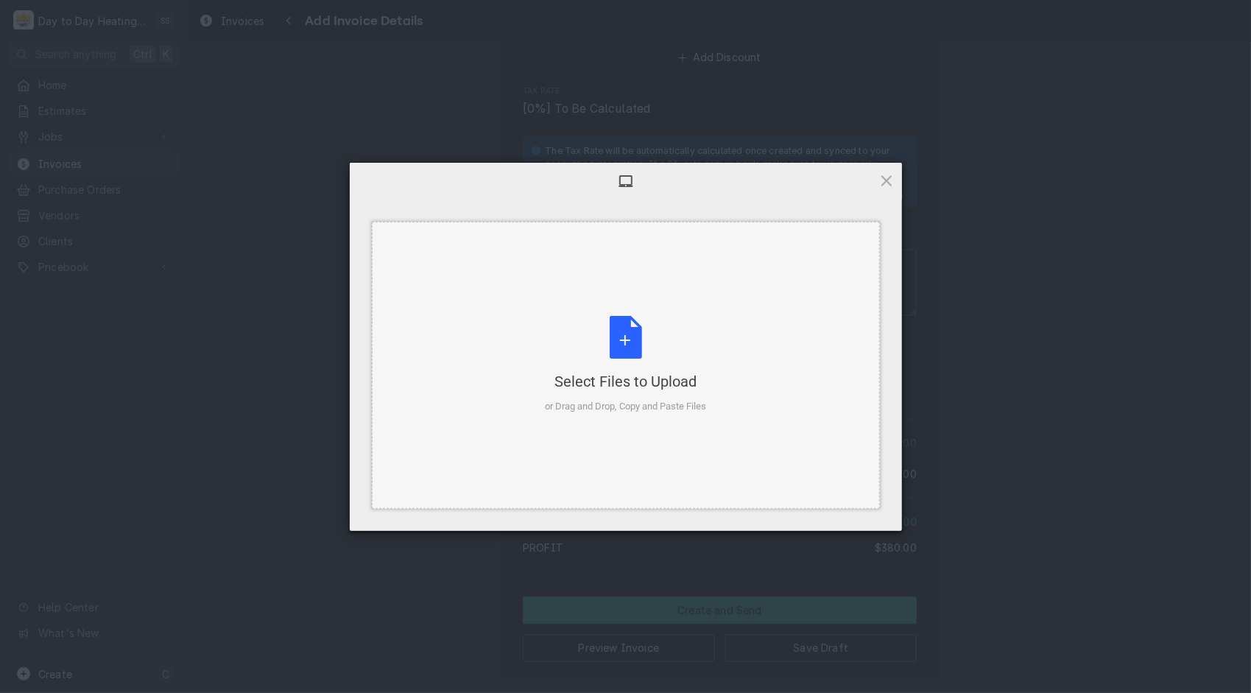
click at [639, 321] on div "Select Files to Upload or Drag and Drop, Copy and Paste Files" at bounding box center [625, 365] width 161 height 98
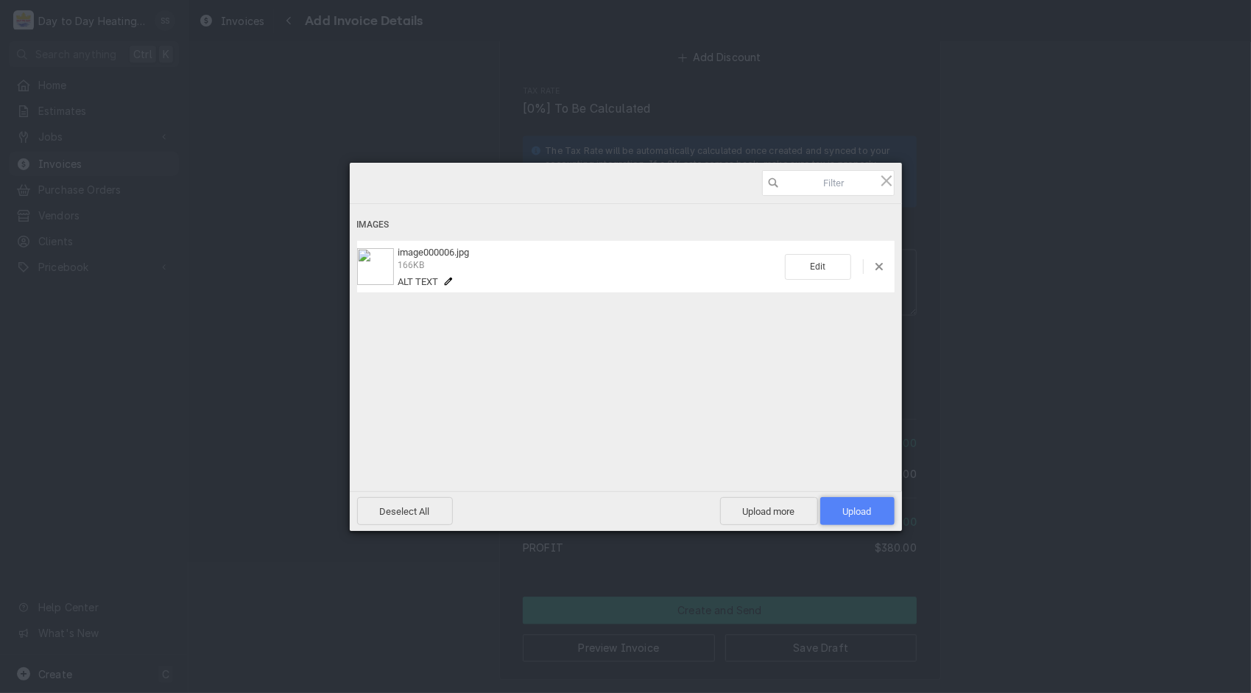
click at [847, 506] on span "Upload 1" at bounding box center [857, 511] width 29 height 11
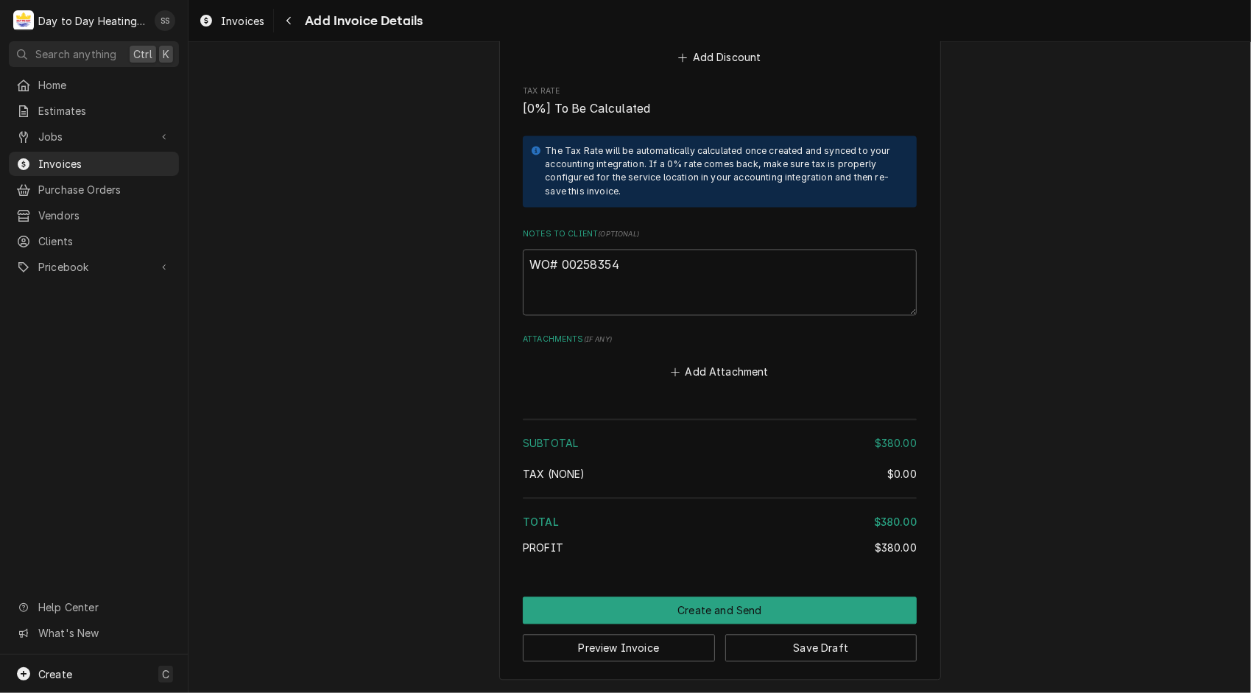
click at [564, 336] on label "Attachments ( if any )" at bounding box center [720, 339] width 394 height 12
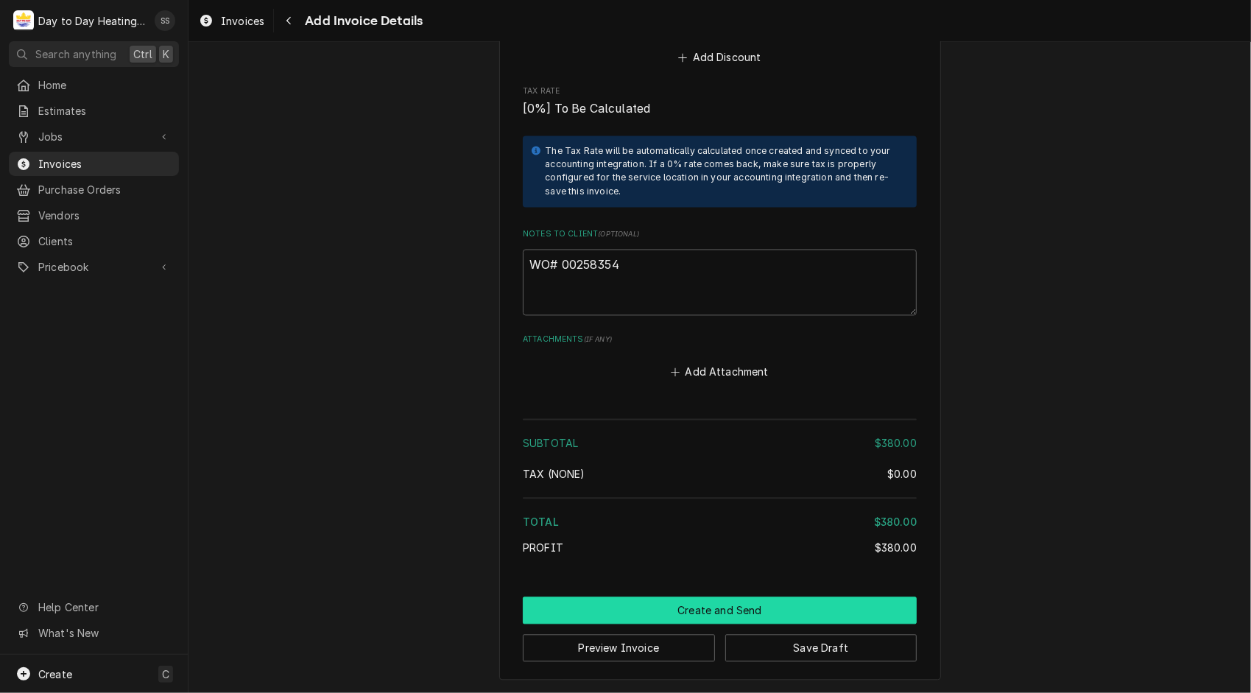
click at [730, 610] on button "Create and Send" at bounding box center [720, 609] width 394 height 27
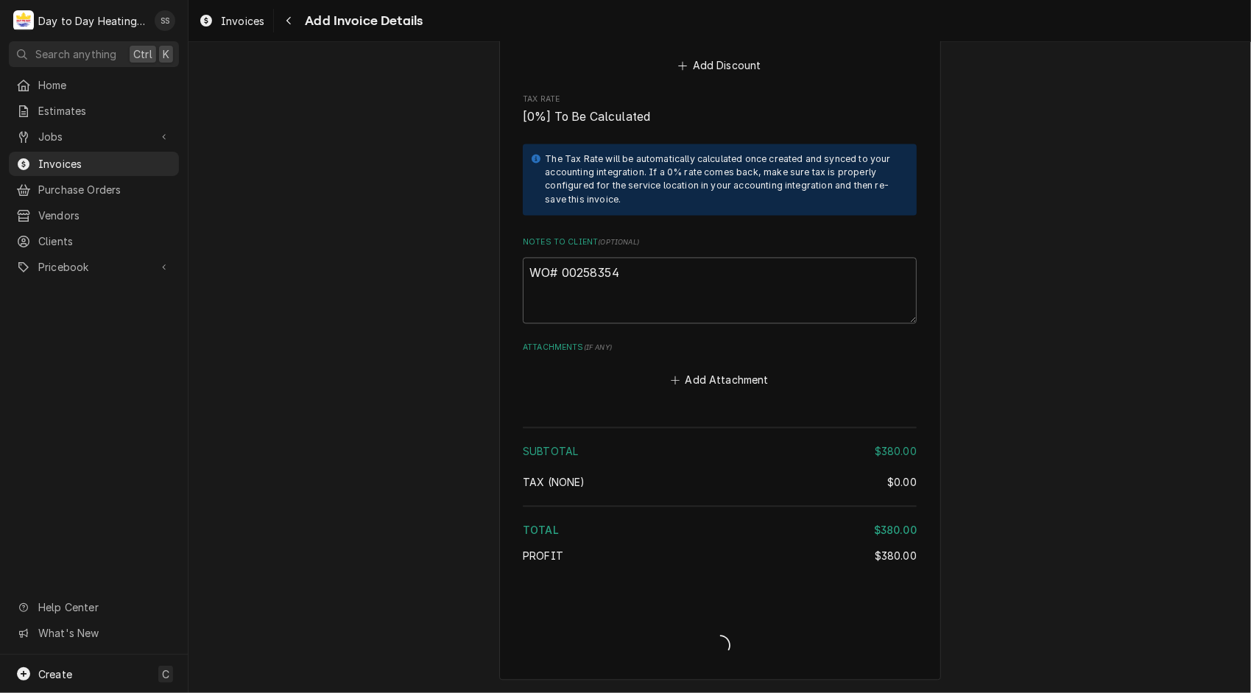
scroll to position [1951, 0]
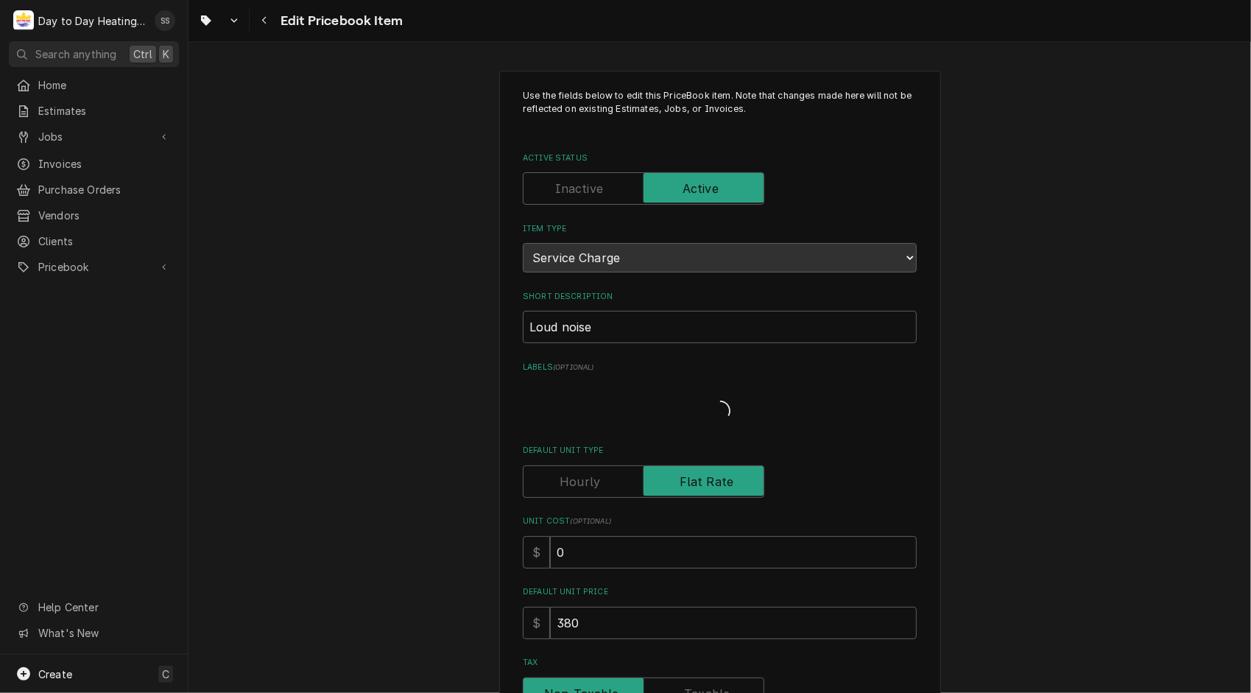
type textarea "x"
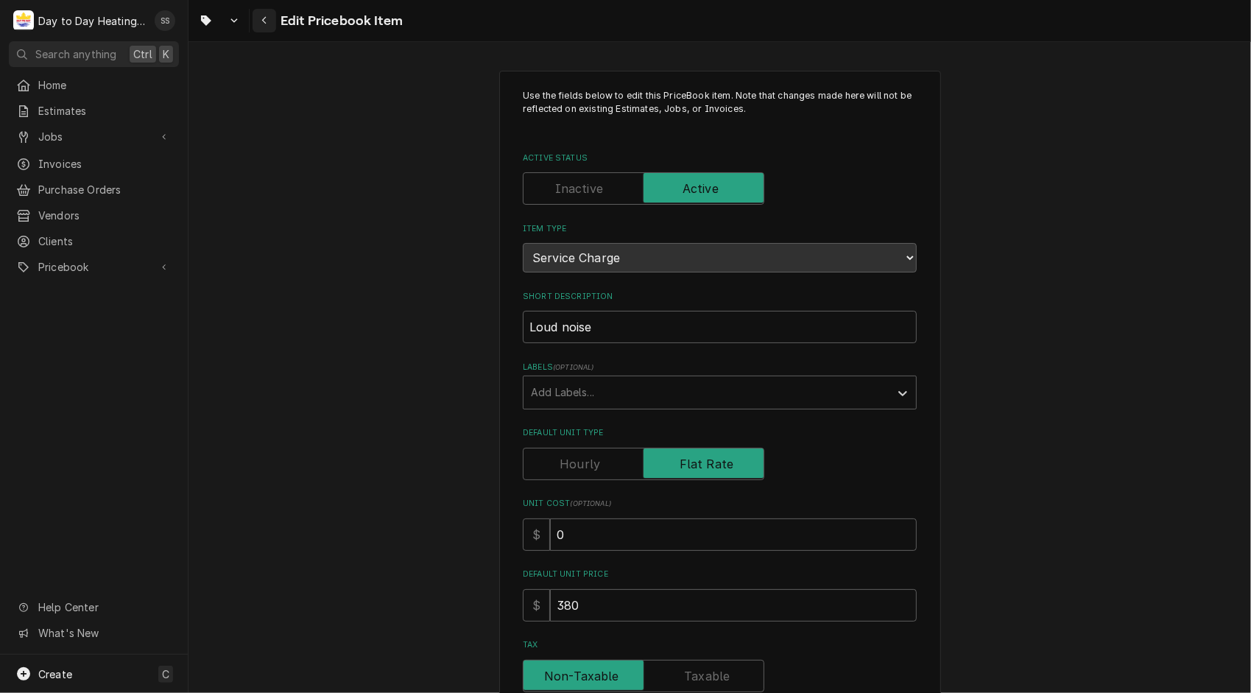
click at [266, 15] on icon "Navigate back" at bounding box center [264, 20] width 7 height 10
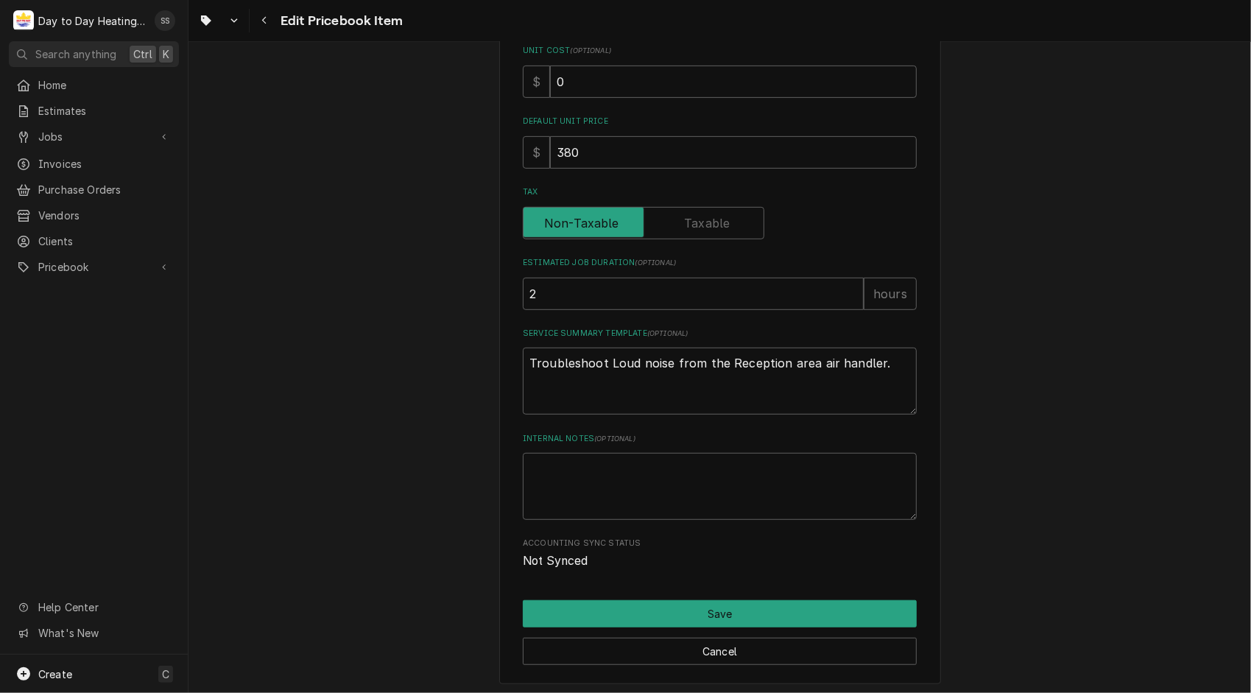
scroll to position [526, 0]
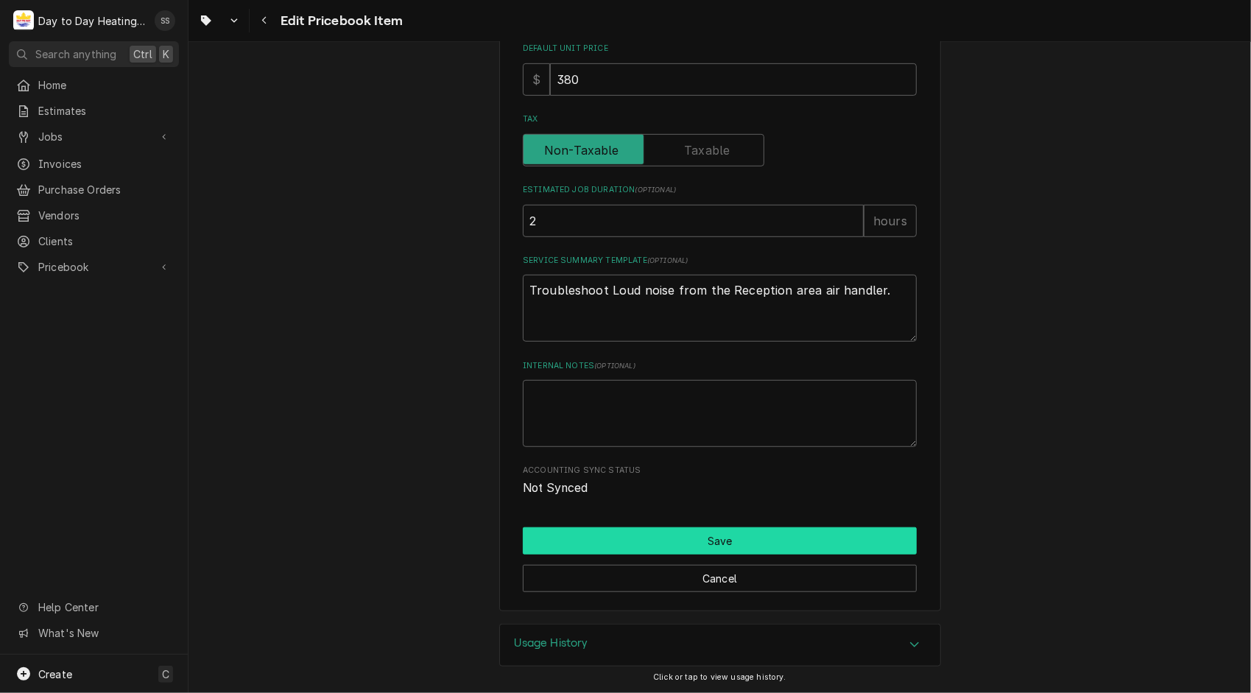
click at [682, 538] on button "Save" at bounding box center [720, 540] width 394 height 27
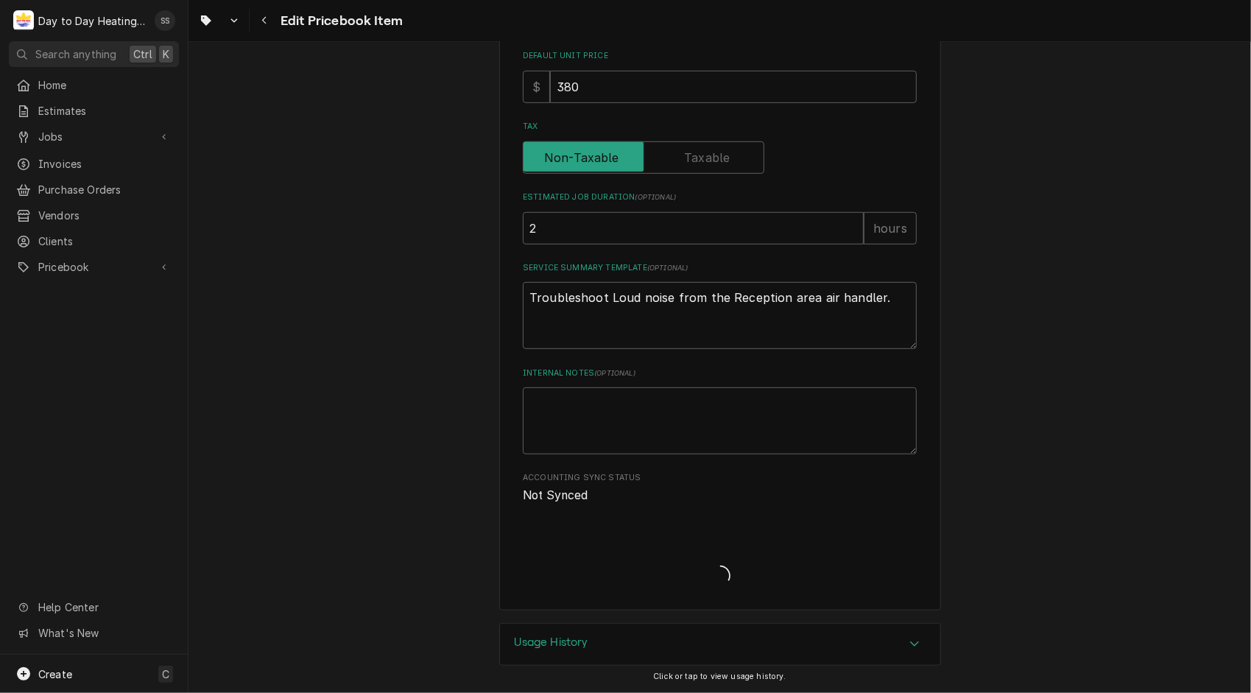
scroll to position [516, 0]
type textarea "x"
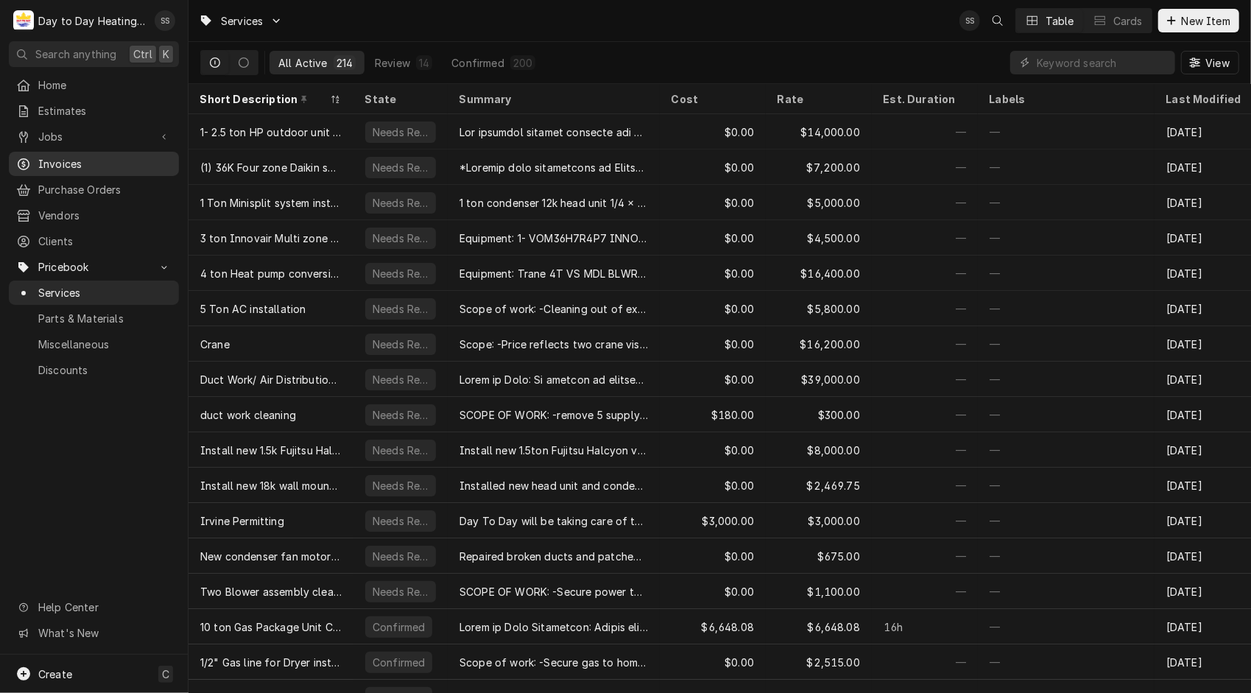
click at [69, 160] on span "Invoices" at bounding box center [104, 163] width 133 height 15
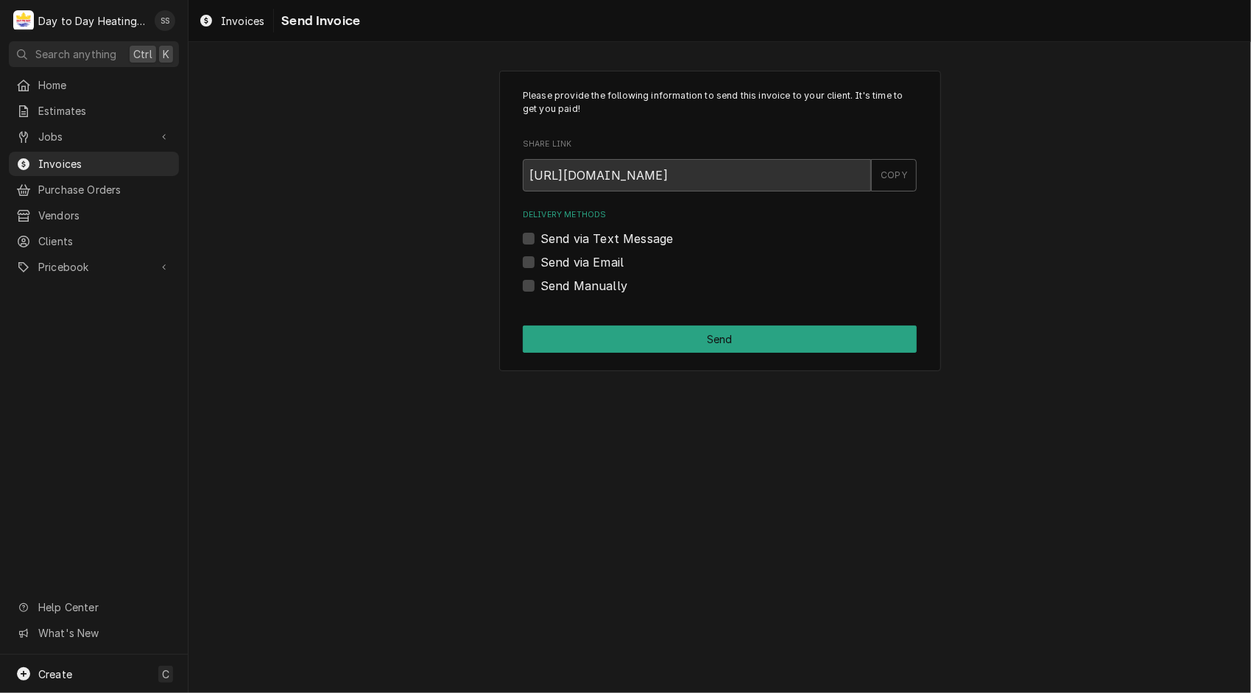
click at [540, 258] on label "Send via Email" at bounding box center [581, 262] width 83 height 18
click at [540, 258] on input "Send via Email" at bounding box center [737, 269] width 394 height 32
checkbox input "true"
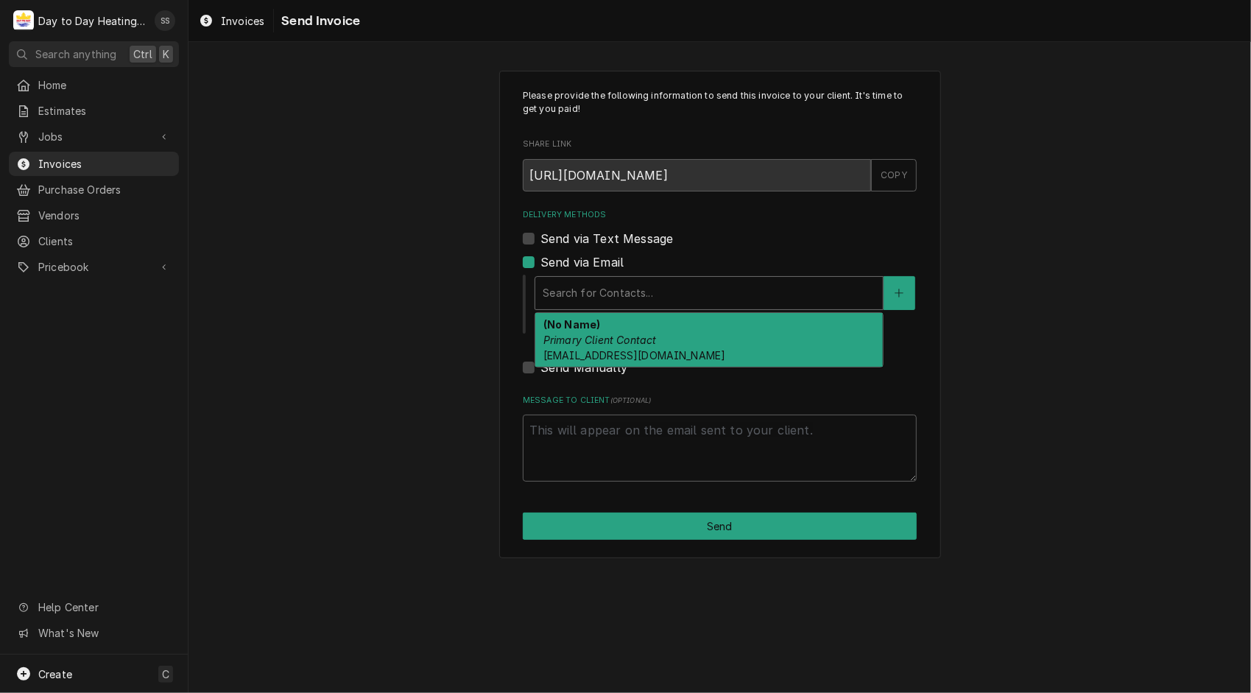
click at [651, 282] on div "Delivery Methods" at bounding box center [709, 293] width 333 height 27
click at [604, 340] on em "Primary Client Contact" at bounding box center [599, 339] width 113 height 13
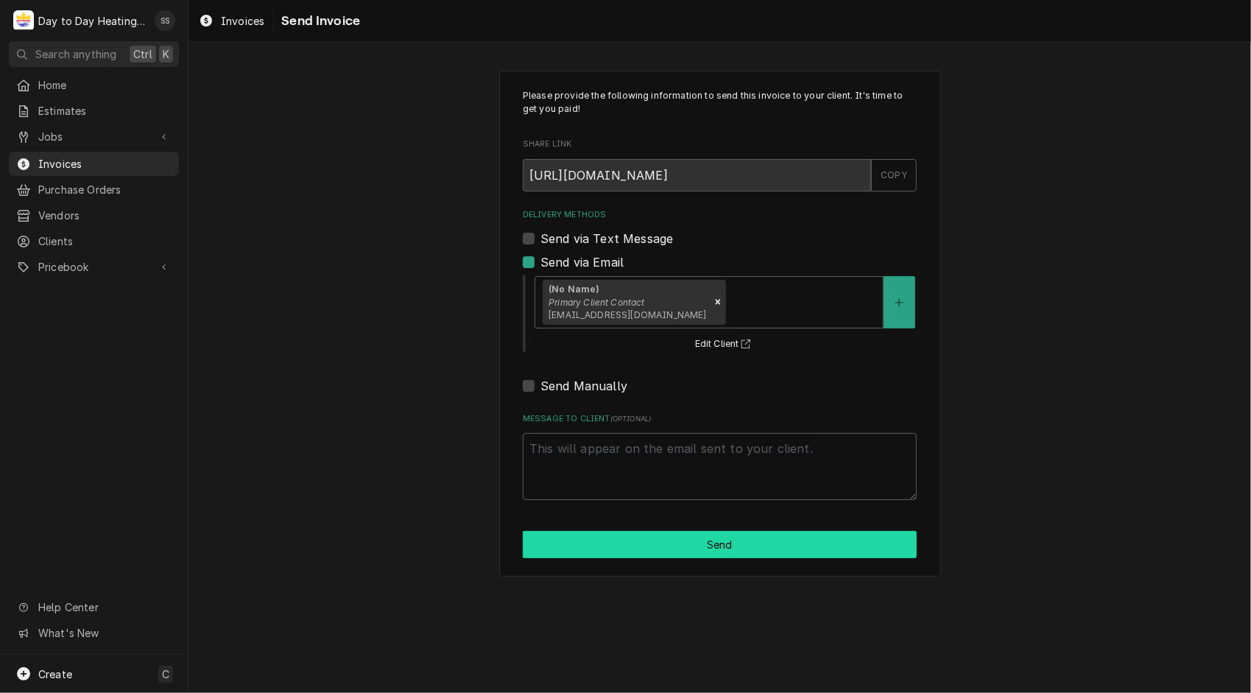
click at [753, 551] on button "Send" at bounding box center [720, 544] width 394 height 27
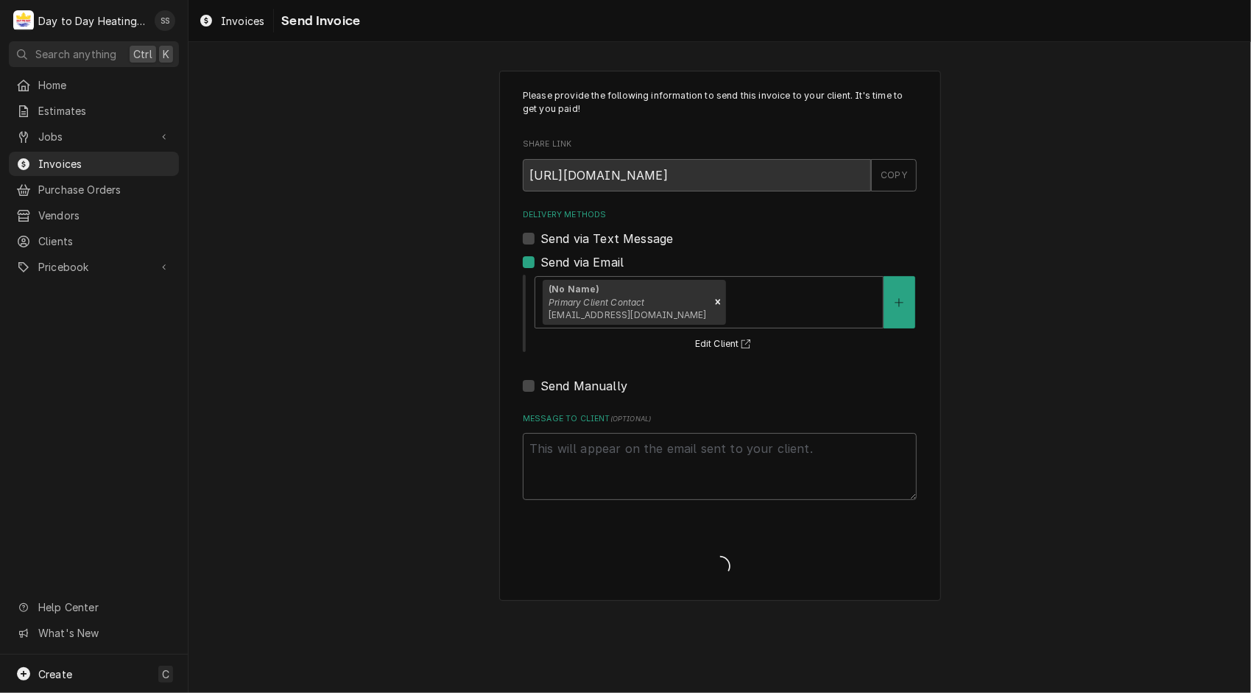
type textarea "x"
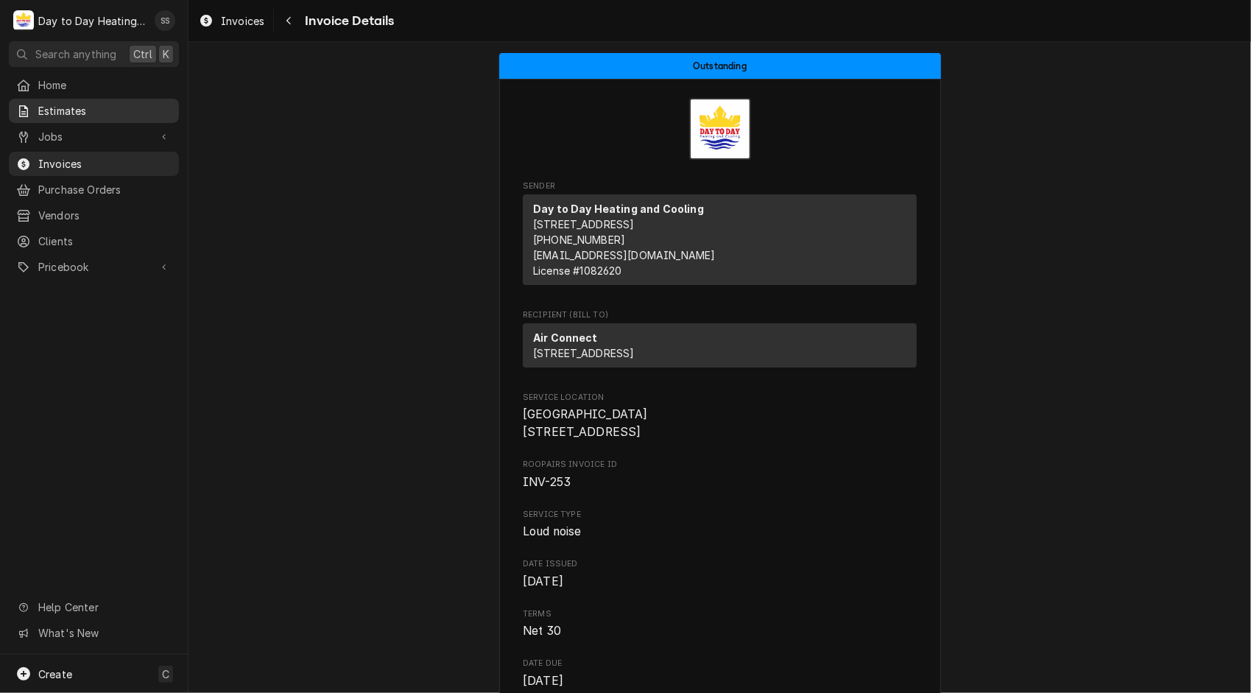
click at [89, 111] on span "Estimates" at bounding box center [104, 110] width 133 height 15
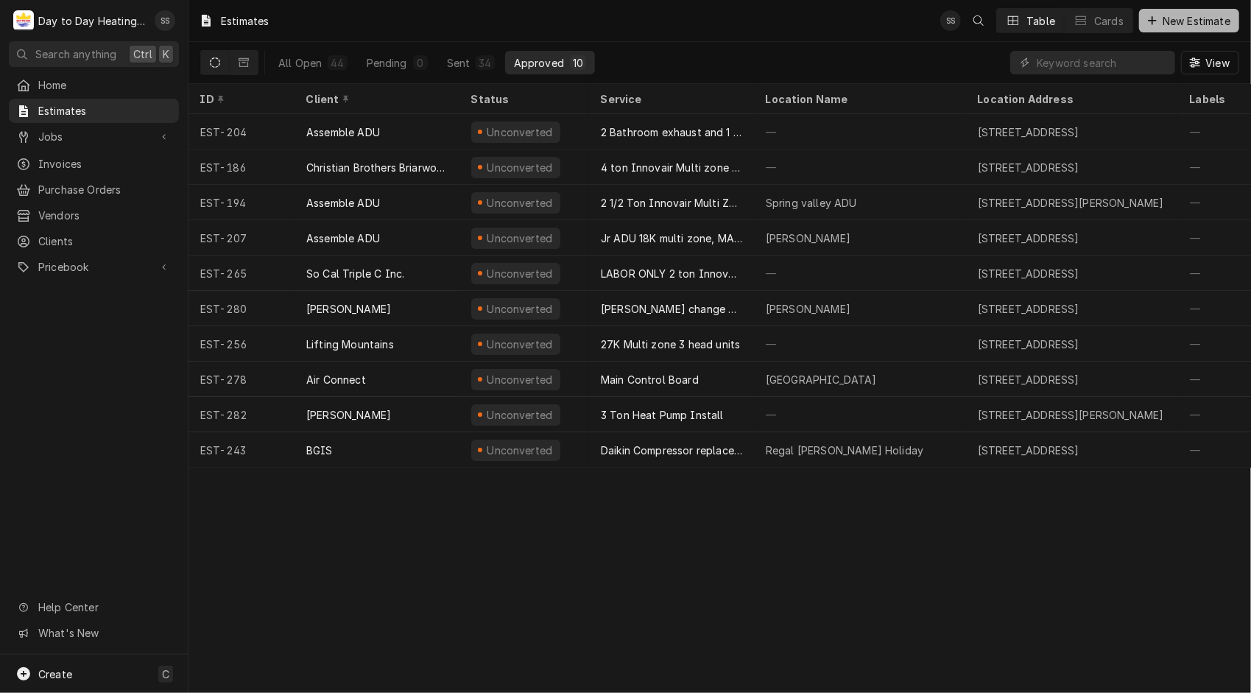
click at [1201, 19] on span "New Estimate" at bounding box center [1196, 20] width 74 height 15
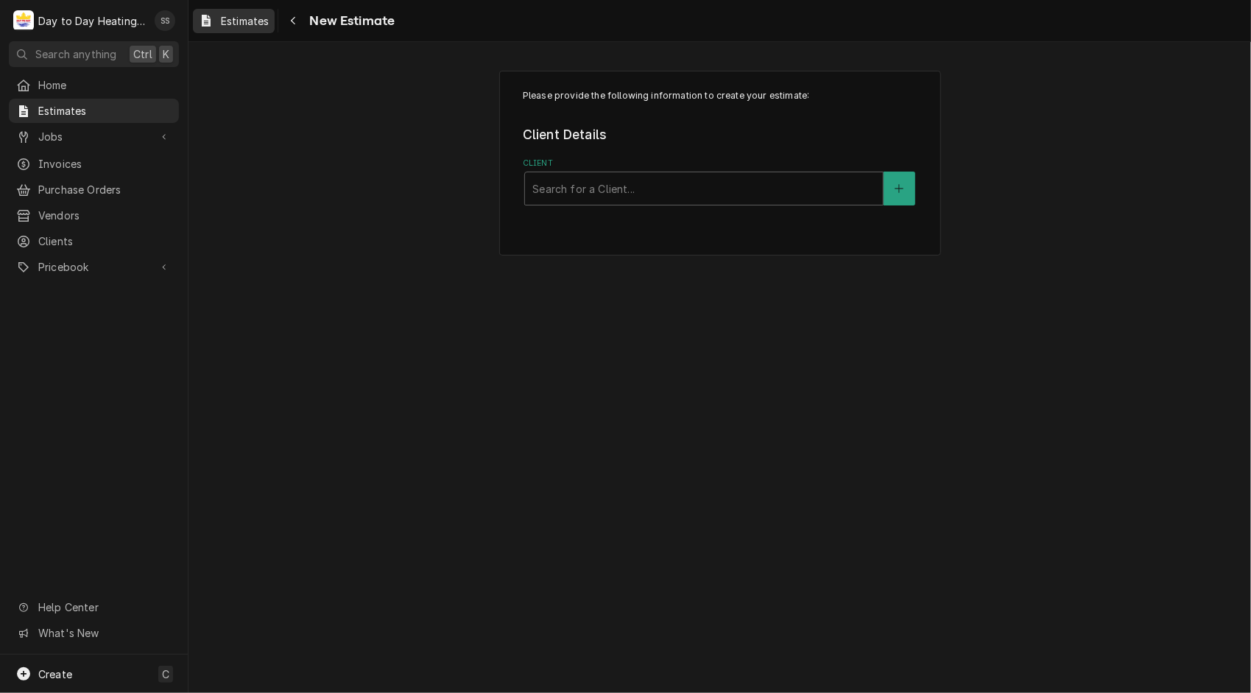
click at [244, 27] on span "Estimates" at bounding box center [245, 20] width 48 height 15
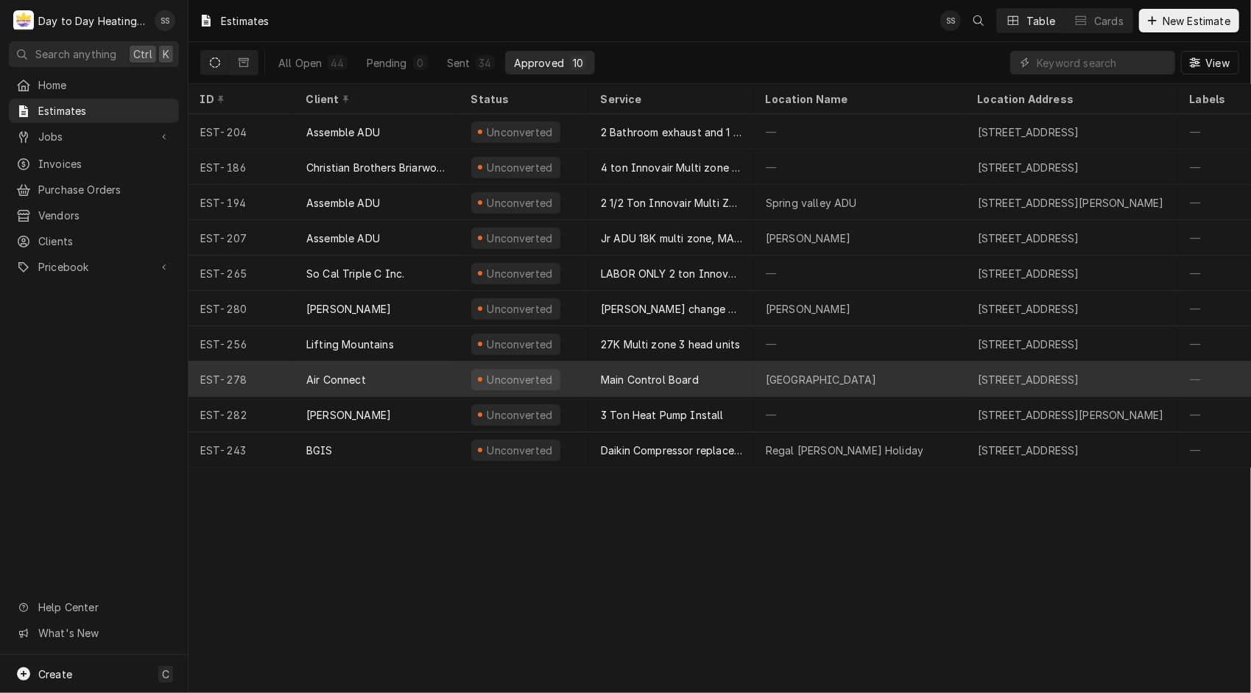
click at [595, 380] on div "Main Control Board" at bounding box center [671, 378] width 165 height 35
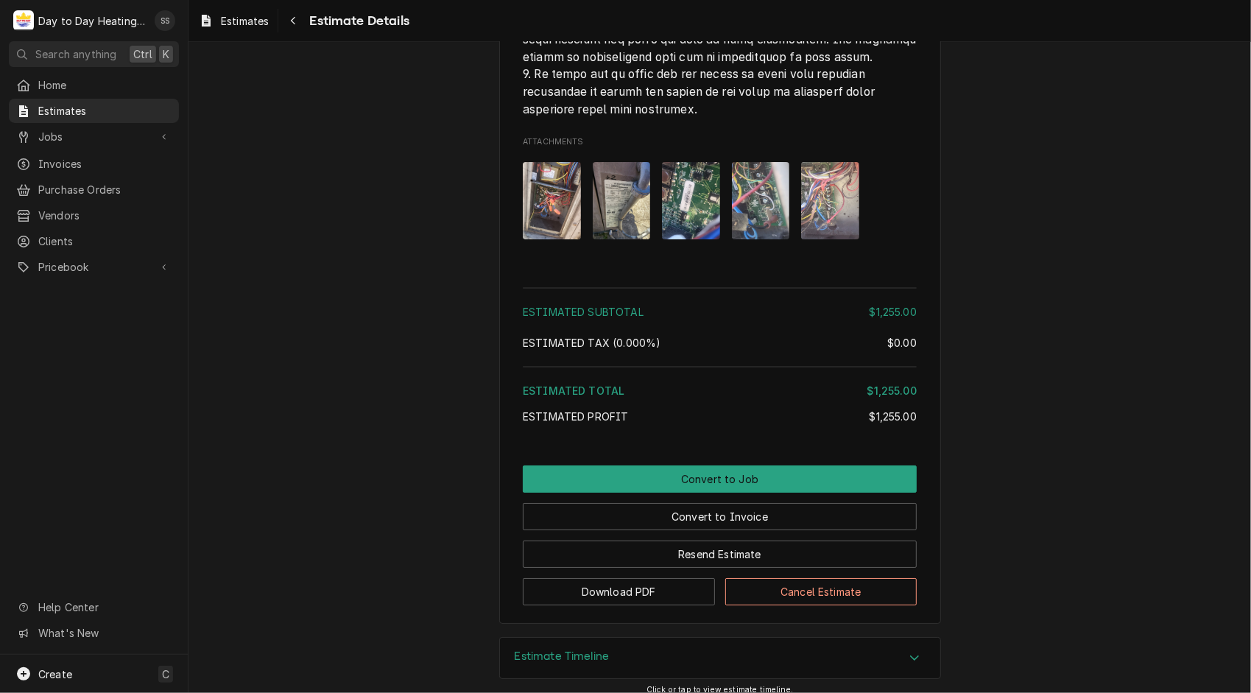
scroll to position [3478, 0]
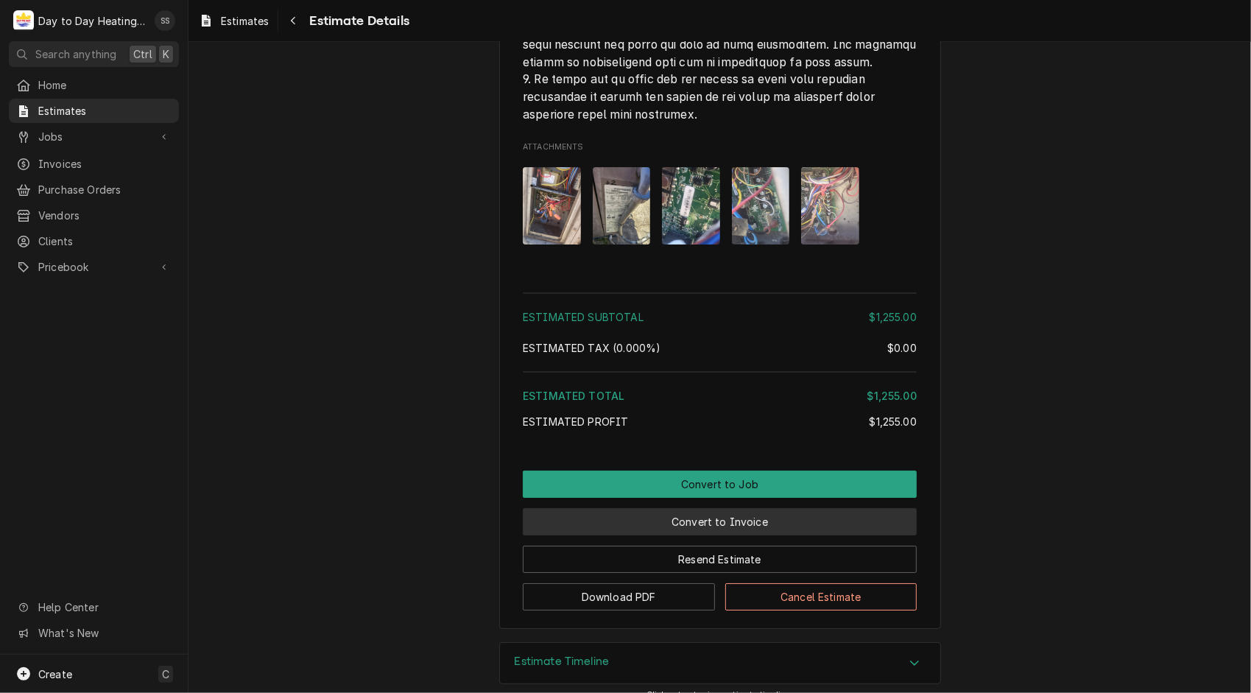
click at [735, 535] on button "Convert to Invoice" at bounding box center [720, 521] width 394 height 27
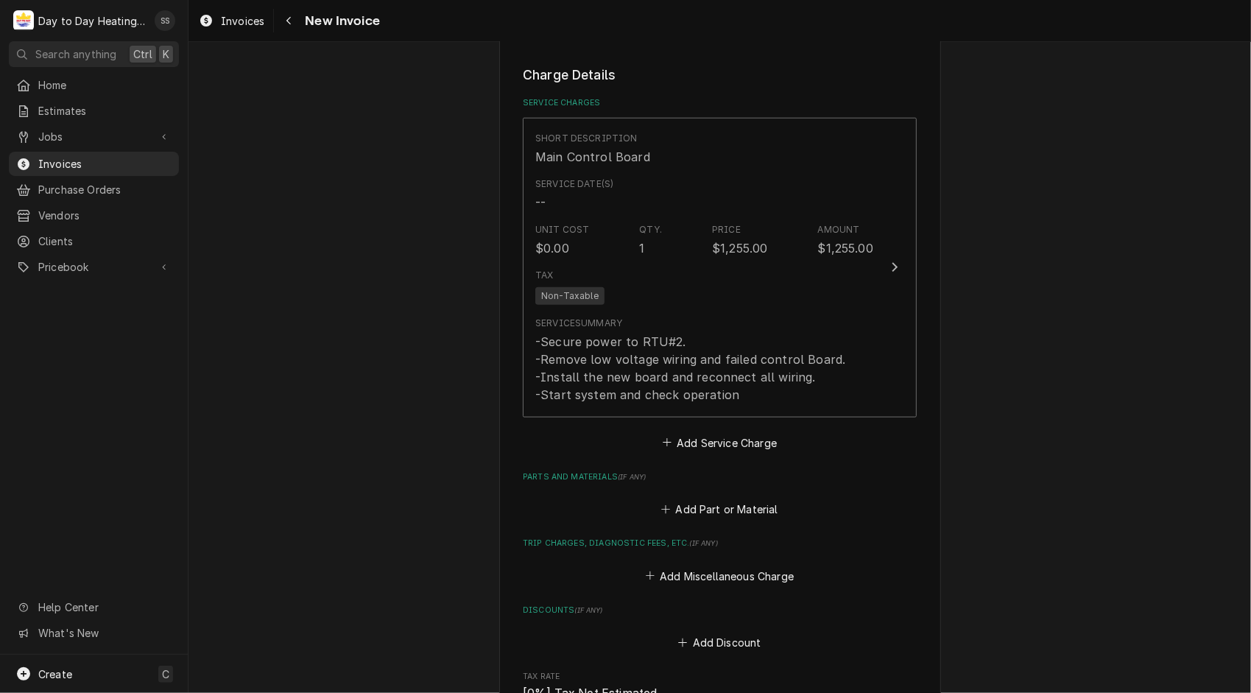
scroll to position [1134, 0]
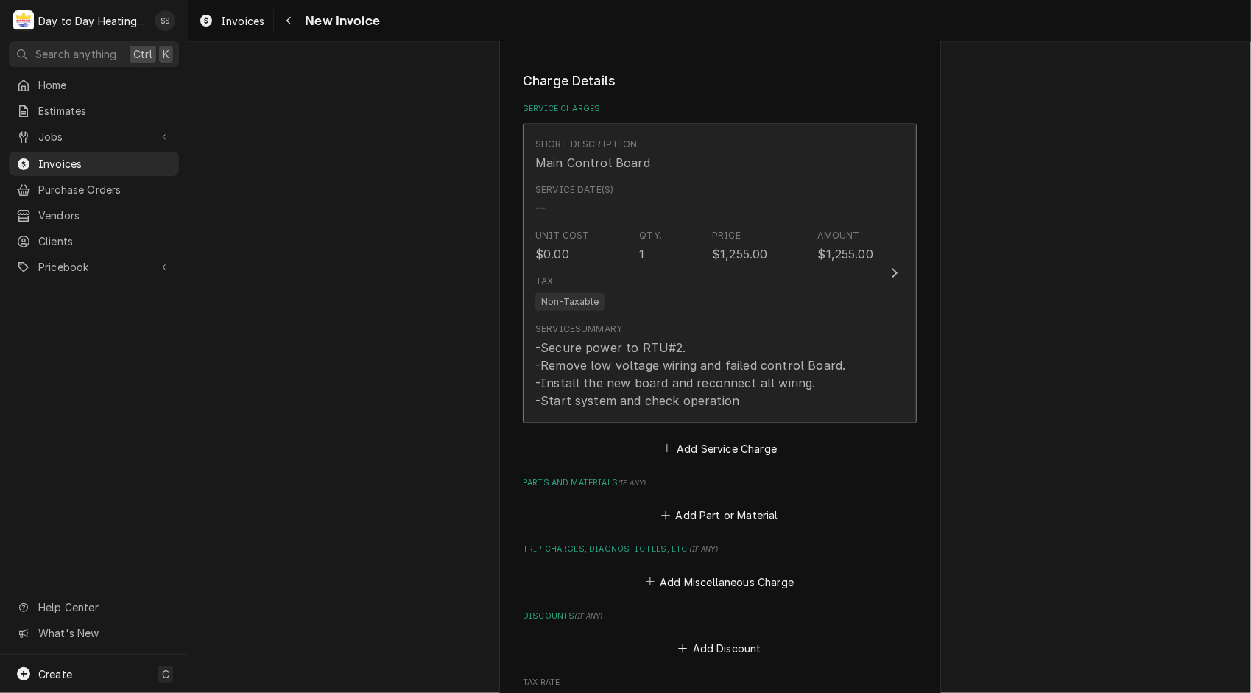
click at [741, 343] on div "-Secure power to RTU#2. -Remove low voltage wiring and failed control Board. -I…" at bounding box center [690, 374] width 310 height 71
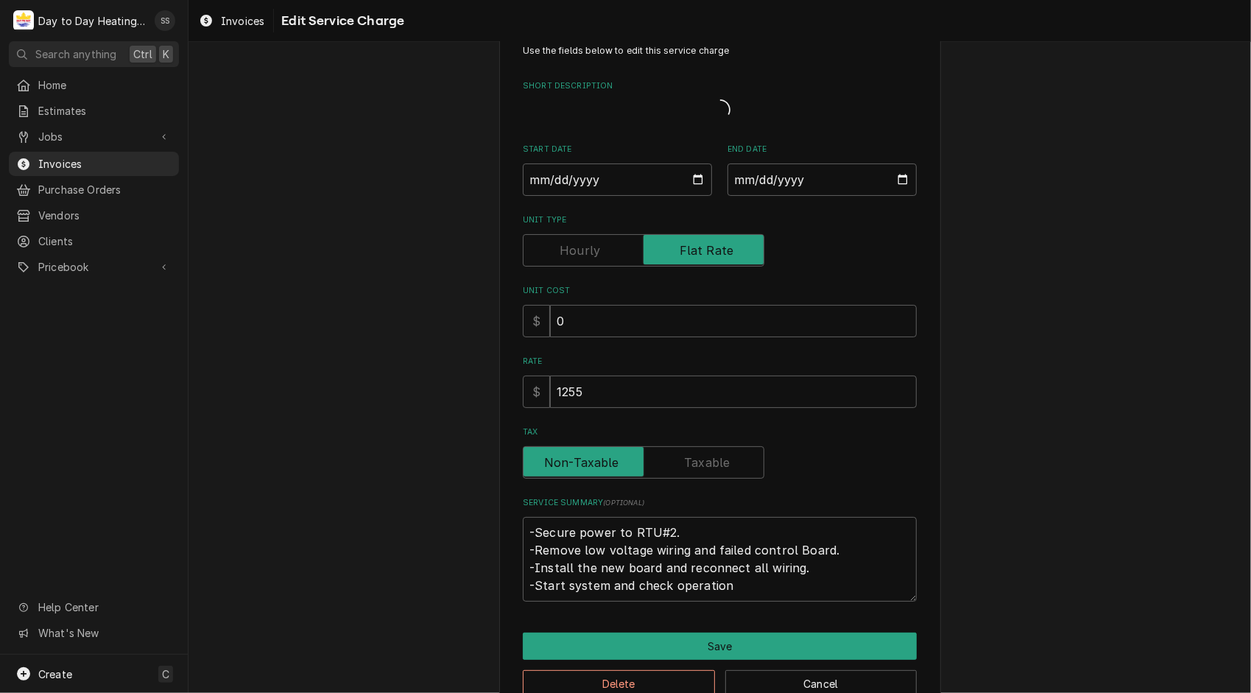
type textarea "x"
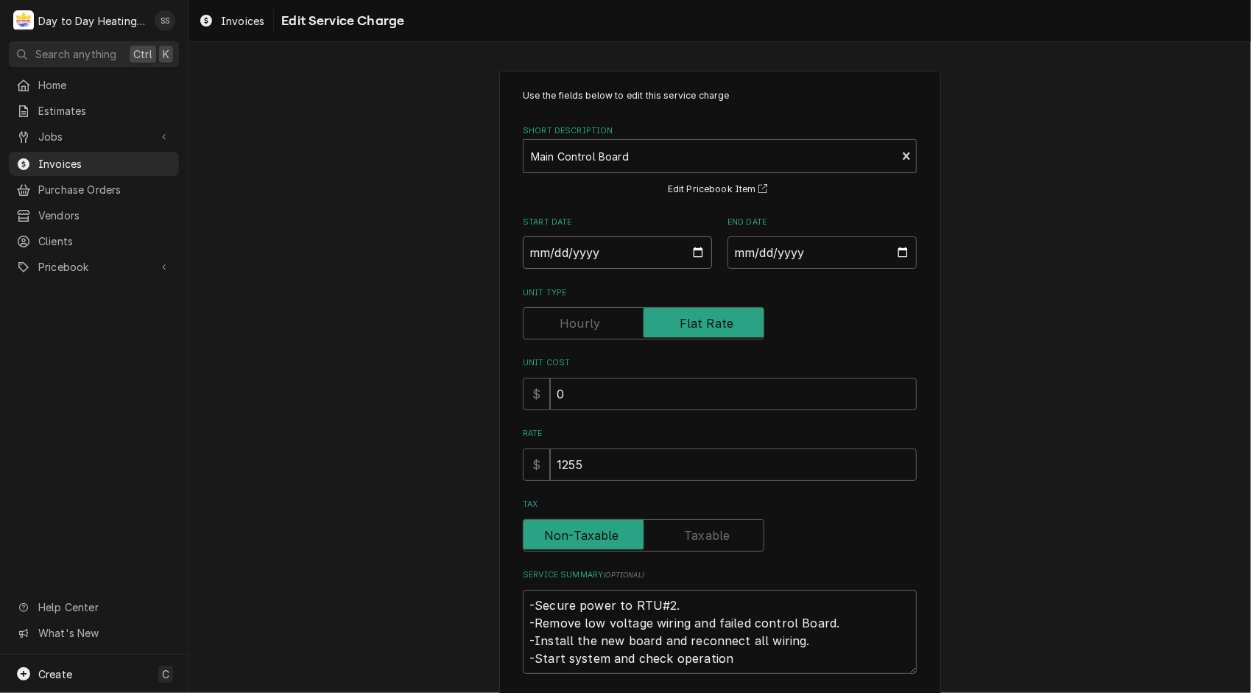
click at [692, 251] on input "Start Date" at bounding box center [617, 252] width 189 height 32
type input "2025-10-03"
click at [891, 251] on input "End Date" at bounding box center [821, 252] width 189 height 32
type textarea "x"
type input "2025-10-03"
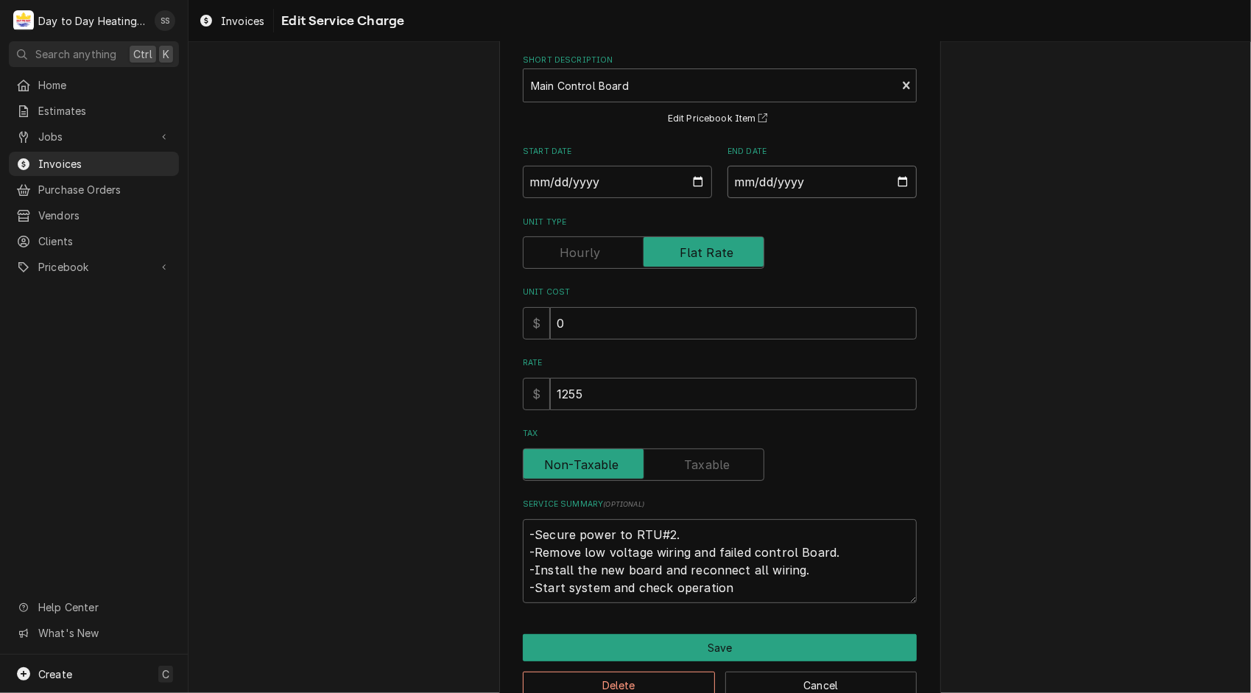
scroll to position [109, 0]
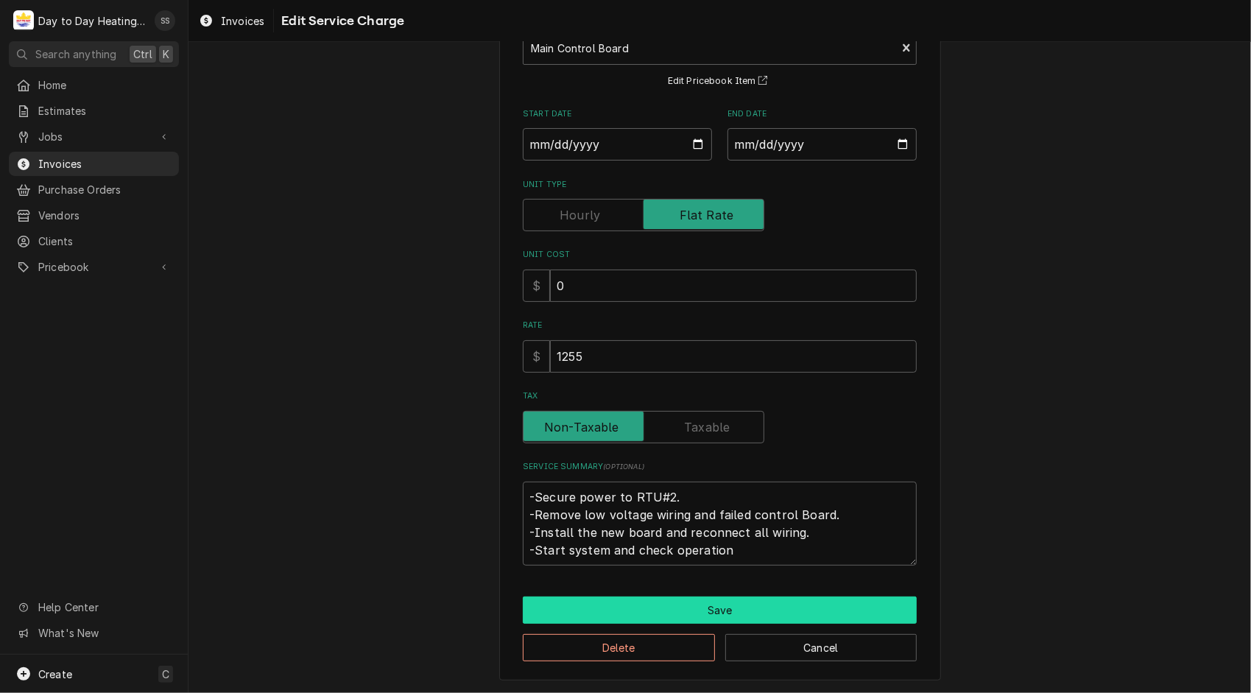
click at [754, 614] on button "Save" at bounding box center [720, 609] width 394 height 27
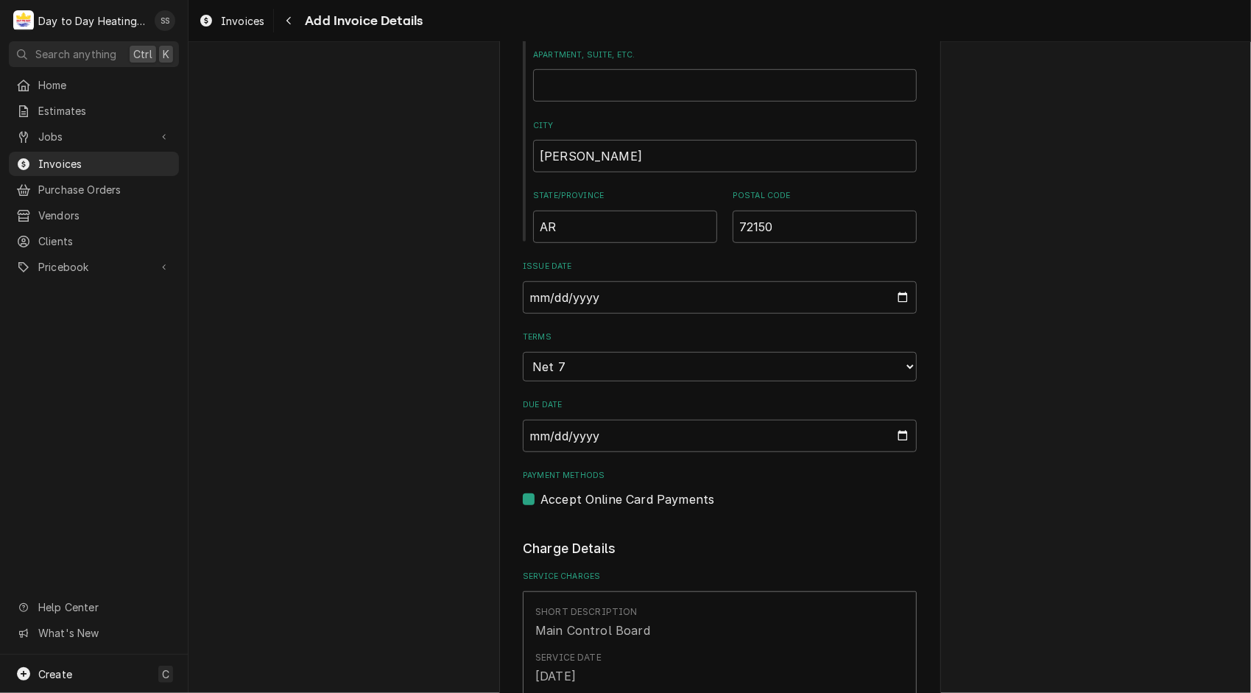
scroll to position [660, 0]
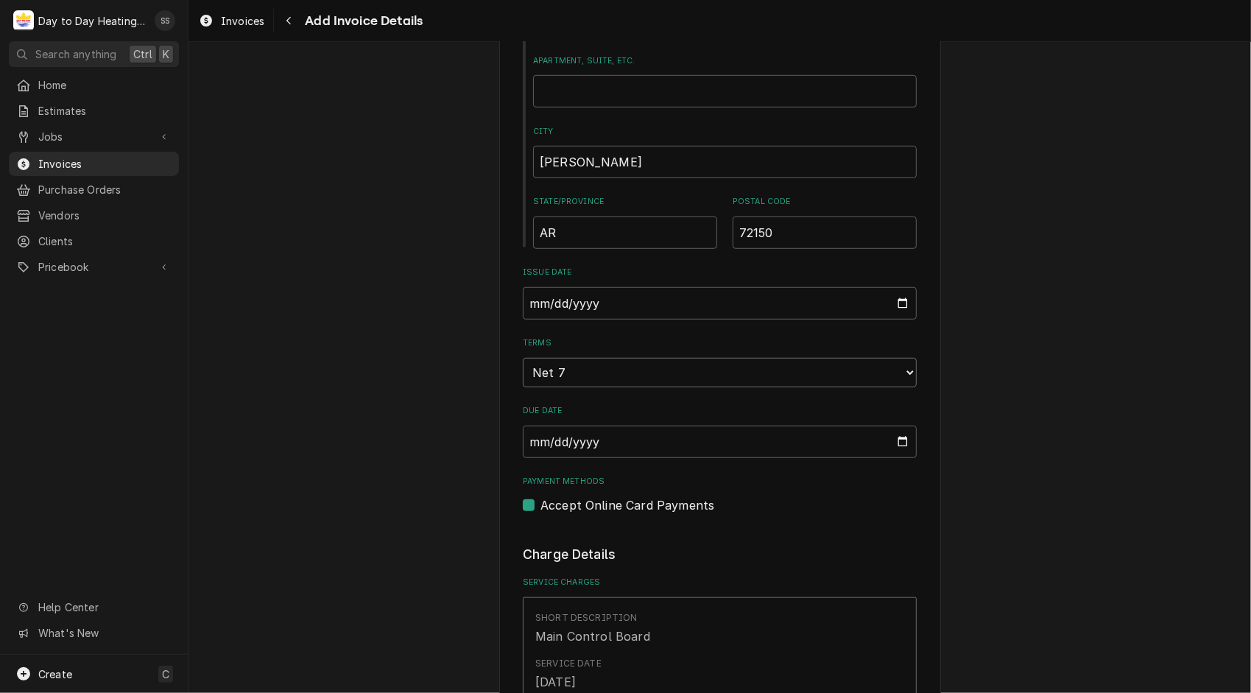
click at [905, 371] on select "Choose payment terms... Same Day Net 7 Net 14 Net 21 Net 30 Net 45 Net 60 Net 90" at bounding box center [720, 372] width 394 height 29
type textarea "x"
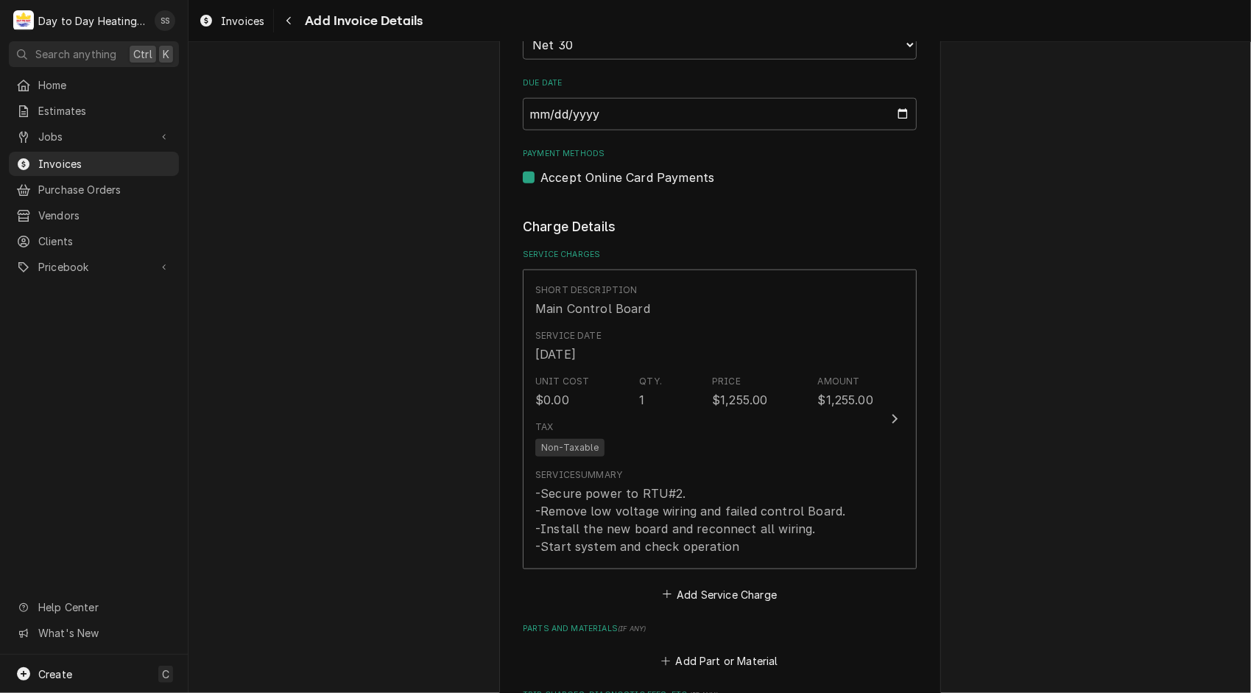
scroll to position [988, 0]
click at [540, 177] on label "Accept Online Card Payments" at bounding box center [627, 178] width 174 height 18
click at [540, 177] on input "Payment Methods" at bounding box center [737, 185] width 394 height 32
checkbox input "false"
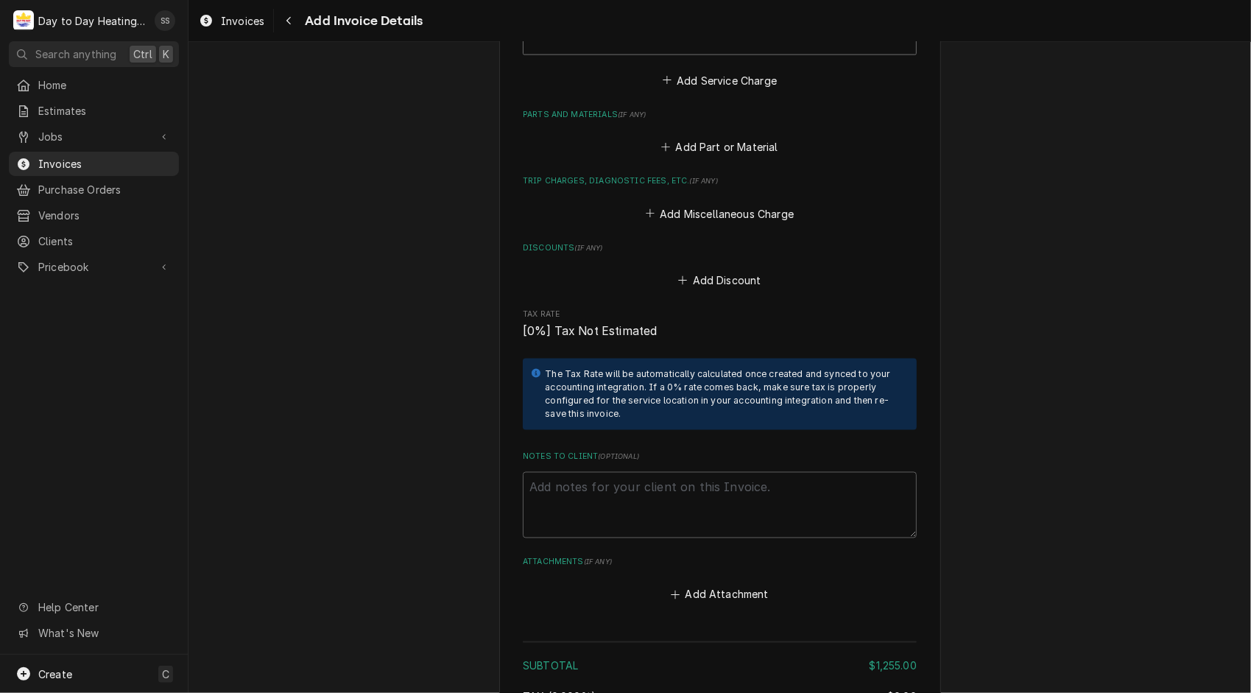
scroll to position [1503, 0]
click at [612, 502] on textarea "Notes to Client ( optional )" at bounding box center [720, 503] width 394 height 67
paste textarea "WO# 00257619"
type textarea "x"
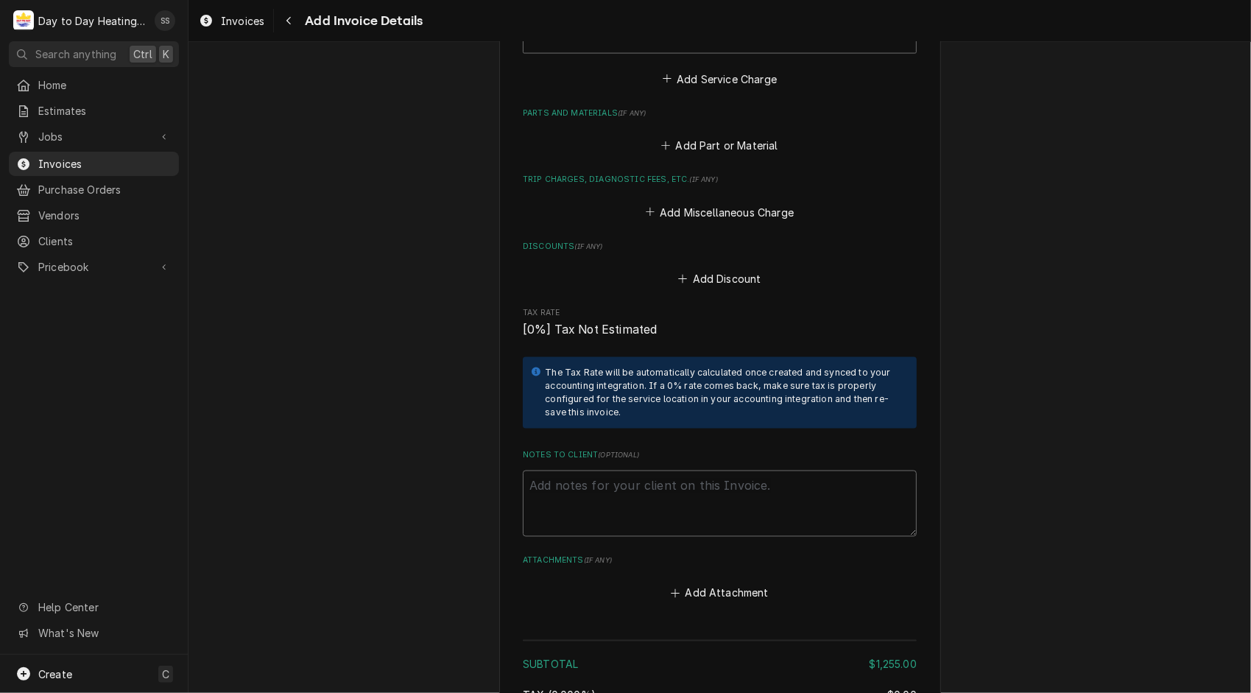
type textarea "WO# 00257619"
type textarea "x"
type textarea "WO# 00257619"
type textarea "x"
type textarea "WO# 00257619 U"
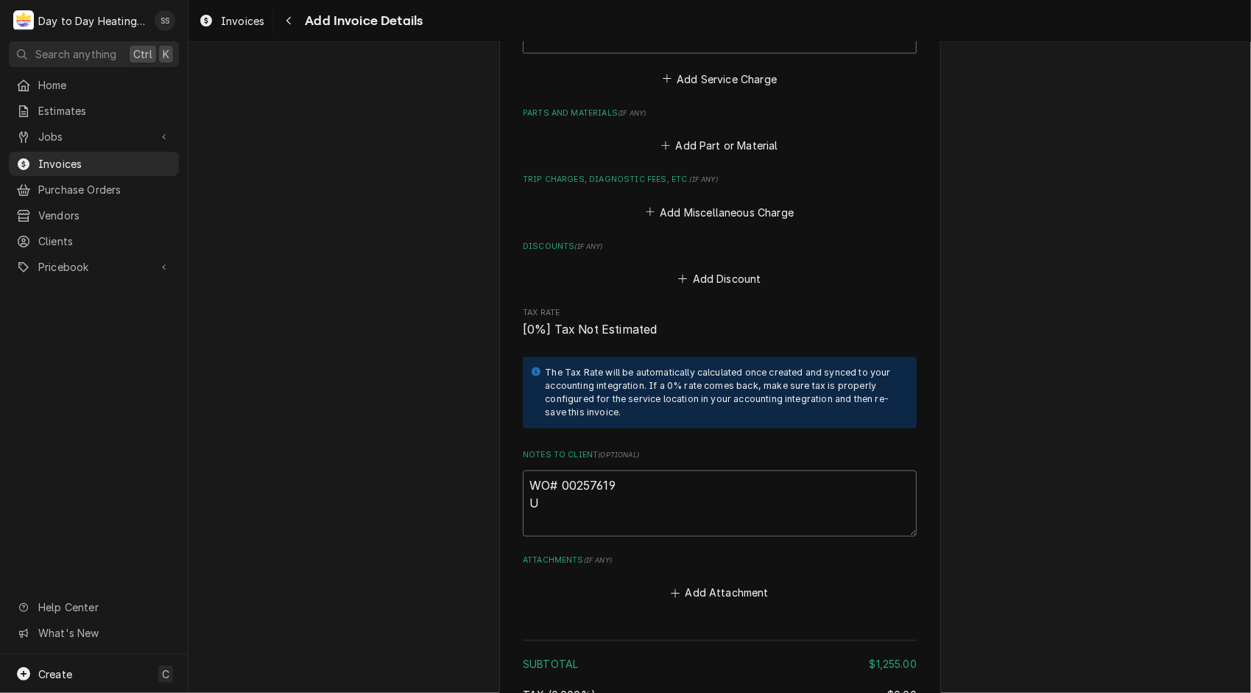
type textarea "x"
type textarea "WO# 00257619"
type textarea "x"
type textarea "WO# 00257619 B"
type textarea "x"
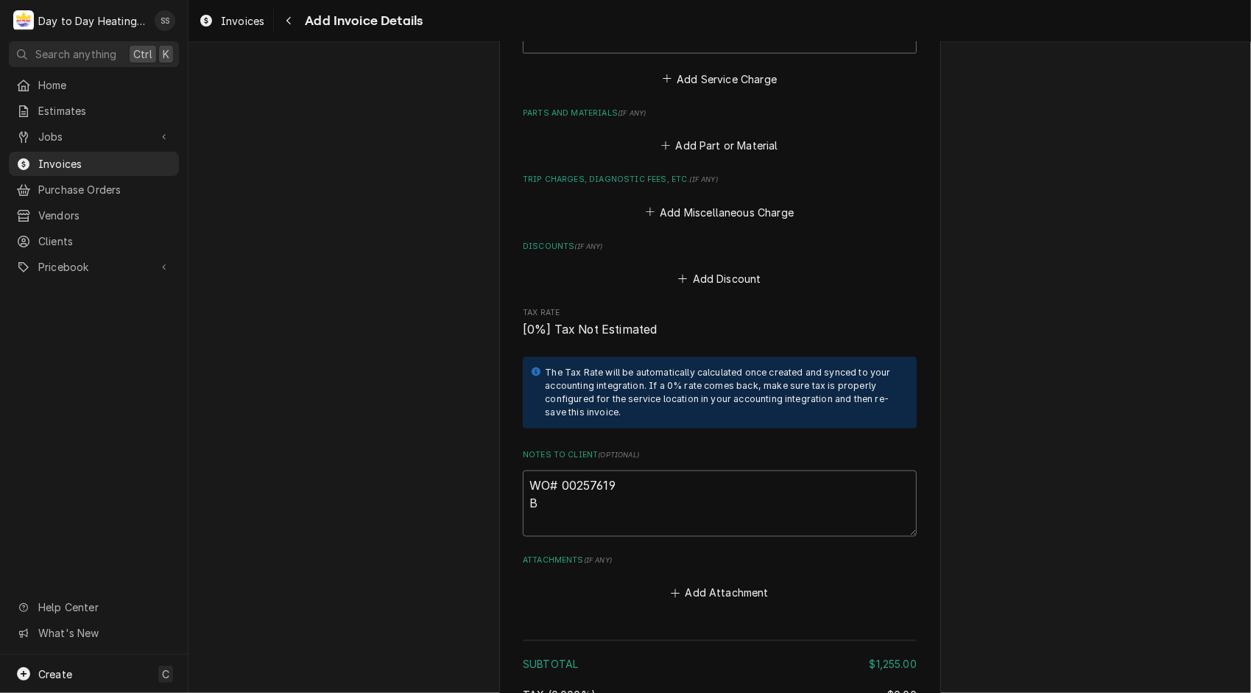
type textarea "WO# 00257619 Bo"
type textarea "x"
type textarea "WO# 00257619 Boa"
type textarea "x"
type textarea "WO# 00257619 Boar"
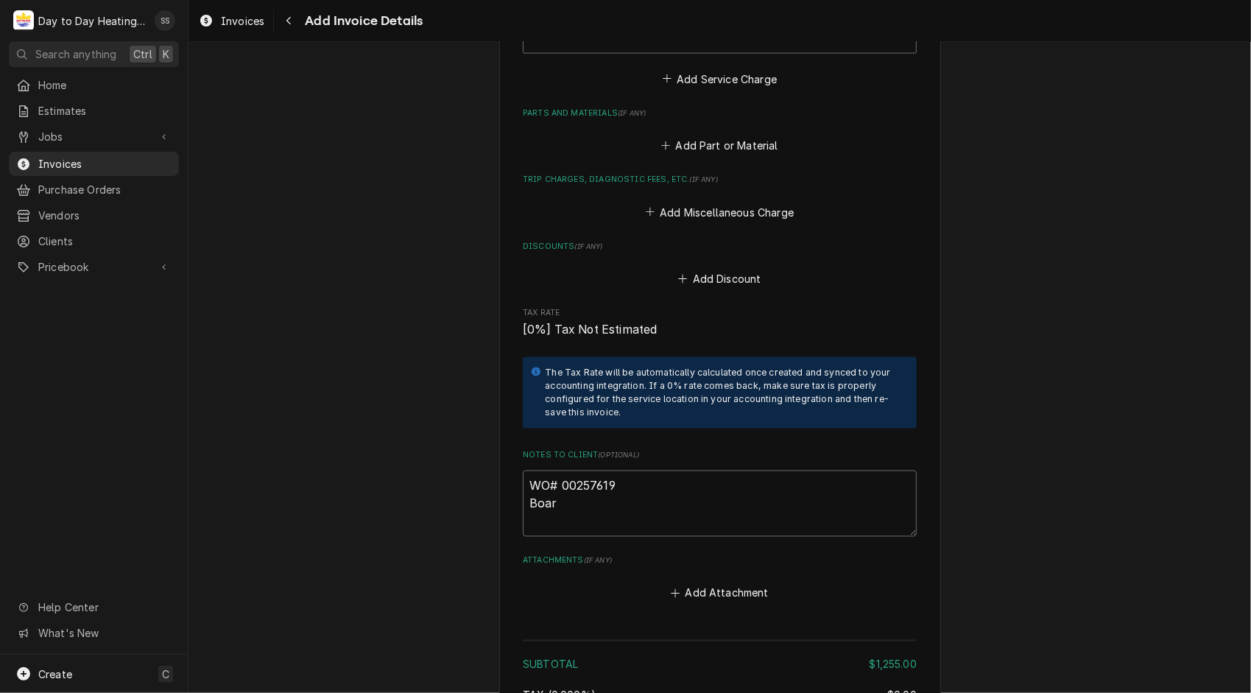
type textarea "x"
type textarea "WO# 00257619 Board"
type textarea "x"
type textarea "WO# 00257619 Board"
type textarea "x"
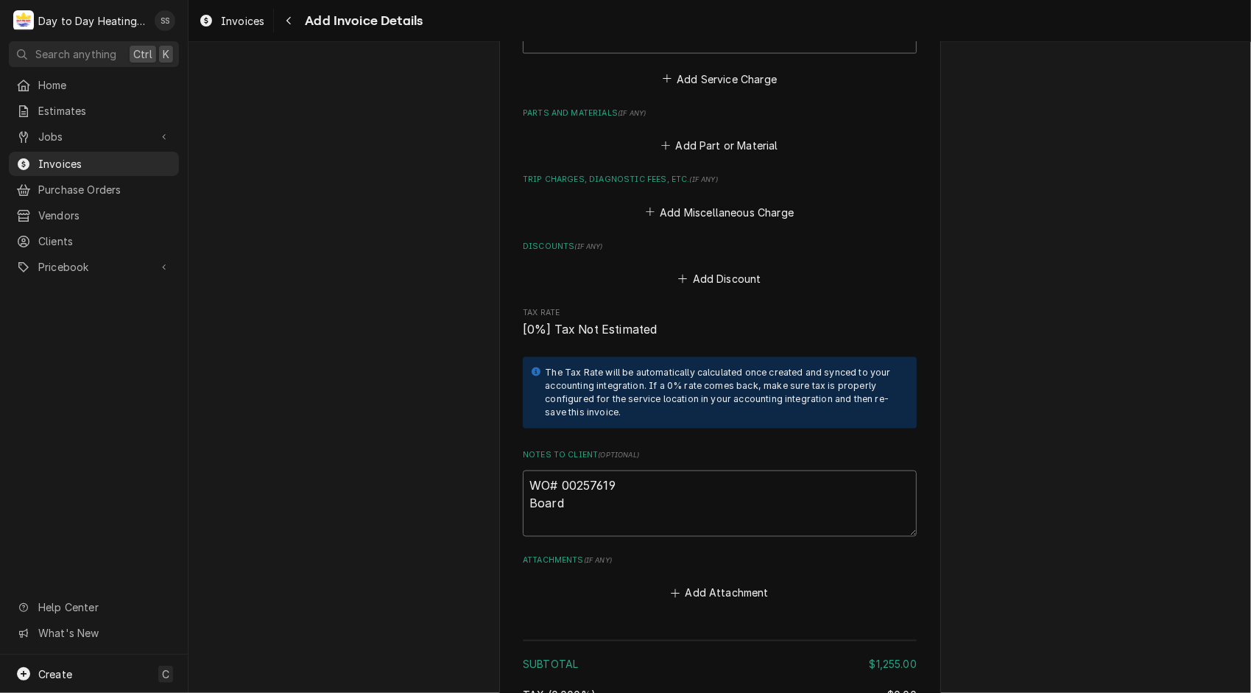
type textarea "WO# 00257619 Board"
type textarea "x"
type textarea "WO# 00257619 Boar"
type textarea "x"
type textarea "WO# 00257619 Boa"
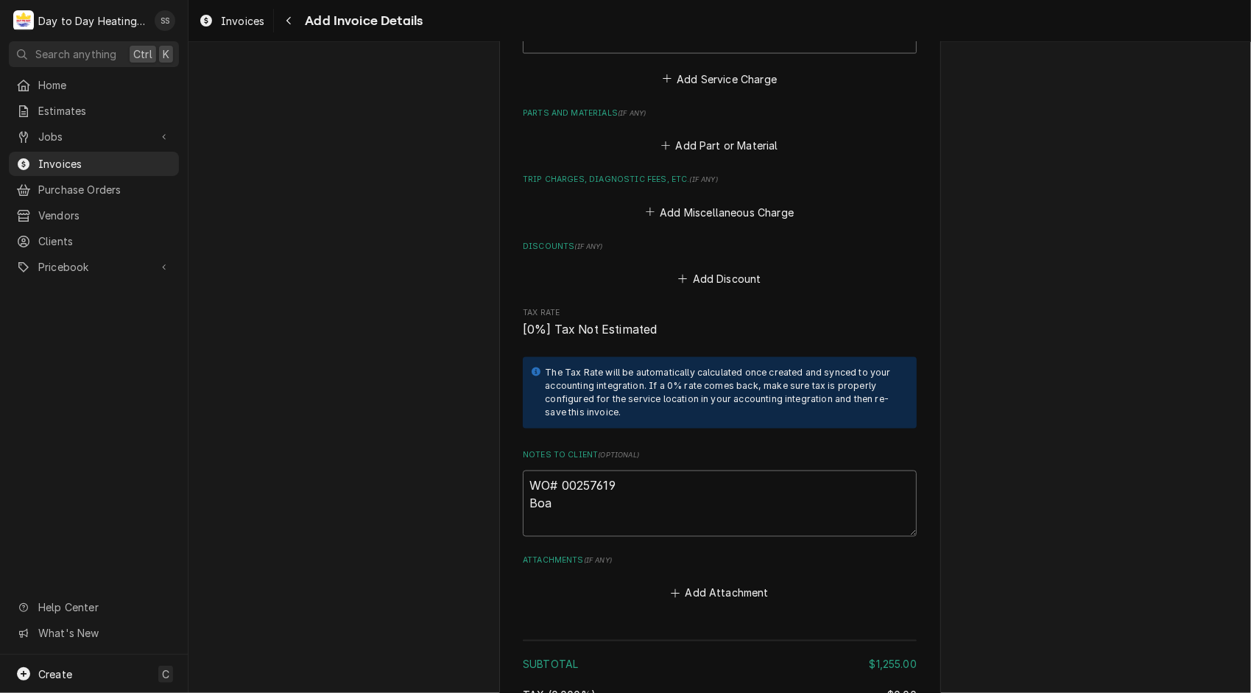
type textarea "x"
type textarea "WO# 00257619 Bo"
type textarea "x"
type textarea "WO# 00257619 B"
type textarea "x"
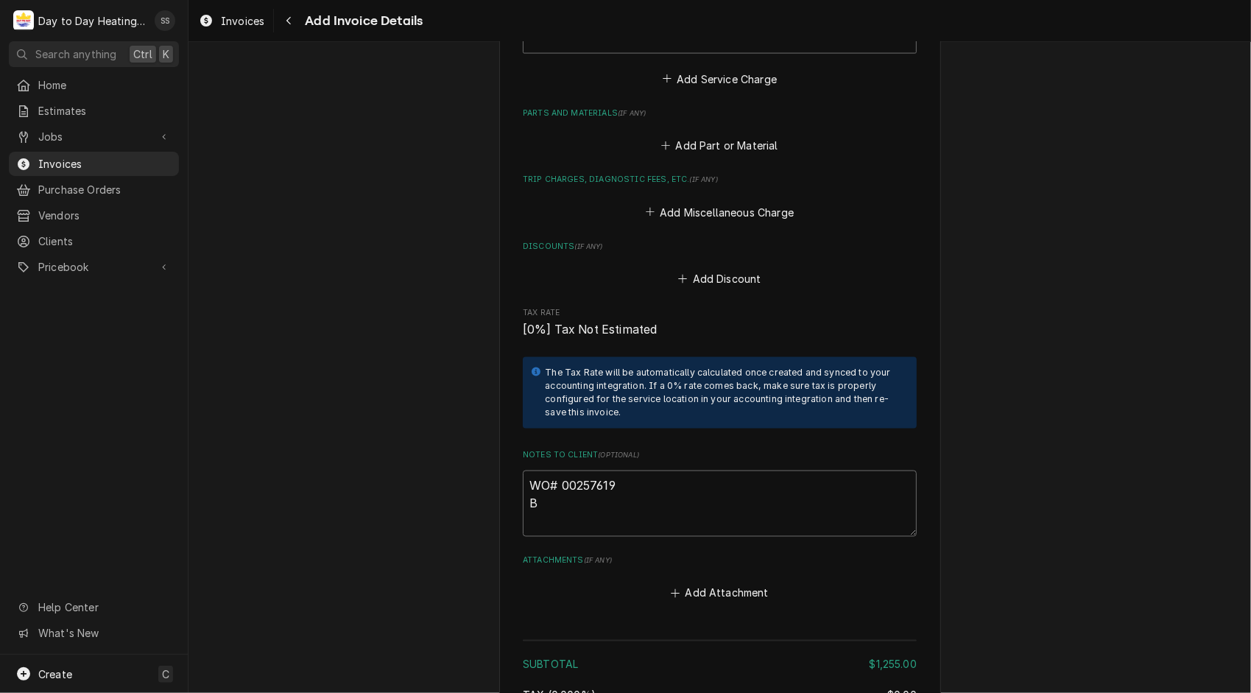
type textarea "WO# 00257619"
type textarea "x"
type textarea "WO# 00257619 T"
type textarea "x"
type textarea "WO# 00257619 Th"
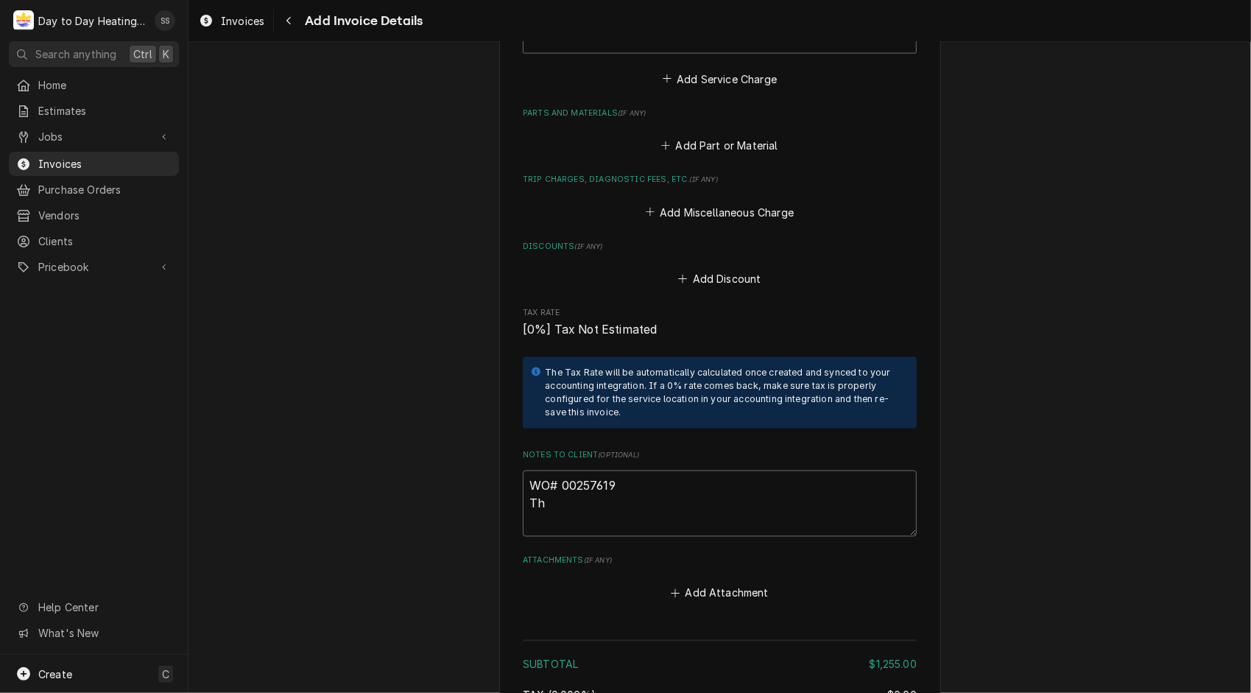
type textarea "x"
type textarea "WO# 00257619 The"
type textarea "x"
type textarea "WO# 00257619 The"
type textarea "x"
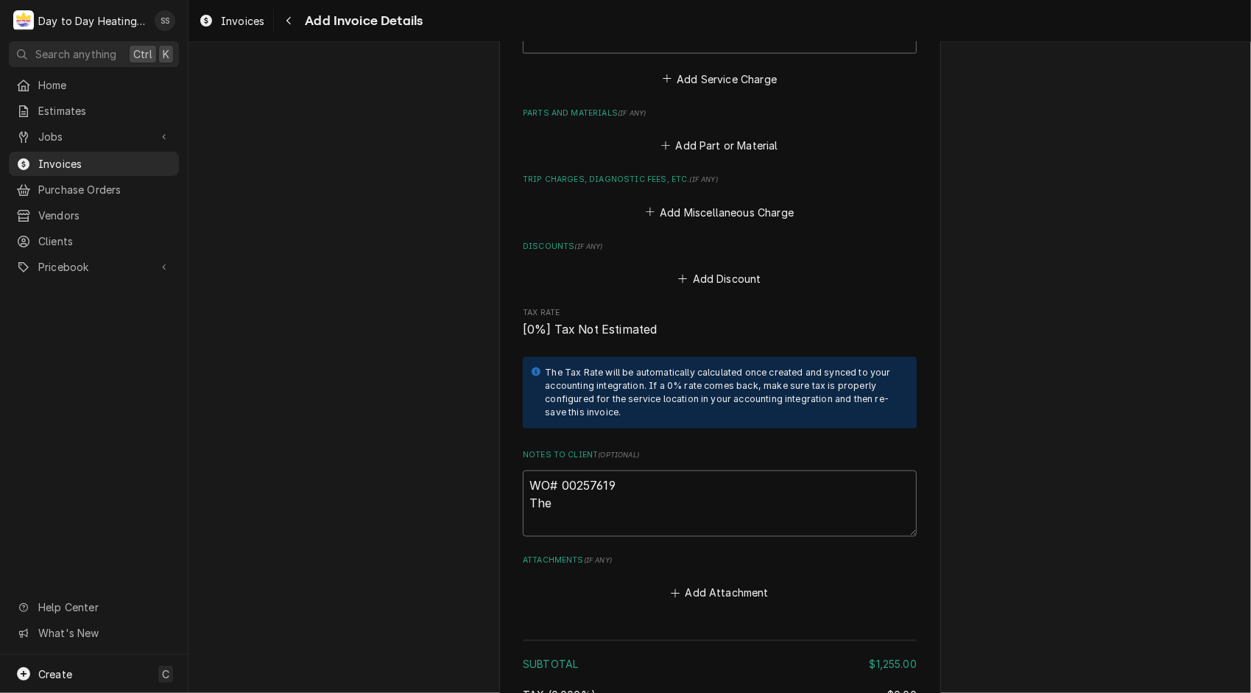
type textarea "WO# 00257619 The B"
type textarea "x"
type textarea "WO# 00257619 The Bo"
type textarea "x"
type textarea "WO# 00257619 The Boa"
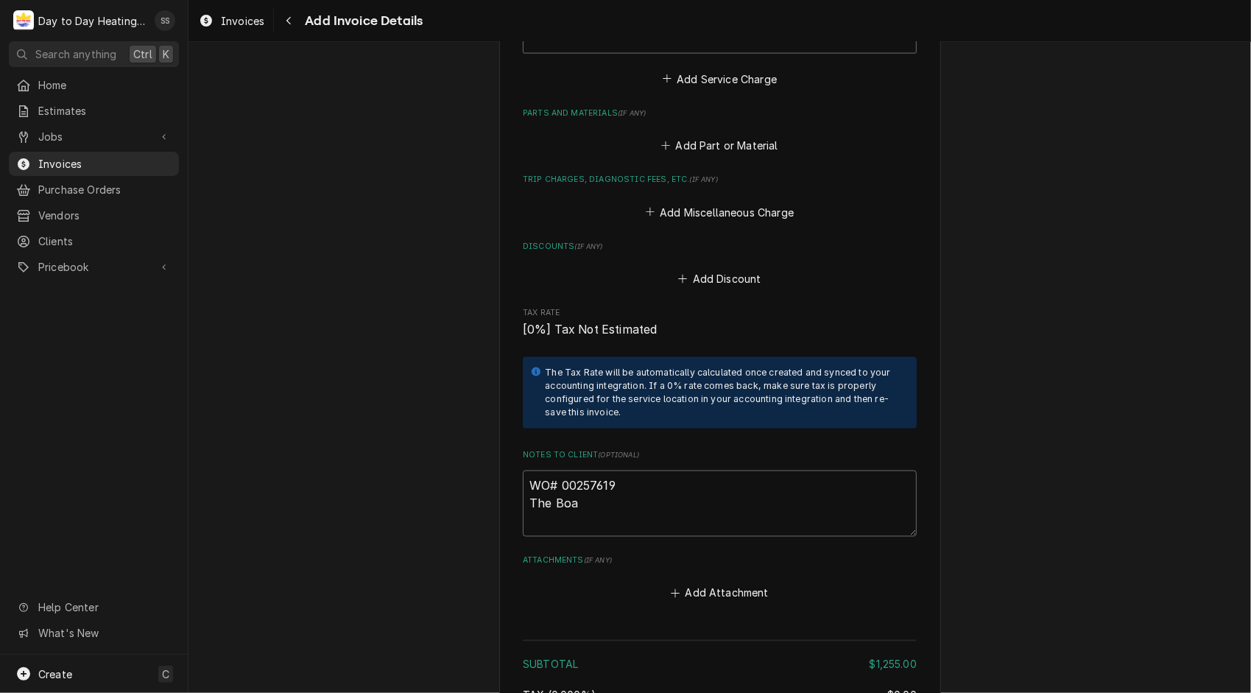
type textarea "x"
type textarea "WO# 00257619 The Boar"
type textarea "x"
type textarea "WO# 00257619 The Board"
type textarea "x"
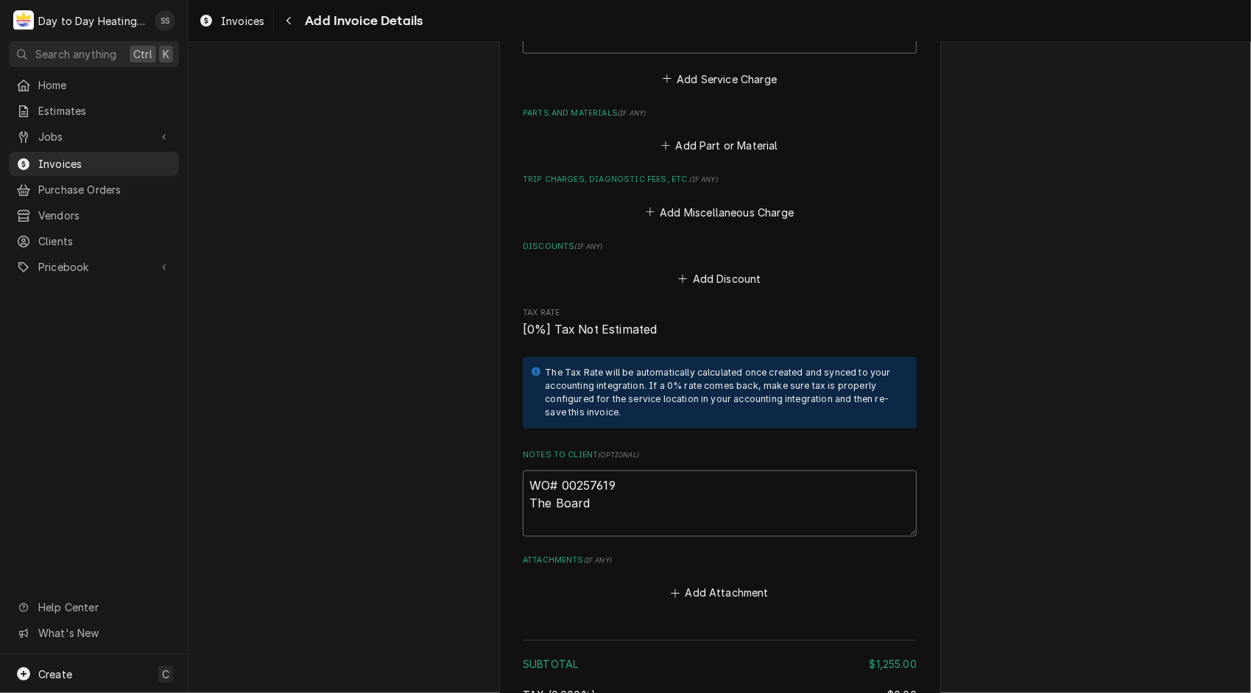
type textarea "WO# 00257619 The Board"
type textarea "x"
type textarea "WO# 00257619 The Board h"
type textarea "x"
type textarea "WO# 00257619 The Board ha"
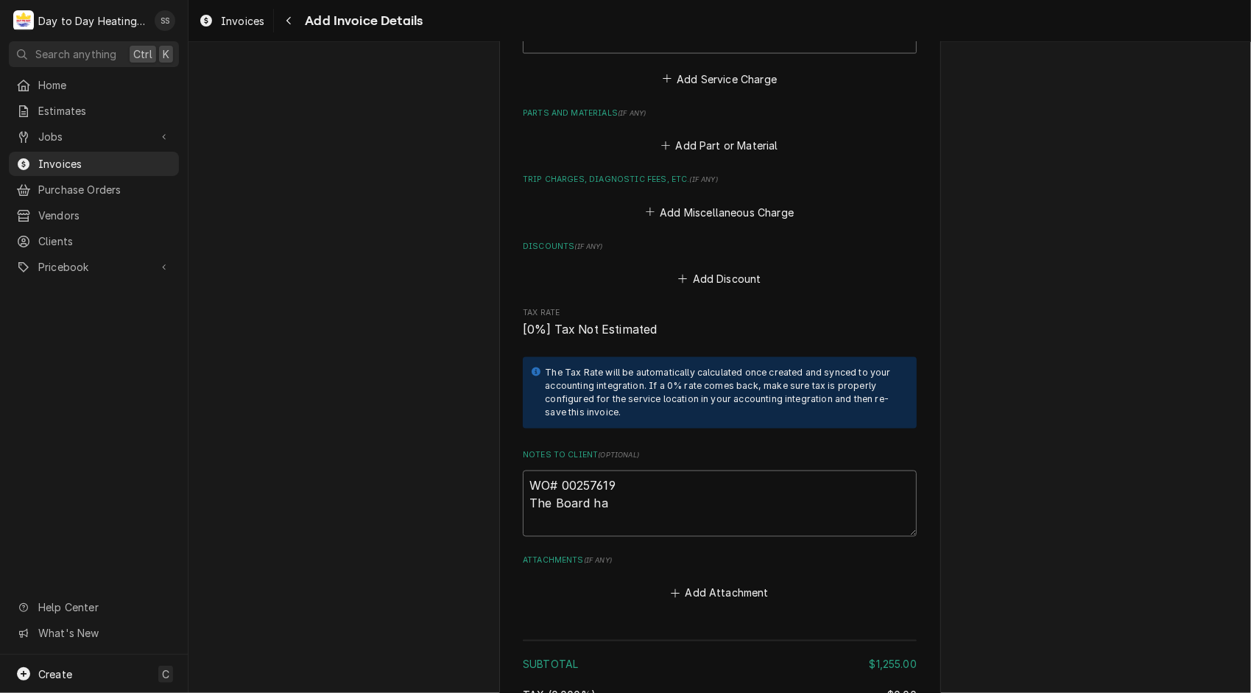
type textarea "x"
type textarea "WO# 00257619 The Board has"
type textarea "x"
type textarea "WO# 00257619 The Board has"
type textarea "x"
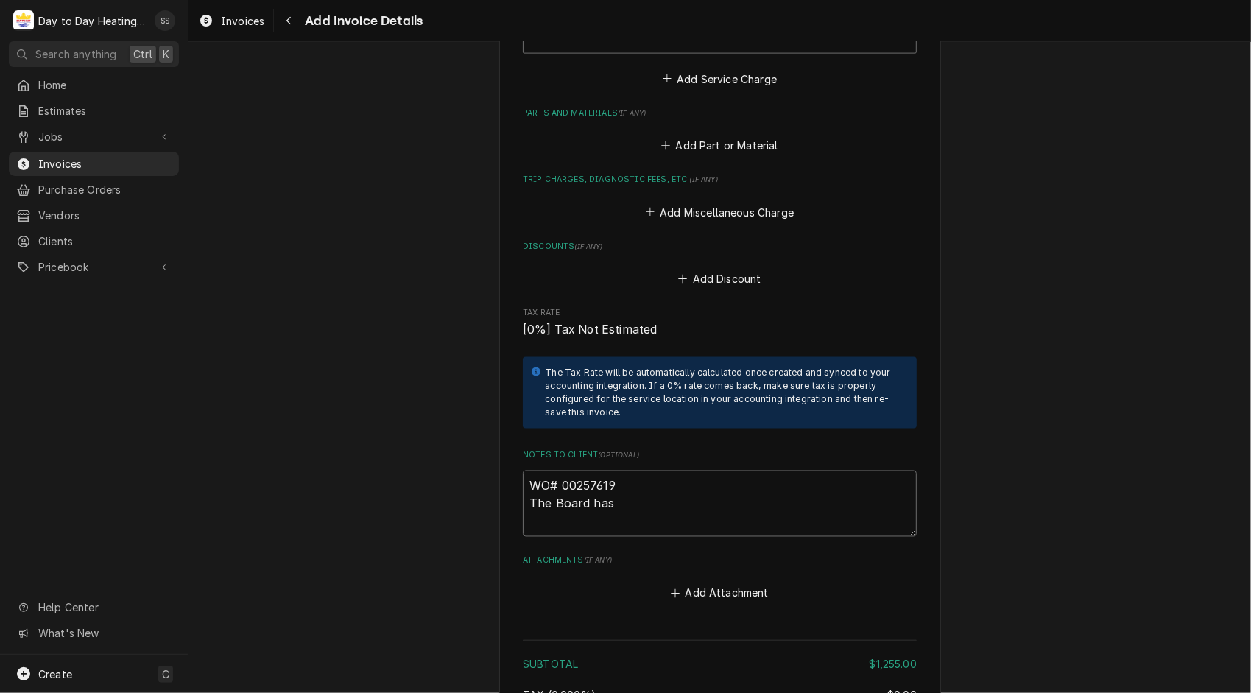
type textarea "WO# 00257619 The Board has b"
type textarea "x"
type textarea "WO# 00257619 The Board has be"
type textarea "x"
type textarea "WO# 00257619 The Board has bee"
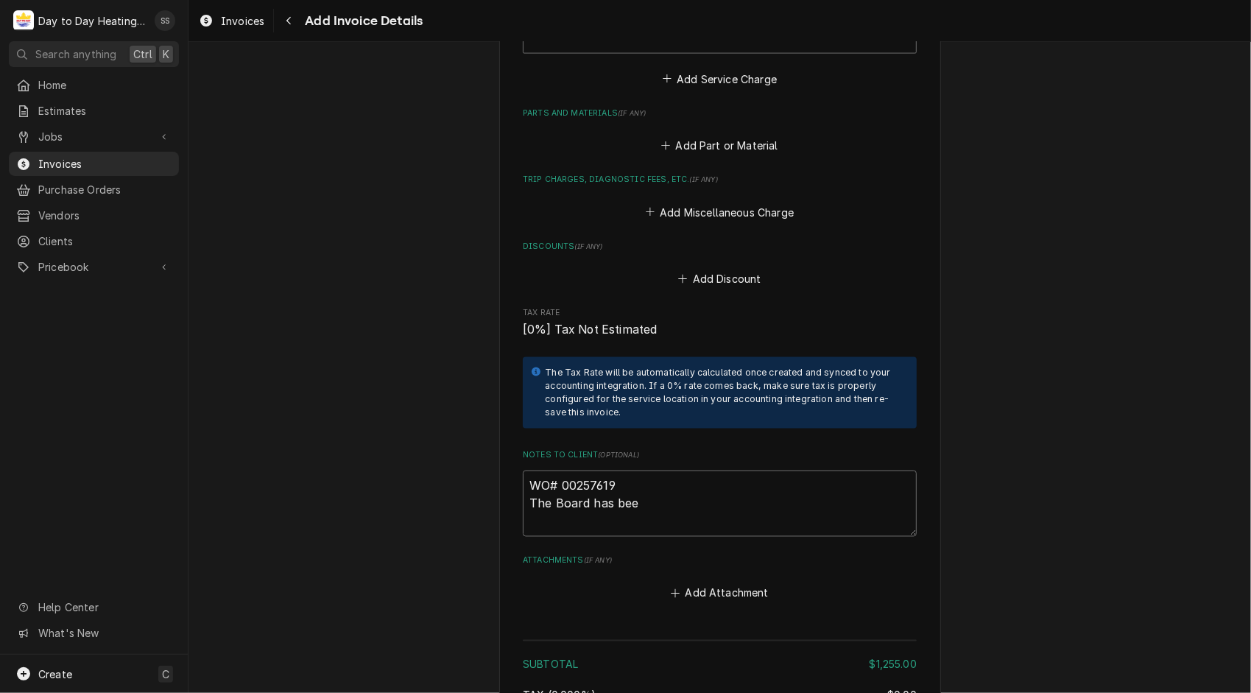
type textarea "x"
type textarea "WO# 00257619 The Board has been"
type textarea "x"
type textarea "WO# 00257619 The Board has been"
type textarea "x"
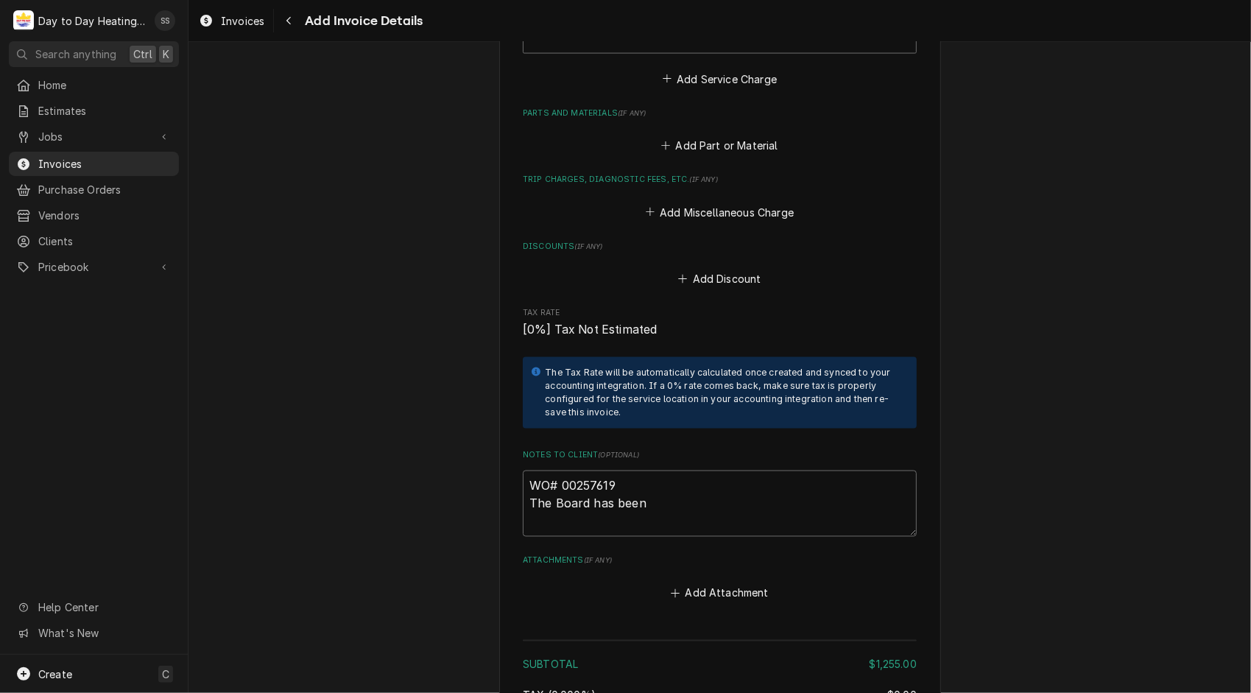
type textarea "WO# 00257619 The Board has been i"
type textarea "x"
type textarea "WO# 00257619 The Board has been in"
type textarea "x"
type textarea "WO# 00257619 The Board has been ins"
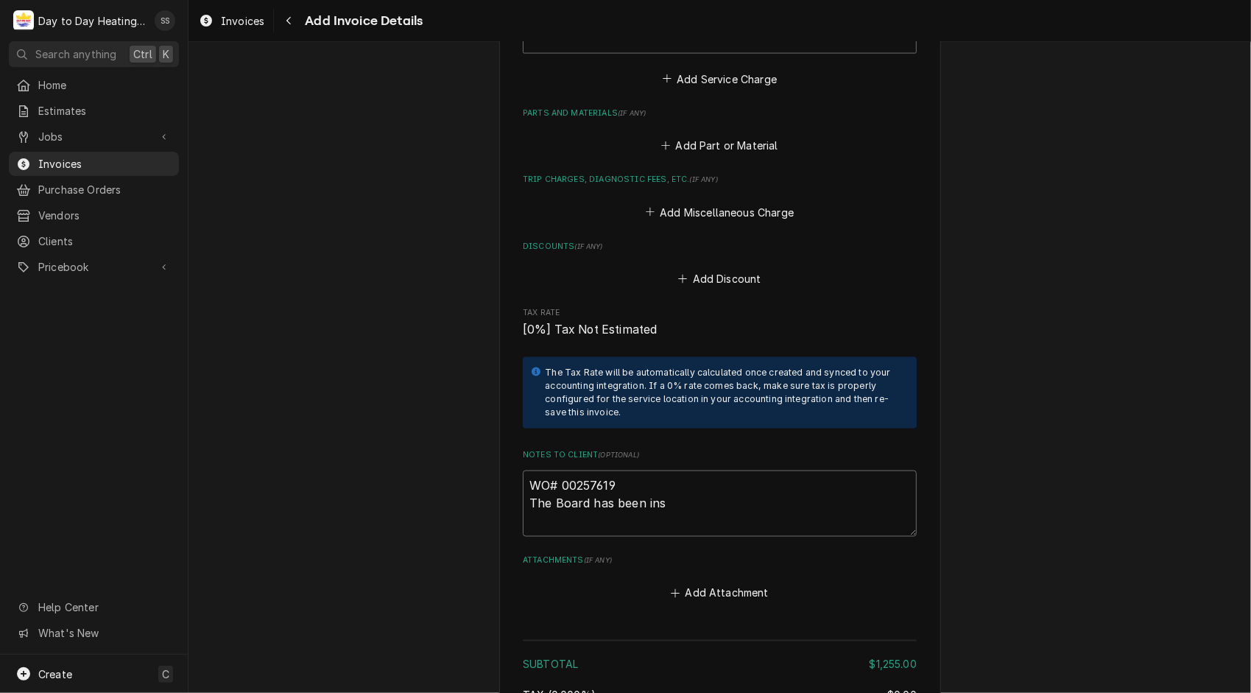
type textarea "x"
type textarea "WO# 00257619 The Board has been inst"
type textarea "x"
type textarea "WO# 00257619 The Board has been insta"
type textarea "x"
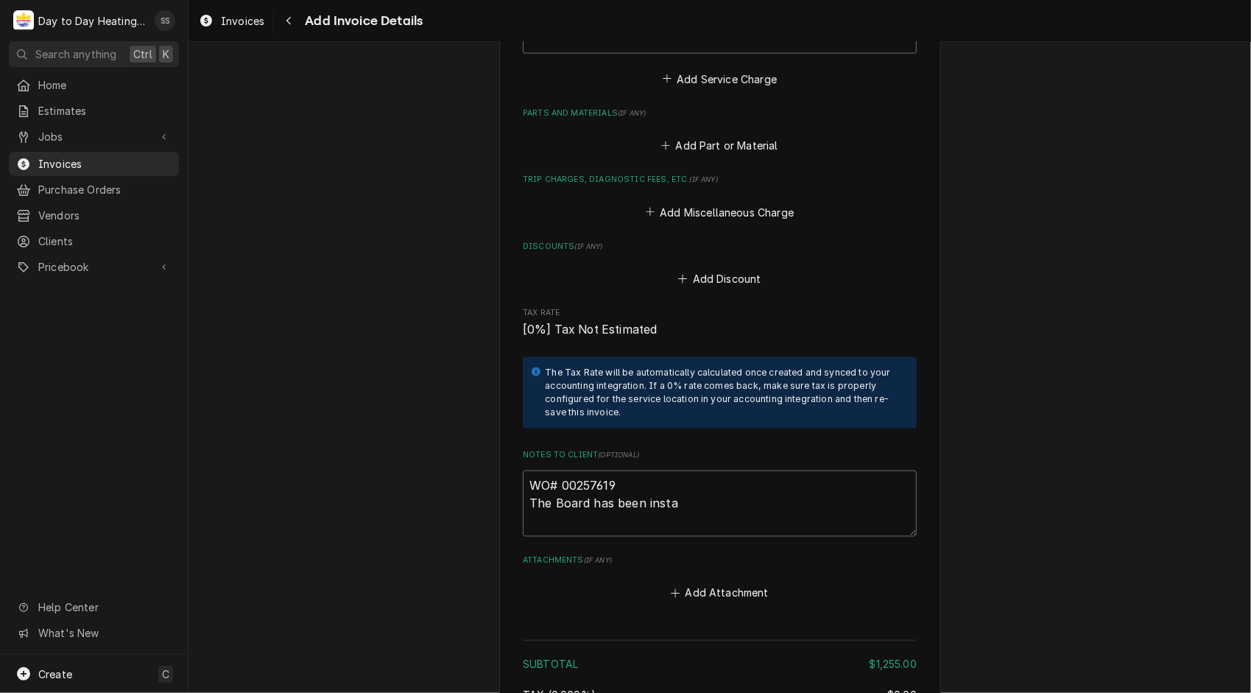
type textarea "WO# 00257619 The Board has been instal"
type textarea "x"
type textarea "WO# 00257619 The Board has been install"
type textarea "x"
type textarea "WO# 00257619 The Board has been installe"
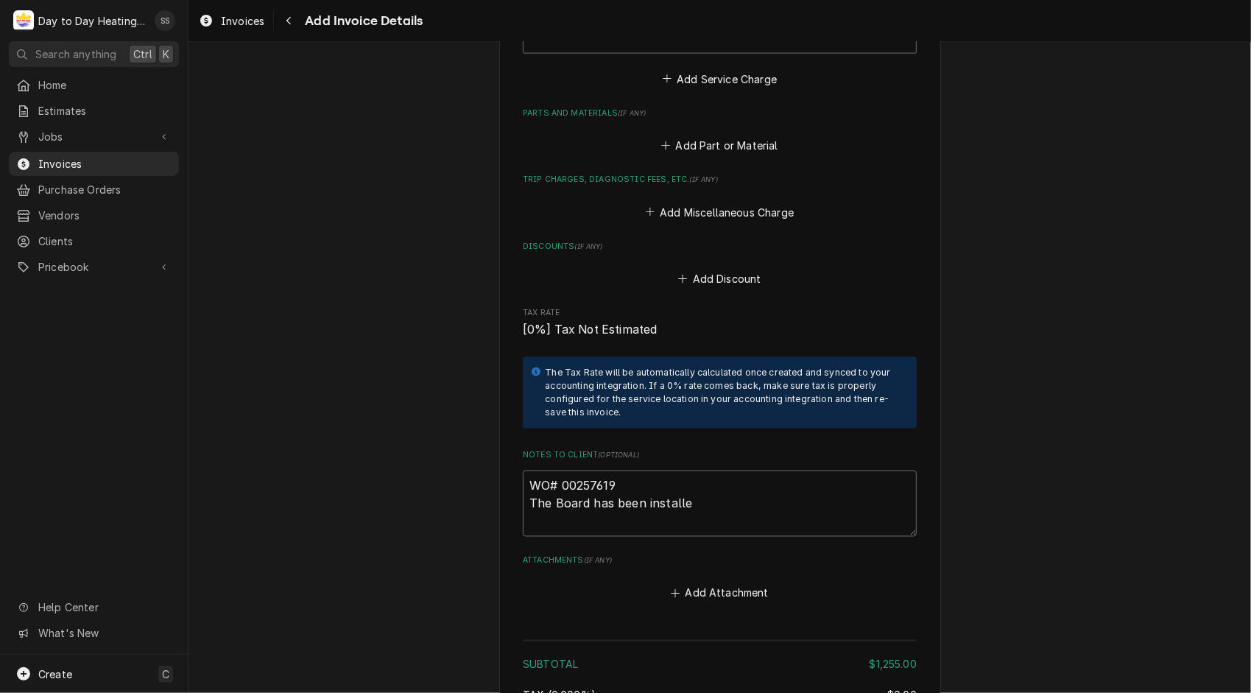
type textarea "x"
type textarea "WO# 00257619 The Board has been installed"
type textarea "x"
type textarea "WO# 00257619 The Board has been installed"
type textarea "x"
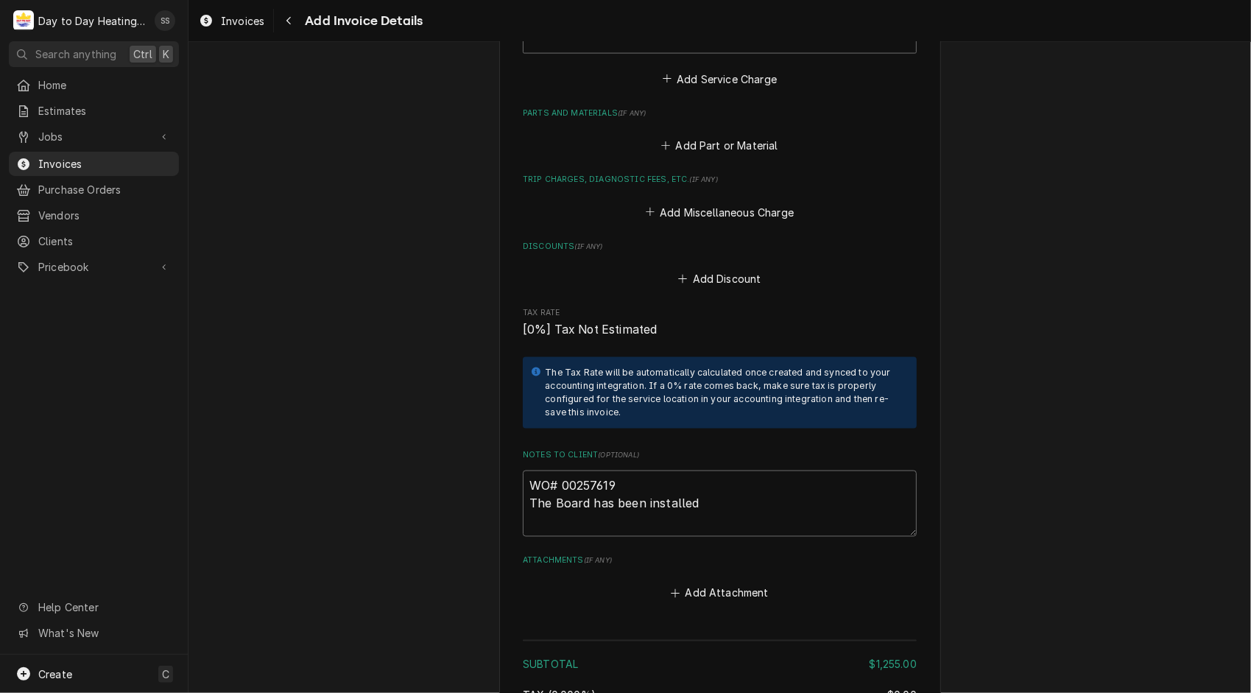
type textarea "WO# 00257619 The Board has been installed a"
type textarea "x"
type textarea "WO# 00257619 The Board has been installed an"
type textarea "x"
type textarea "WO# 00257619 The Board has been installed an"
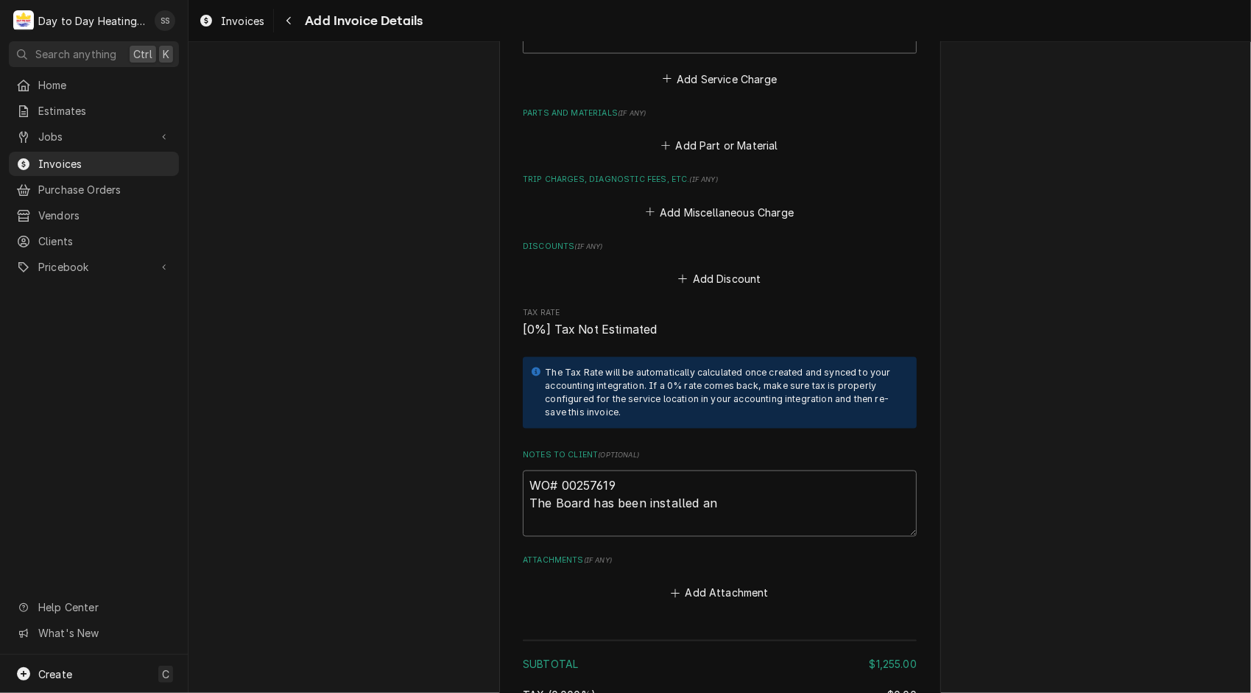
type textarea "x"
type textarea "WO# 00257619 The Board has been installed an u"
type textarea "x"
type textarea "WO# 00257619 The Board has been installed an un"
type textarea "x"
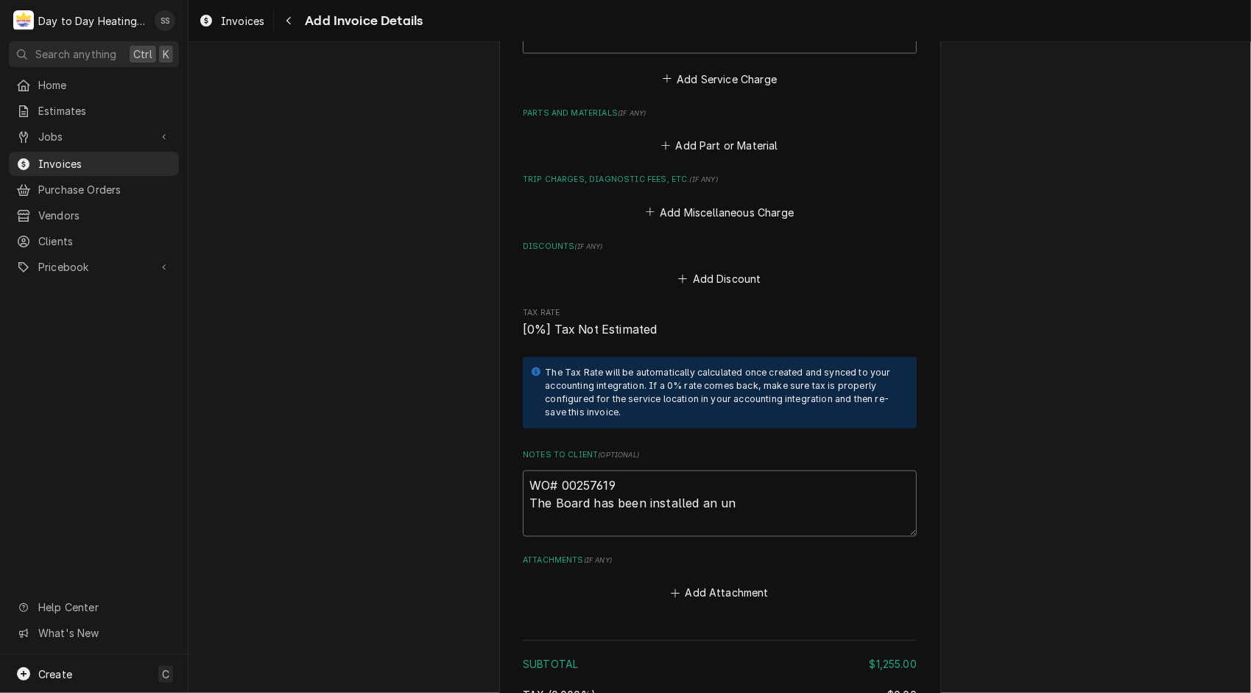
type textarea "WO# 00257619 The Board has been installed an uni"
type textarea "x"
type textarea "WO# 00257619 The Board has been installed an unit"
type textarea "x"
type textarea "WO# 00257619 The Board has been installed an unit"
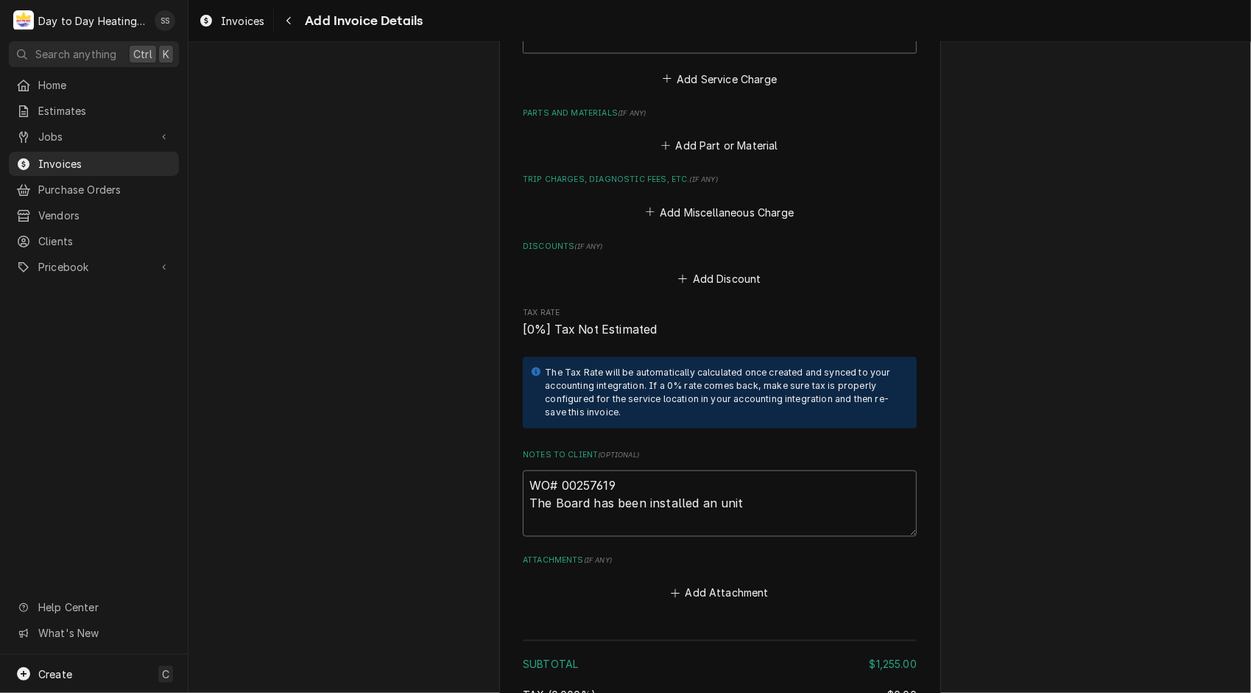
type textarea "x"
type textarea "WO# 00257619 The Board has been installed an unit i"
type textarea "x"
type textarea "WO# 00257619 The Board has been installed an unit is"
type textarea "x"
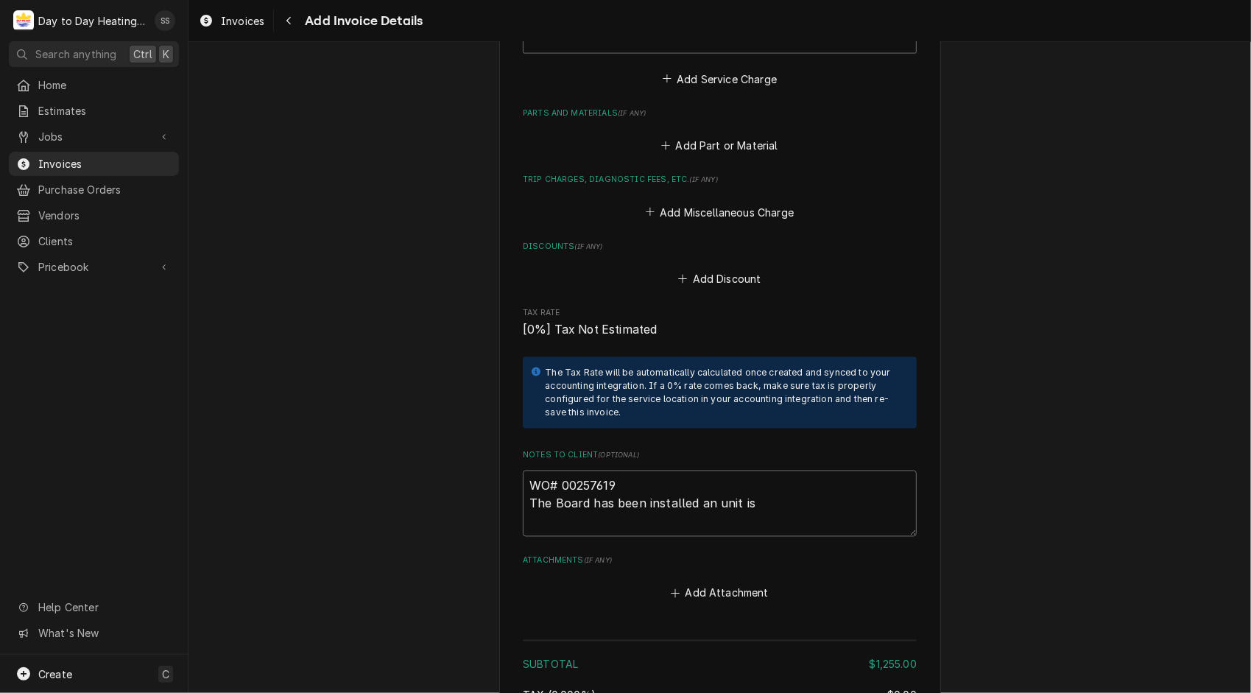
type textarea "WO# 00257619 The Board has been installed an unit is"
type textarea "x"
type textarea "WO# 00257619 The Board has been installed an unit is b"
type textarea "x"
type textarea "WO# 00257619 The Board has been installed an unit is ba"
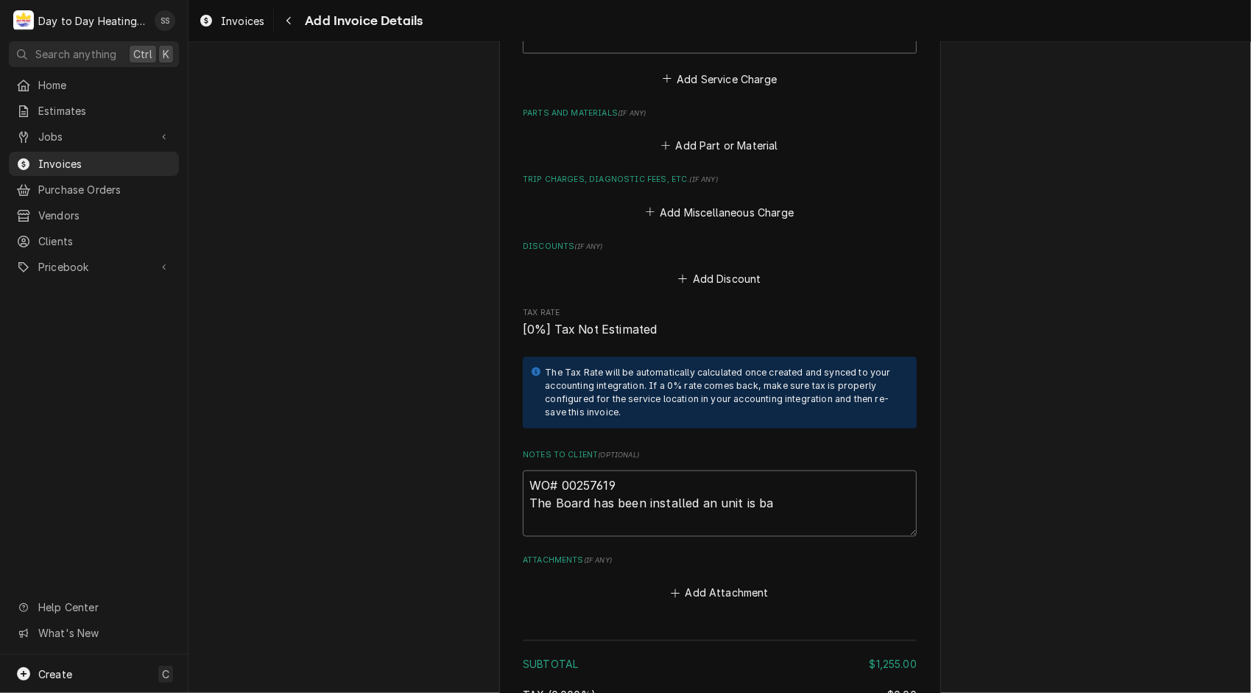
type textarea "x"
type textarea "WO# 00257619 The Board has been installed an unit is bac"
type textarea "x"
type textarea "WO# 00257619 The Board has been installed an unit is back"
type textarea "x"
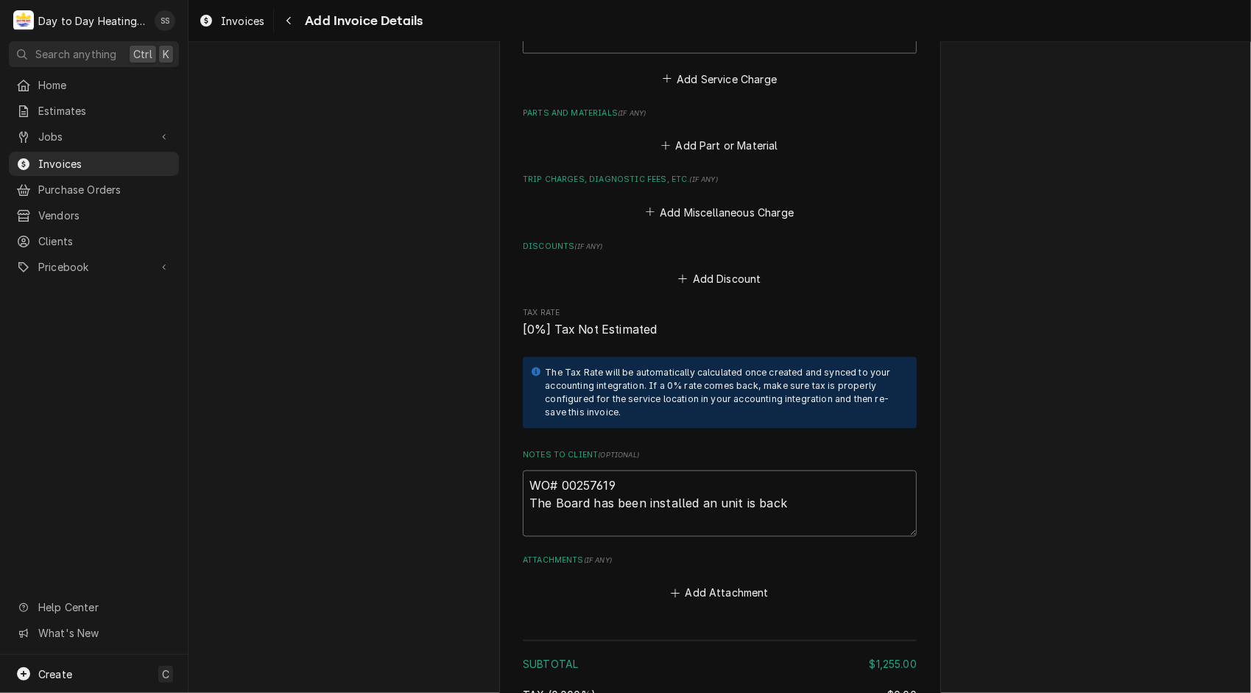
type textarea "WO# 00257619 The Board has been installed an unit is back"
type textarea "x"
type textarea "WO# 00257619 The Board has been installed an unit is back i"
type textarea "x"
type textarea "WO# 00257619 The Board has been installed an unit is back in"
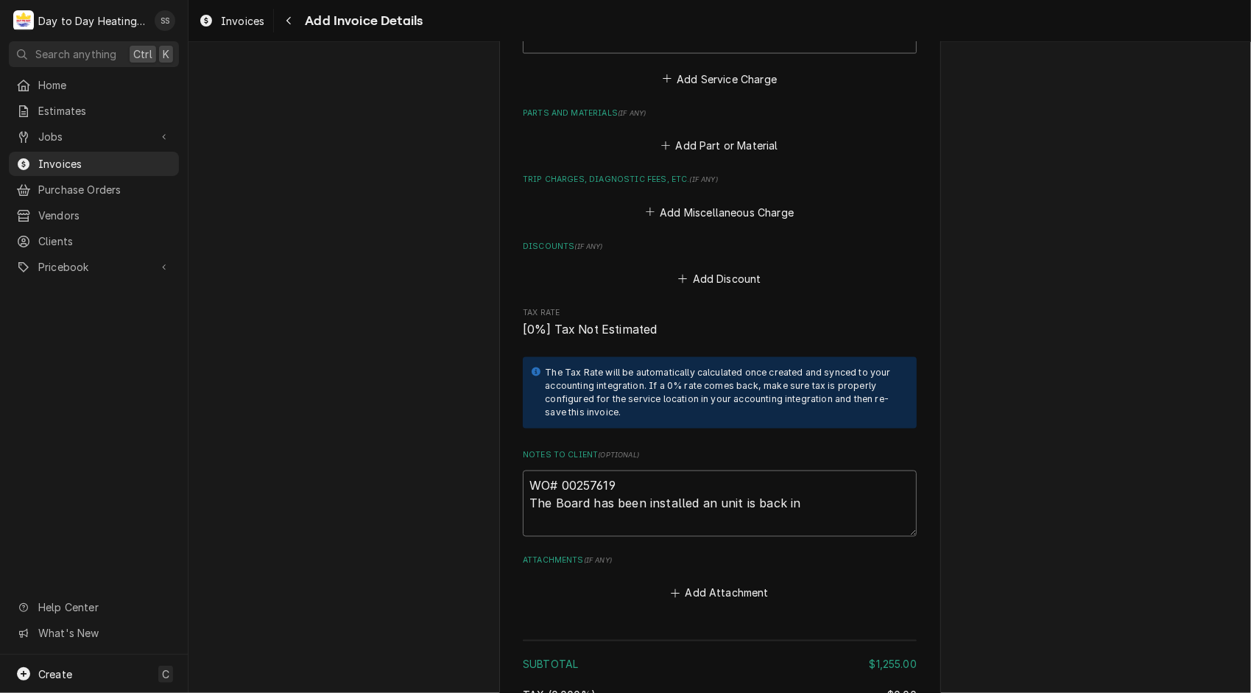
type textarea "x"
type textarea "WO# 00257619 The Board has been installed an unit is back in"
type textarea "x"
type textarea "WO# 00257619 The Board has been installed an unit is back in s"
type textarea "x"
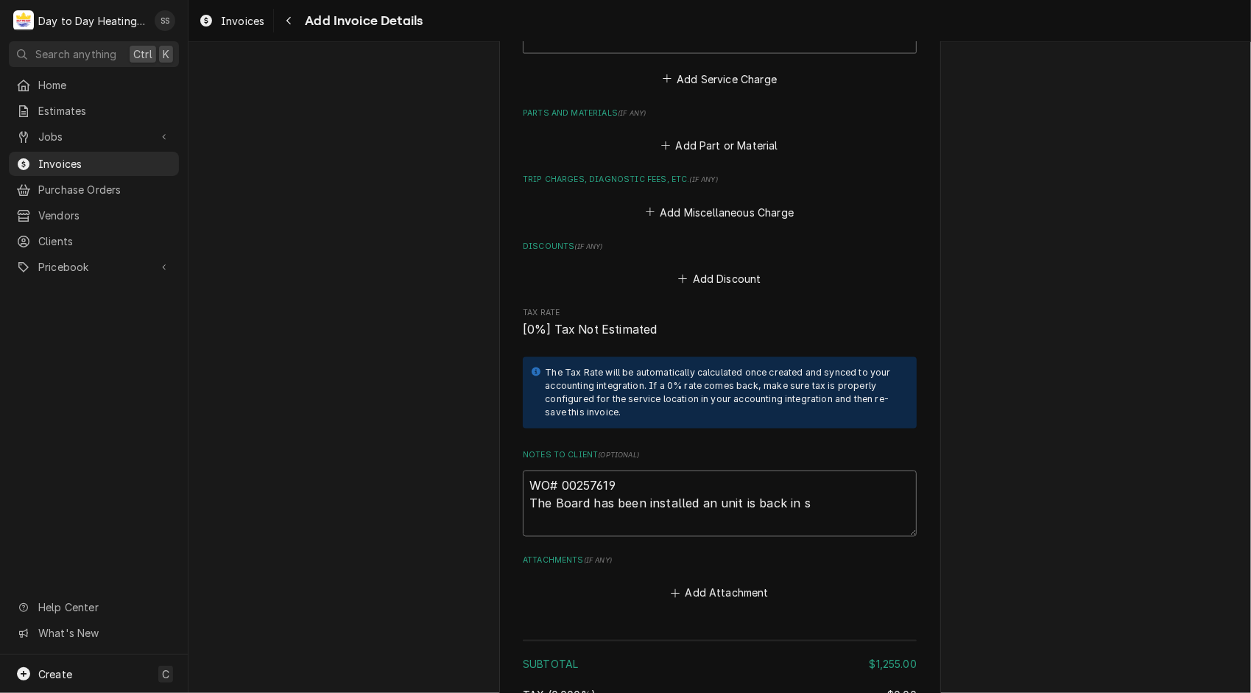
type textarea "WO# 00257619 The Board has been installed an unit is back in se"
type textarea "x"
type textarea "WO# 00257619 The Board has been installed an unit is back in ser"
type textarea "x"
type textarea "WO# 00257619 The Board has been installed an unit is back in serv"
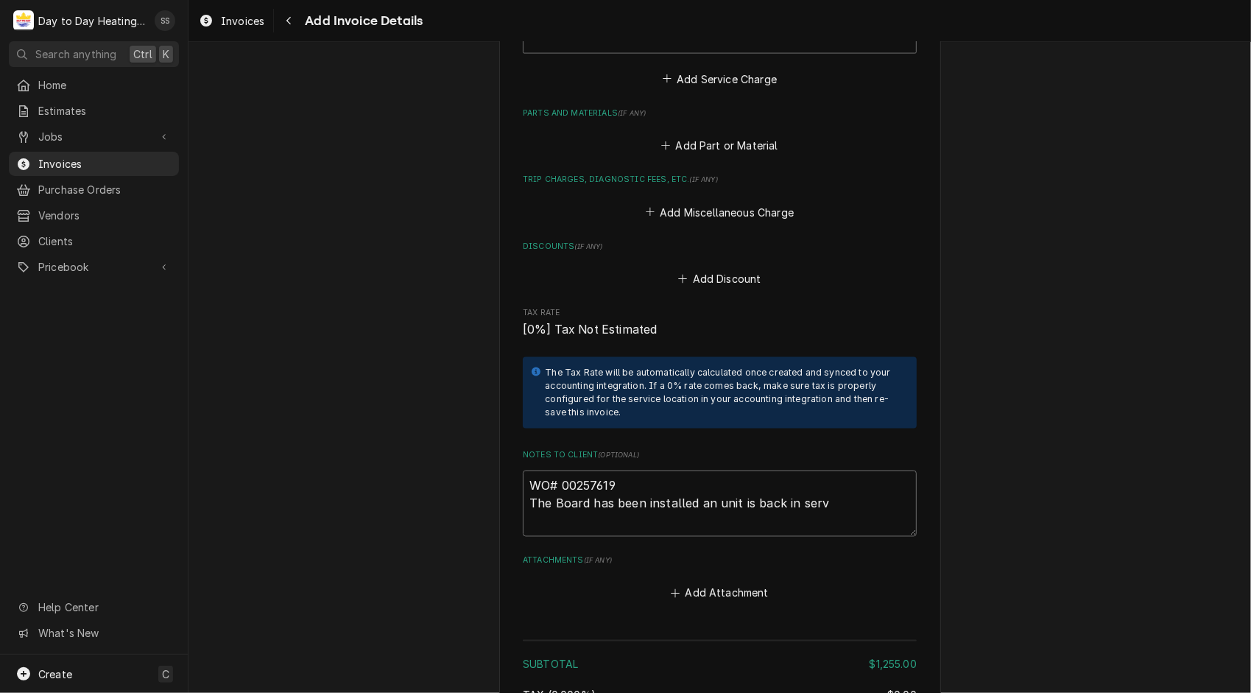
type textarea "x"
type textarea "WO# 00257619 The Board has been installed an unit is back in servi"
type textarea "x"
type textarea "WO# 00257619 The Board has been installed an unit is back in servic"
type textarea "x"
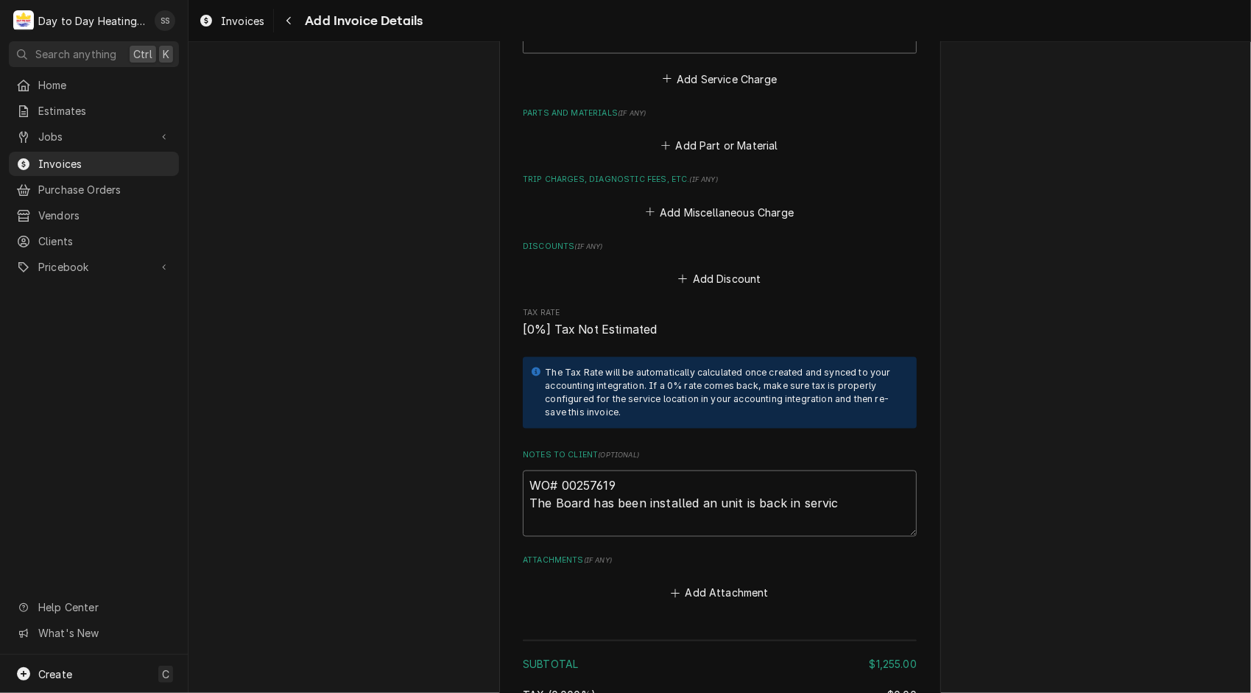
type textarea "WO# 00257619 The Board has been installed an unit is back in service"
type textarea "x"
type textarea "WO# 00257619 The Board has been installed an unit is back in service."
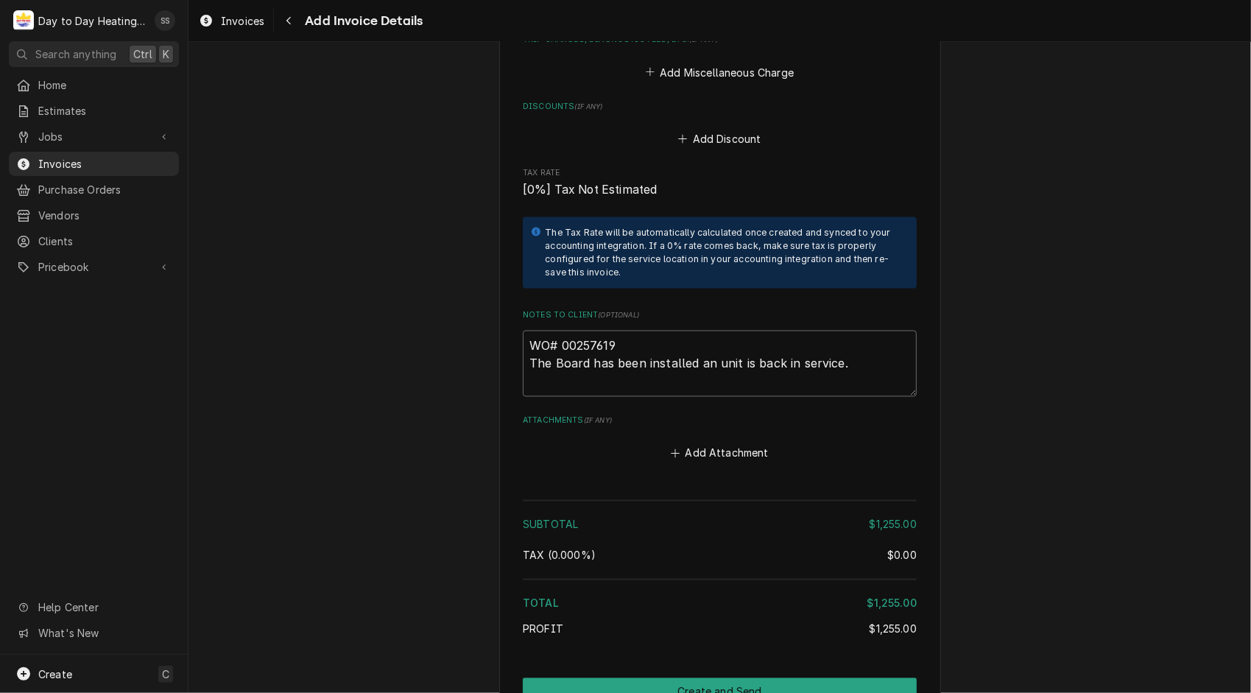
scroll to position [1650, 0]
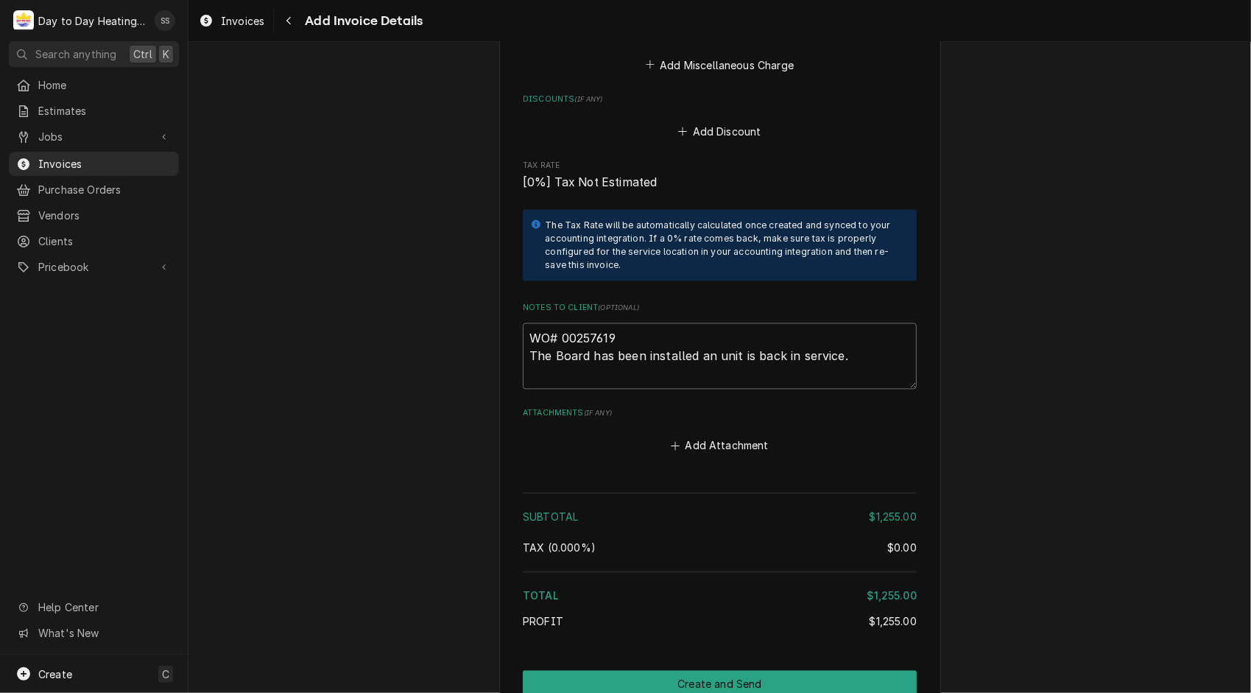
click at [711, 358] on textarea "WO# 00257619 The Board has been installed an unit is back in service." at bounding box center [720, 356] width 394 height 67
type textarea "x"
type textarea "WO# 00257619 The Board has been installed and unit is back in service."
type textarea "x"
type textarea "WO# 00257619 The Board has been installed and unit is back in service."
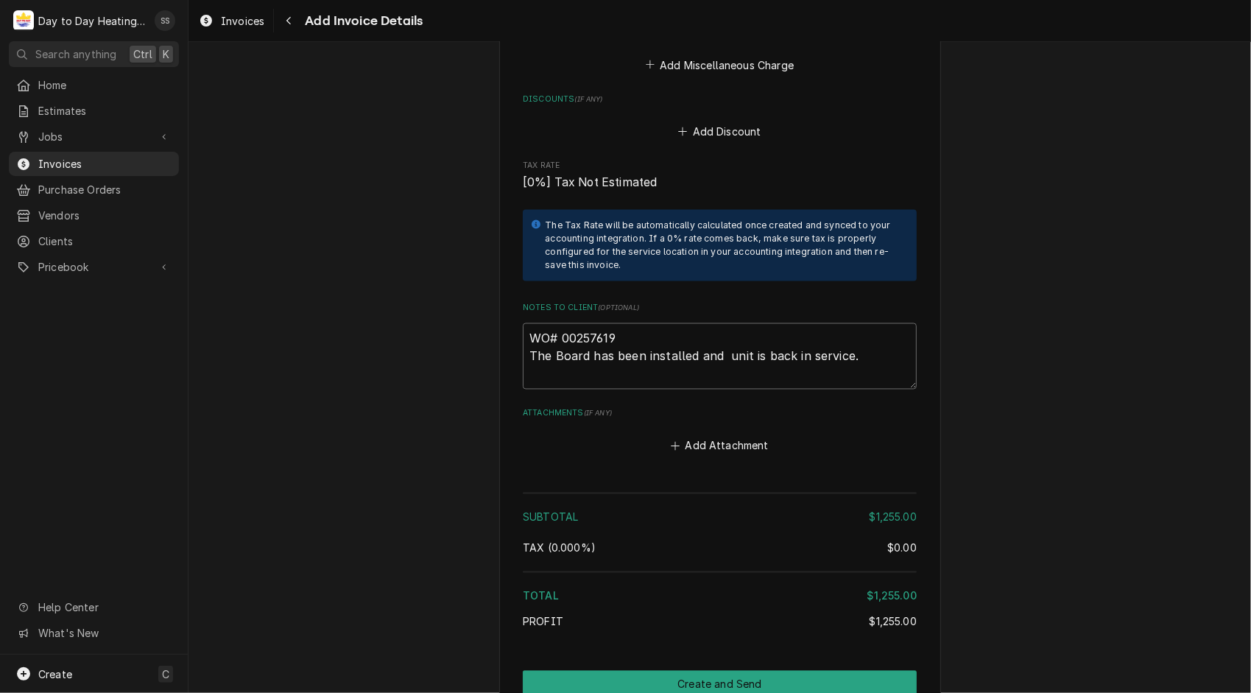
type textarea "x"
type textarea "WO# 00257619 The Board has been installed and t unit is back in service."
type textarea "x"
type textarea "WO# 00257619 The Board has been installed and th unit is back in service."
type textarea "x"
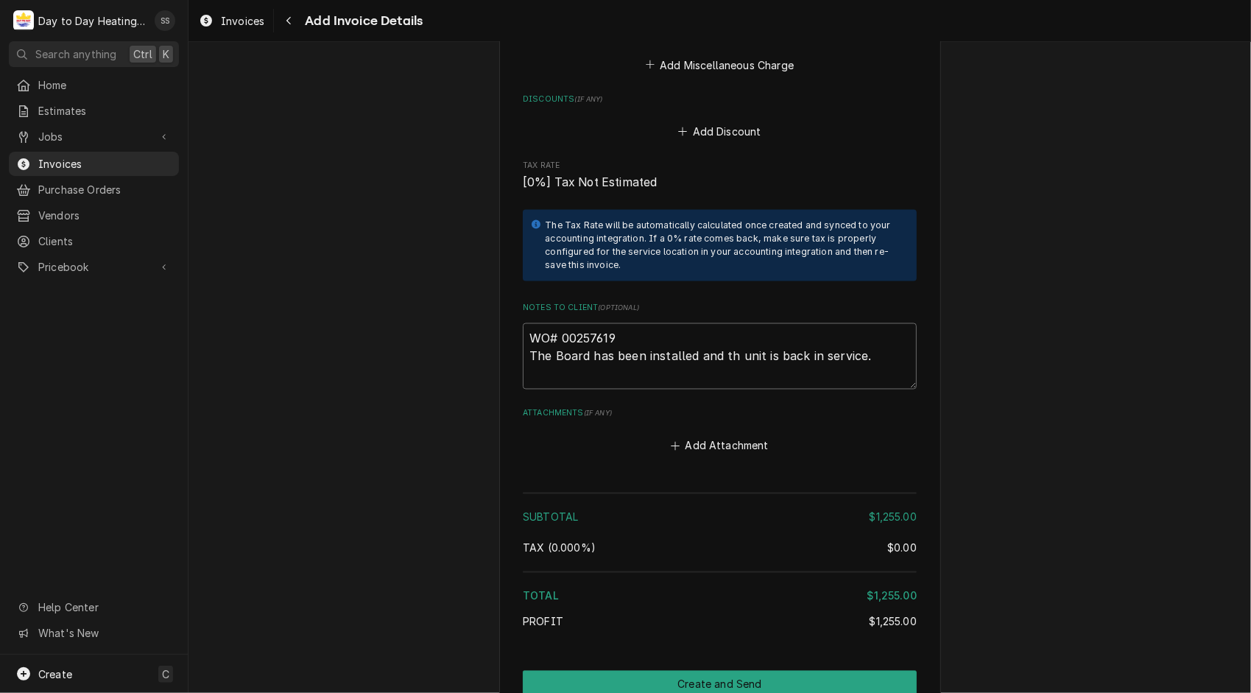
type textarea "WO# 00257619 The Board has been installed and the unit is back in service."
type textarea "x"
type textarea "WO# 00257619 The Board has been installed and the unit is back in service."
type textarea "x"
type textarea "WO# 00257619 The Board has been installed a and the unit is back in service."
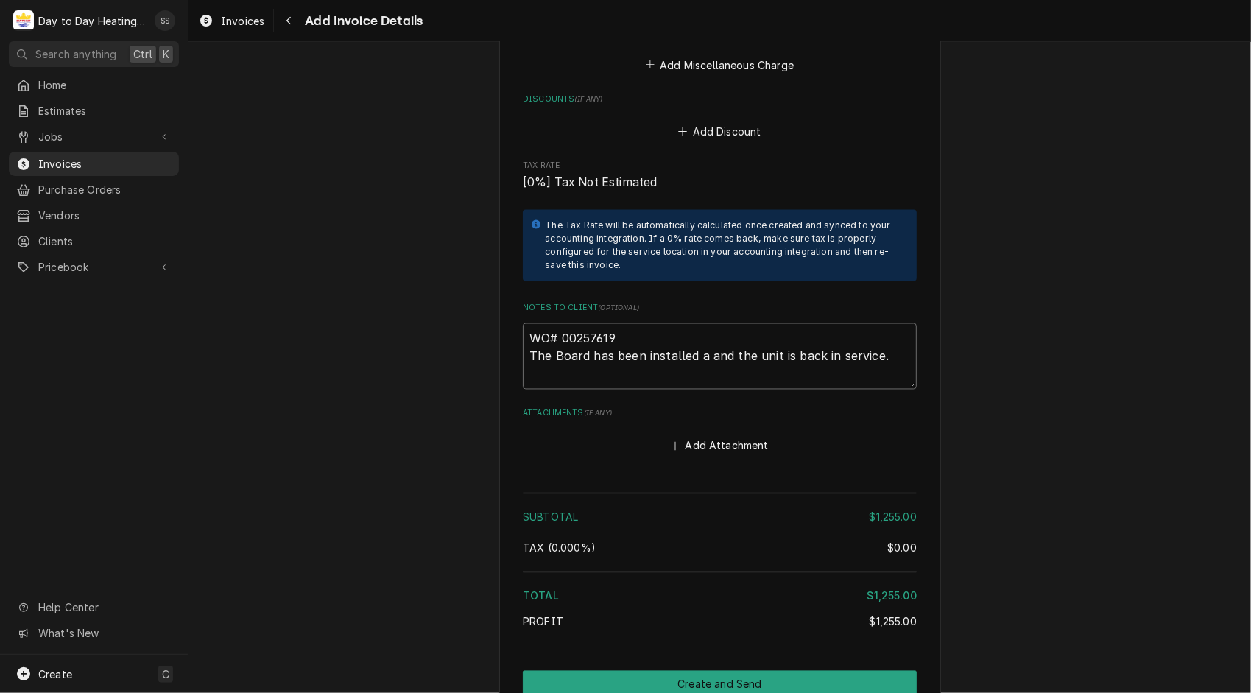
type textarea "x"
type textarea "WO# 00257619 The Board has been installed an and the unit is back in service."
type textarea "x"
type textarea "WO# 00257619 The Board has been installed and and the unit is back in service."
type textarea "x"
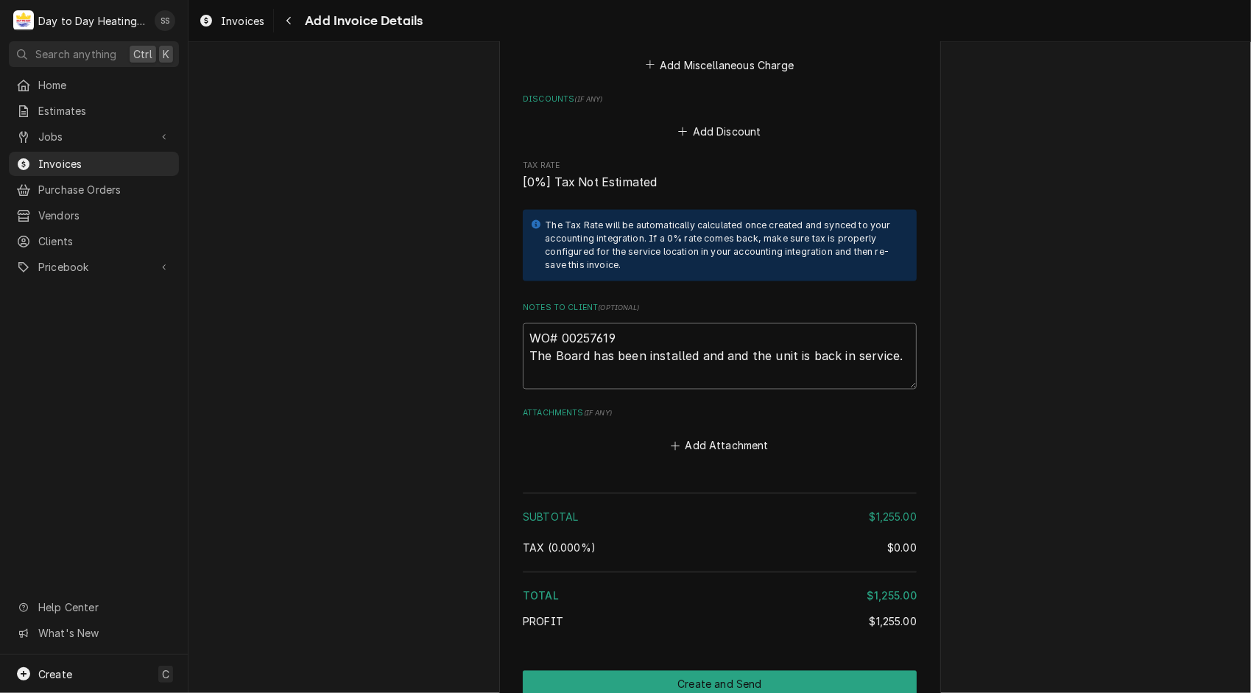
type textarea "WO# 00257619 The Board has been installed and and the unit is back in service."
type textarea "x"
type textarea "WO# 00257619 The Board has been installed and t and the unit is back in service."
type textarea "x"
type textarea "WO# 00257619 The Board has been installed and te and the unit is back in servic…"
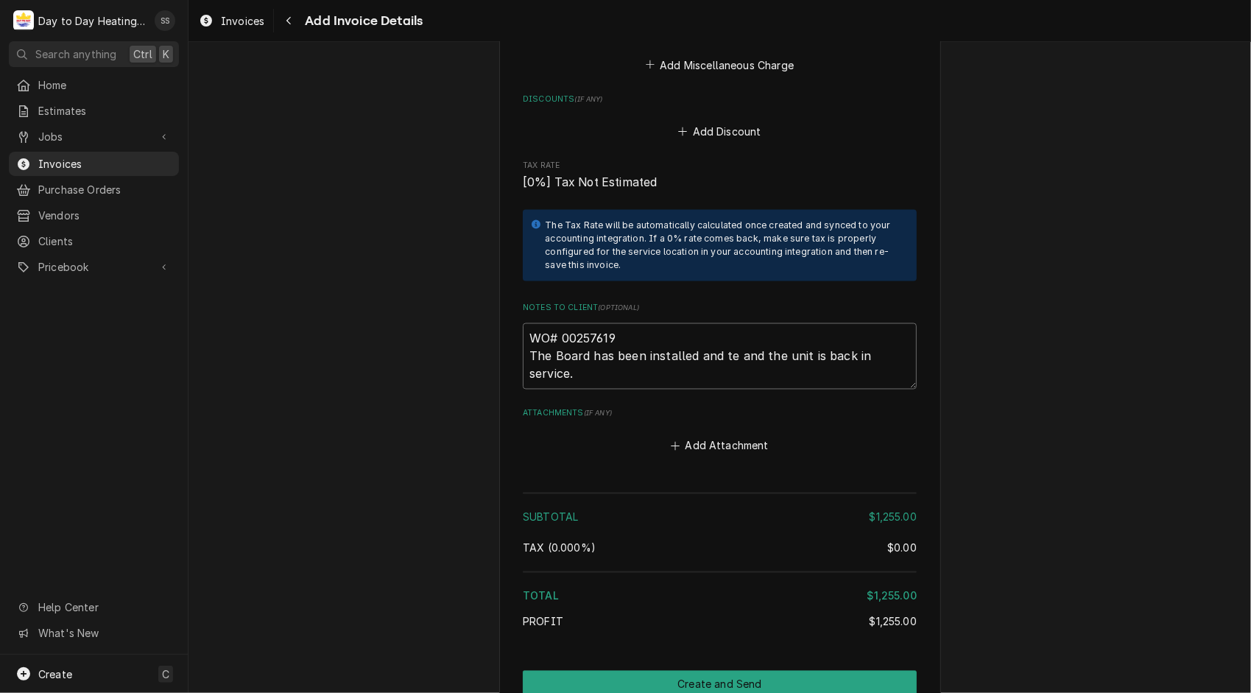
type textarea "x"
type textarea "WO# 00257619 The Board has been installed and tes and the unit is back in servi…"
type textarea "x"
type textarea "WO# 00257619 The Board has been installed and test and the unit is back in serv…"
type textarea "x"
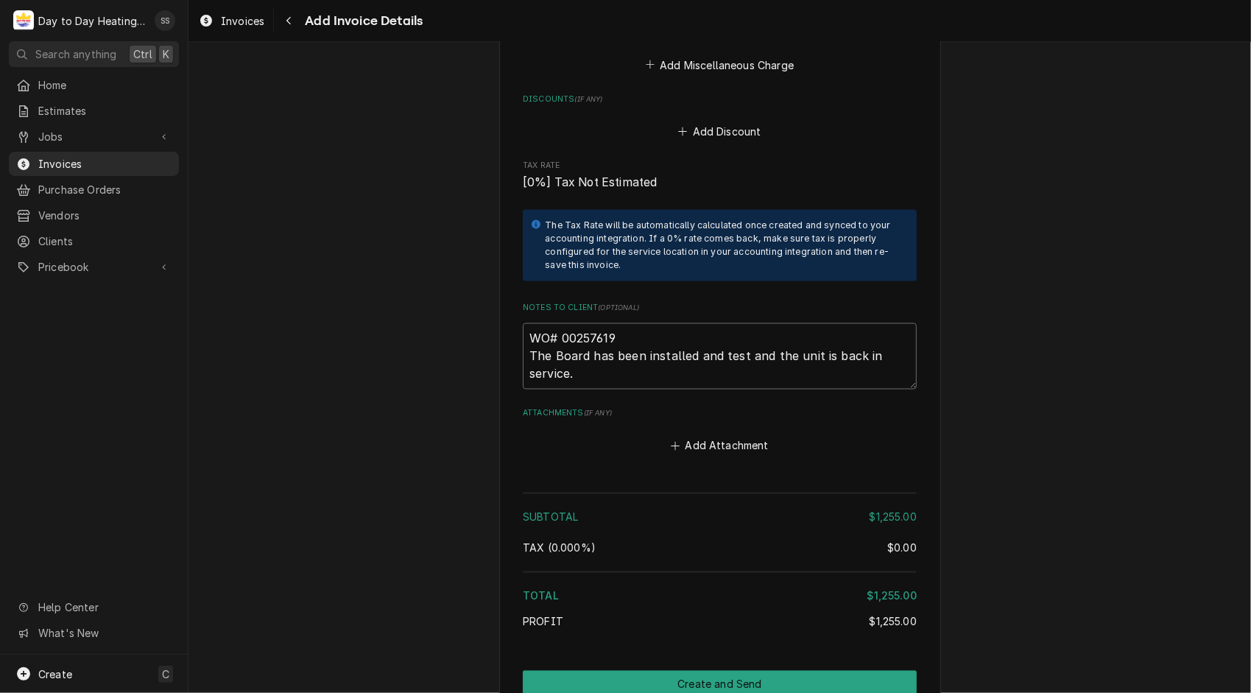
type textarea "WO# 00257619 The Board has been installed and teste and the unit is back in ser…"
type textarea "x"
type textarea "WO# 00257619 The Board has been installed and tested and the unit is back in se…"
type textarea "x"
type textarea "WO# 00257619 The Board has been installed and tested, and the unit is back in s…"
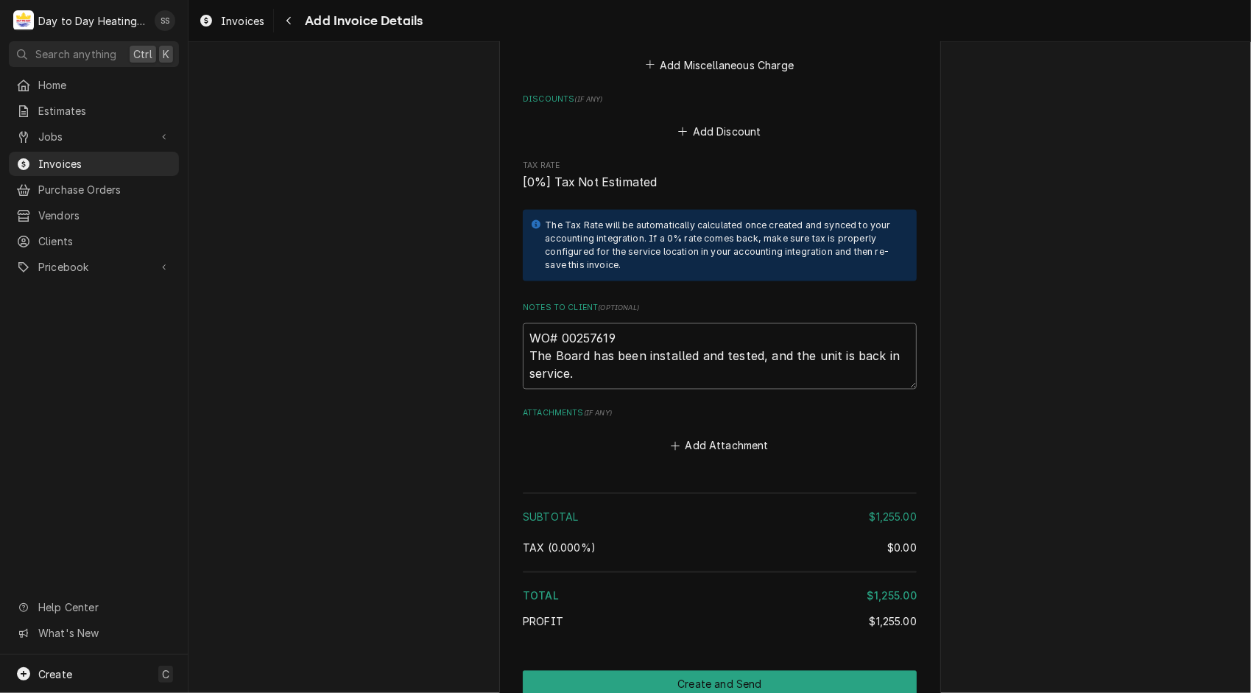
type textarea "x"
type textarea "WO# 00257619 The Board has been installed and tested and the unit is back in se…"
type textarea "x"
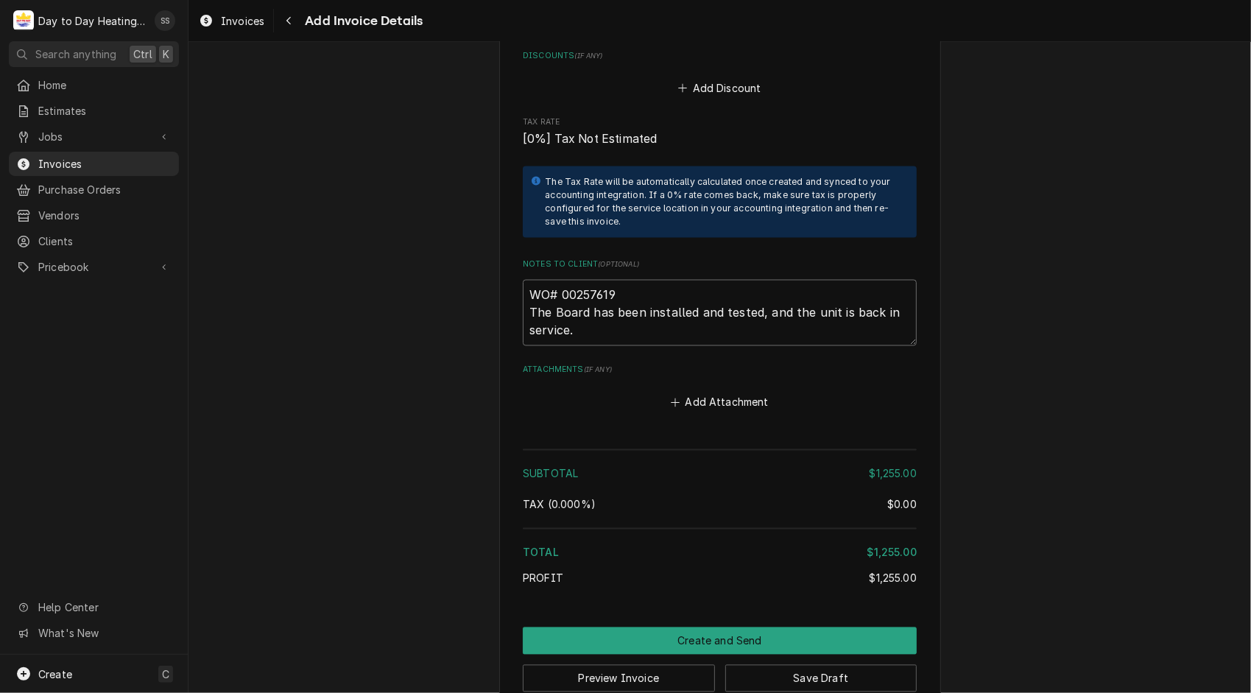
scroll to position [1726, 0]
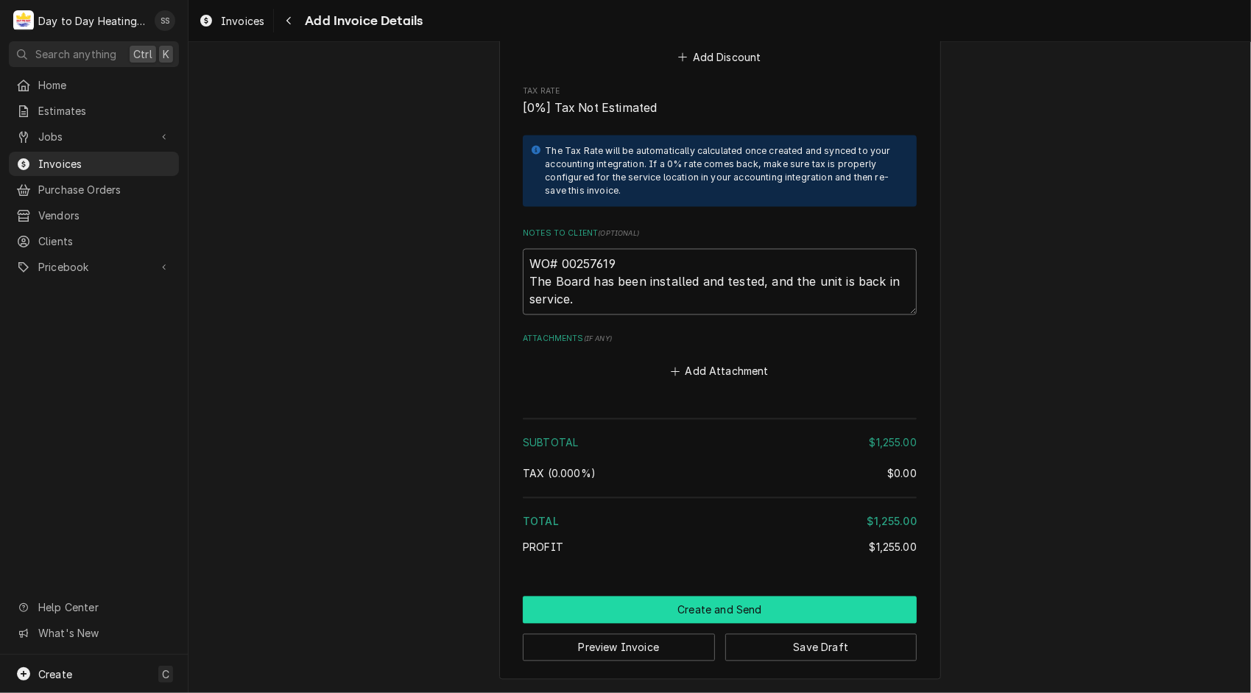
type textarea "WO# 00257619 The Board has been installed and tested, and the unit is back in s…"
click at [769, 610] on button "Create and Send" at bounding box center [720, 609] width 394 height 27
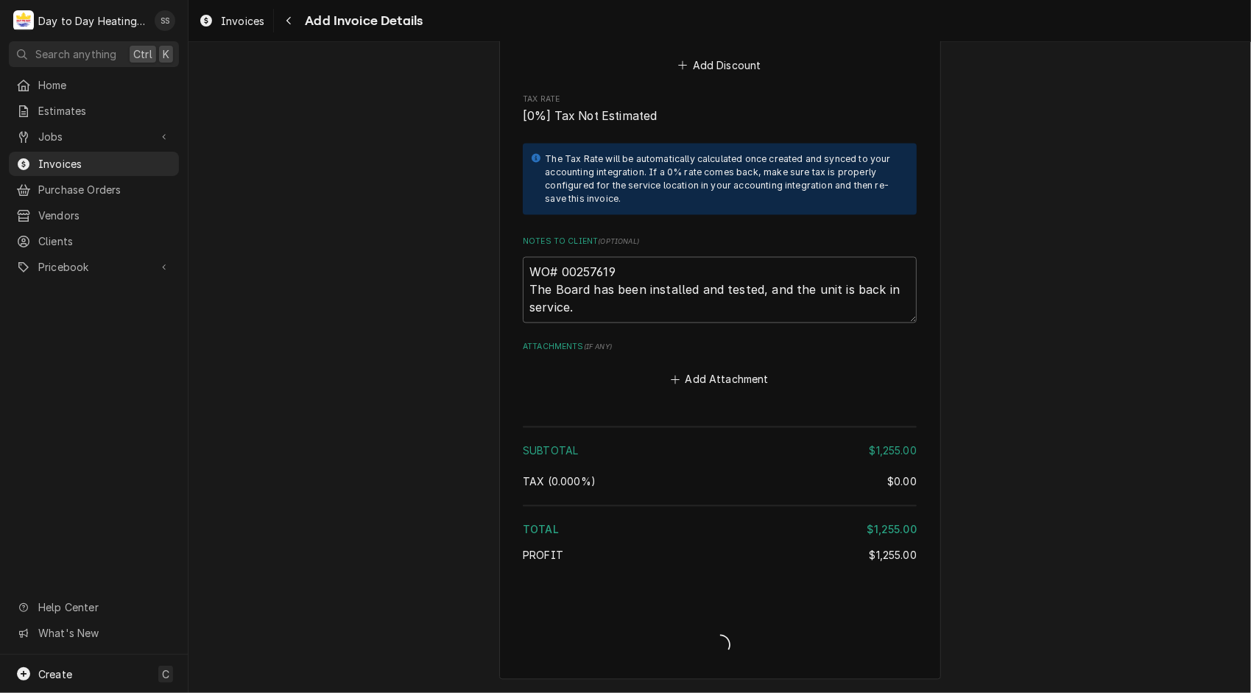
type textarea "x"
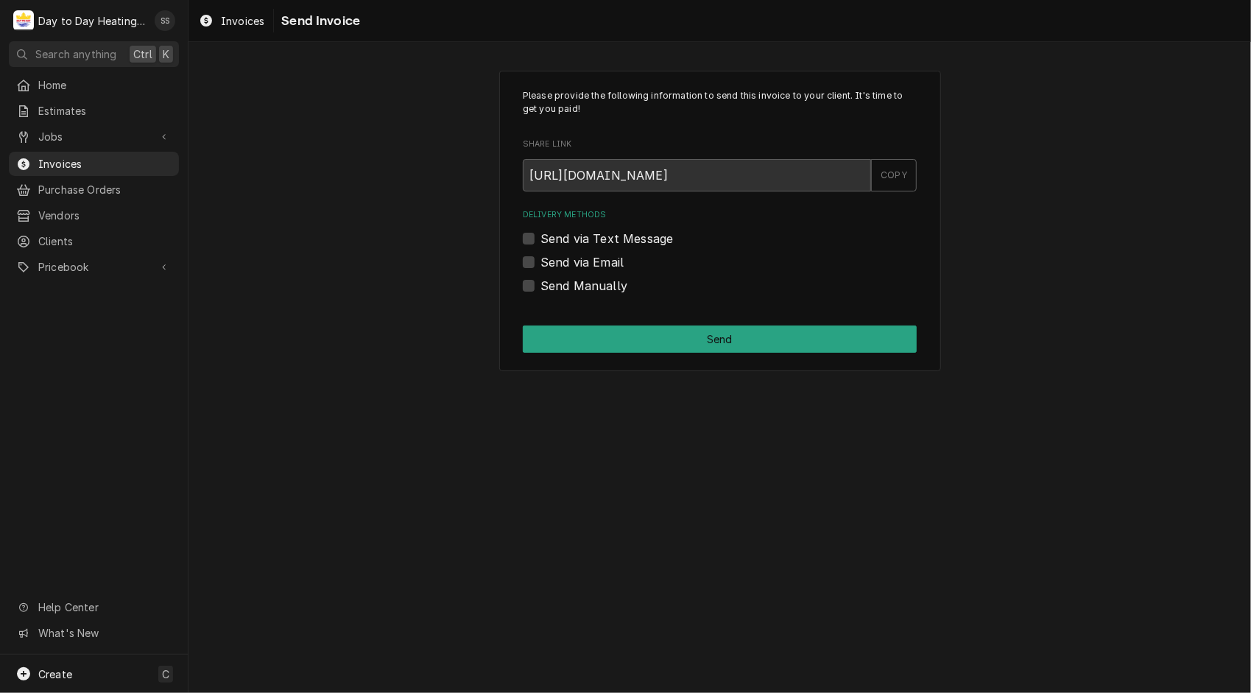
click at [1027, 437] on div "Please provide the following information to send this invoice to your client. I…" at bounding box center [719, 367] width 1062 height 651
drag, startPoint x: 1051, startPoint y: 442, endPoint x: 530, endPoint y: 272, distance: 548.2
click at [530, 272] on div "Please provide the following information to send this invoice to your client. I…" at bounding box center [719, 367] width 1062 height 651
drag, startPoint x: 530, startPoint y: 272, endPoint x: 463, endPoint y: 280, distance: 67.5
click at [463, 280] on div "Please provide the following information to send this invoice to your client. I…" at bounding box center [719, 220] width 1062 height 327
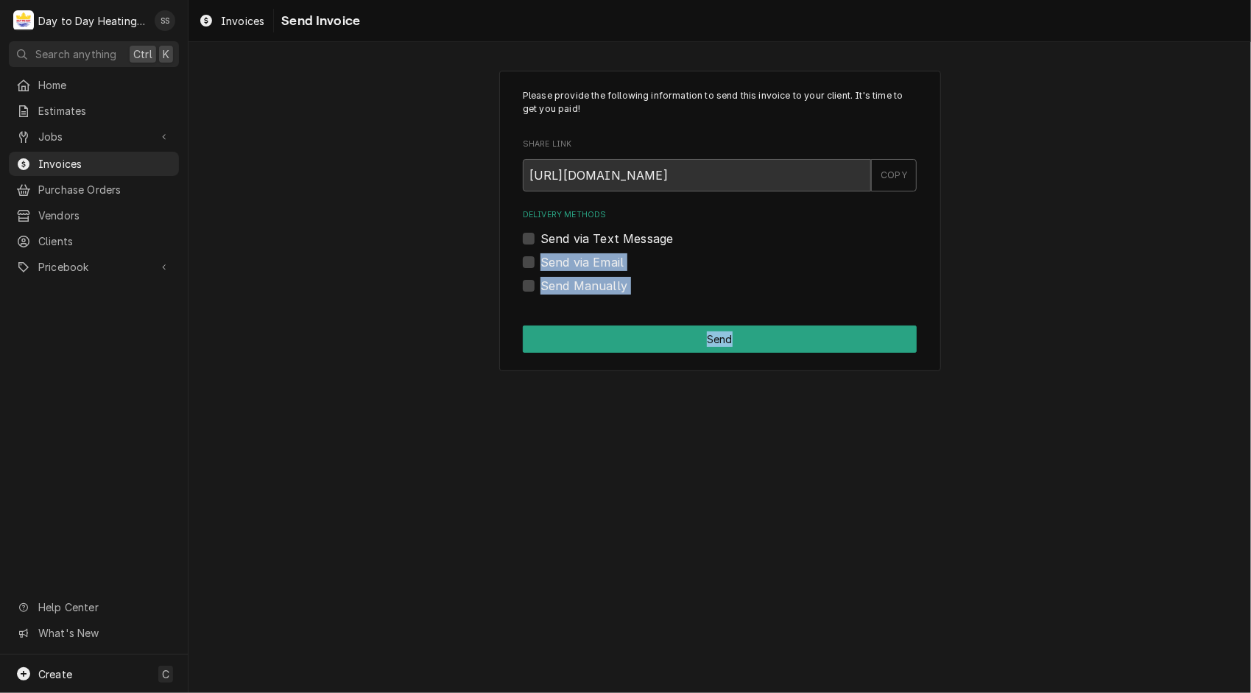
click at [540, 264] on label "Send via Email" at bounding box center [581, 262] width 83 height 18
click at [540, 264] on input "Send via Email" at bounding box center [737, 269] width 394 height 32
checkbox input "true"
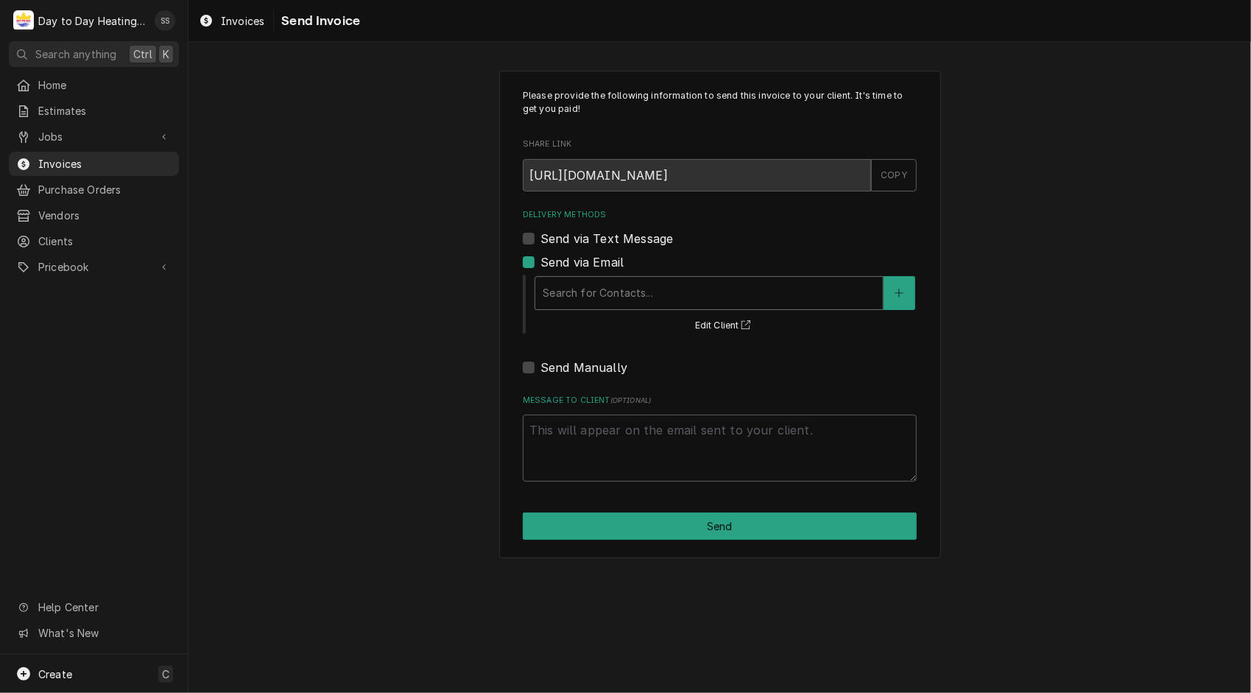
click at [693, 293] on div "Delivery Methods" at bounding box center [709, 293] width 333 height 27
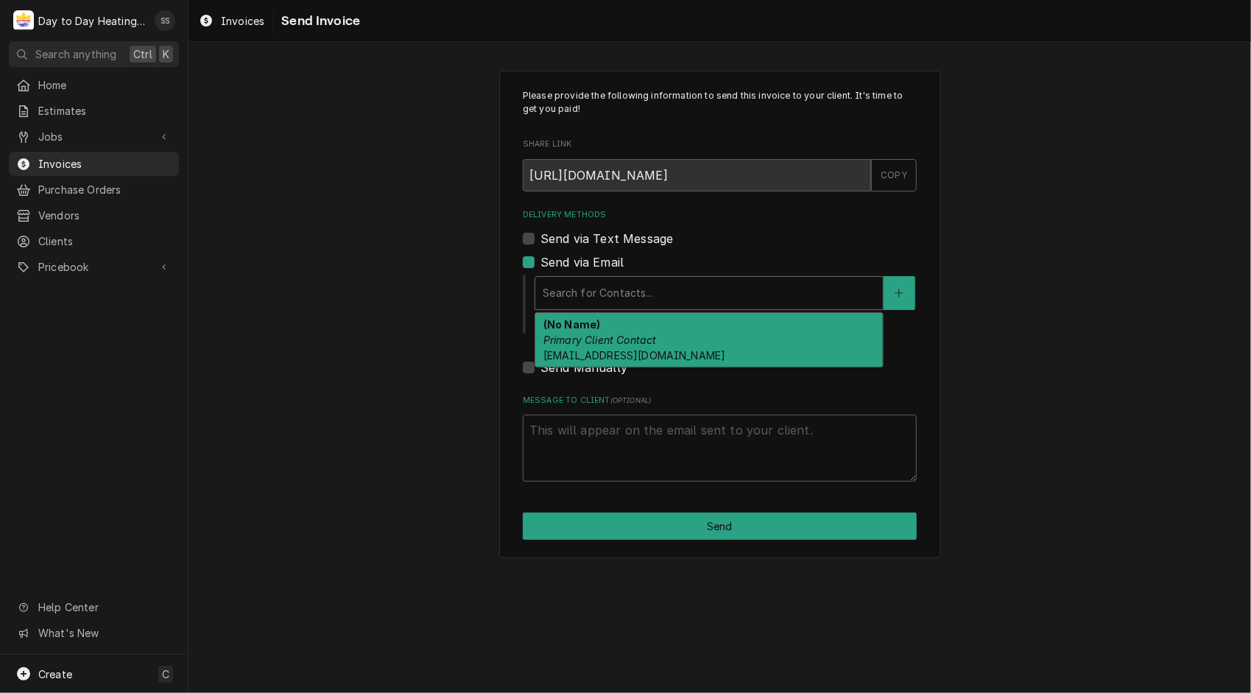
click at [645, 354] on span "airconnect_service@airconnectusa.com" at bounding box center [634, 355] width 182 height 13
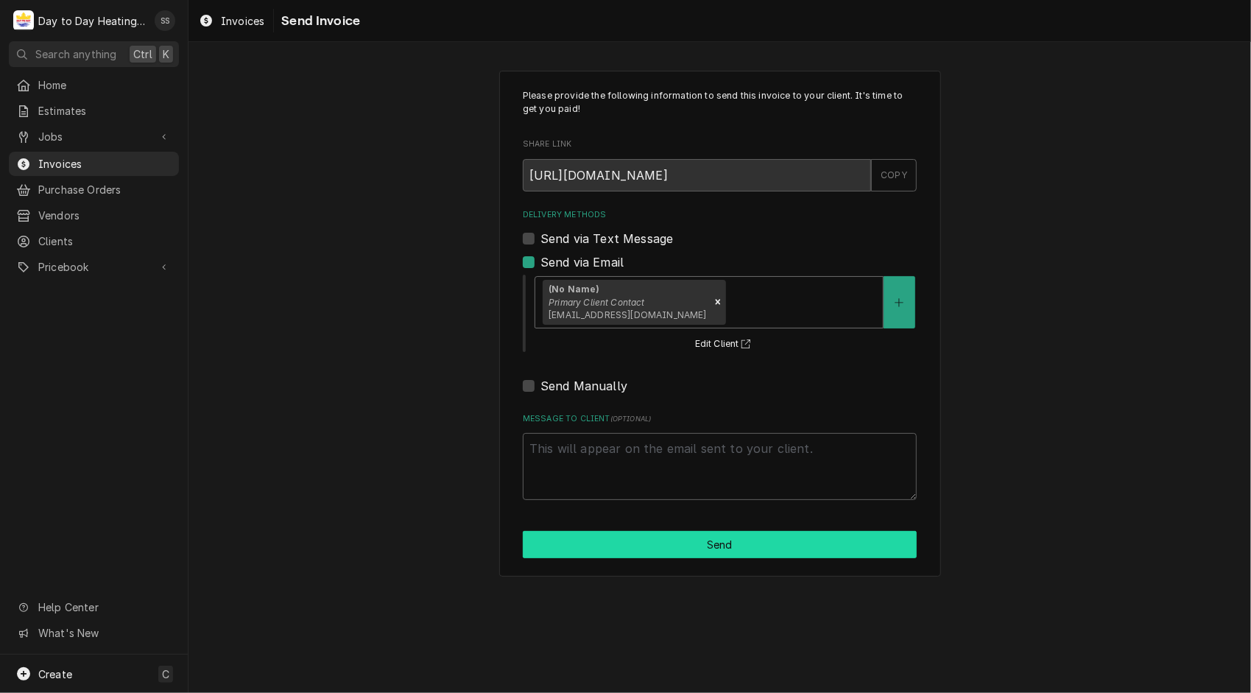
click at [738, 545] on button "Send" at bounding box center [720, 544] width 394 height 27
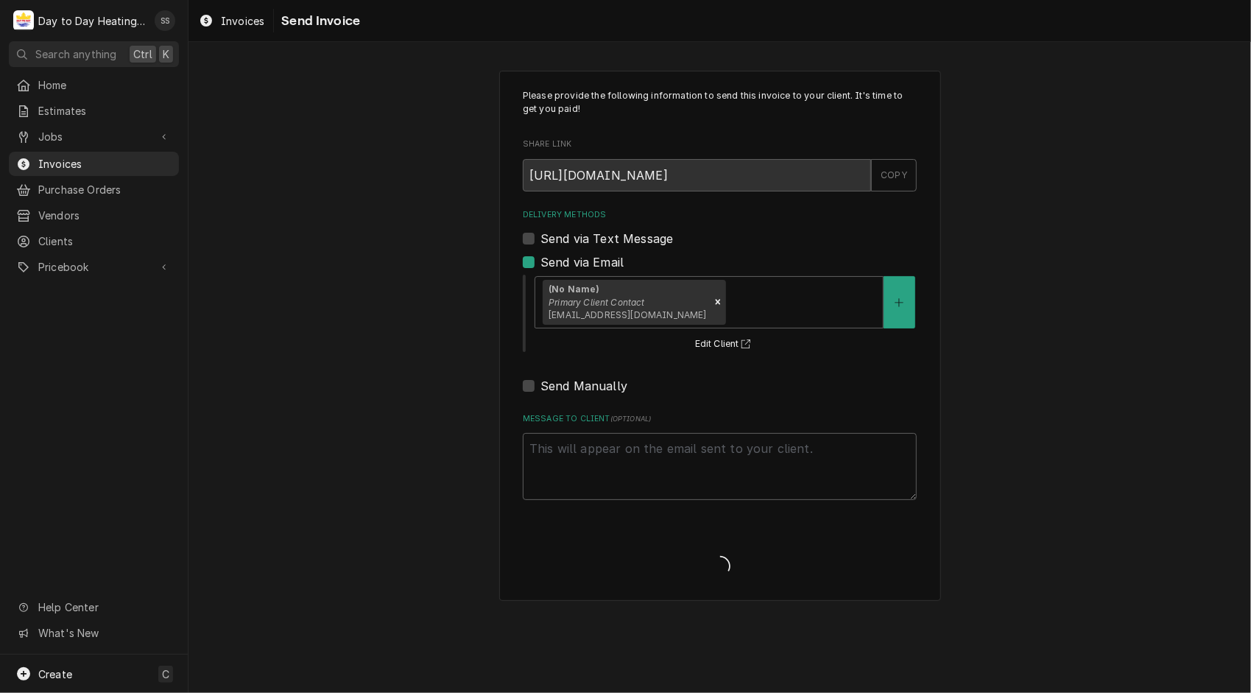
type textarea "x"
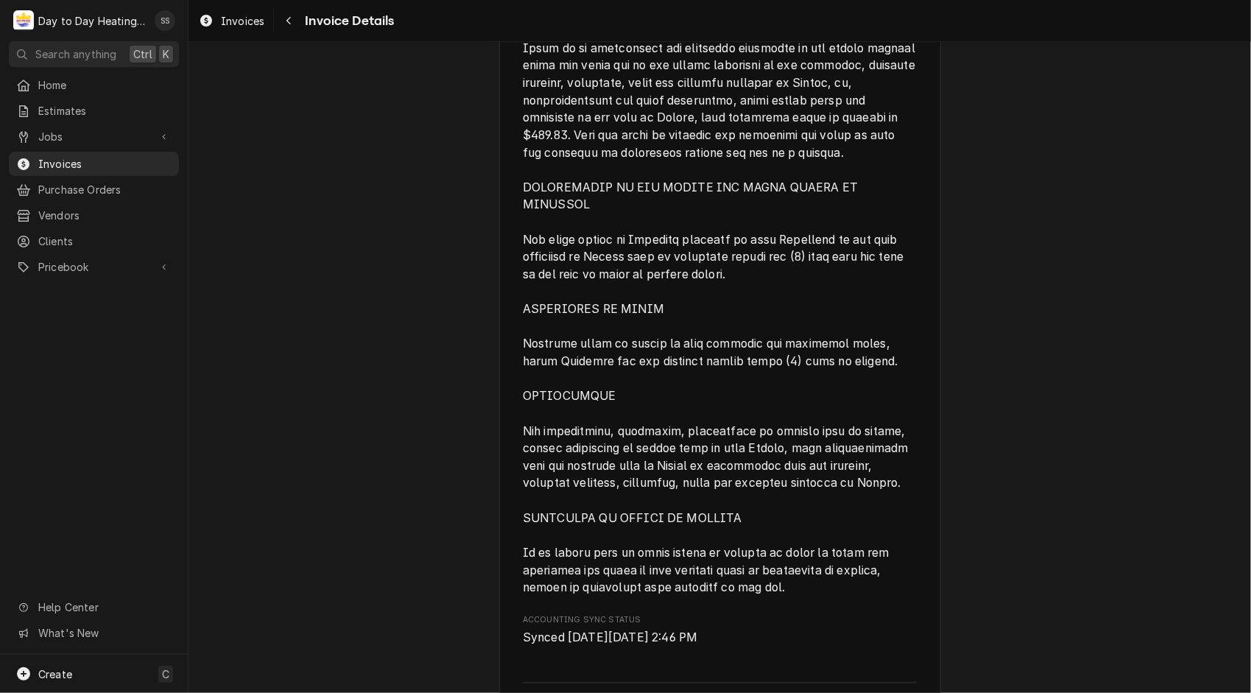
scroll to position [3584, 0]
